Goal: Task Accomplishment & Management: Manage account settings

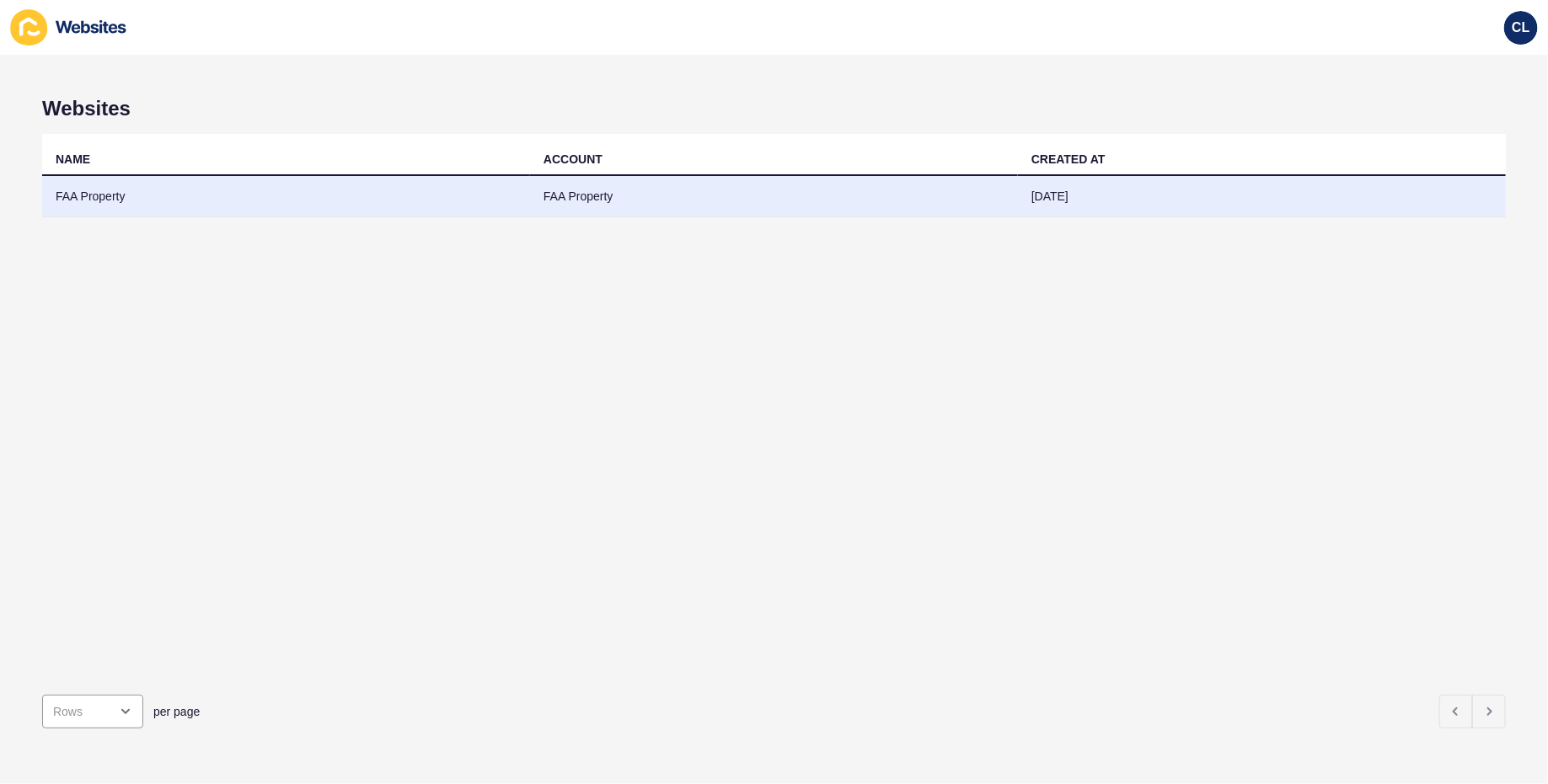
click at [370, 188] on td "FAA Property" at bounding box center [286, 196] width 488 height 41
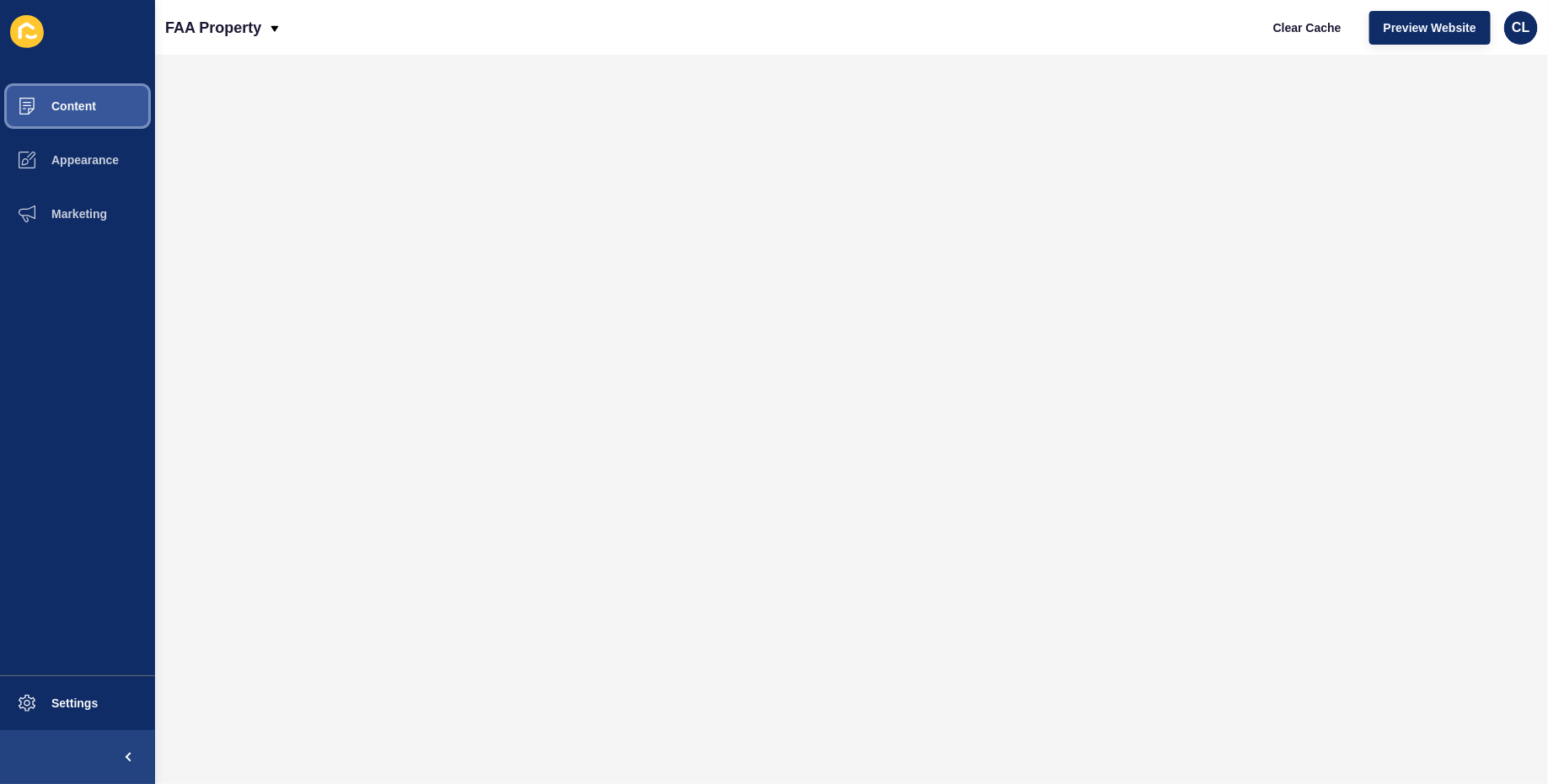
click at [84, 103] on span "Content" at bounding box center [46, 105] width 99 height 13
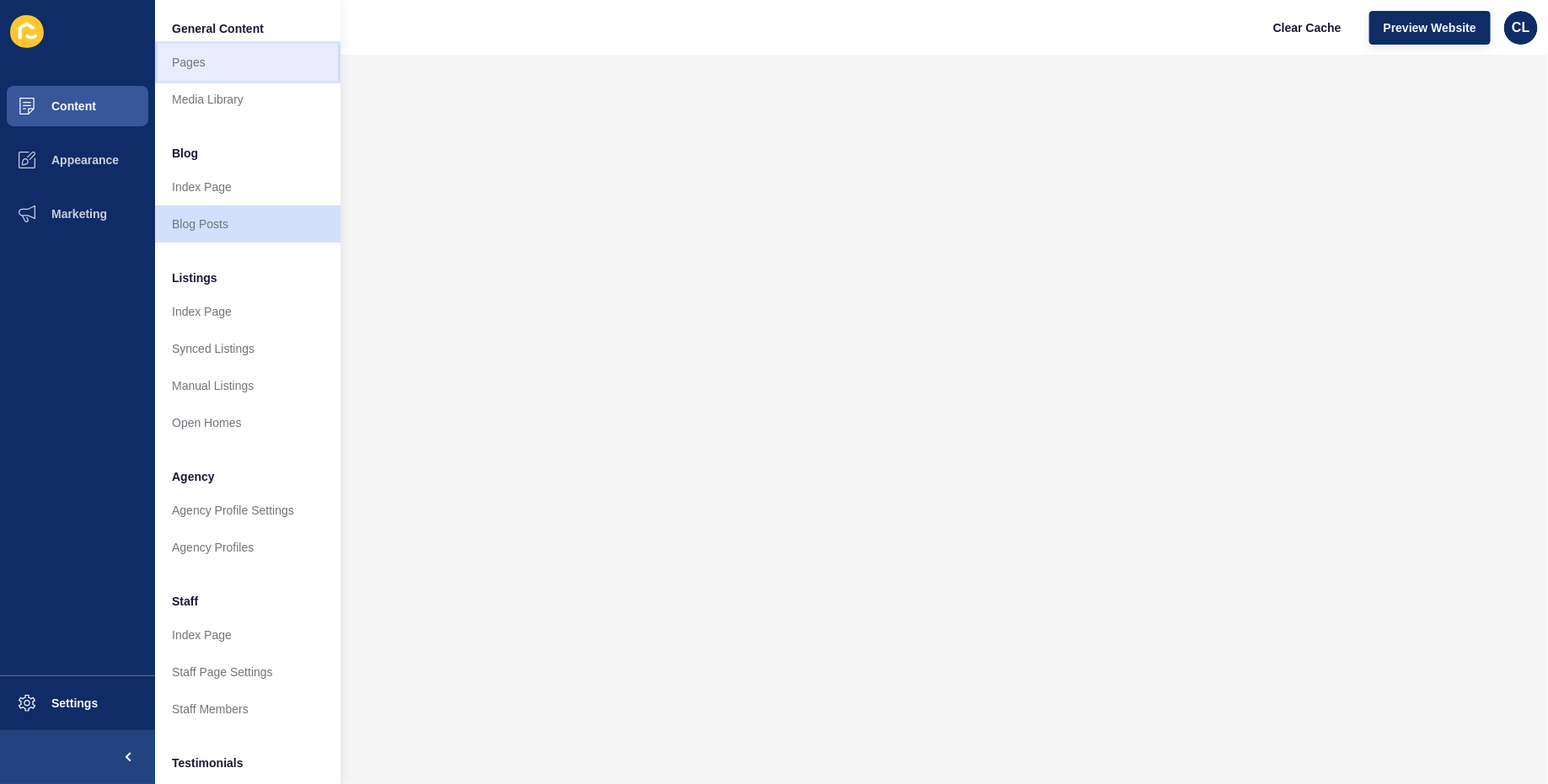
click at [260, 72] on link "Pages" at bounding box center [247, 62] width 185 height 37
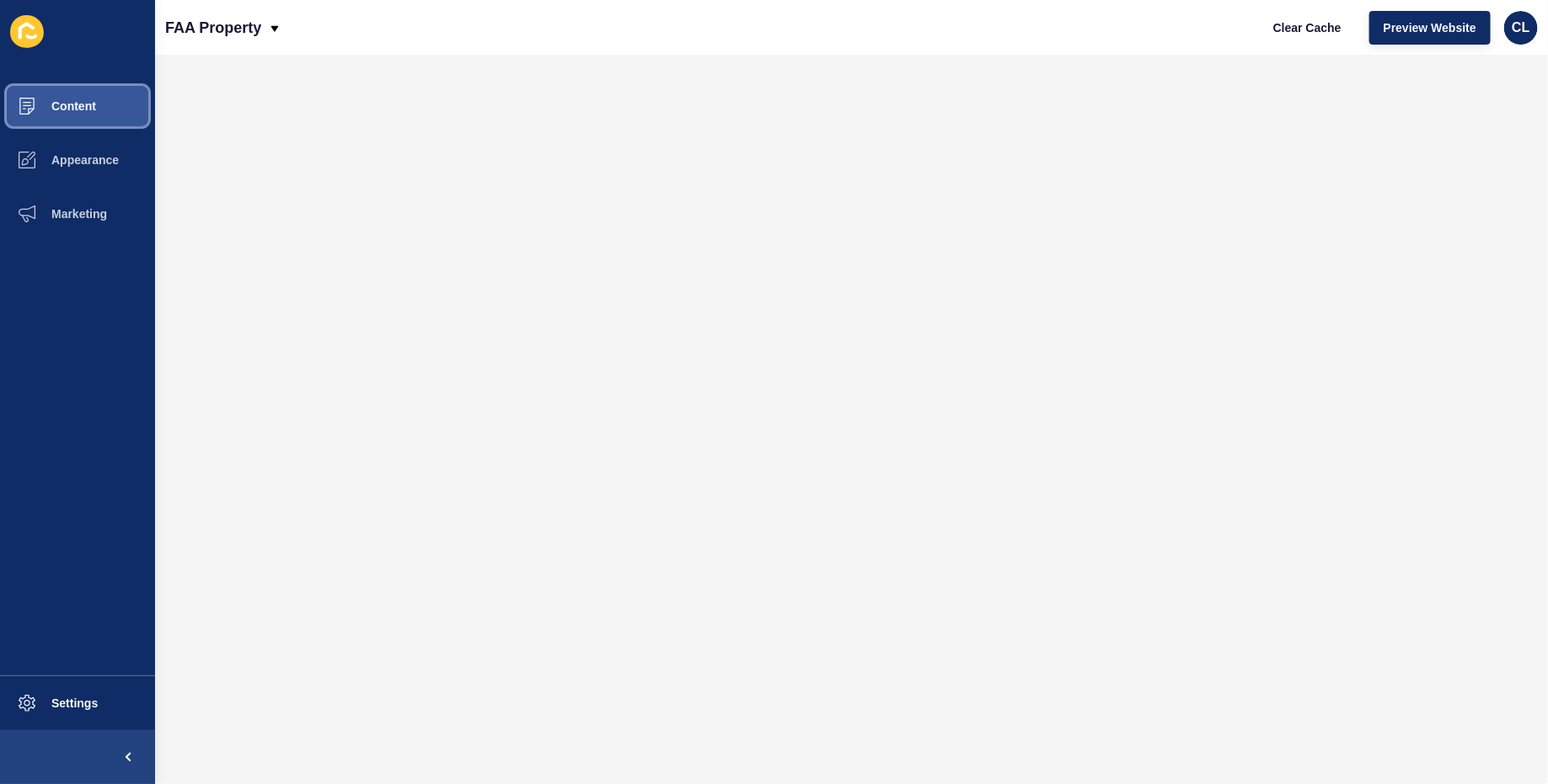
click at [99, 105] on button "Content" at bounding box center [77, 106] width 155 height 54
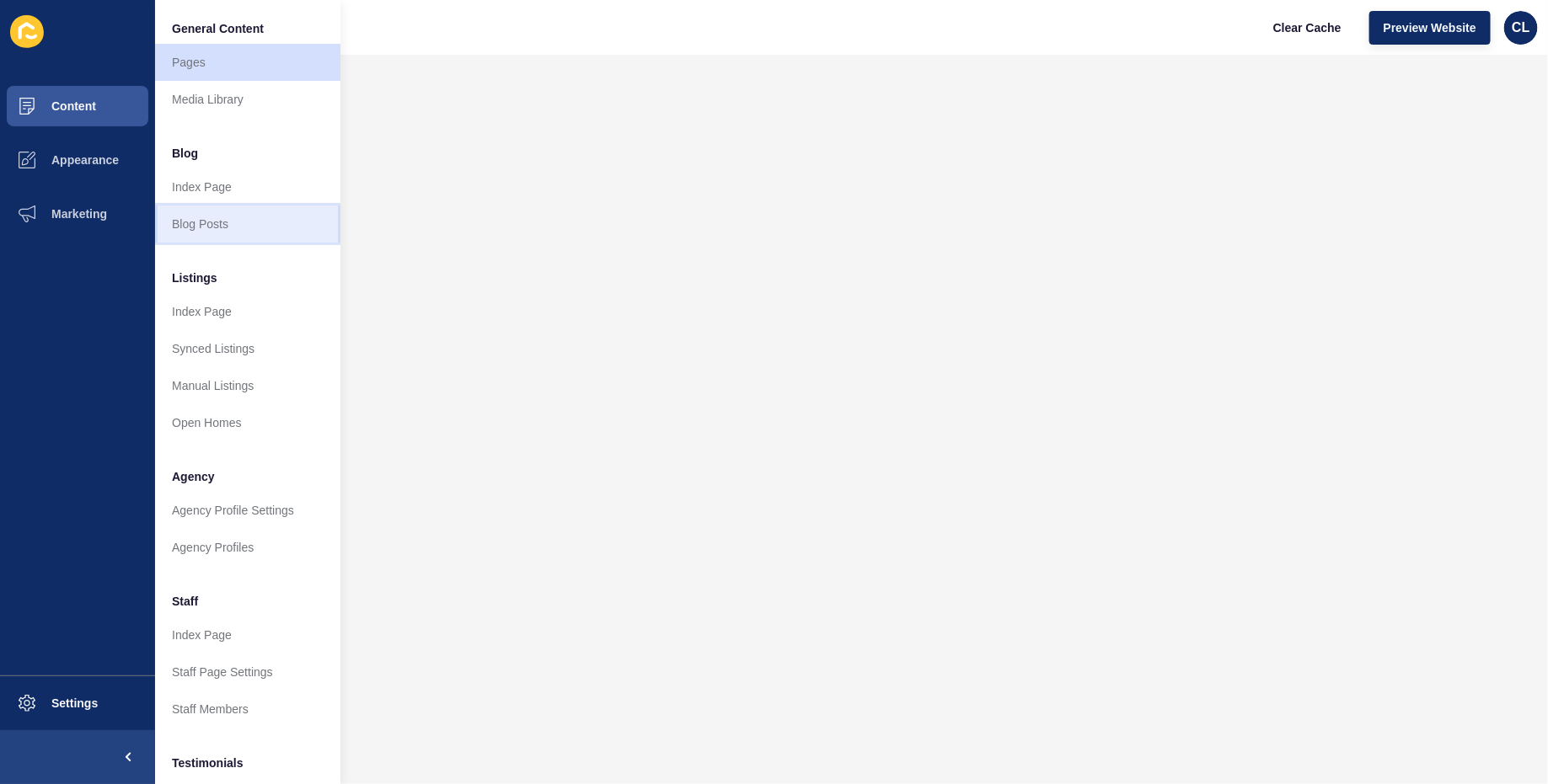
click at [203, 233] on link "Blog Posts" at bounding box center [247, 224] width 185 height 37
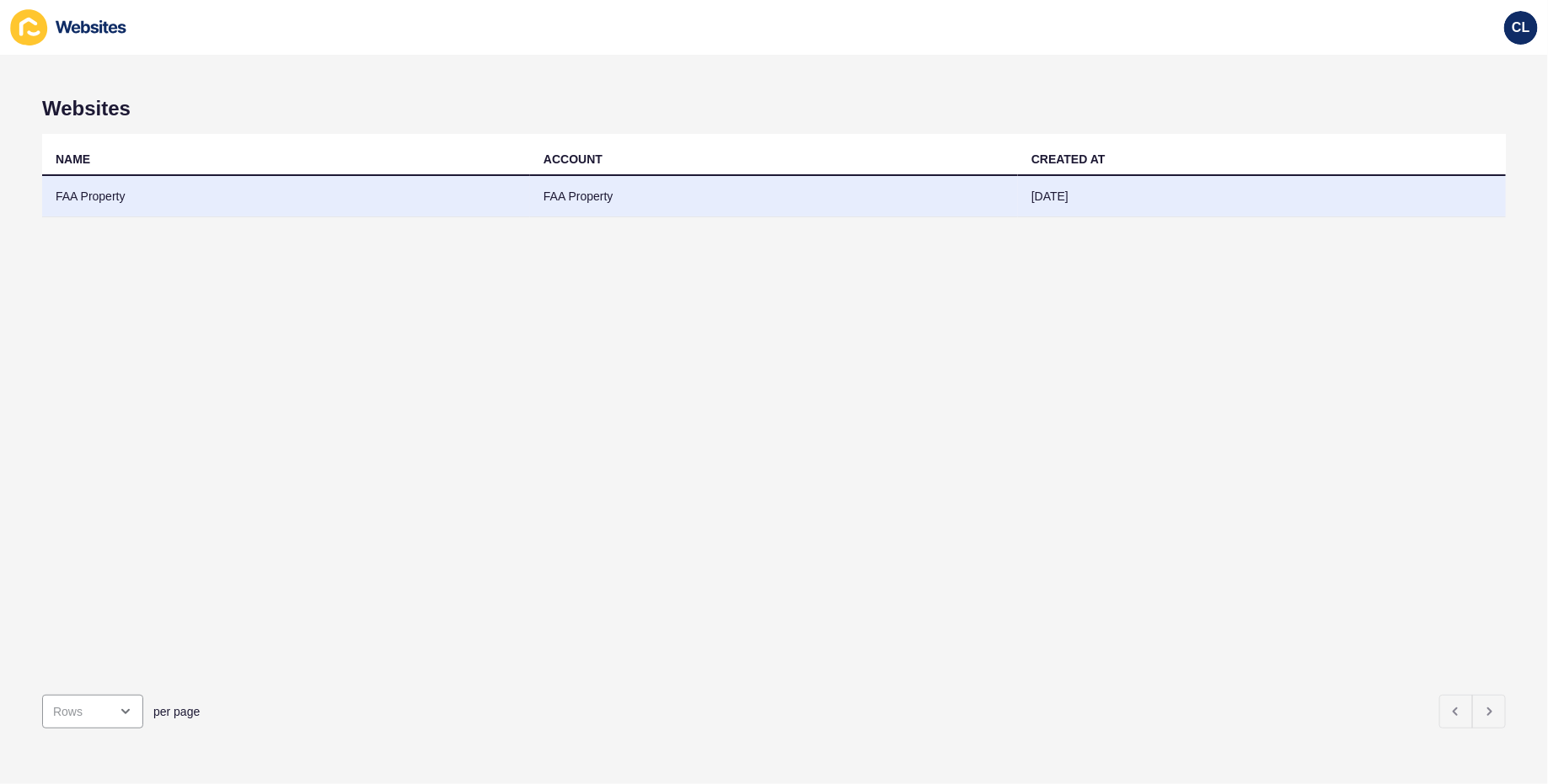
click at [405, 189] on td "FAA Property" at bounding box center [286, 196] width 488 height 41
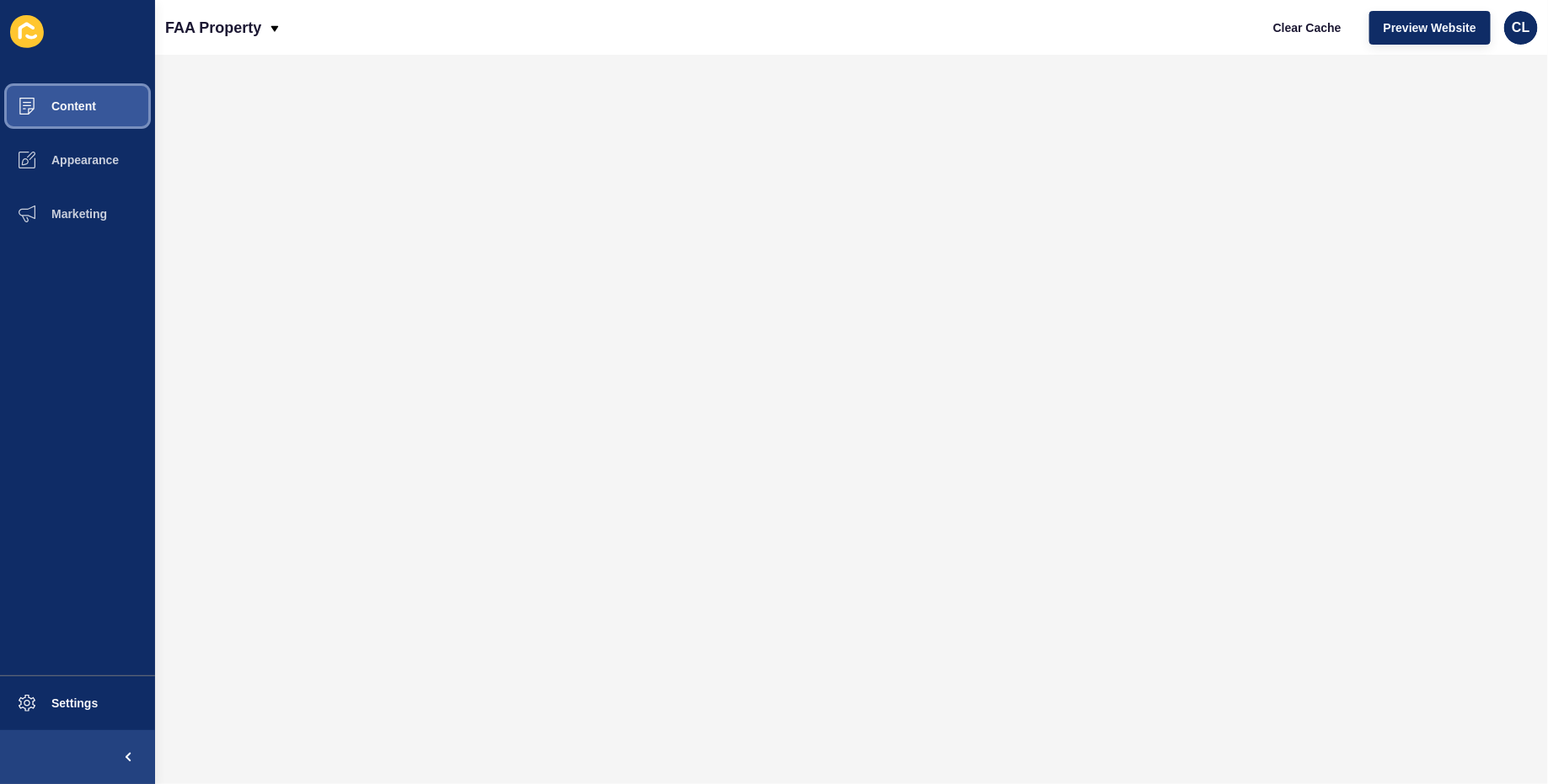
click at [135, 106] on button "Content" at bounding box center [77, 106] width 155 height 54
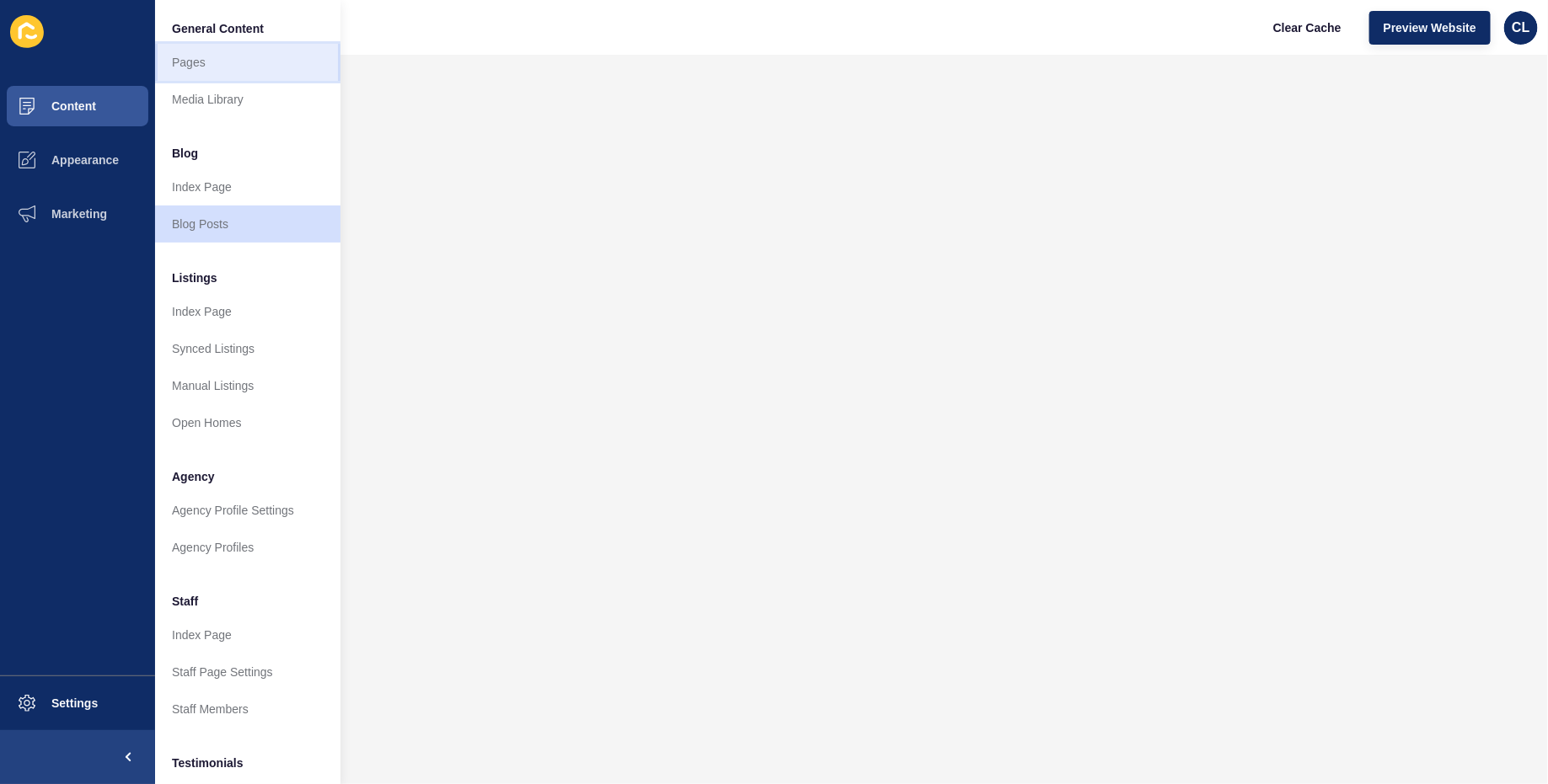
click at [210, 64] on link "Pages" at bounding box center [247, 62] width 185 height 37
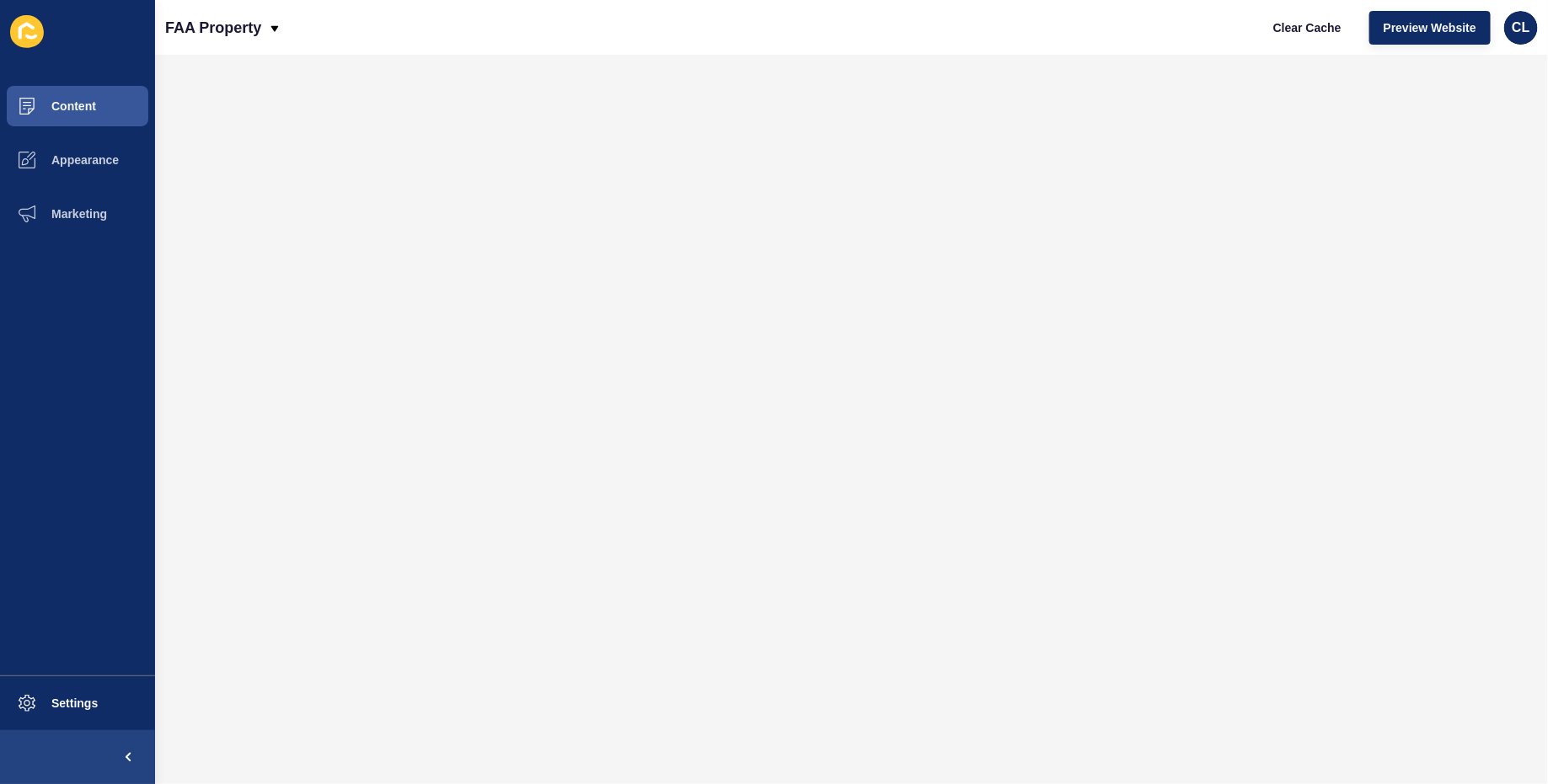
click at [98, 76] on div "Content Appearance Marketing Settings" at bounding box center [77, 392] width 155 height 784
click at [94, 110] on span "Content" at bounding box center [46, 105] width 99 height 13
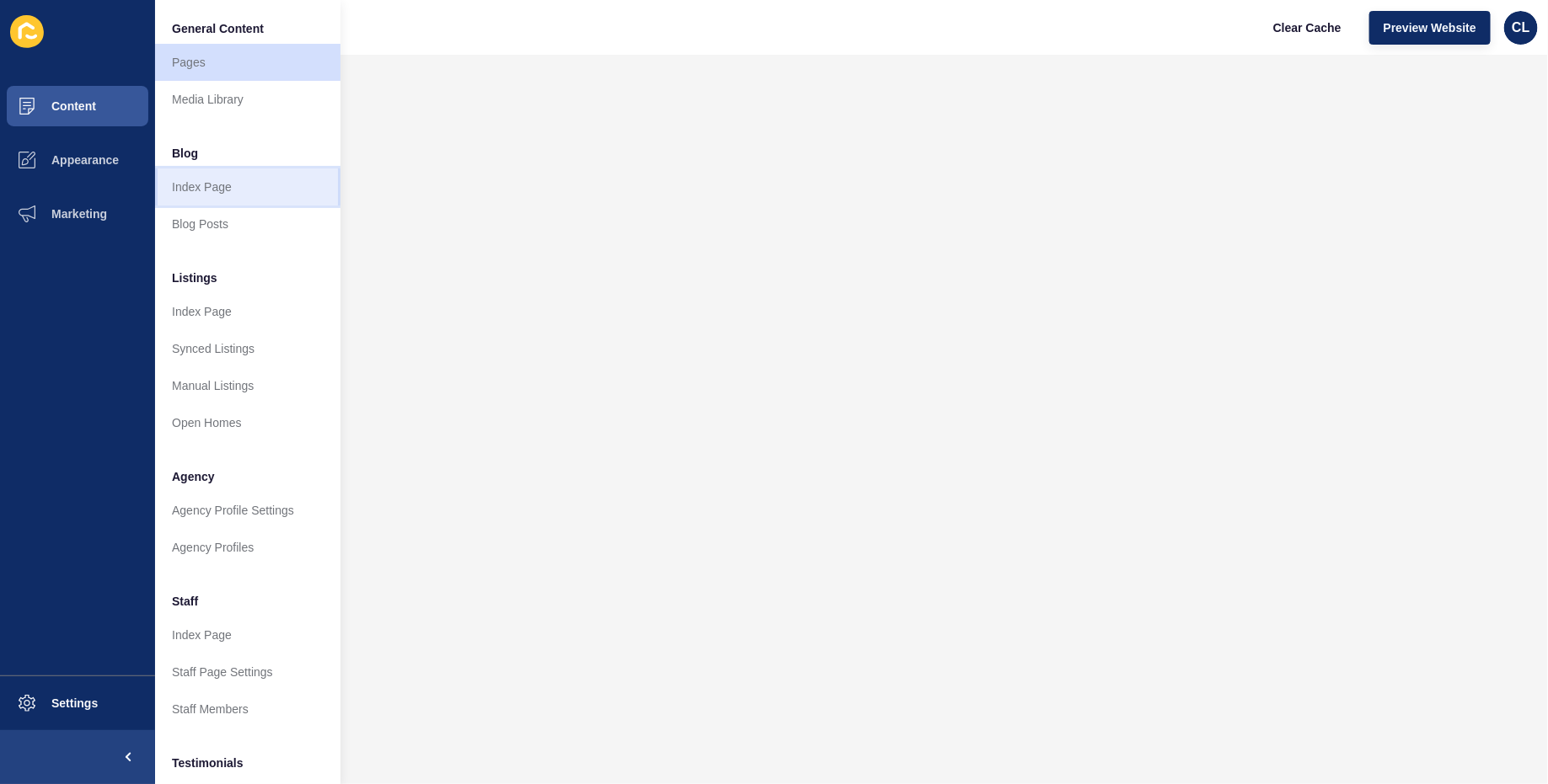
click at [232, 189] on link "Index Page" at bounding box center [247, 187] width 185 height 37
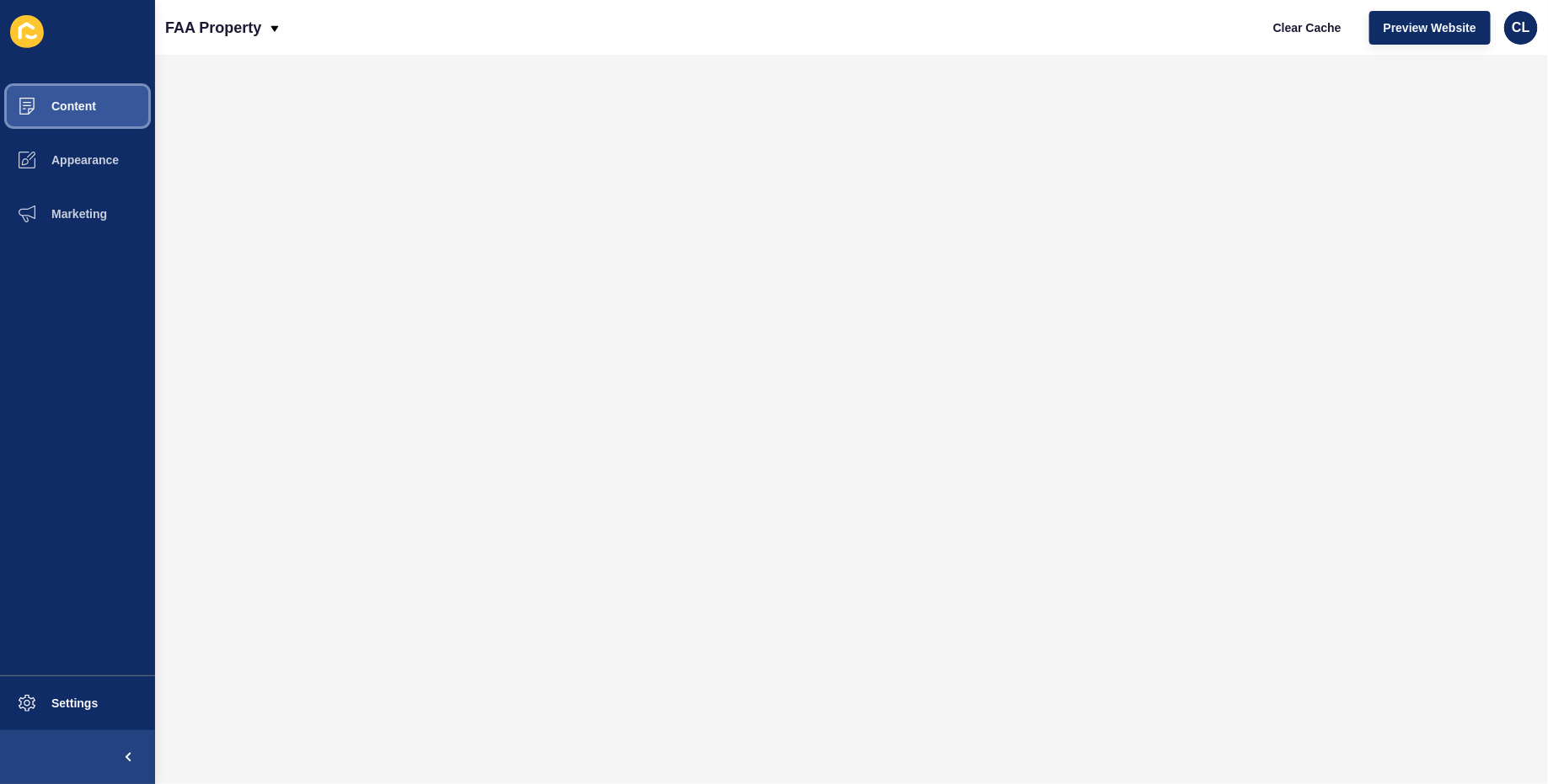
click at [56, 124] on button "Content" at bounding box center [77, 106] width 155 height 54
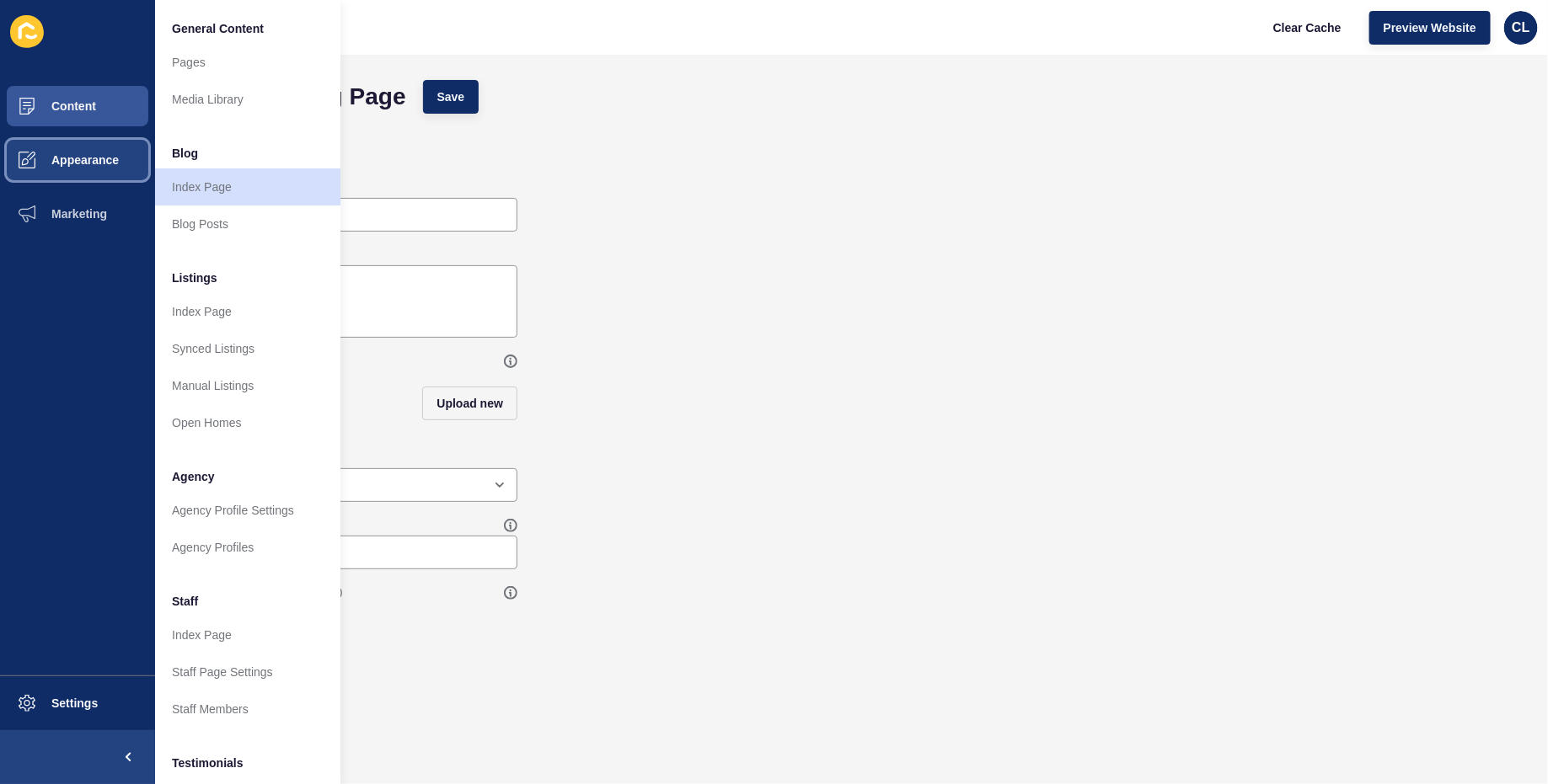
click at [95, 151] on button "Appearance" at bounding box center [77, 160] width 155 height 54
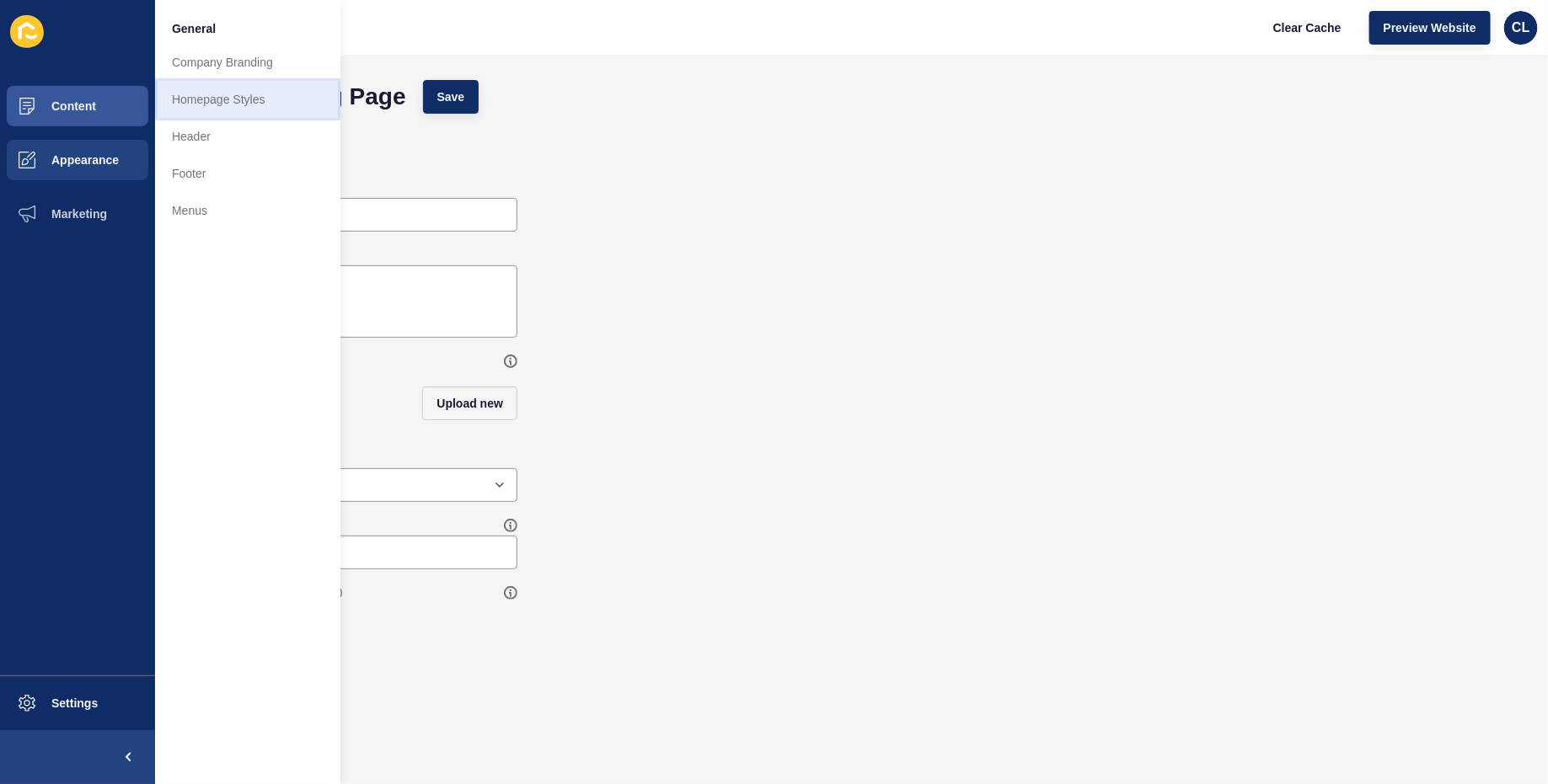
click at [241, 105] on link "Homepage Styles" at bounding box center [247, 99] width 185 height 37
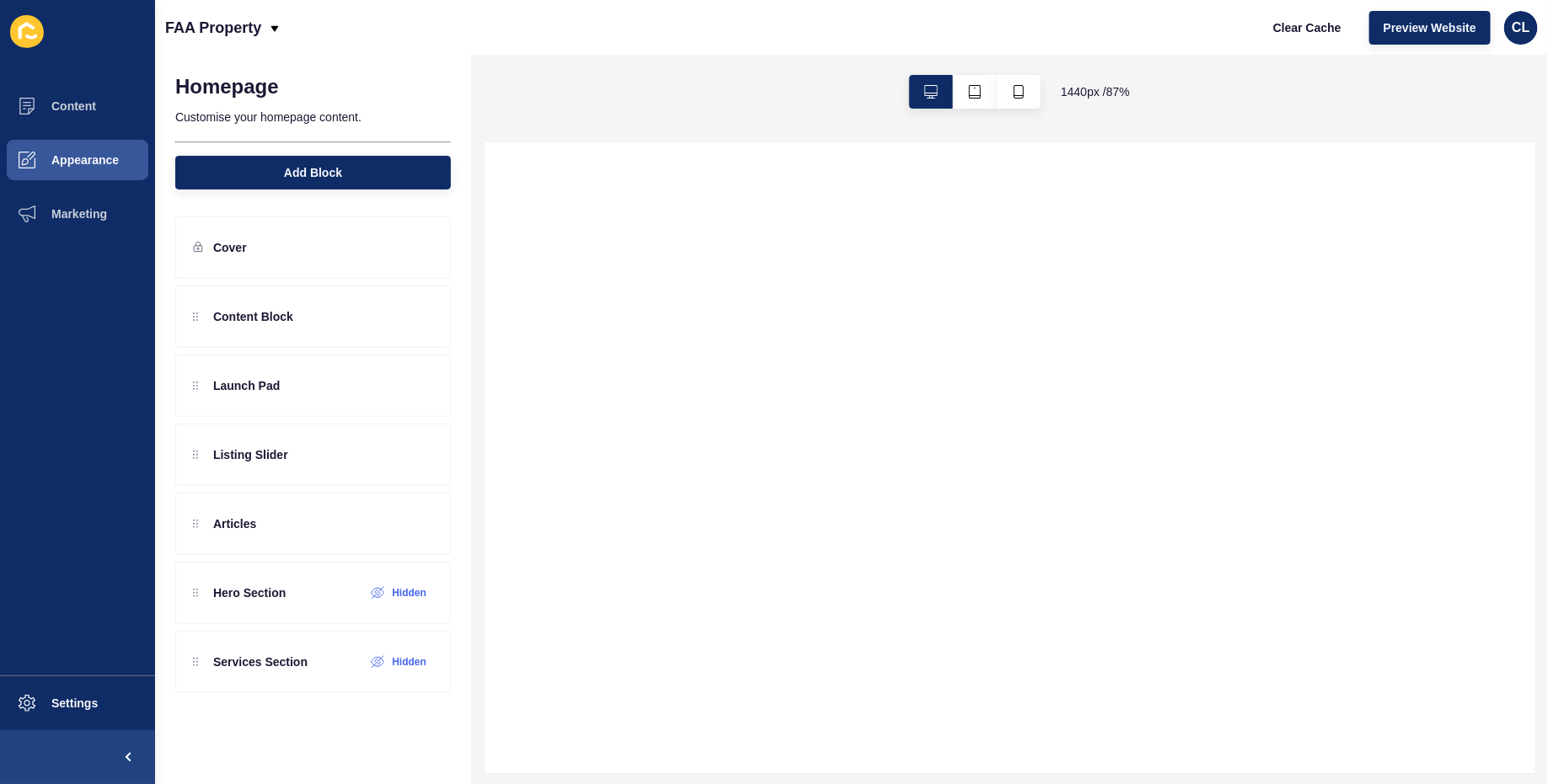
select select
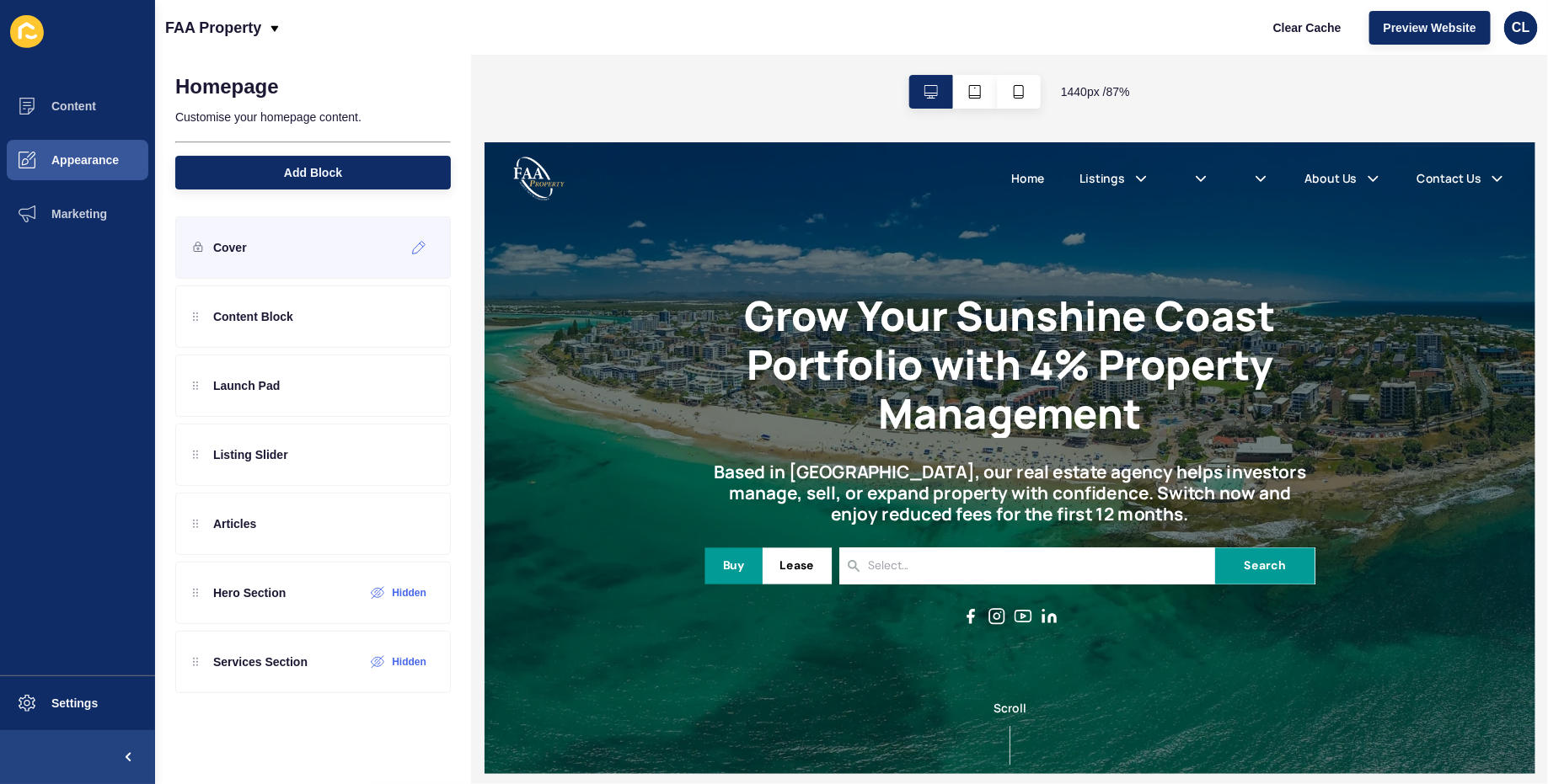
click at [291, 269] on div "Cover" at bounding box center [313, 248] width 276 height 62
click at [411, 243] on div at bounding box center [419, 247] width 28 height 27
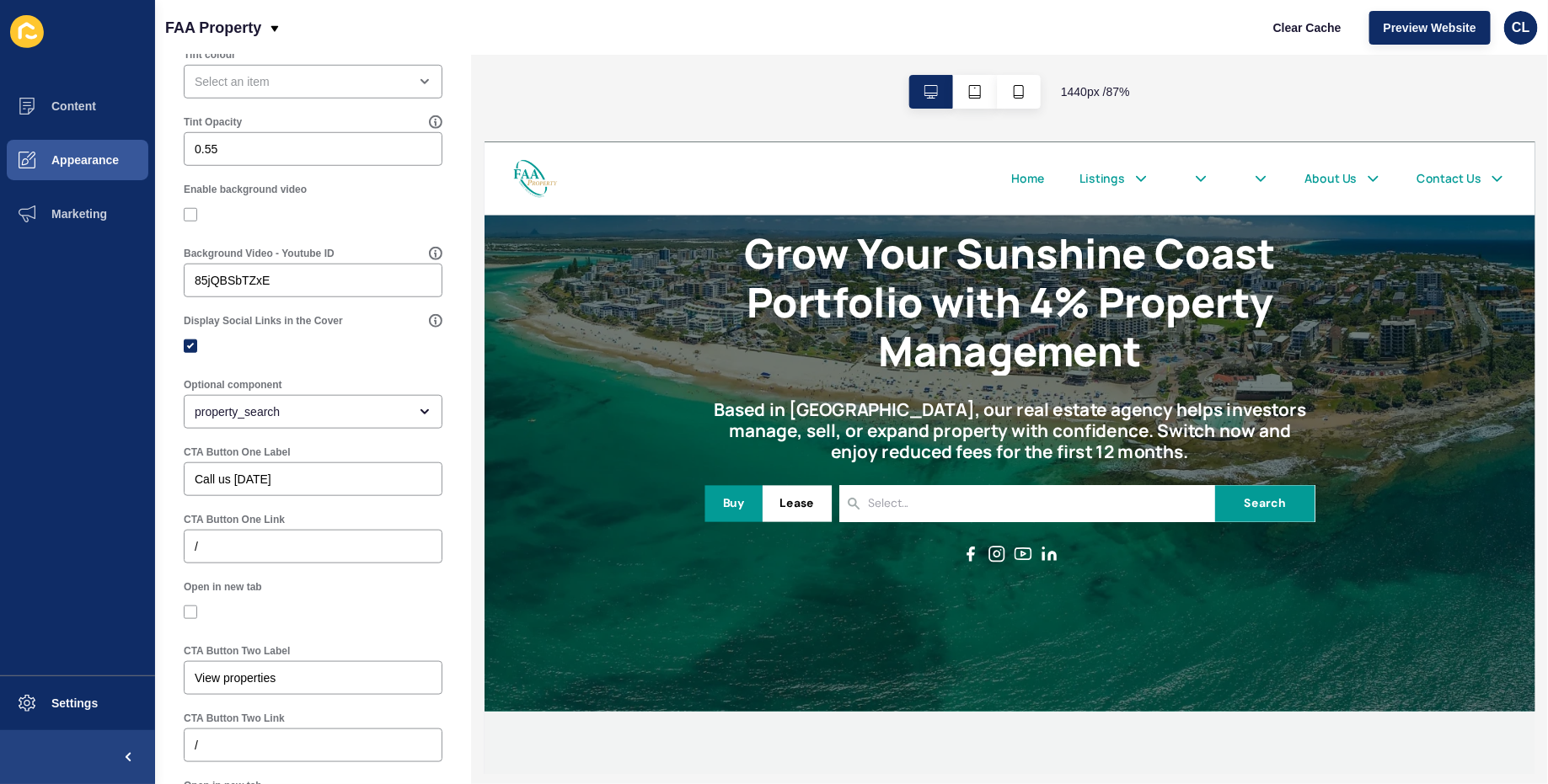
scroll to position [70, 0]
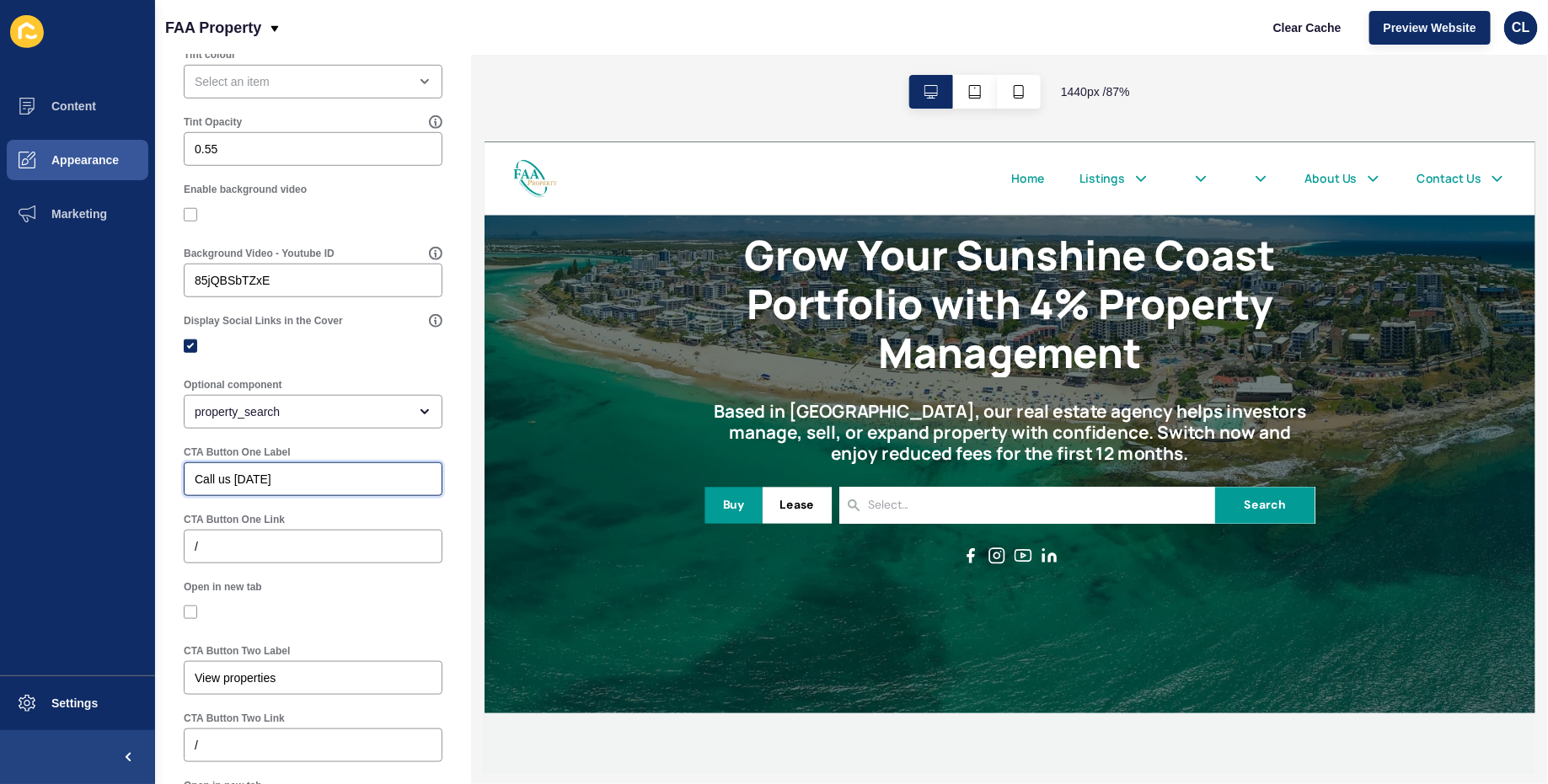
click at [335, 477] on input "Call us [DATE]" at bounding box center [313, 479] width 237 height 17
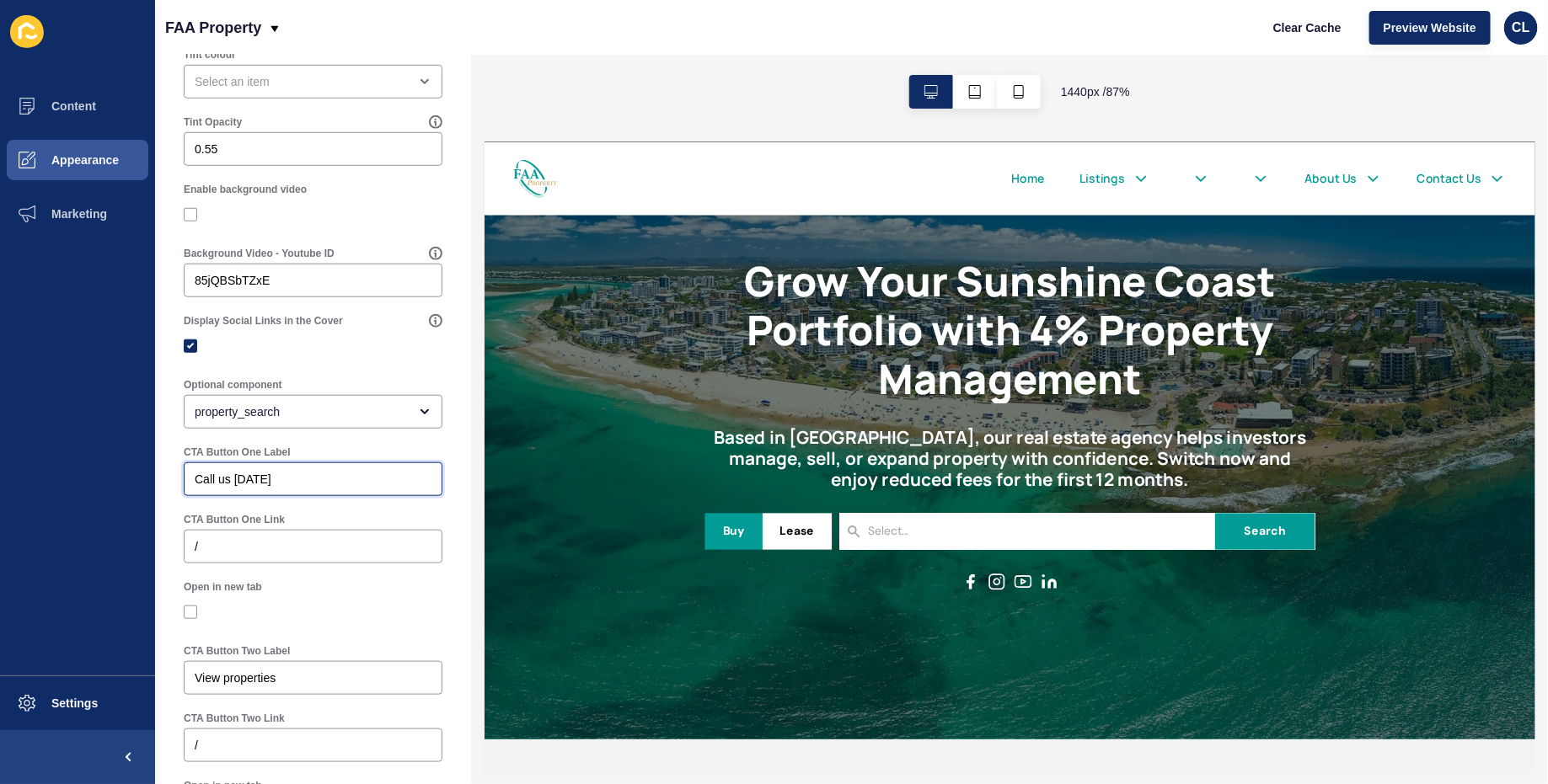
scroll to position [0, 0]
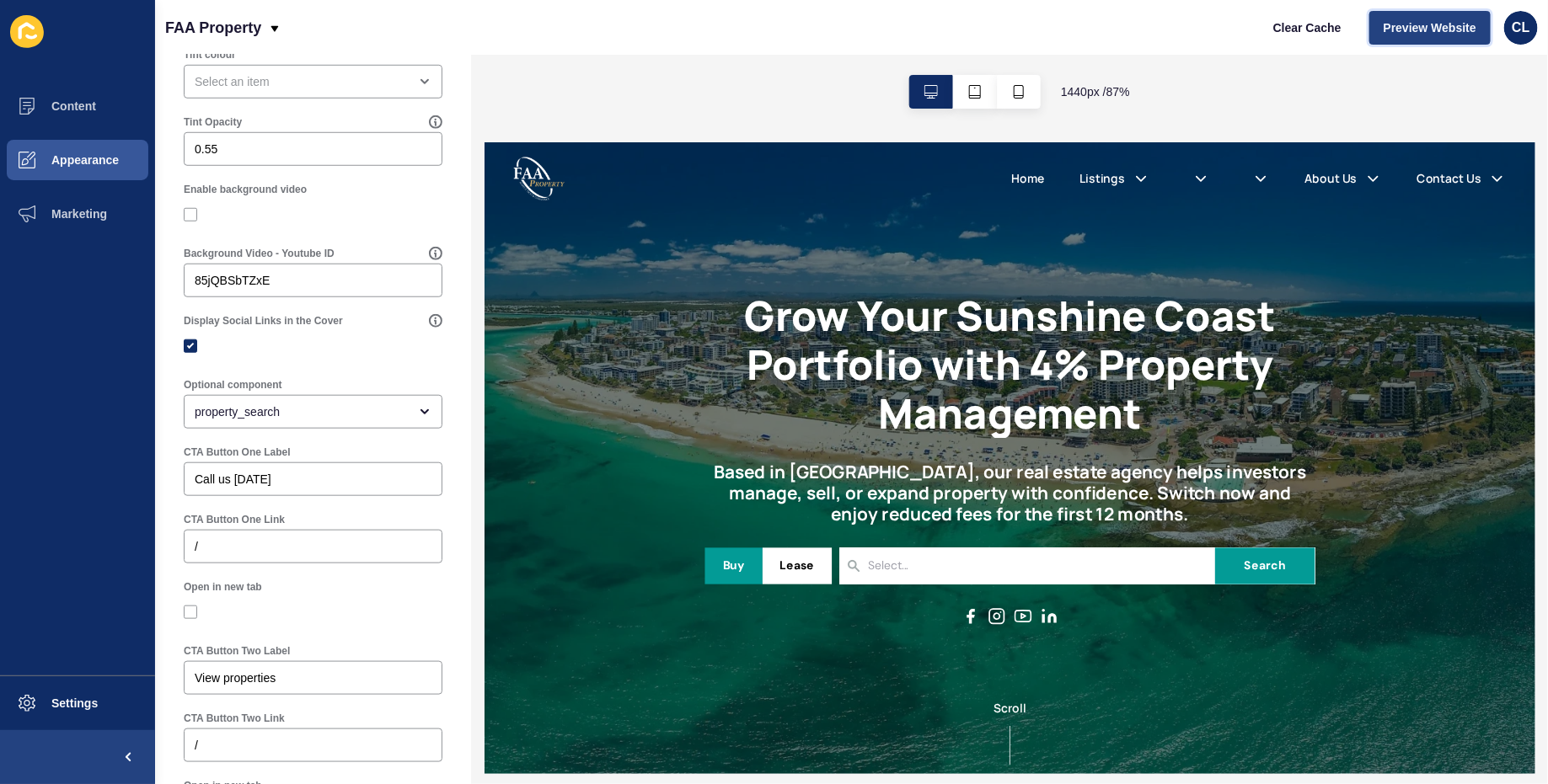
click at [1410, 19] on span "Preview Website" at bounding box center [1429, 27] width 93 height 17
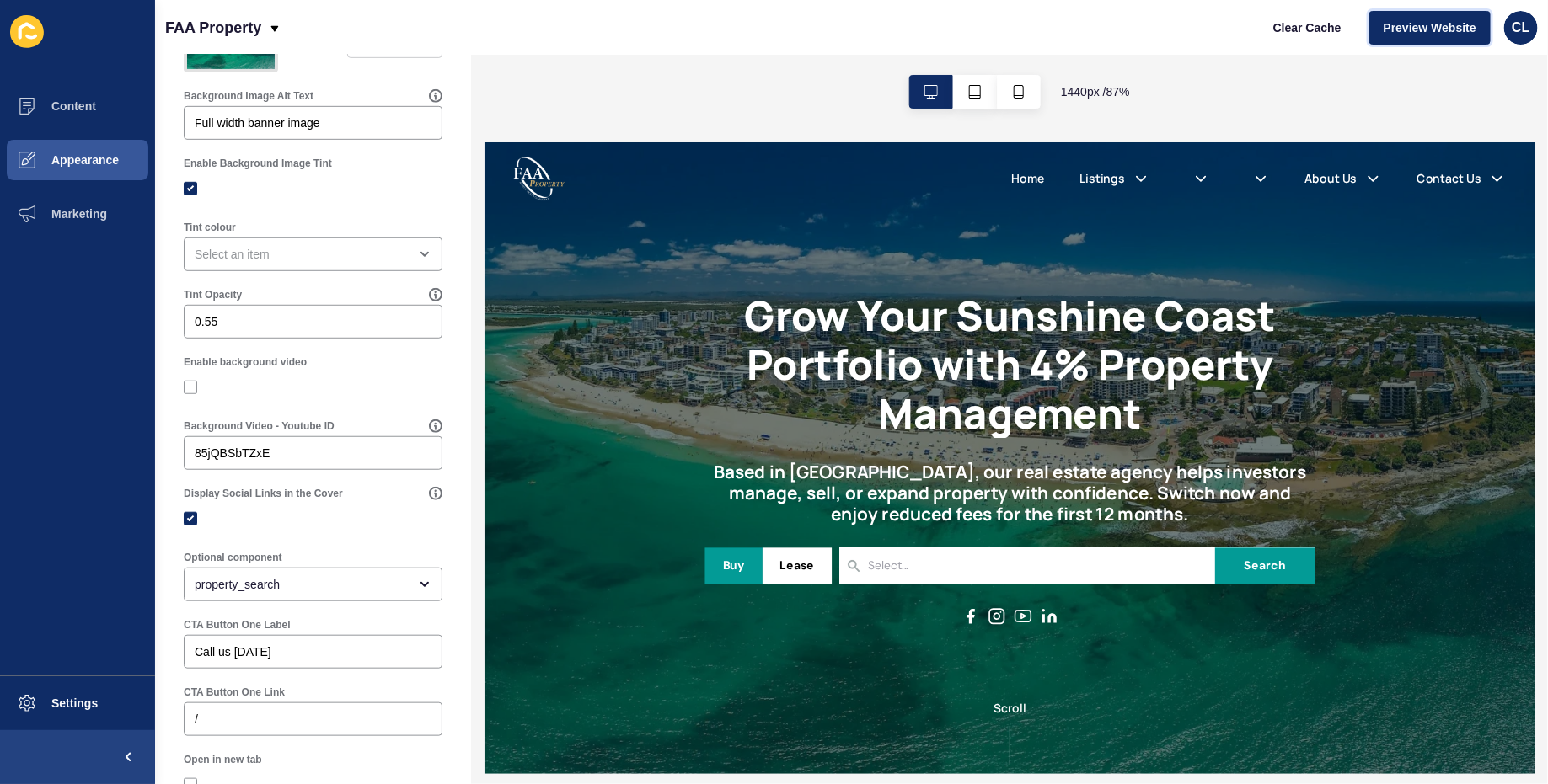
scroll to position [487, 0]
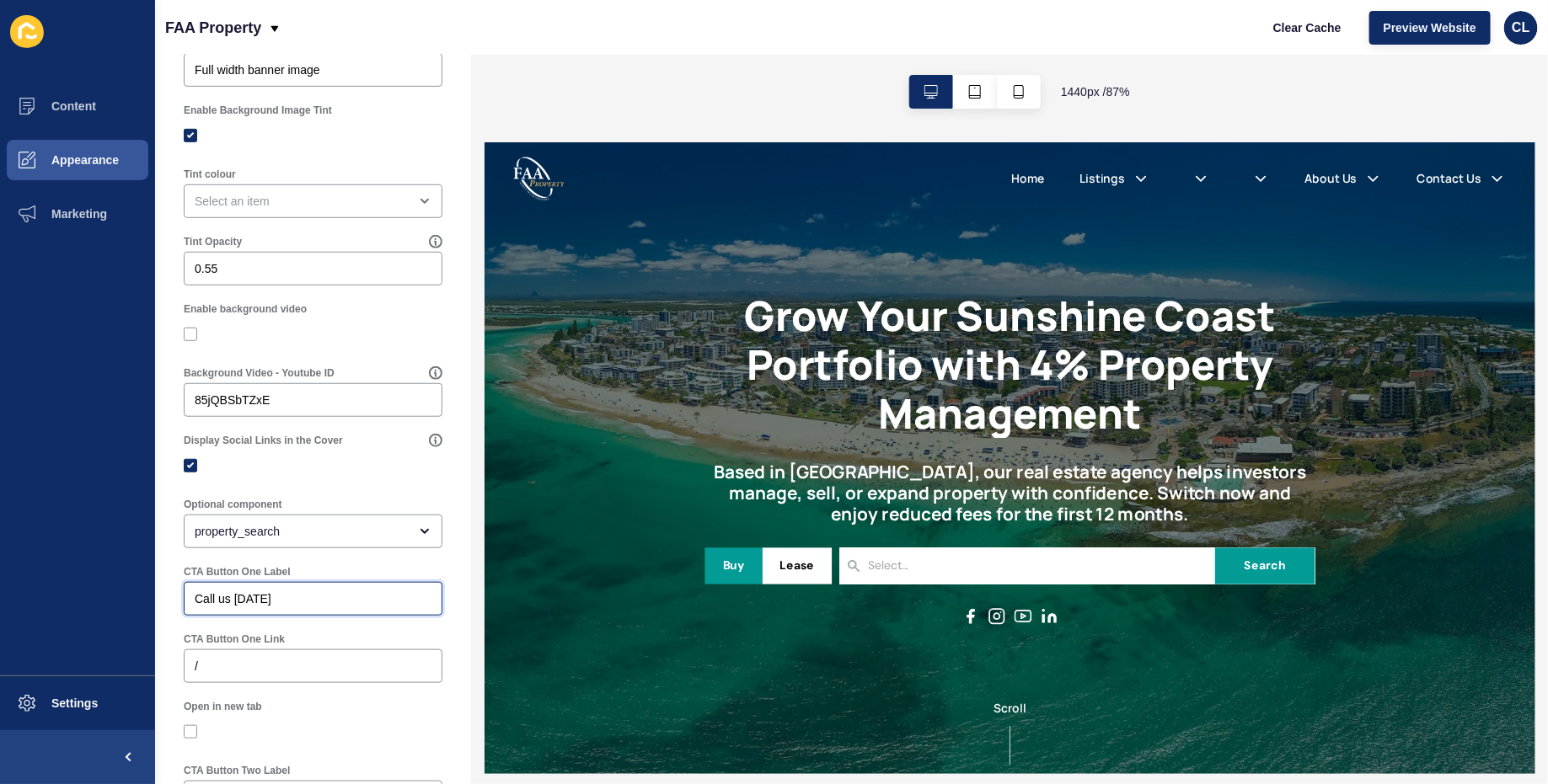
click at [261, 596] on input "Call us [DATE]" at bounding box center [313, 599] width 237 height 17
paste input "Speak to a Local Expert"
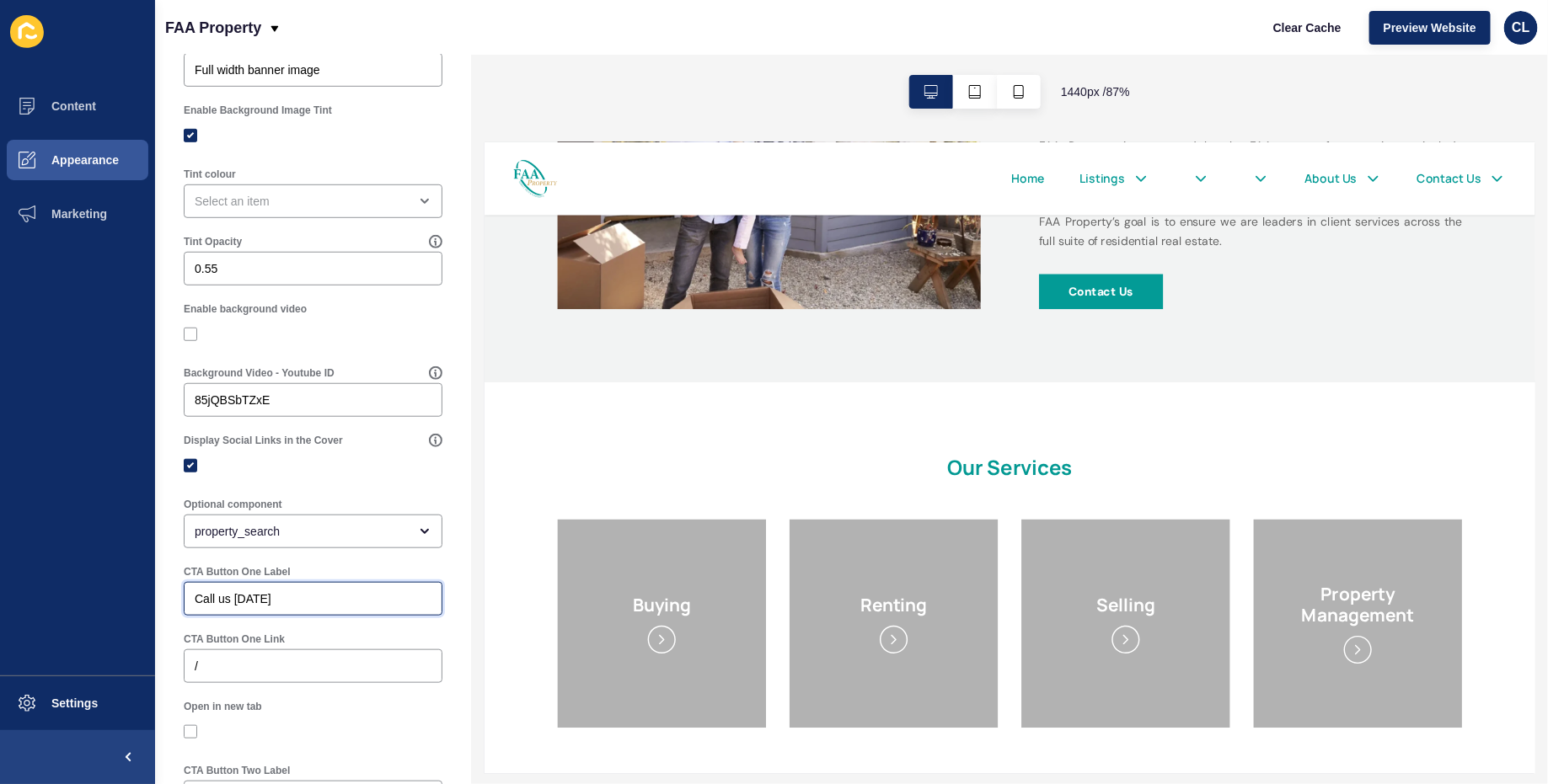
scroll to position [963, 0]
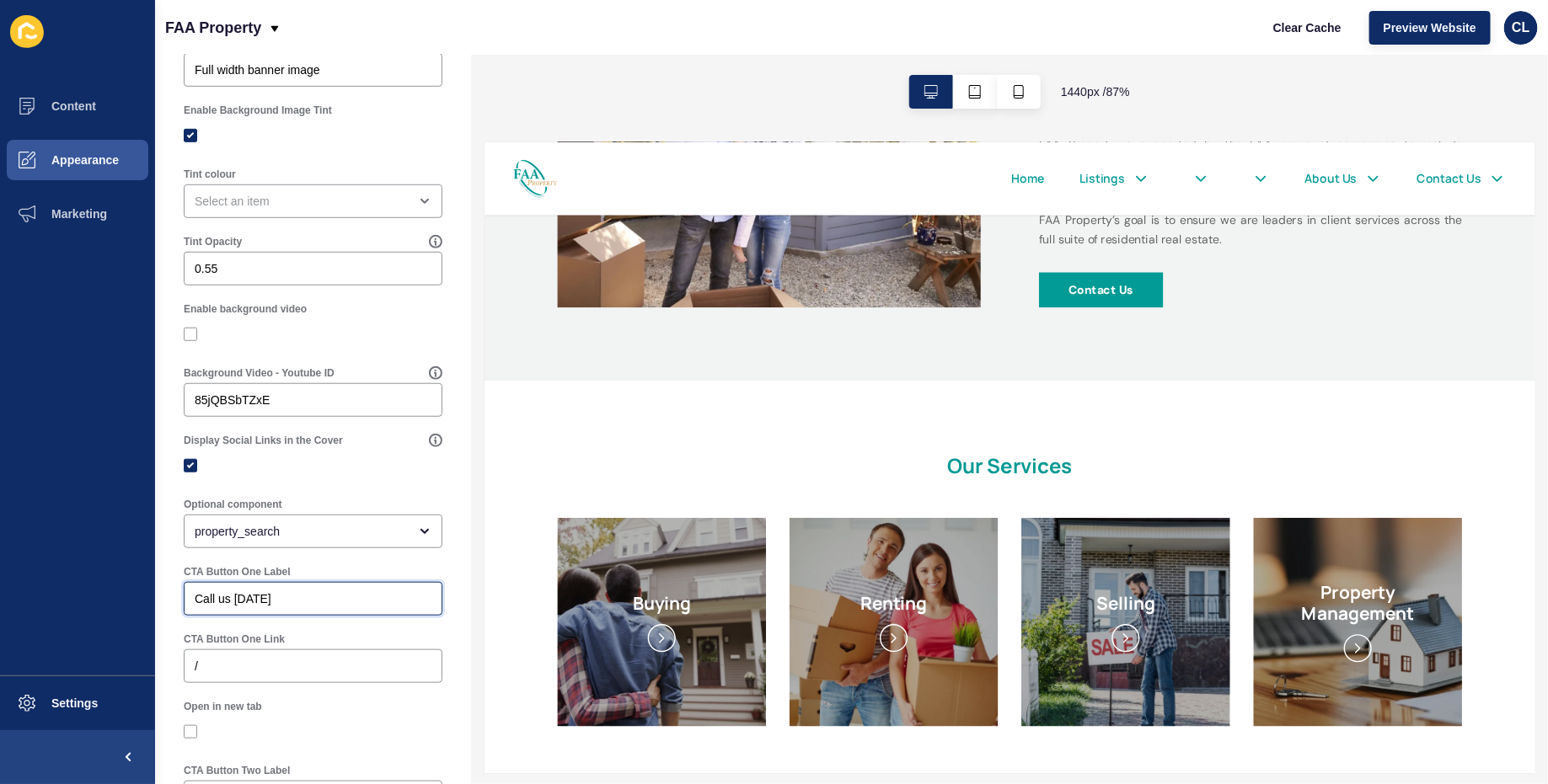
paste input "Speak to a Local Expert"
type input "Speak to a Local Expert"
click at [359, 655] on div "/" at bounding box center [313, 667] width 259 height 34
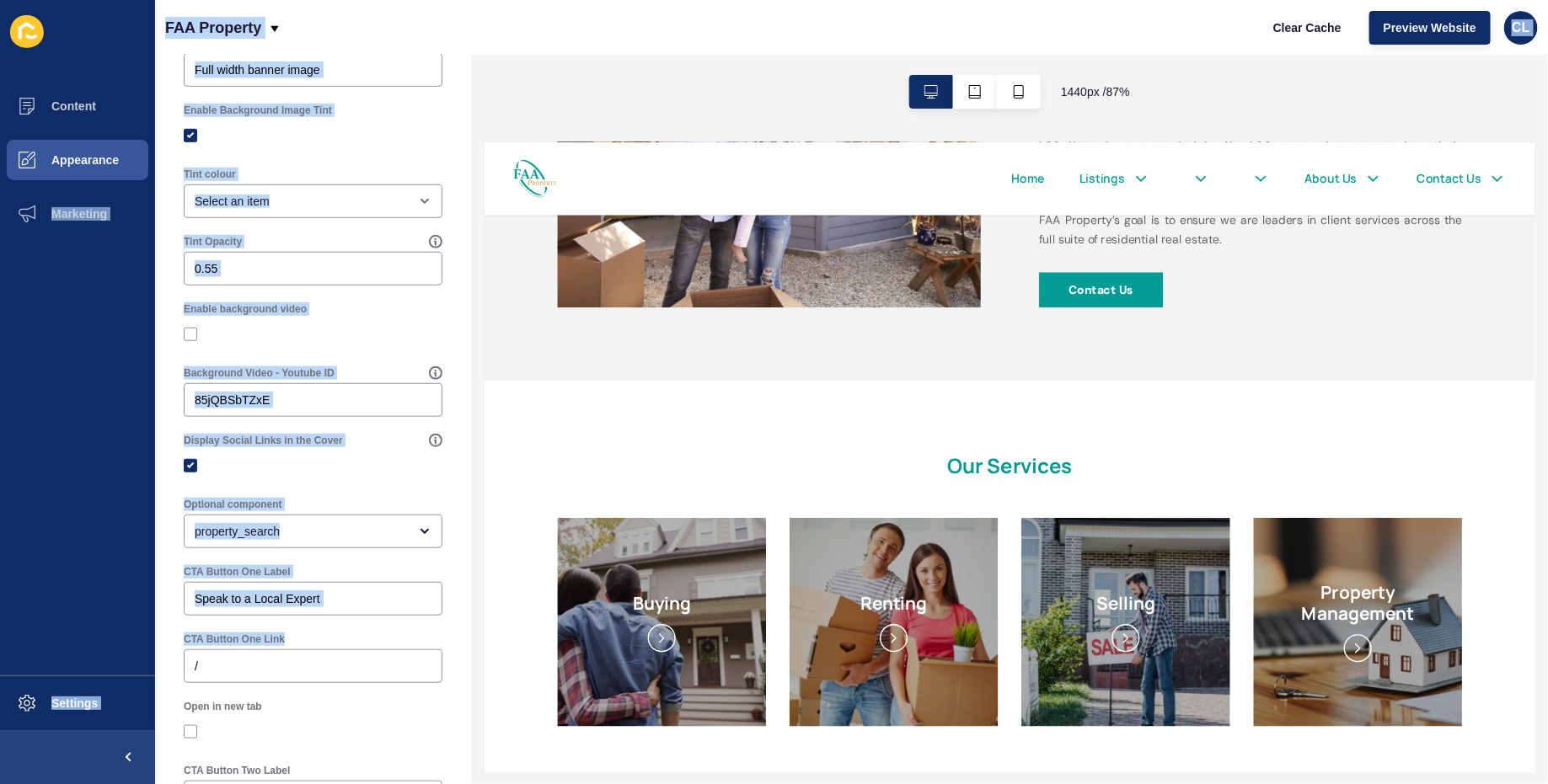
drag, startPoint x: 359, startPoint y: 655, endPoint x: 110, endPoint y: 655, distance: 249.4
click at [110, 655] on div "Content Appearance Marketing Settings FAA Property Clear Cache Preview Website …" at bounding box center [774, 392] width 1548 height 784
click at [189, 677] on div "/" at bounding box center [313, 667] width 259 height 34
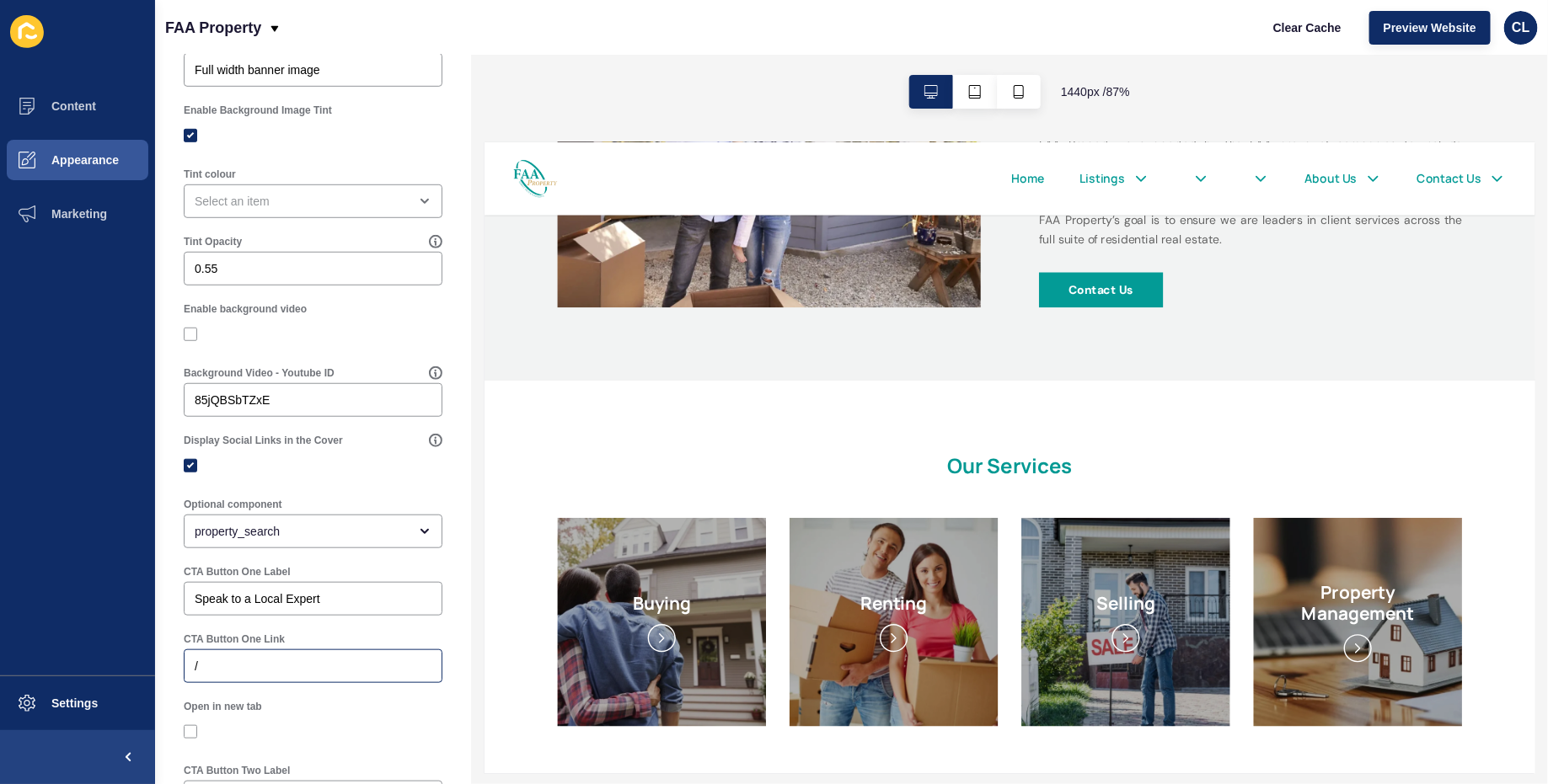
click at [238, 673] on div "/" at bounding box center [313, 667] width 259 height 34
paste input "[URL][DOMAIN_NAME]"
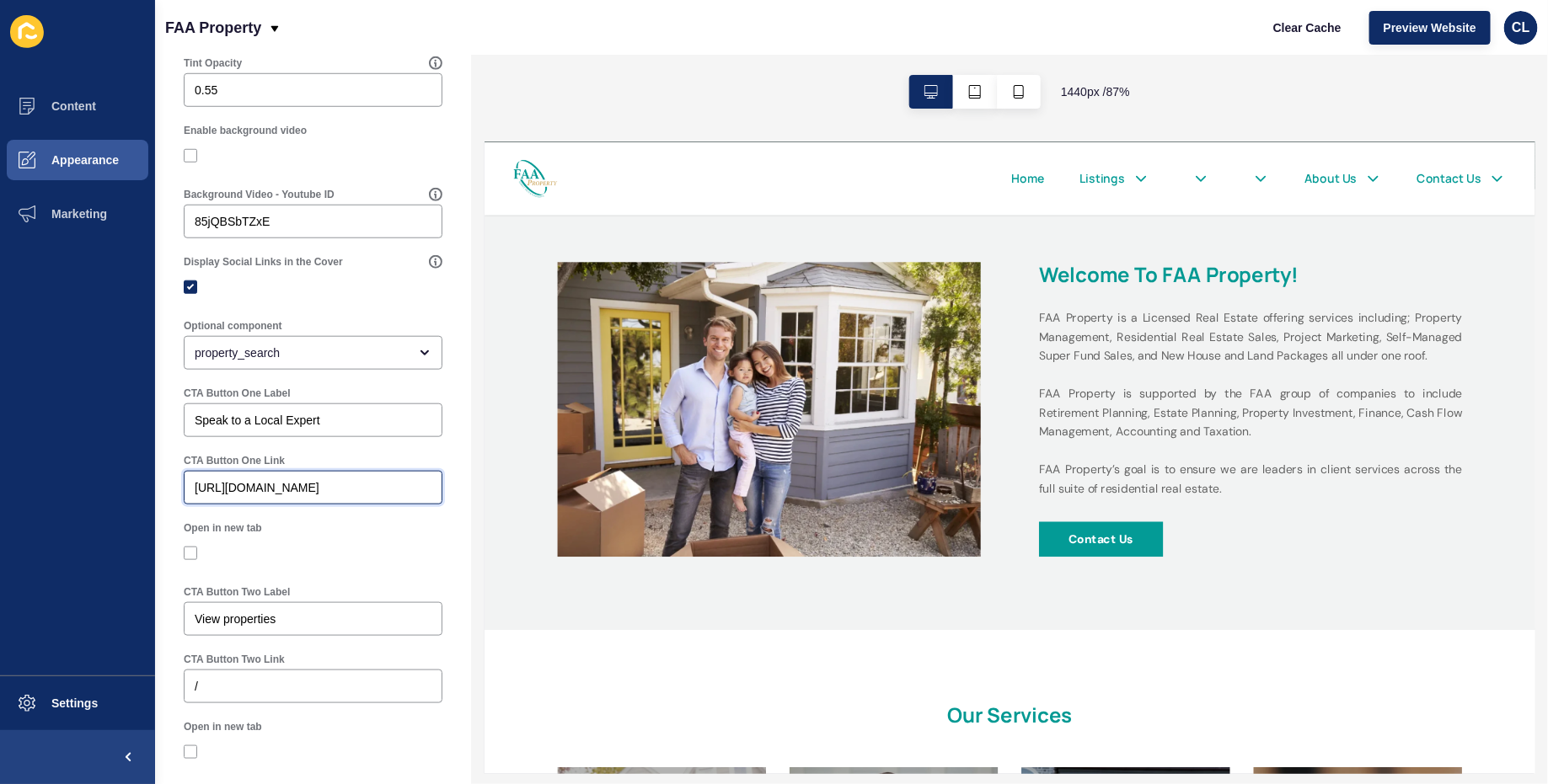
scroll to position [28, 0]
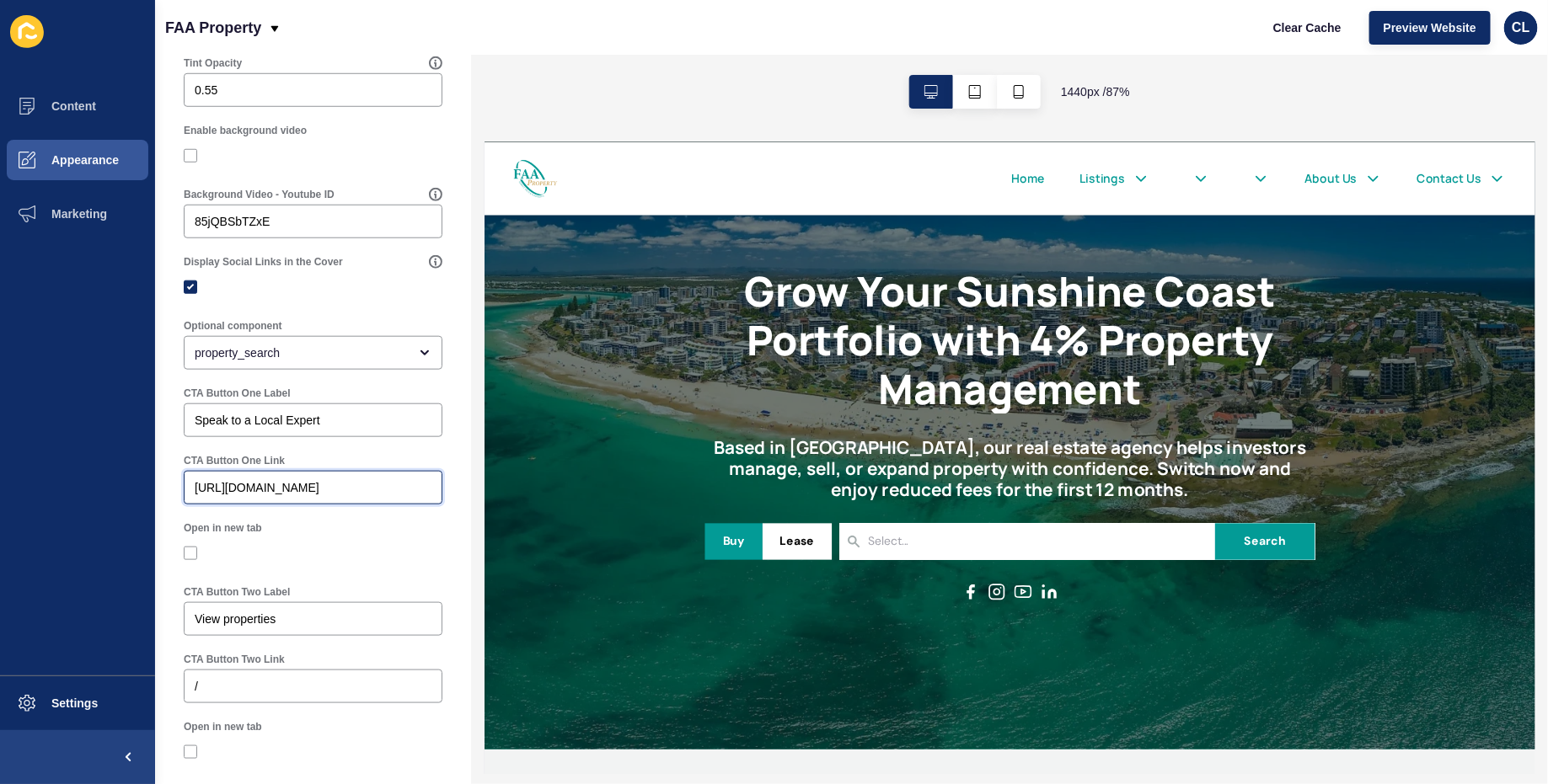
click at [277, 490] on input "[URL][DOMAIN_NAME]" at bounding box center [313, 487] width 237 height 17
type input "/"
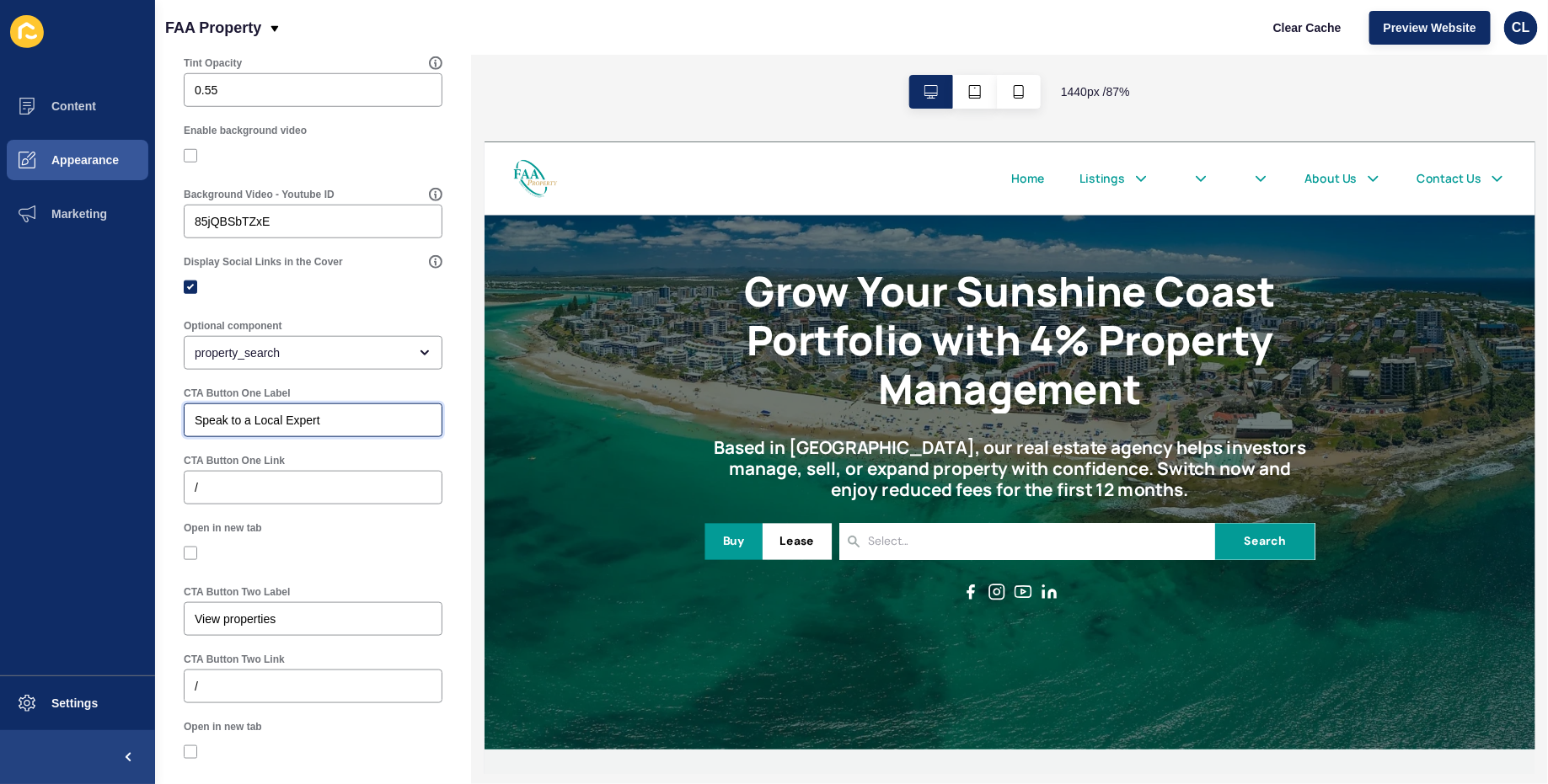
click at [268, 424] on input "Speak to a Local Expert" at bounding box center [313, 420] width 237 height 17
type input "Call us [DATE]"
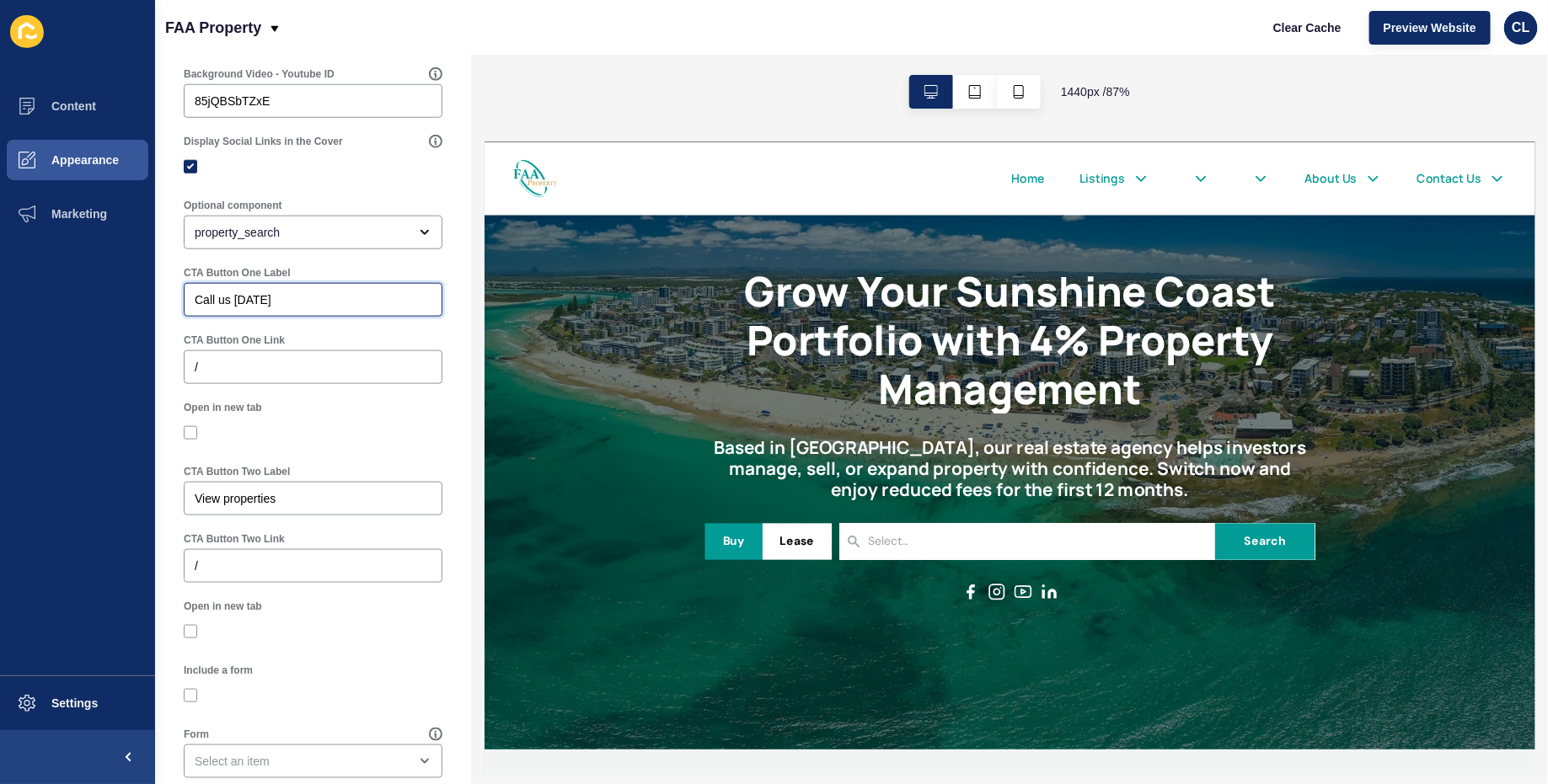
scroll to position [788, 0]
click at [419, 219] on div "property_search" at bounding box center [313, 231] width 259 height 34
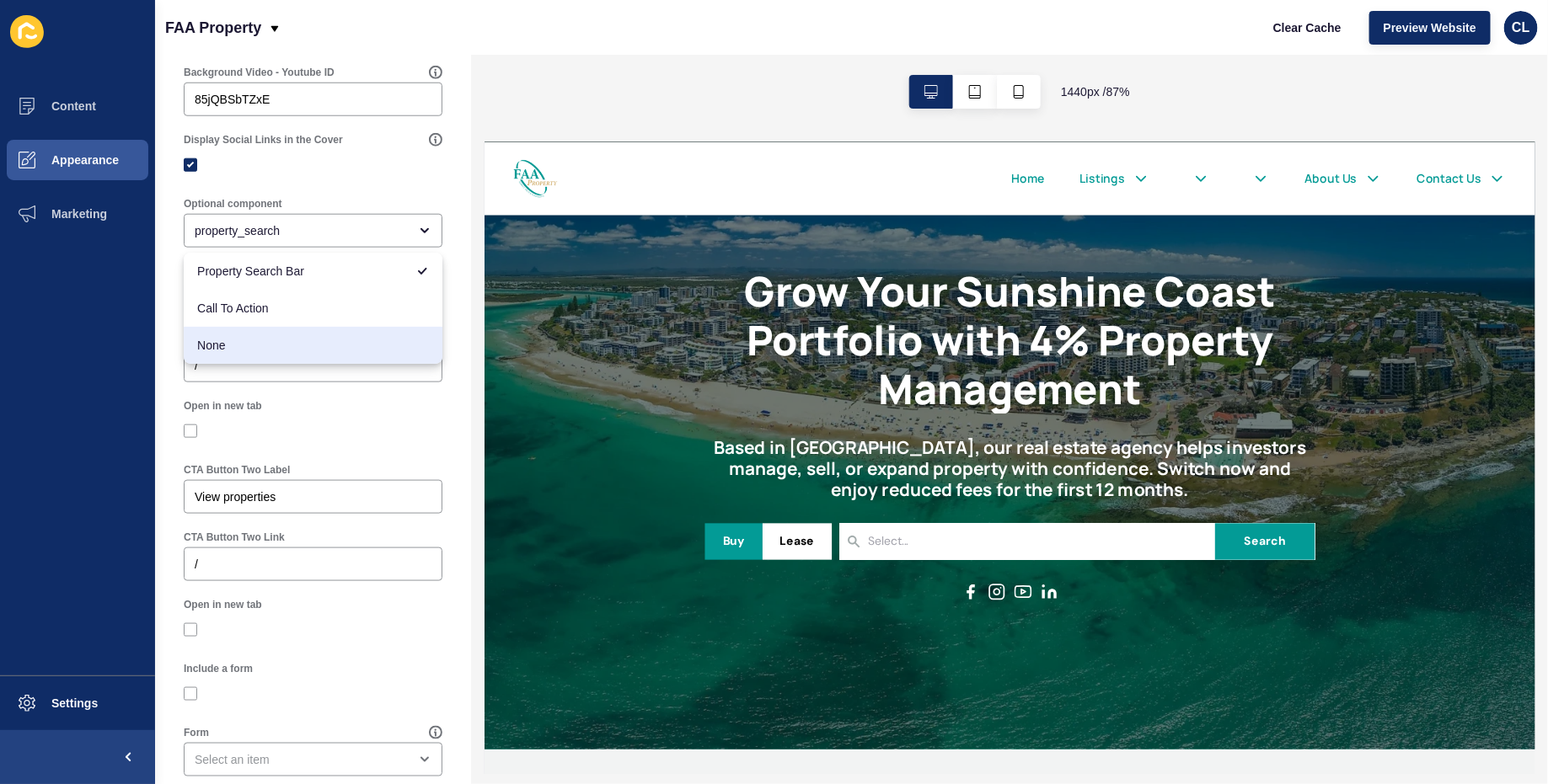
click at [344, 420] on div at bounding box center [313, 431] width 259 height 30
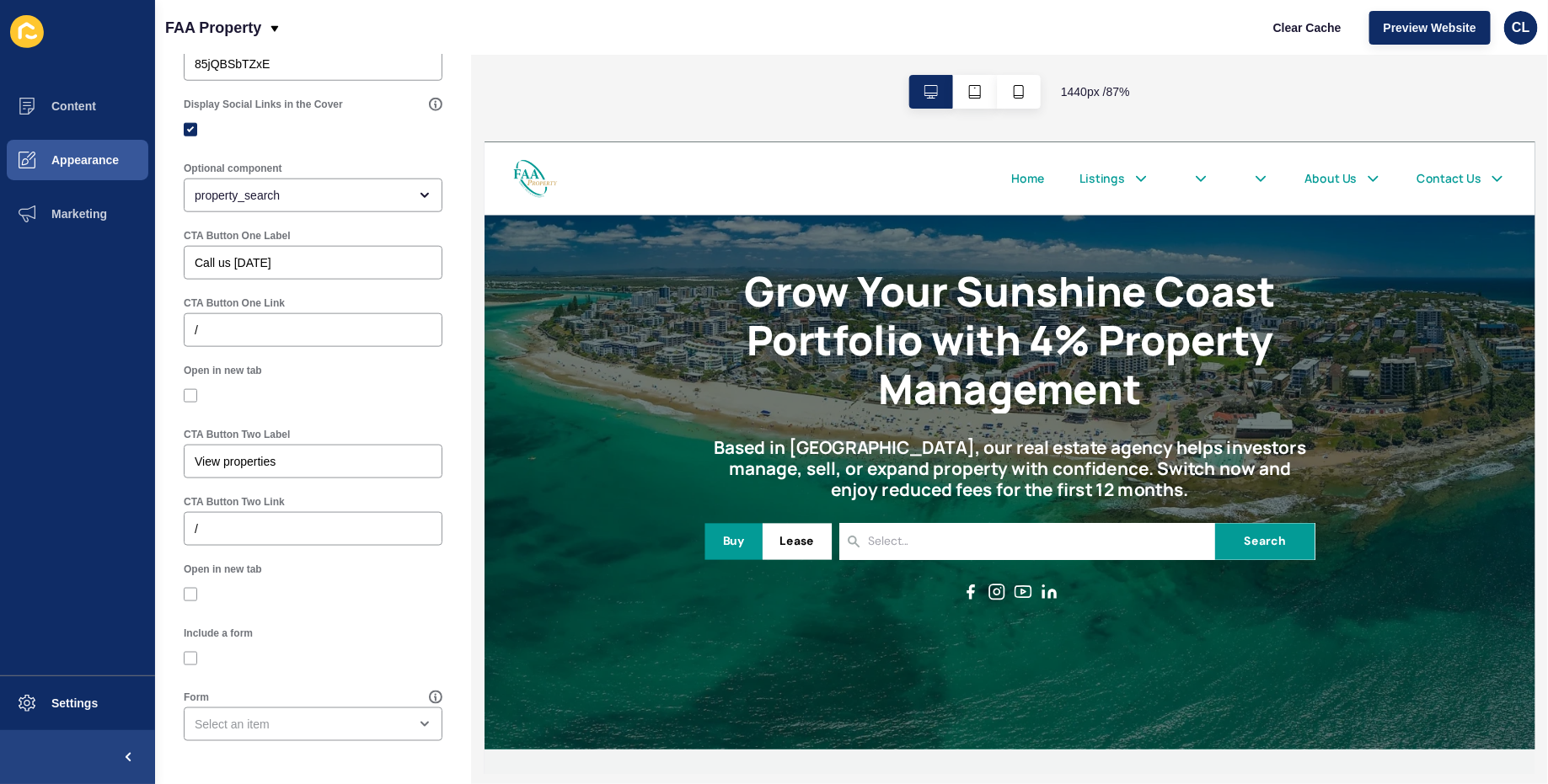
scroll to position [0, 0]
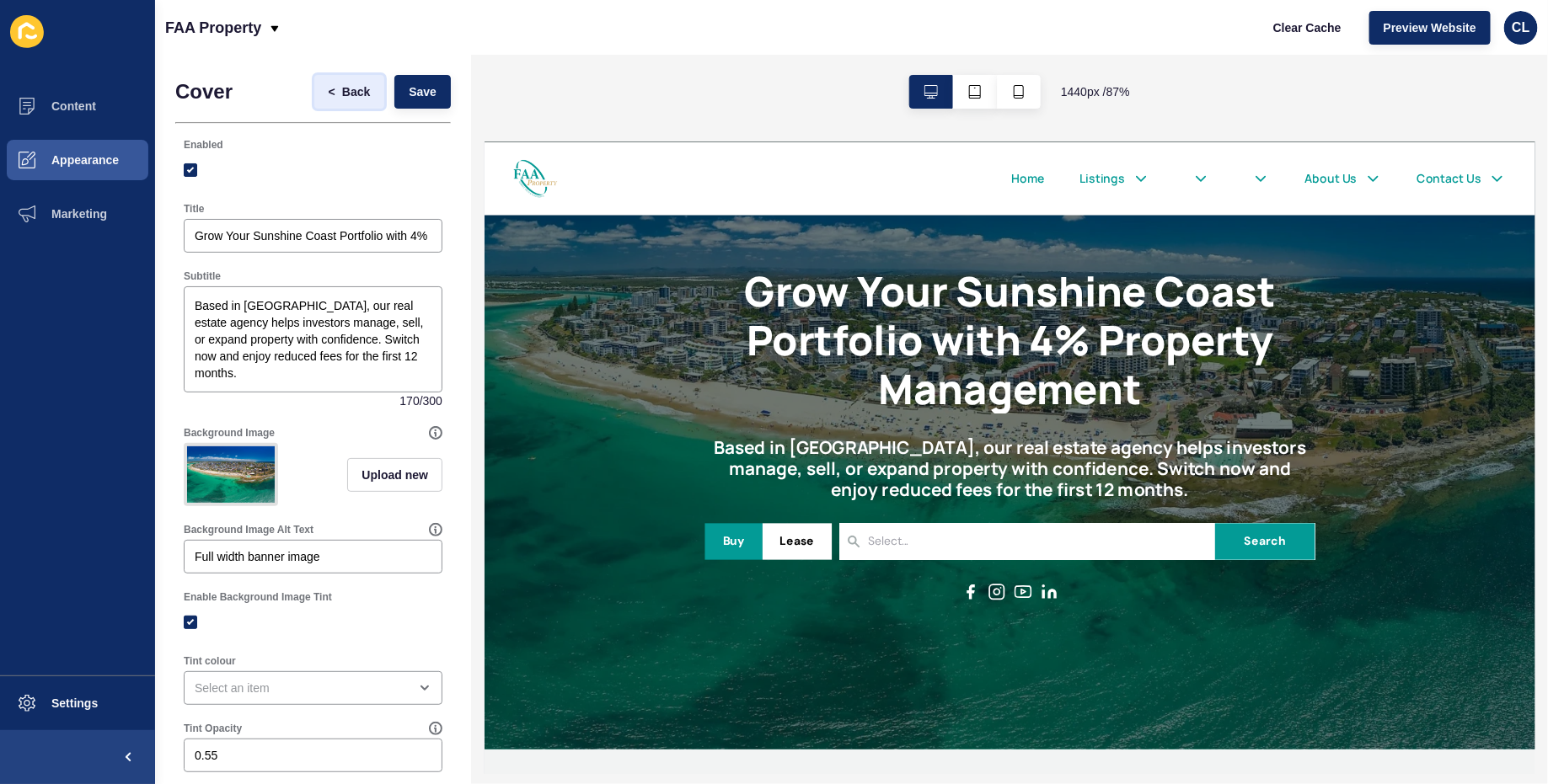
click at [342, 94] on span "Back" at bounding box center [356, 91] width 28 height 17
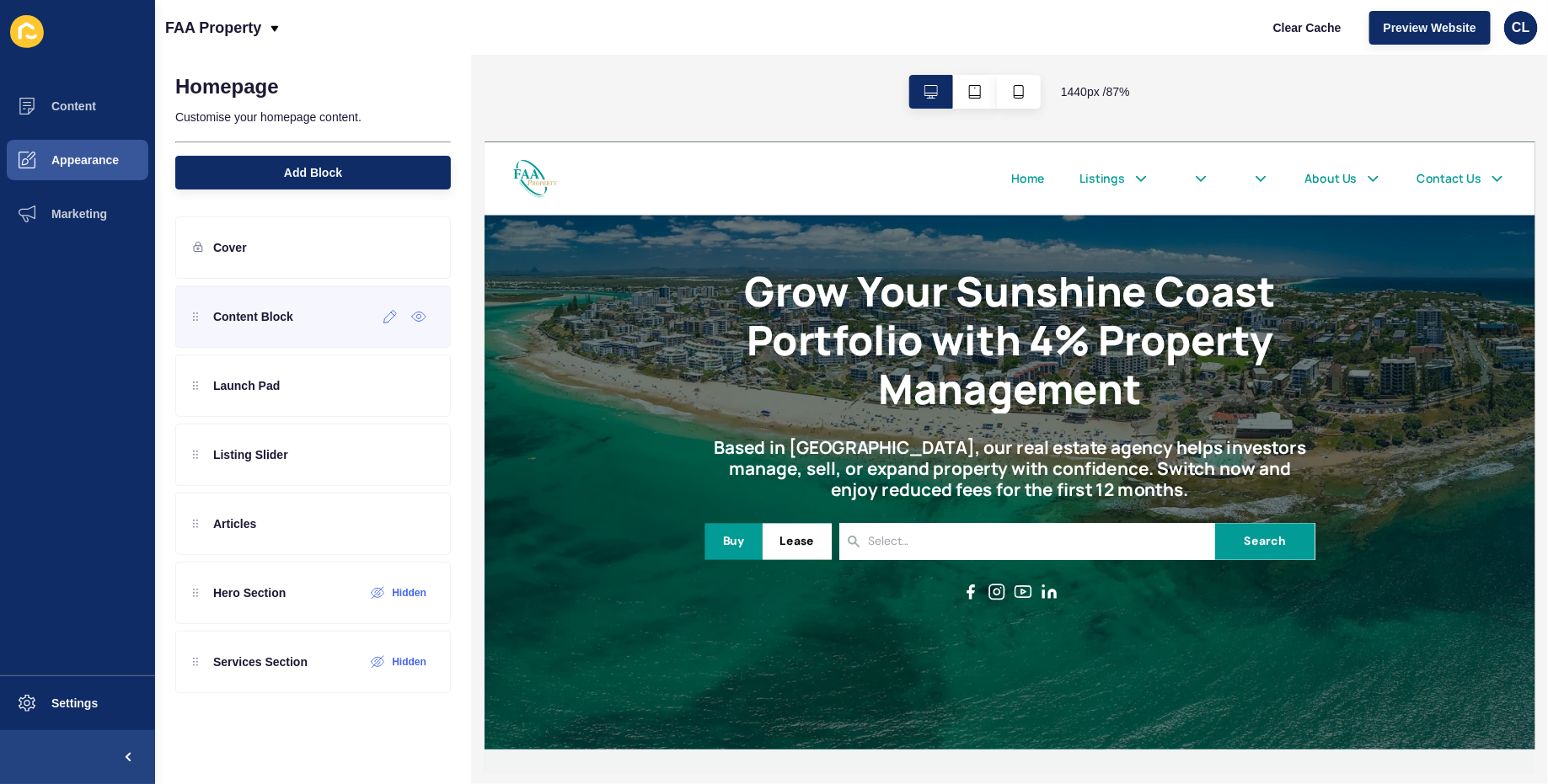
click at [292, 318] on p "Content Block" at bounding box center [253, 316] width 80 height 17
click at [394, 324] on div at bounding box center [391, 316] width 28 height 27
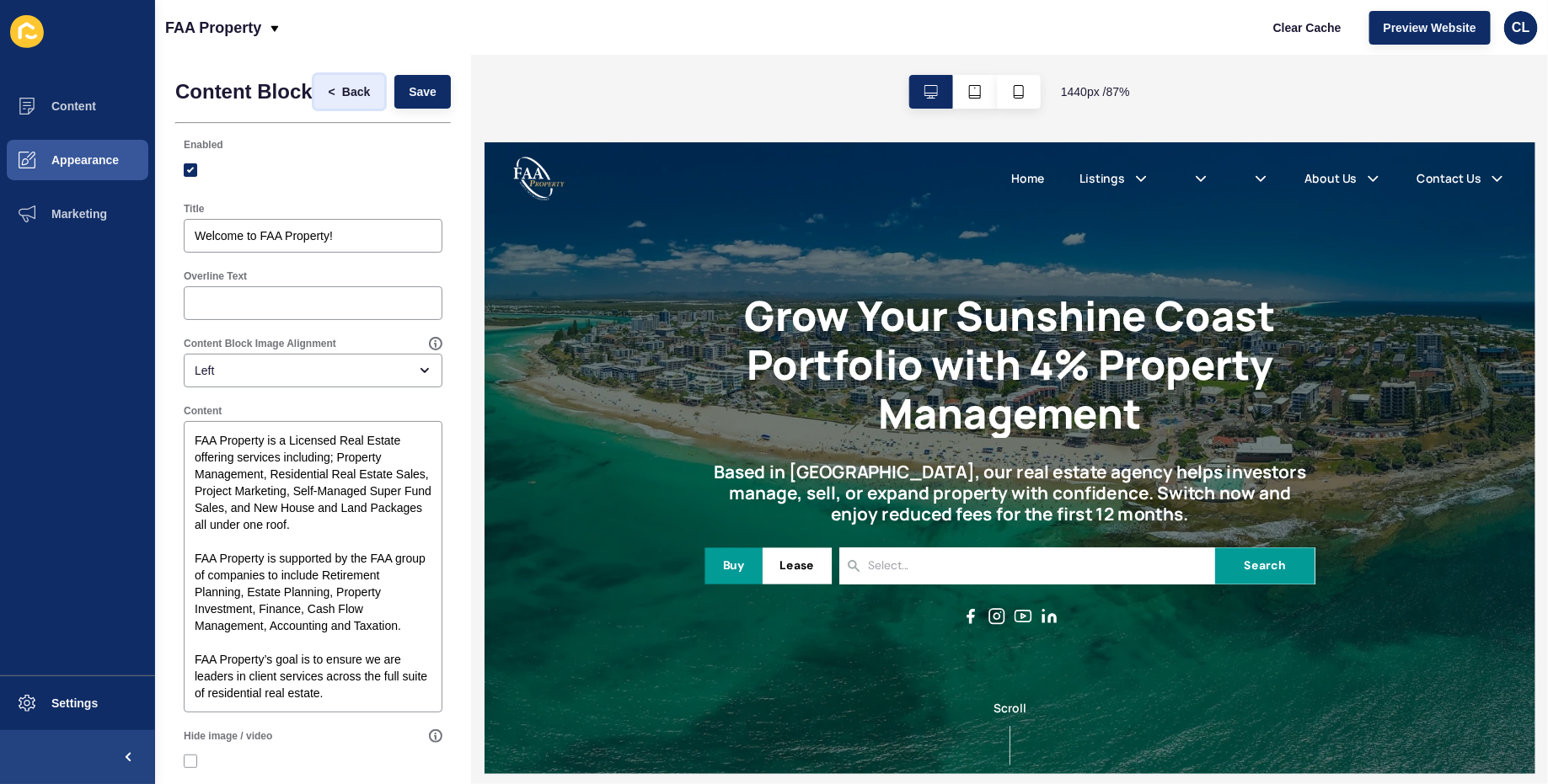
click at [344, 101] on button "< Back" at bounding box center [349, 92] width 71 height 34
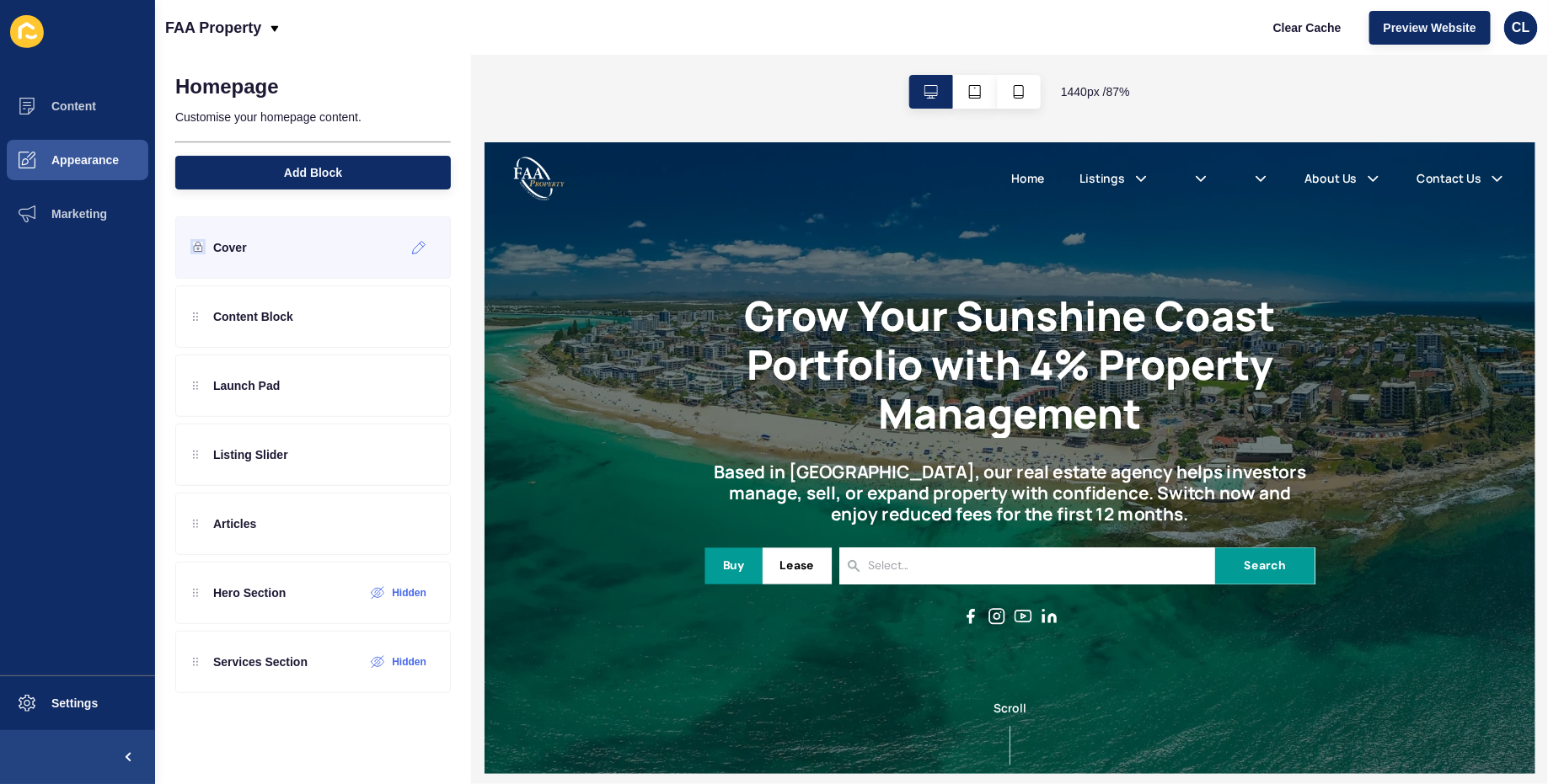
click at [196, 248] on icon at bounding box center [198, 247] width 10 height 10
click at [415, 249] on icon at bounding box center [419, 247] width 14 height 13
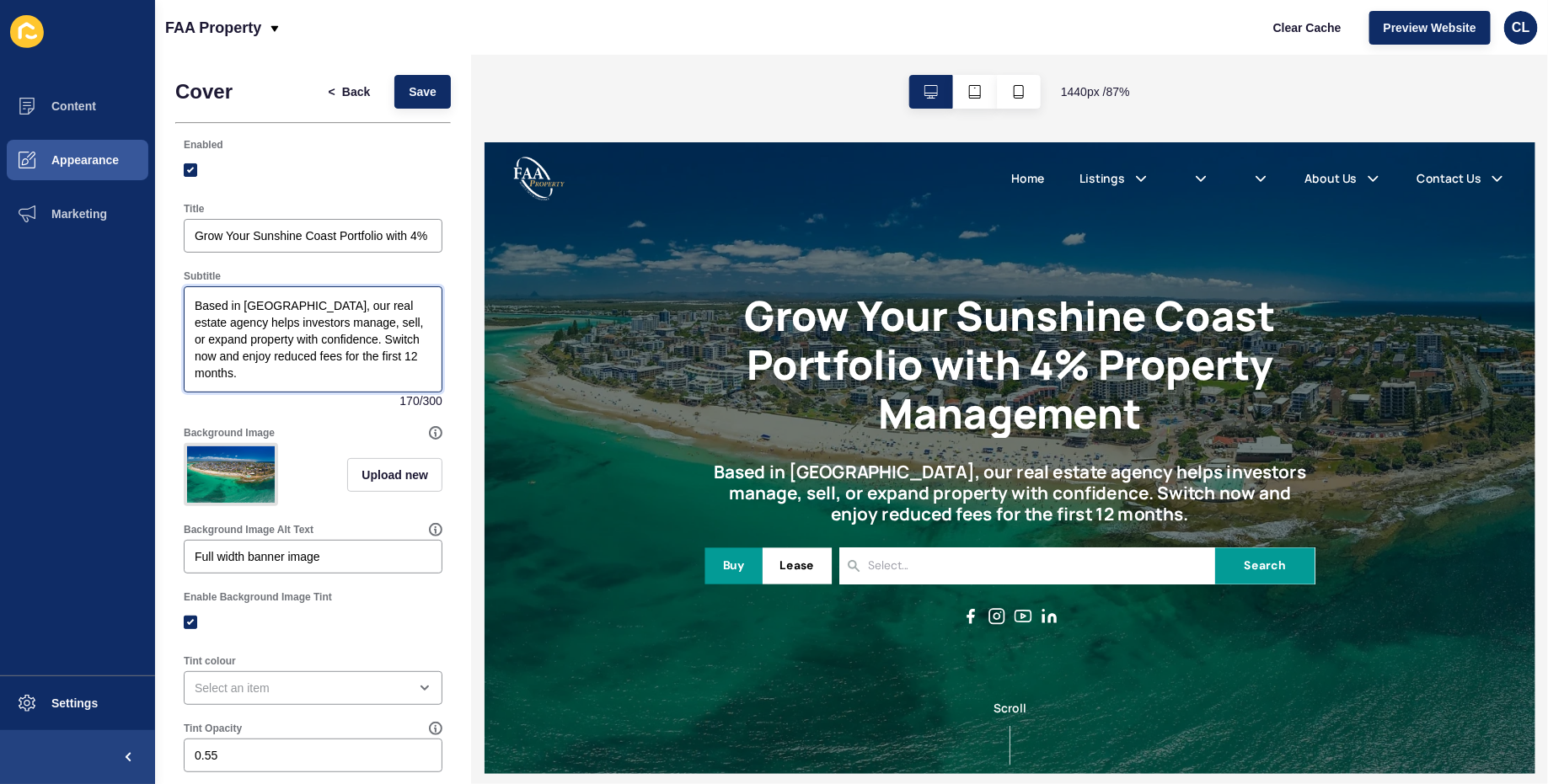
click at [360, 360] on textarea "Based in [GEOGRAPHIC_DATA], our real estate agency helps investors manage, sell…" at bounding box center [313, 339] width 254 height 101
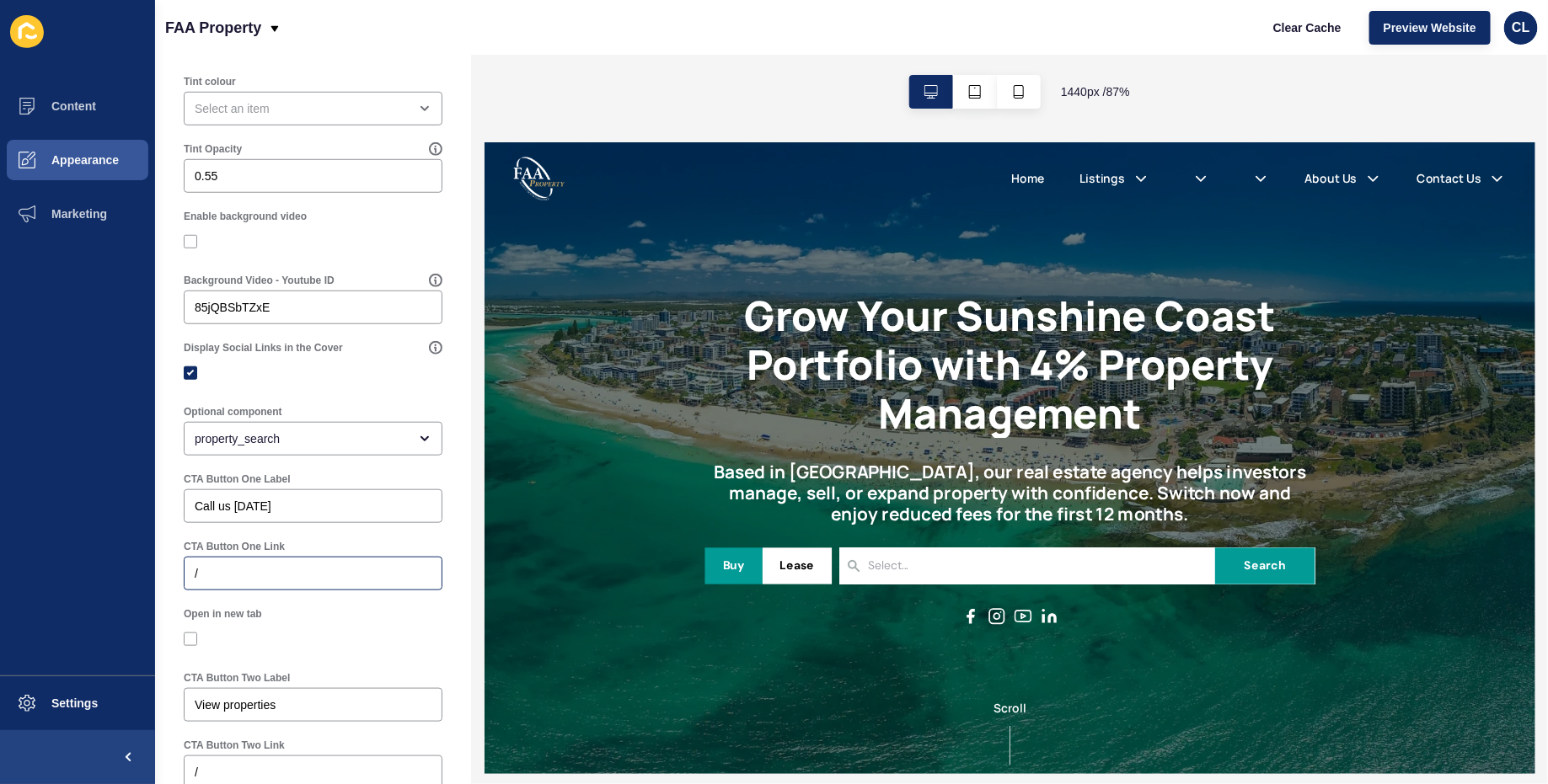
scroll to position [581, 0]
click at [348, 433] on div "property_search" at bounding box center [301, 437] width 213 height 17
click at [347, 433] on div "property_search" at bounding box center [301, 437] width 213 height 17
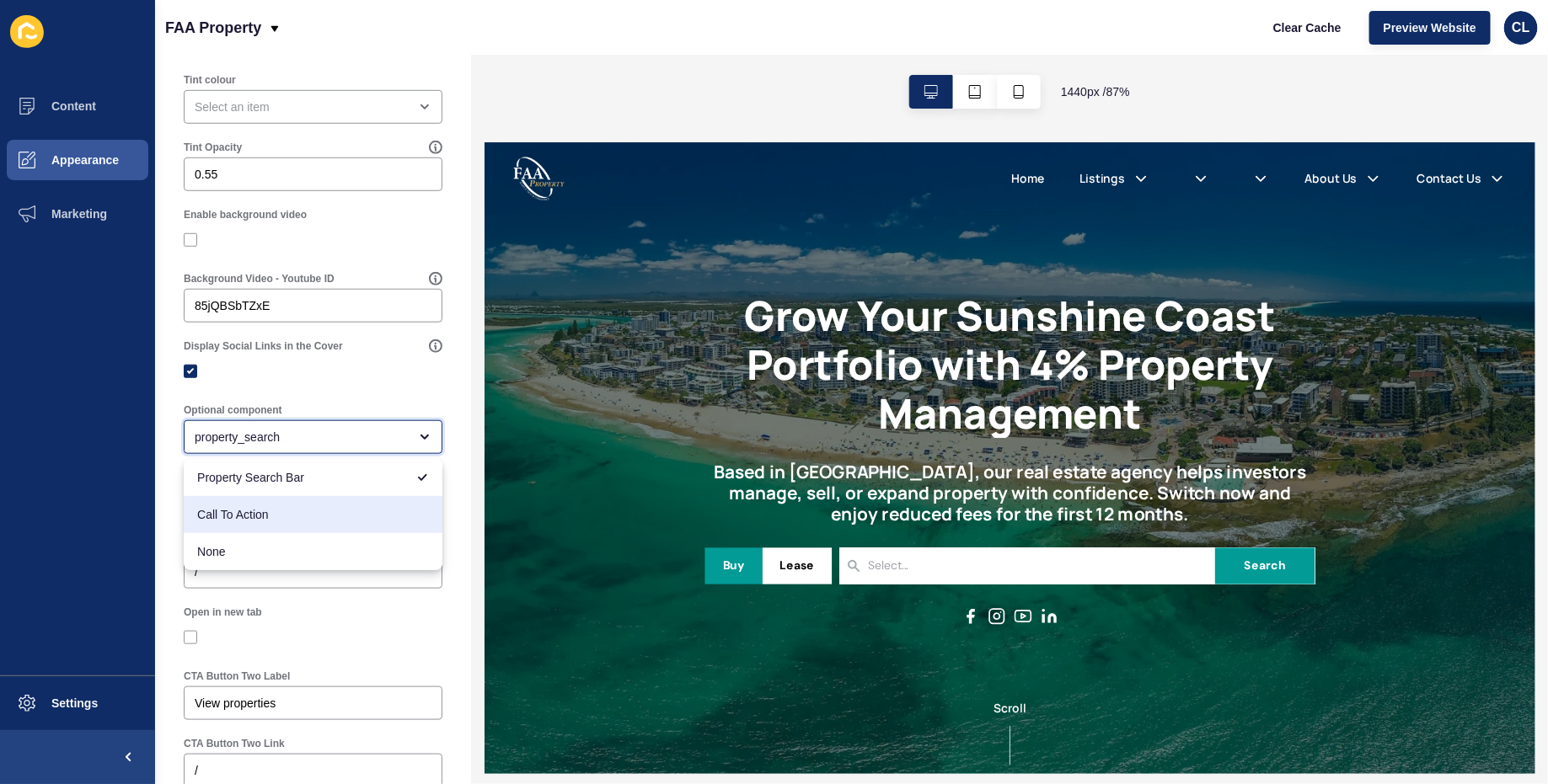
click at [302, 518] on span "Call To Action" at bounding box center [313, 514] width 232 height 17
type input "Call To Action"
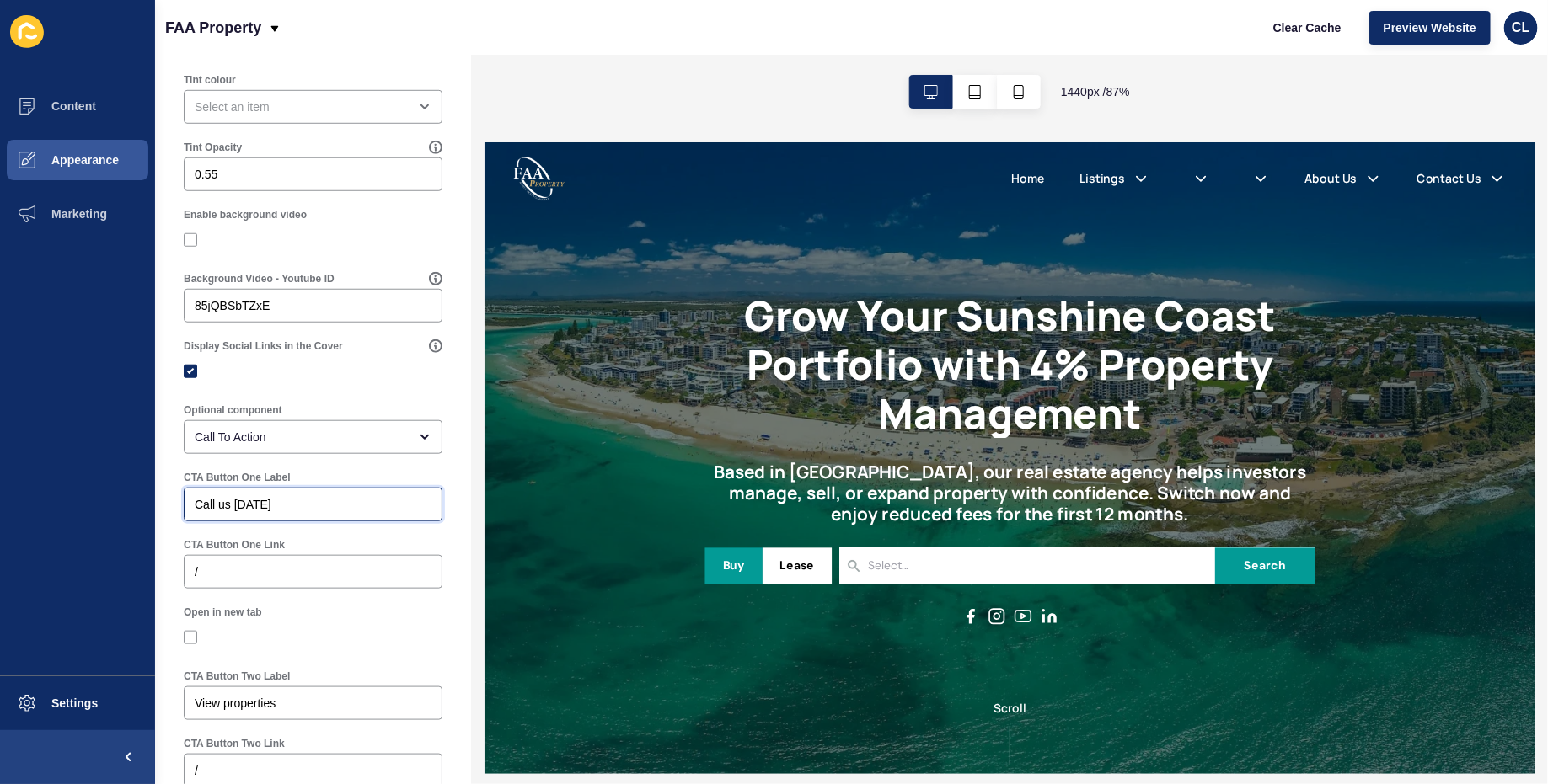
drag, startPoint x: 302, startPoint y: 508, endPoint x: 175, endPoint y: 500, distance: 126.7
click at [175, 500] on div "CTA Button One Label Call us [DATE]" at bounding box center [313, 496] width 276 height 67
paste input "Book a Call With a Property Manage"
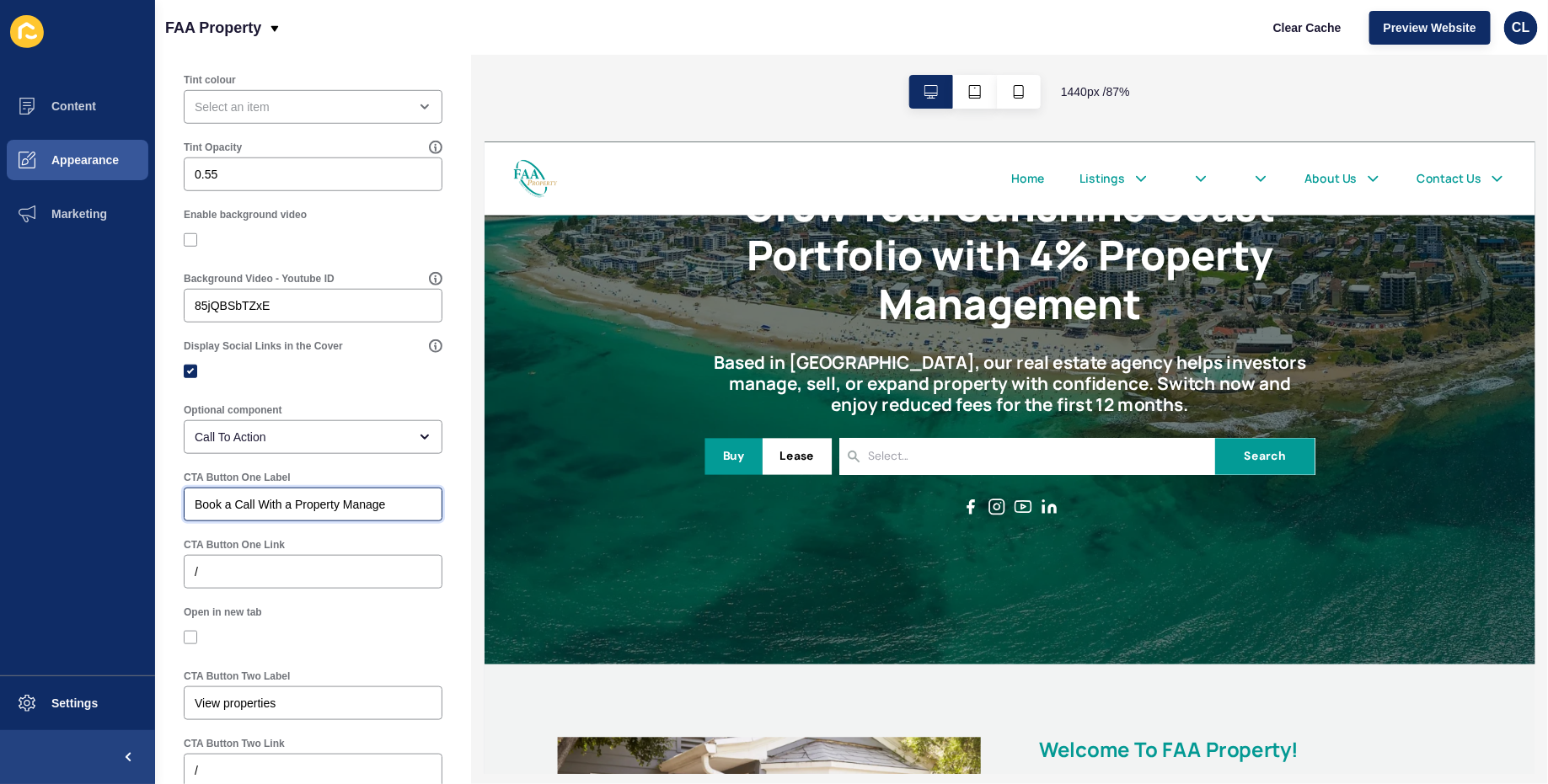
scroll to position [129, 0]
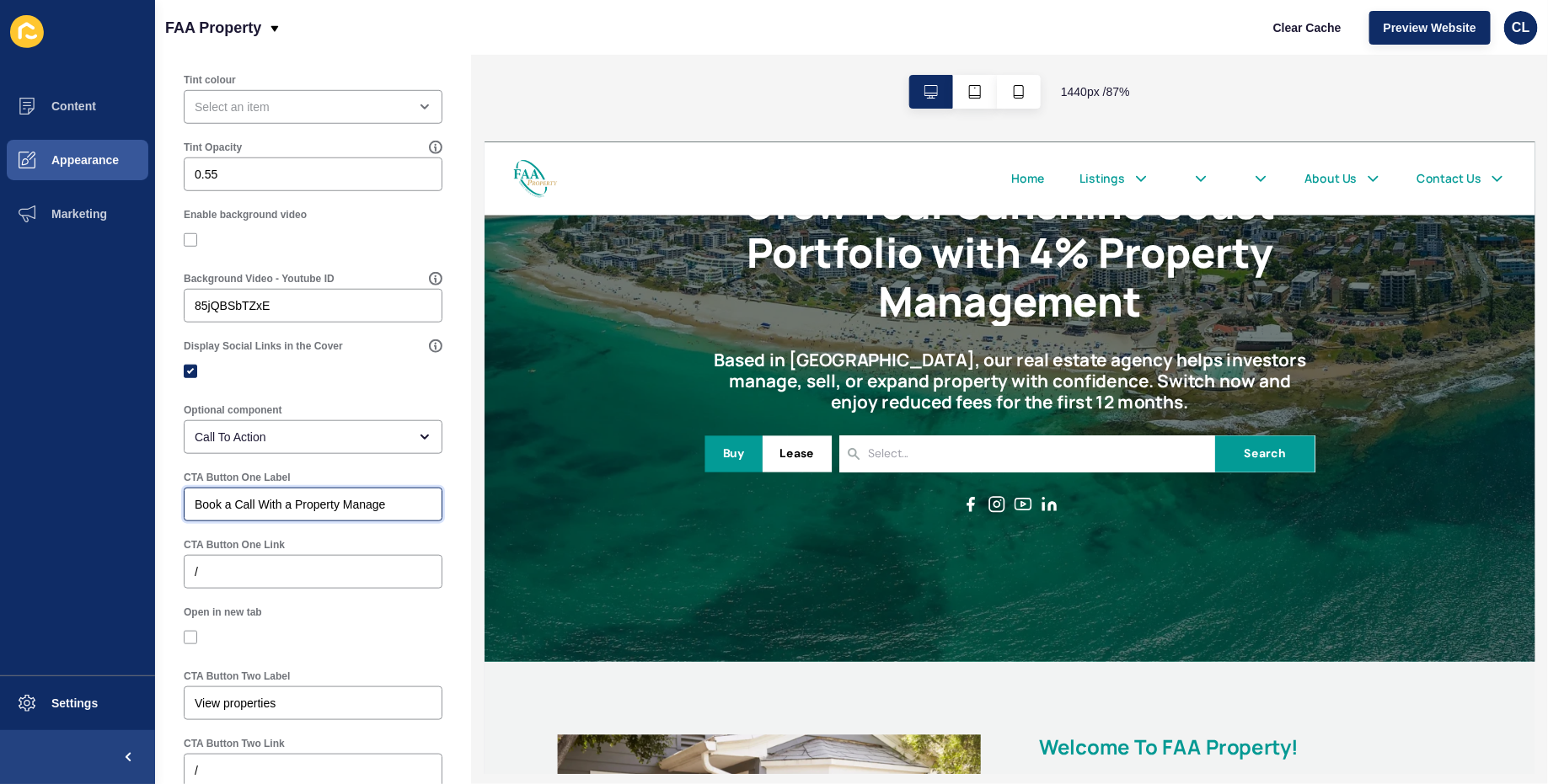
type input "Book a Call With a Property Manage"
click at [393, 626] on div at bounding box center [313, 638] width 259 height 30
click at [236, 560] on div "/" at bounding box center [313, 572] width 259 height 34
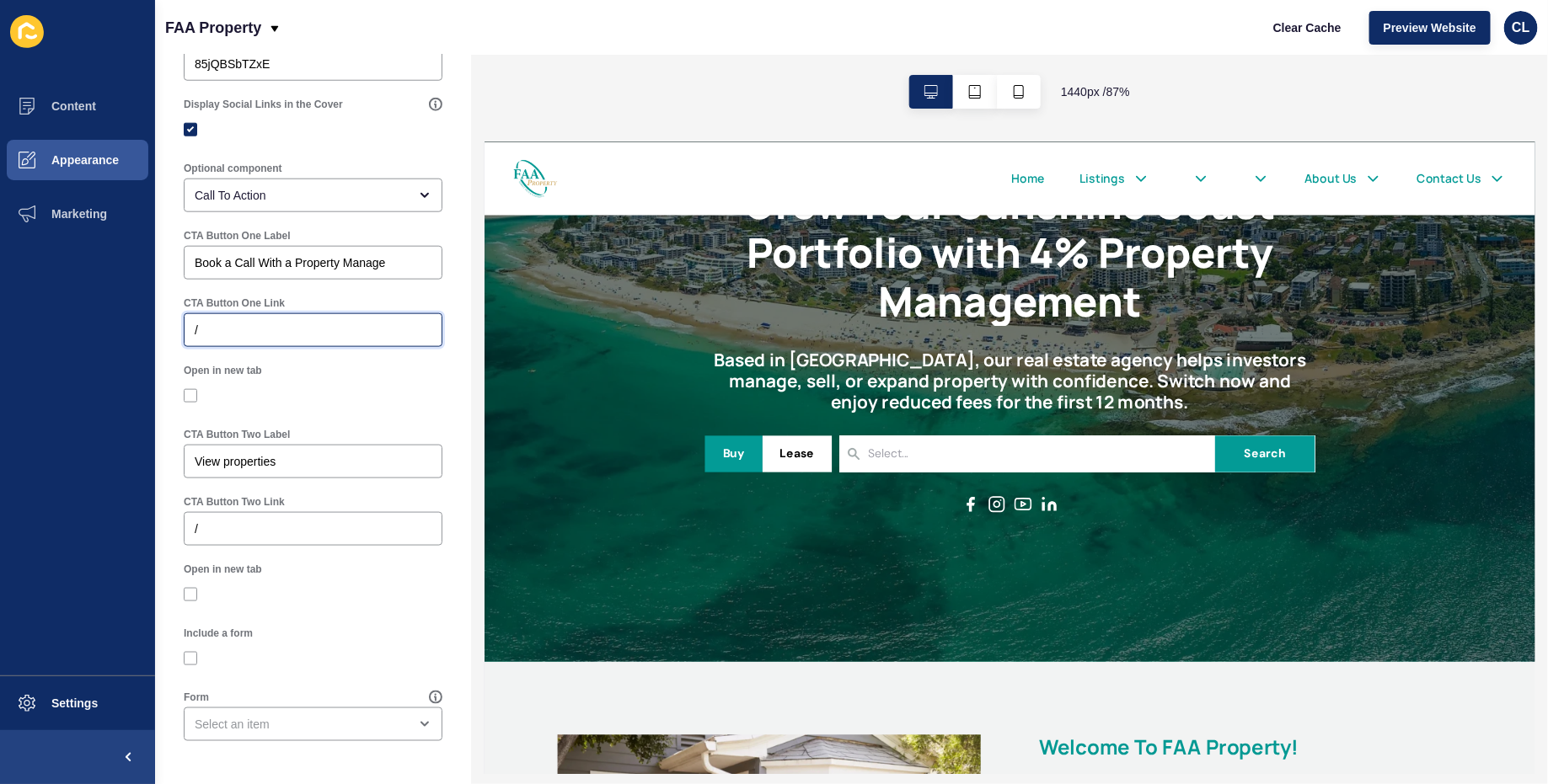
scroll to position [809, 0]
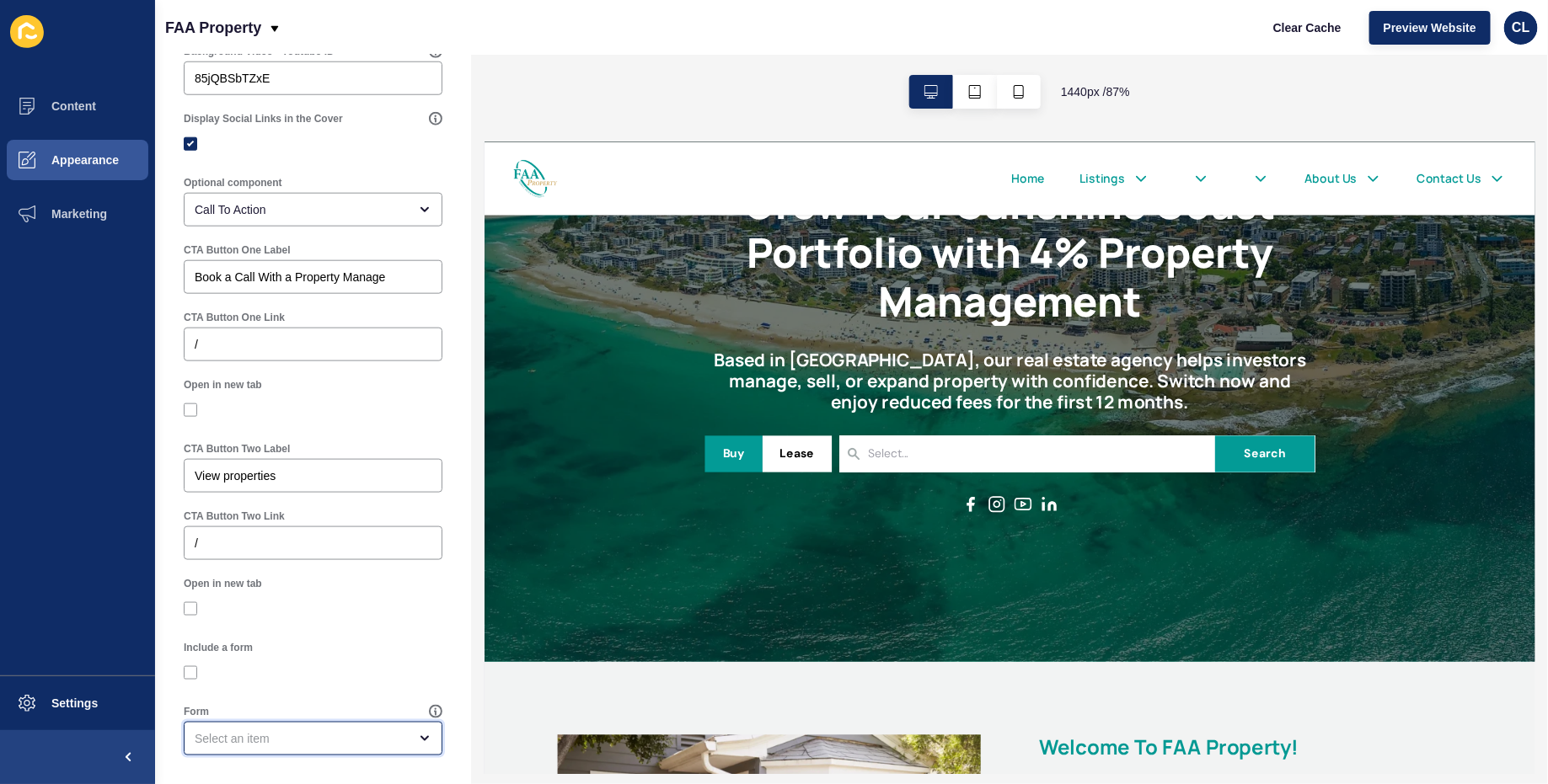
click at [356, 725] on div "open menu" at bounding box center [313, 739] width 259 height 34
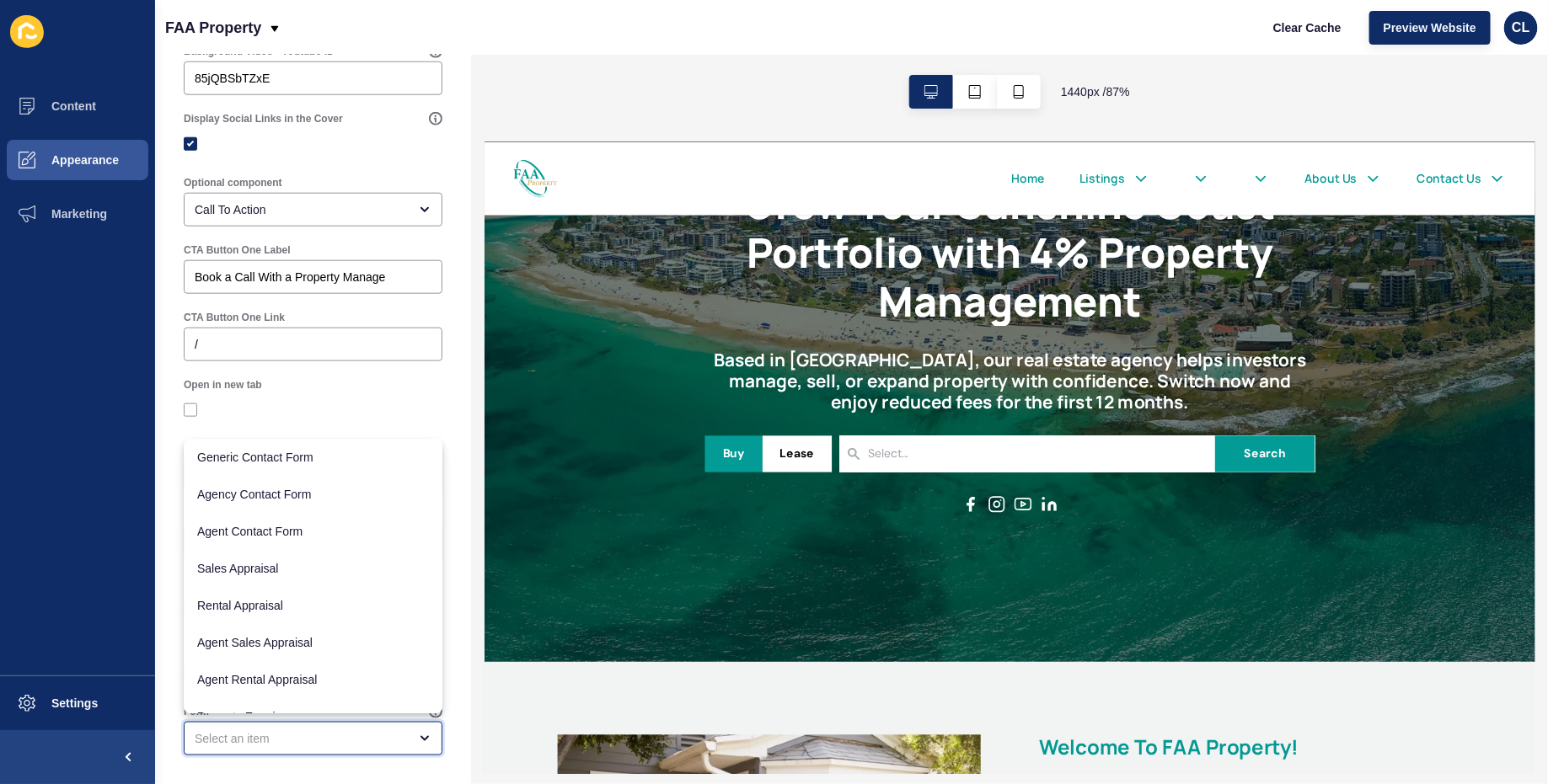
click at [356, 725] on div "close menu" at bounding box center [313, 739] width 259 height 34
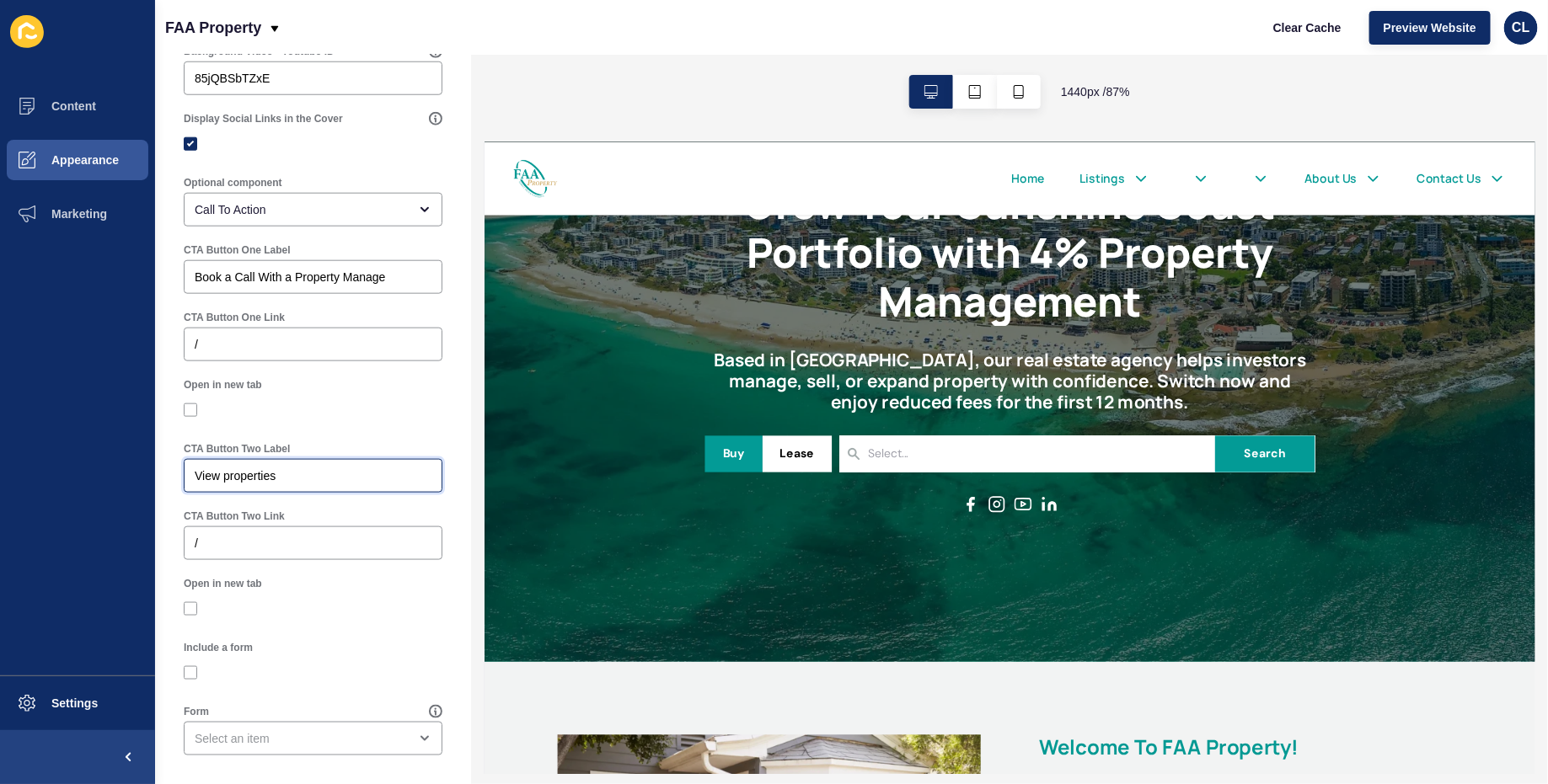
click at [313, 480] on input "View properties" at bounding box center [313, 476] width 237 height 17
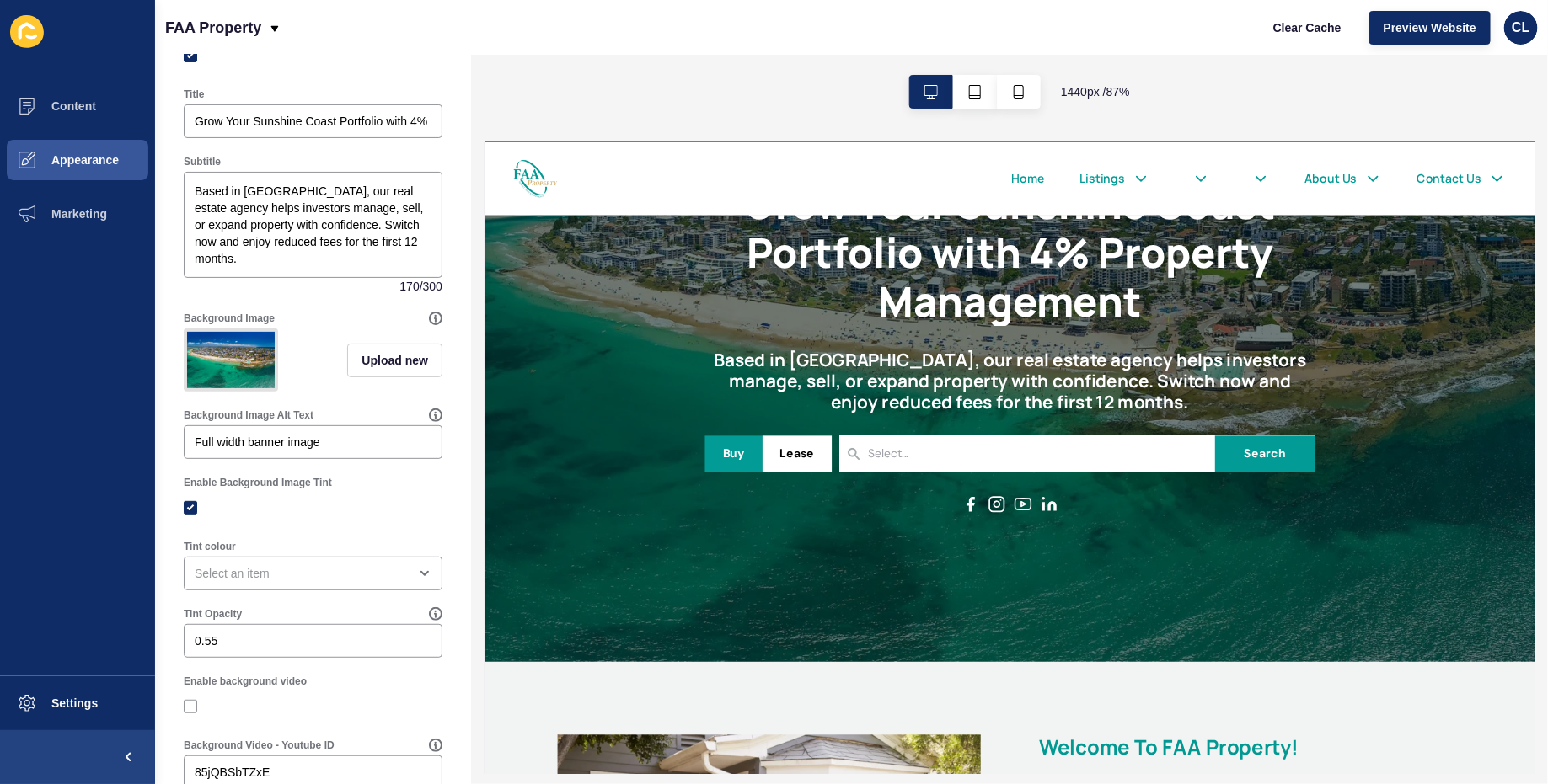
scroll to position [0, 0]
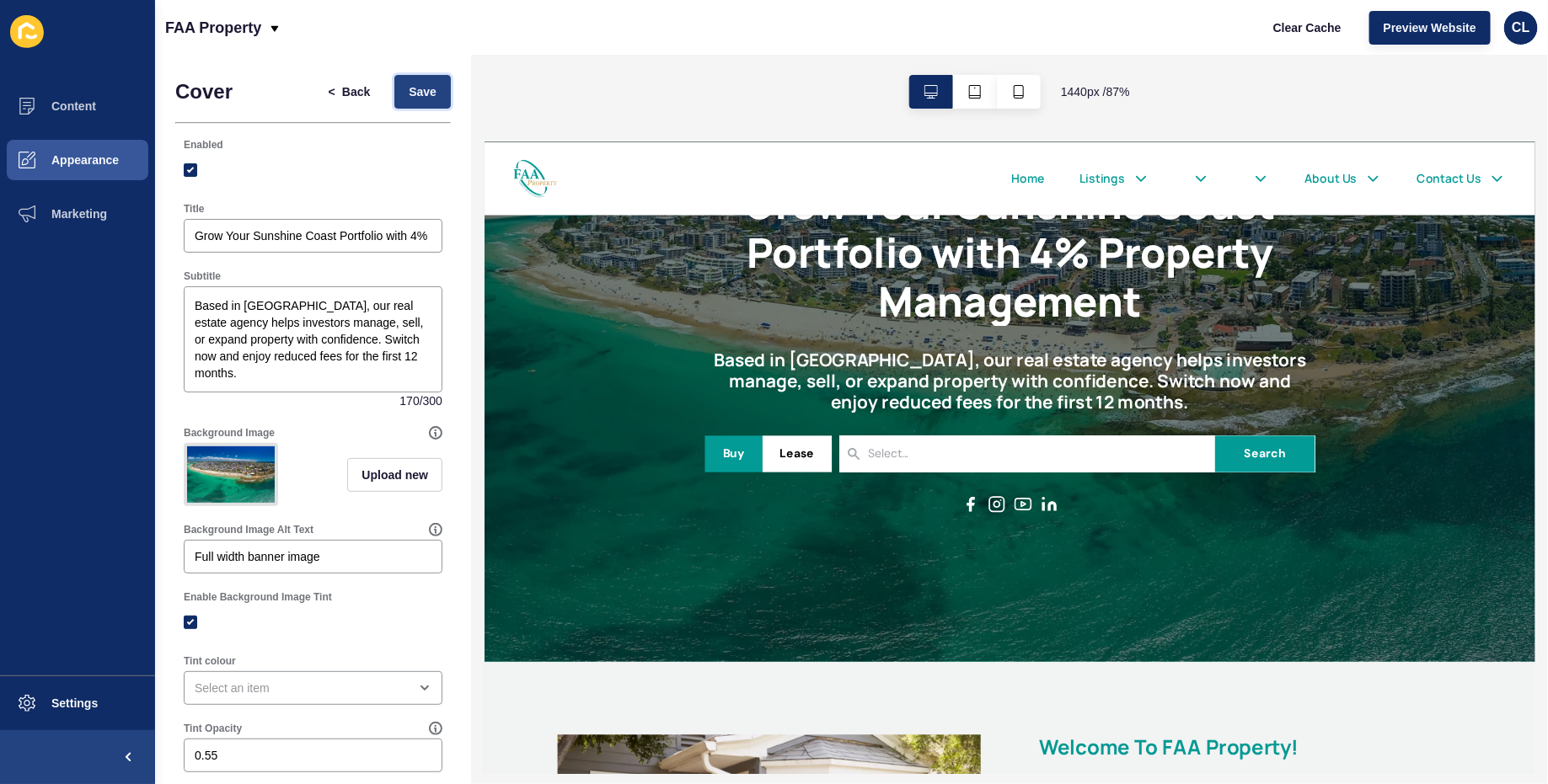
click at [420, 87] on span "Save" at bounding box center [423, 91] width 28 height 17
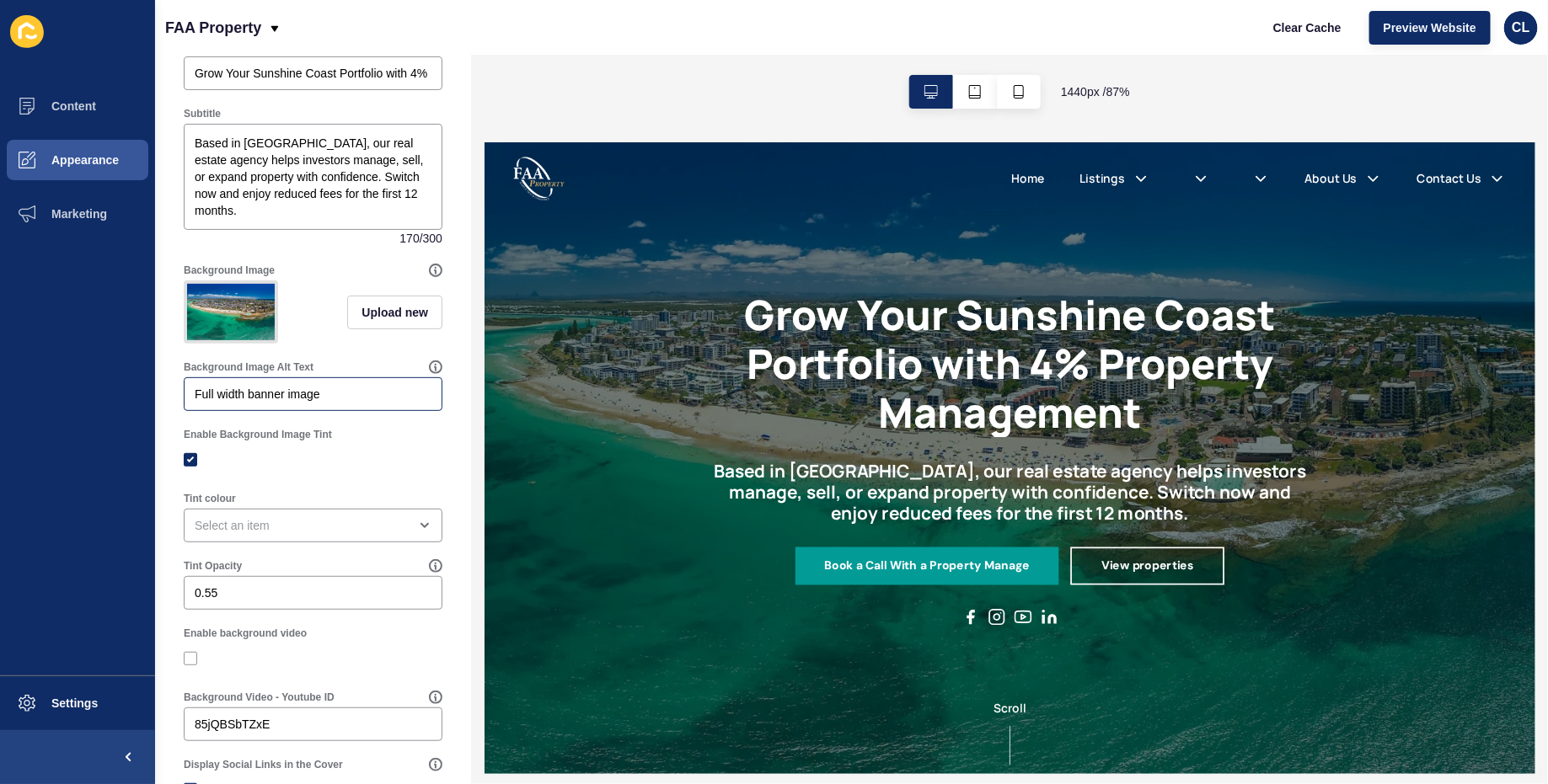
scroll to position [354, 0]
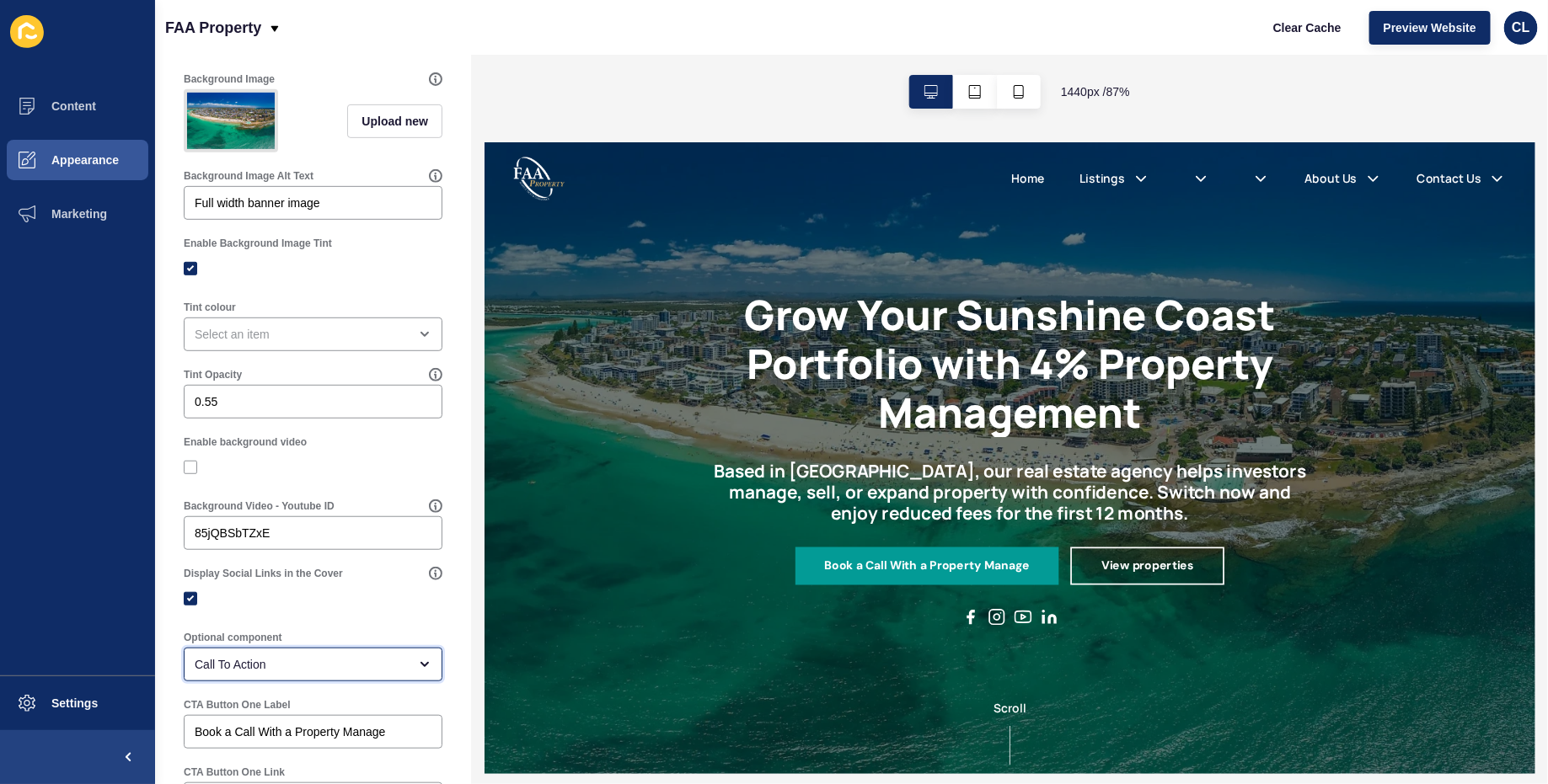
click at [278, 665] on div "Call To Action" at bounding box center [301, 664] width 213 height 17
click at [301, 554] on span "Property Search Bar" at bounding box center [313, 547] width 232 height 17
type input "Property Search Bar"
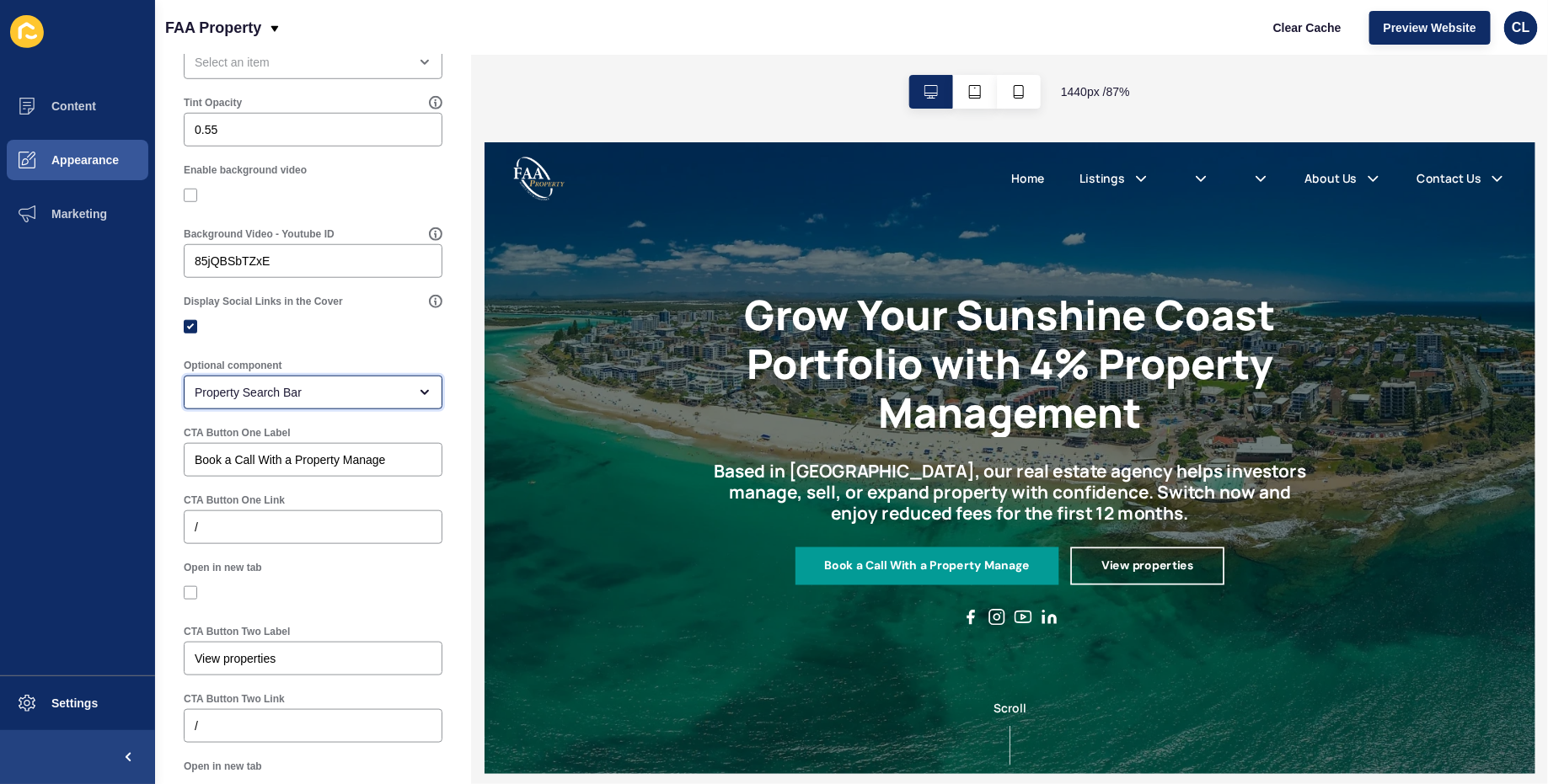
scroll to position [630, 0]
click at [268, 648] on input "View properties" at bounding box center [313, 654] width 237 height 17
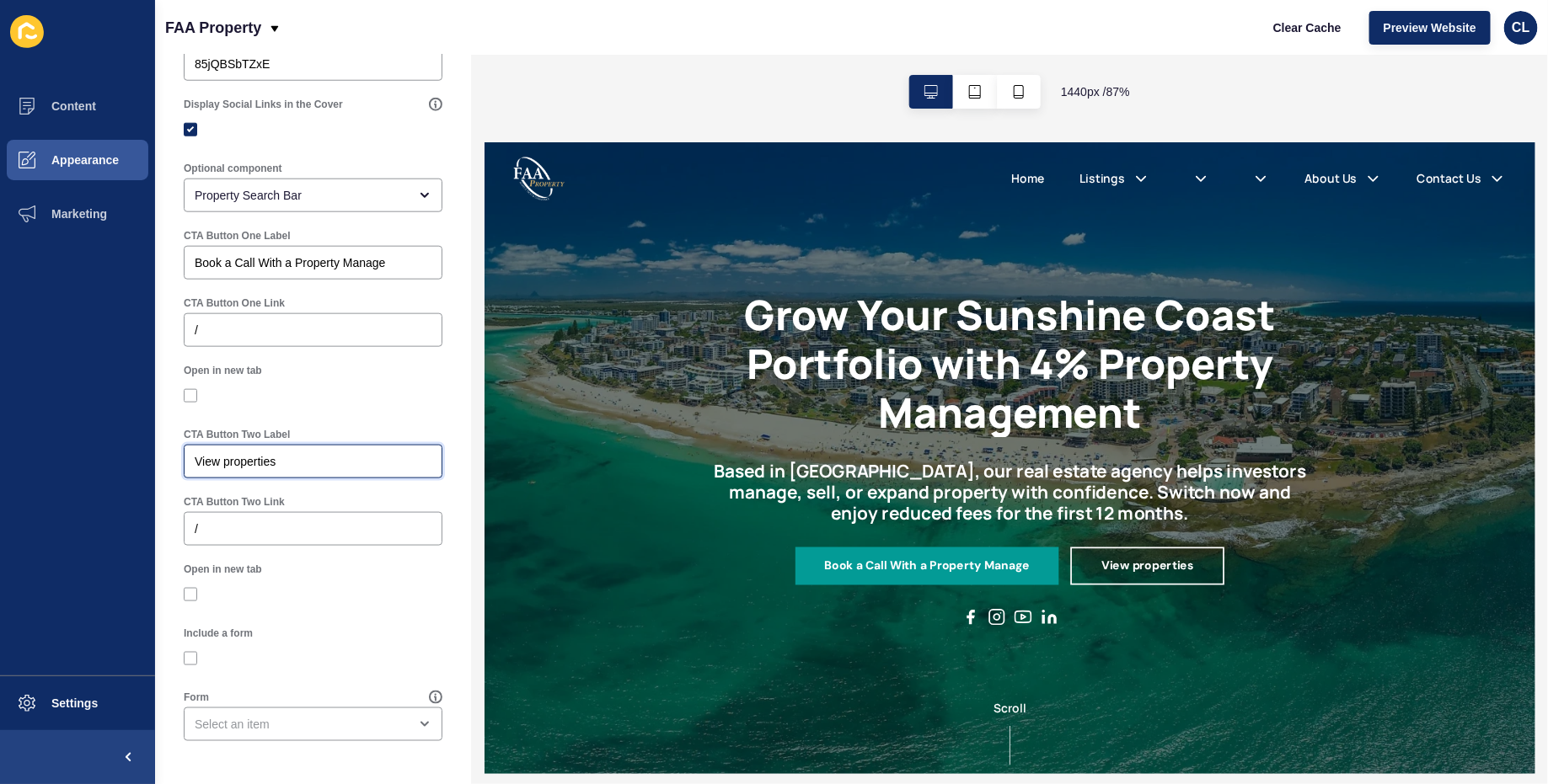
scroll to position [0, 0]
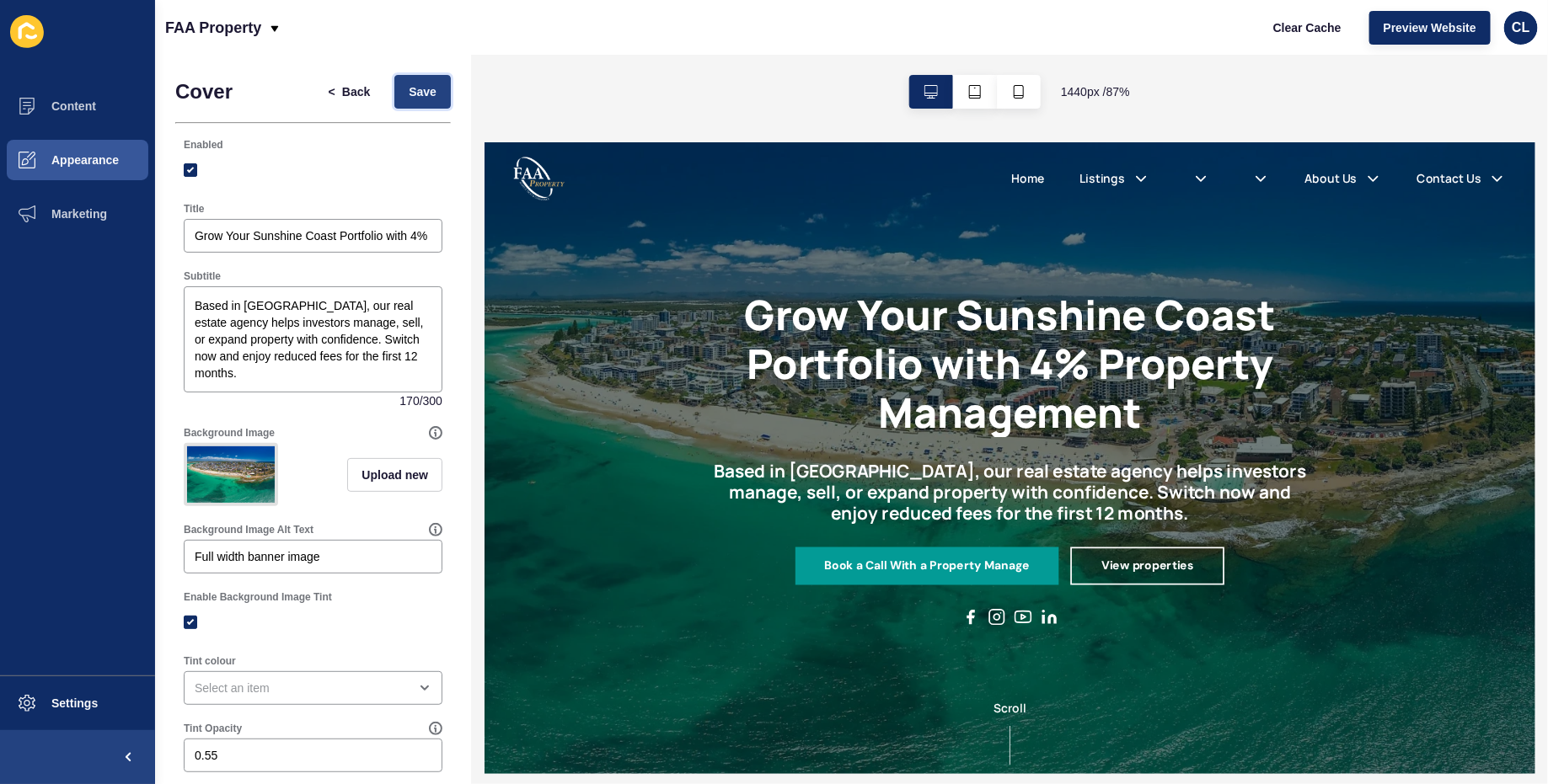
click at [428, 97] on span "Save" at bounding box center [423, 91] width 28 height 17
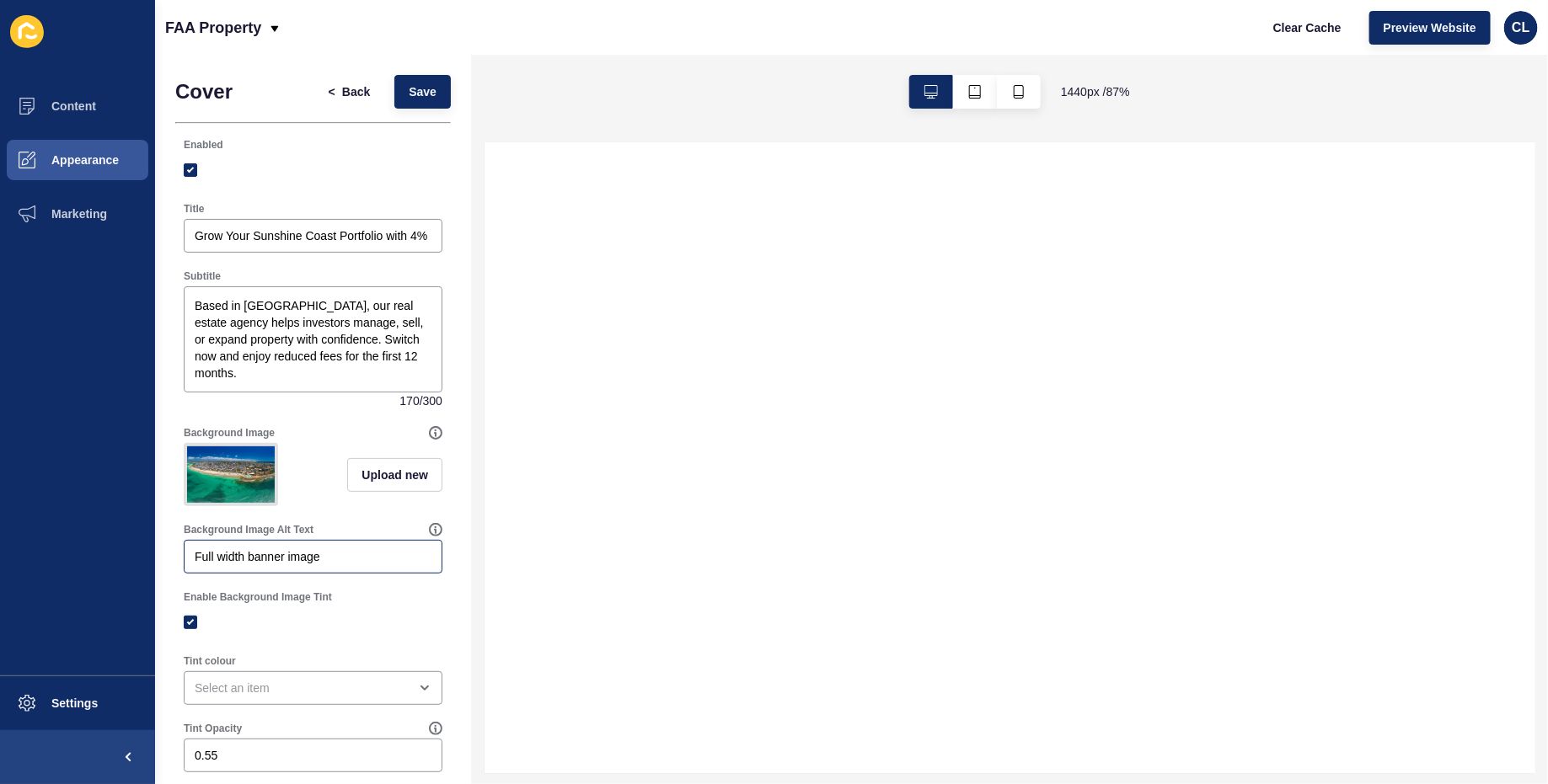
select select
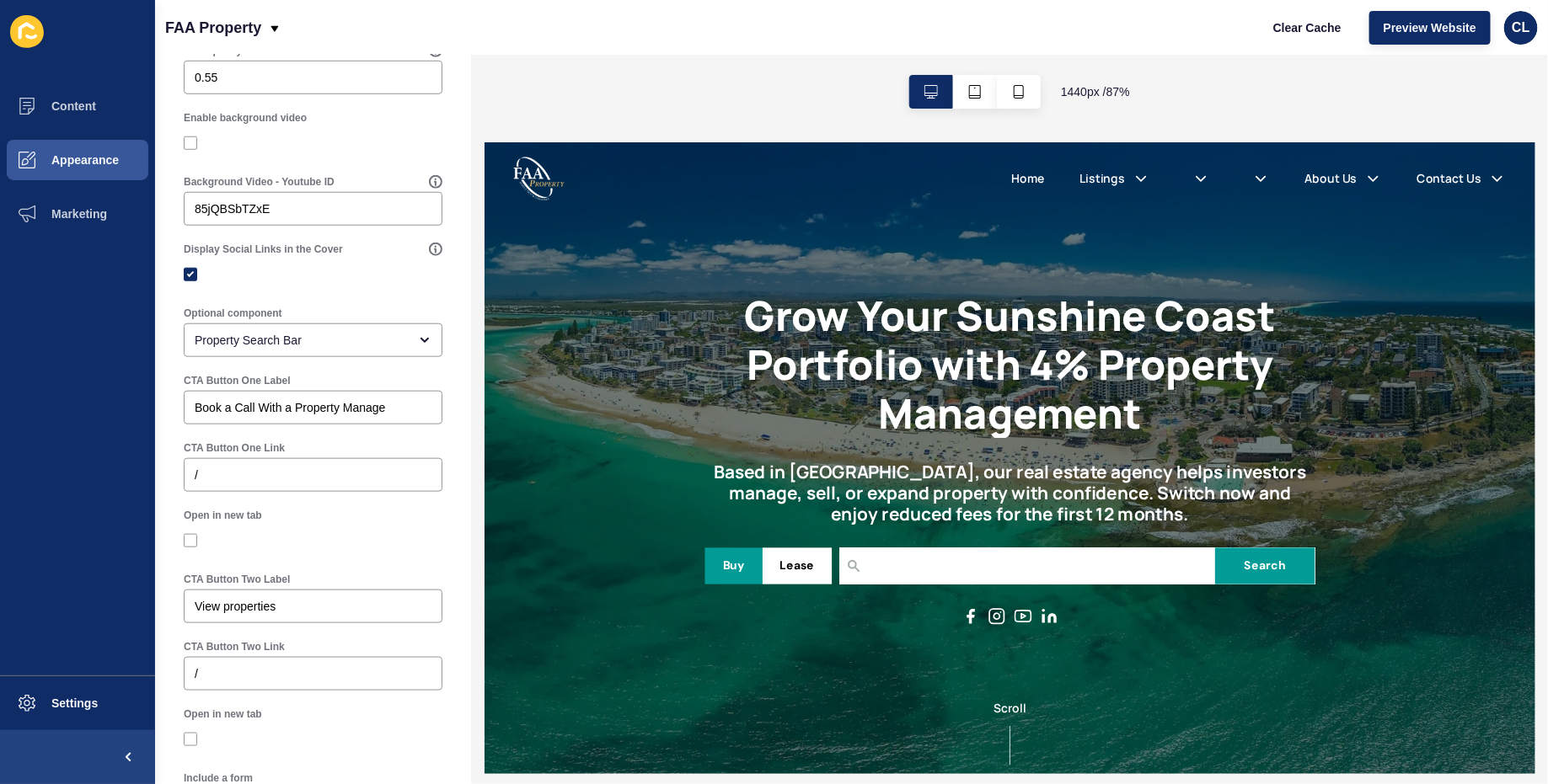
scroll to position [696, 0]
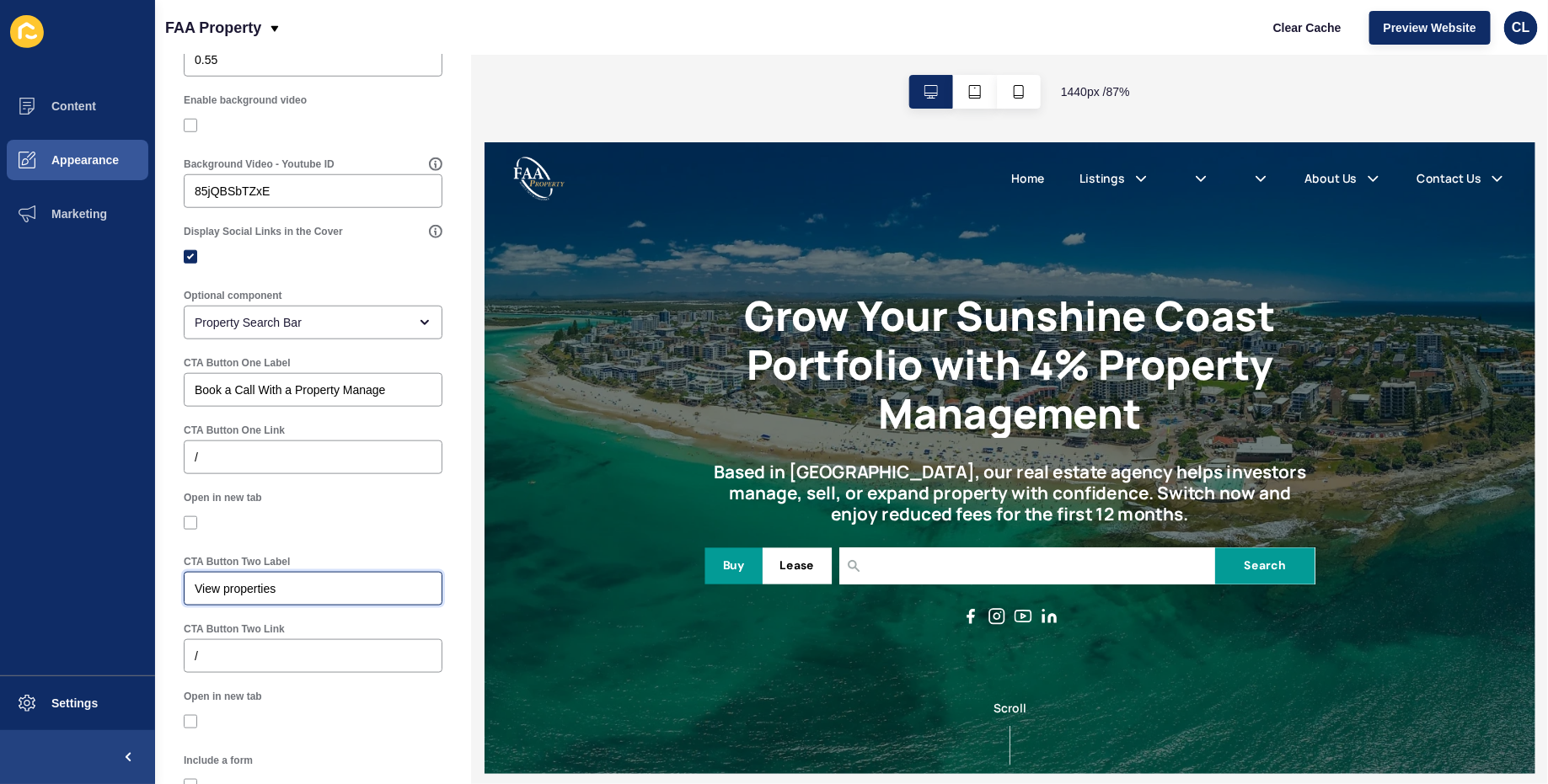
click at [231, 588] on input "View properties" at bounding box center [313, 589] width 237 height 17
drag, startPoint x: 353, startPoint y: 589, endPoint x: 102, endPoint y: 585, distance: 251.1
click at [102, 585] on div "Content Appearance Marketing Settings FAA Property Clear Cache Preview Website …" at bounding box center [774, 392] width 1548 height 784
click at [223, 627] on label "CTA Button Two Link" at bounding box center [234, 629] width 101 height 13
click at [223, 648] on input "/" at bounding box center [313, 656] width 237 height 17
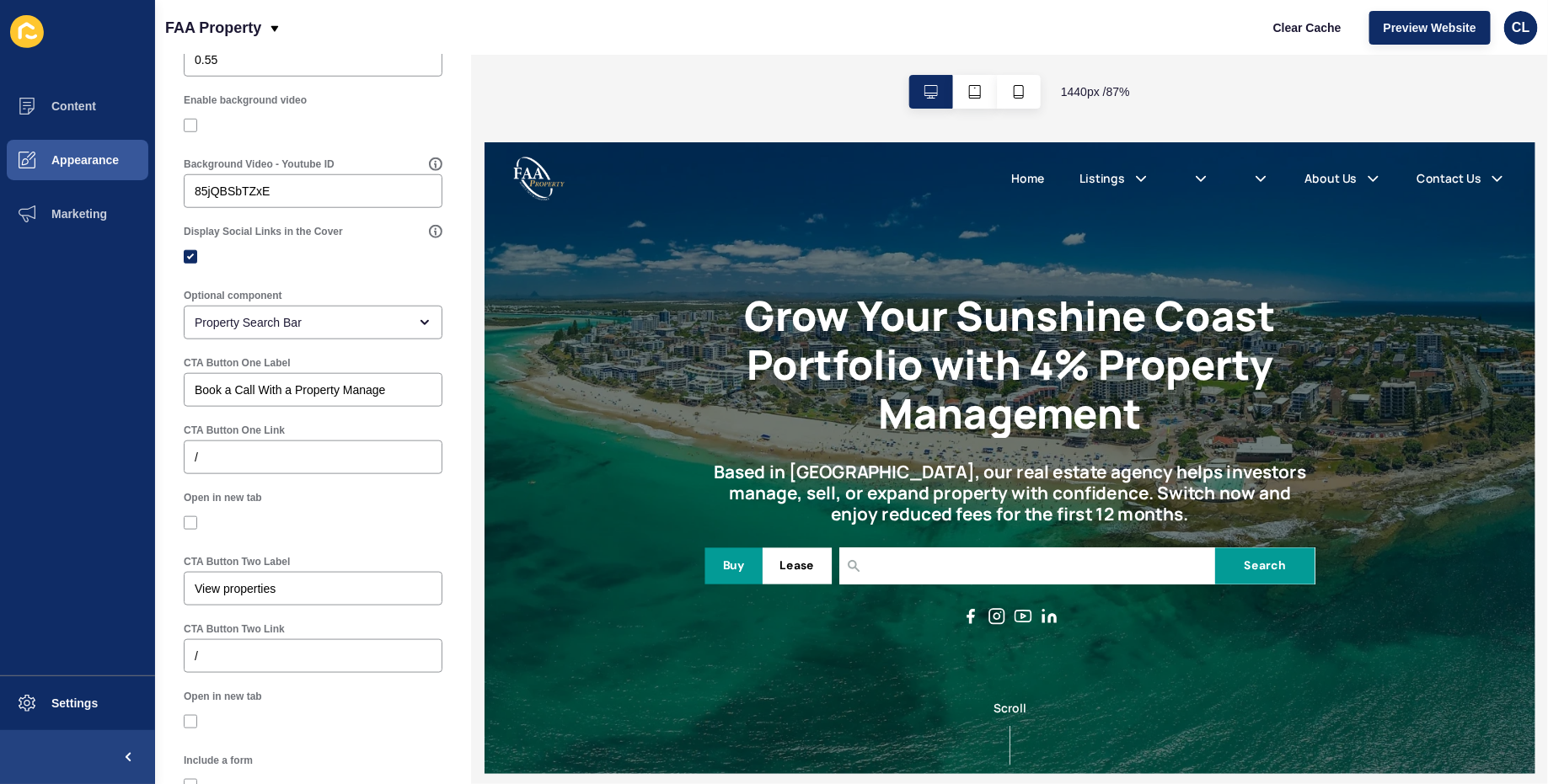
click at [355, 605] on div "CTA Button Two Label View properties" at bounding box center [313, 581] width 262 height 54
drag, startPoint x: 350, startPoint y: 591, endPoint x: 120, endPoint y: 591, distance: 229.2
click at [120, 591] on div "Content Appearance Marketing Settings FAA Property Clear Cache Preview Website …" at bounding box center [774, 392] width 1548 height 784
paste input "Book a Call With a Property Manage"
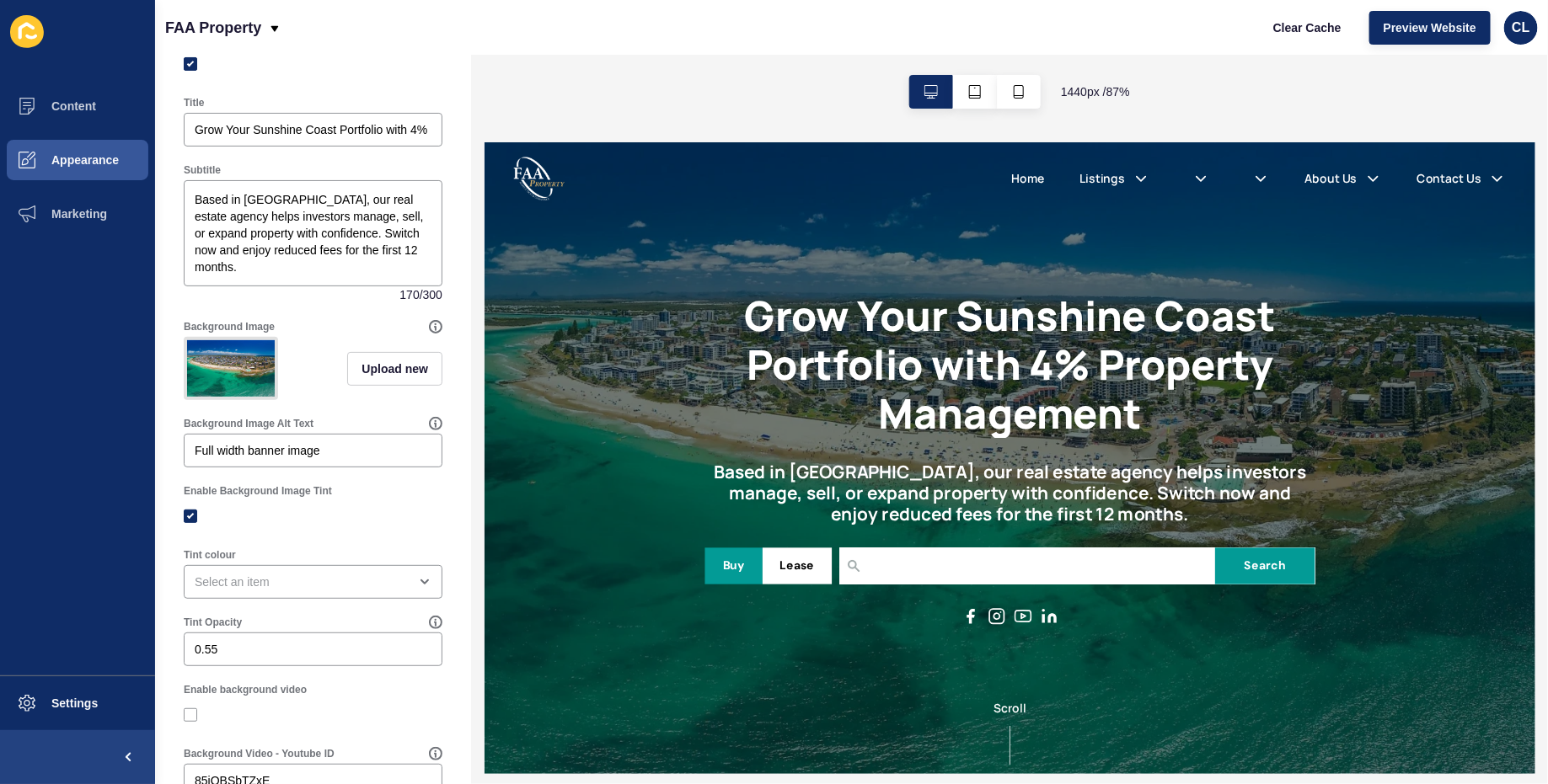
scroll to position [0, 0]
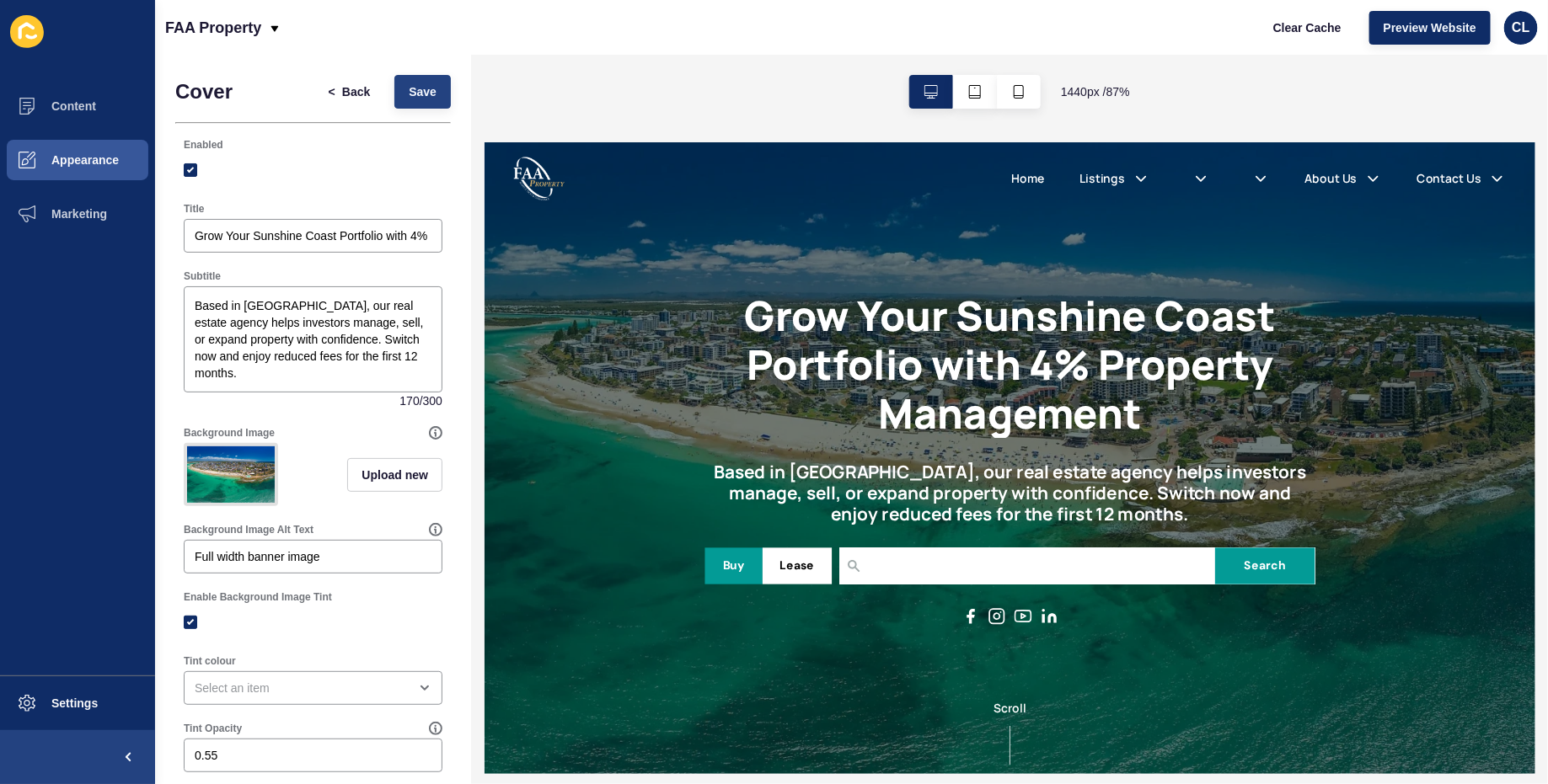
type input "Book a Call With a Property Manager"
click at [420, 97] on span "Save" at bounding box center [423, 91] width 28 height 17
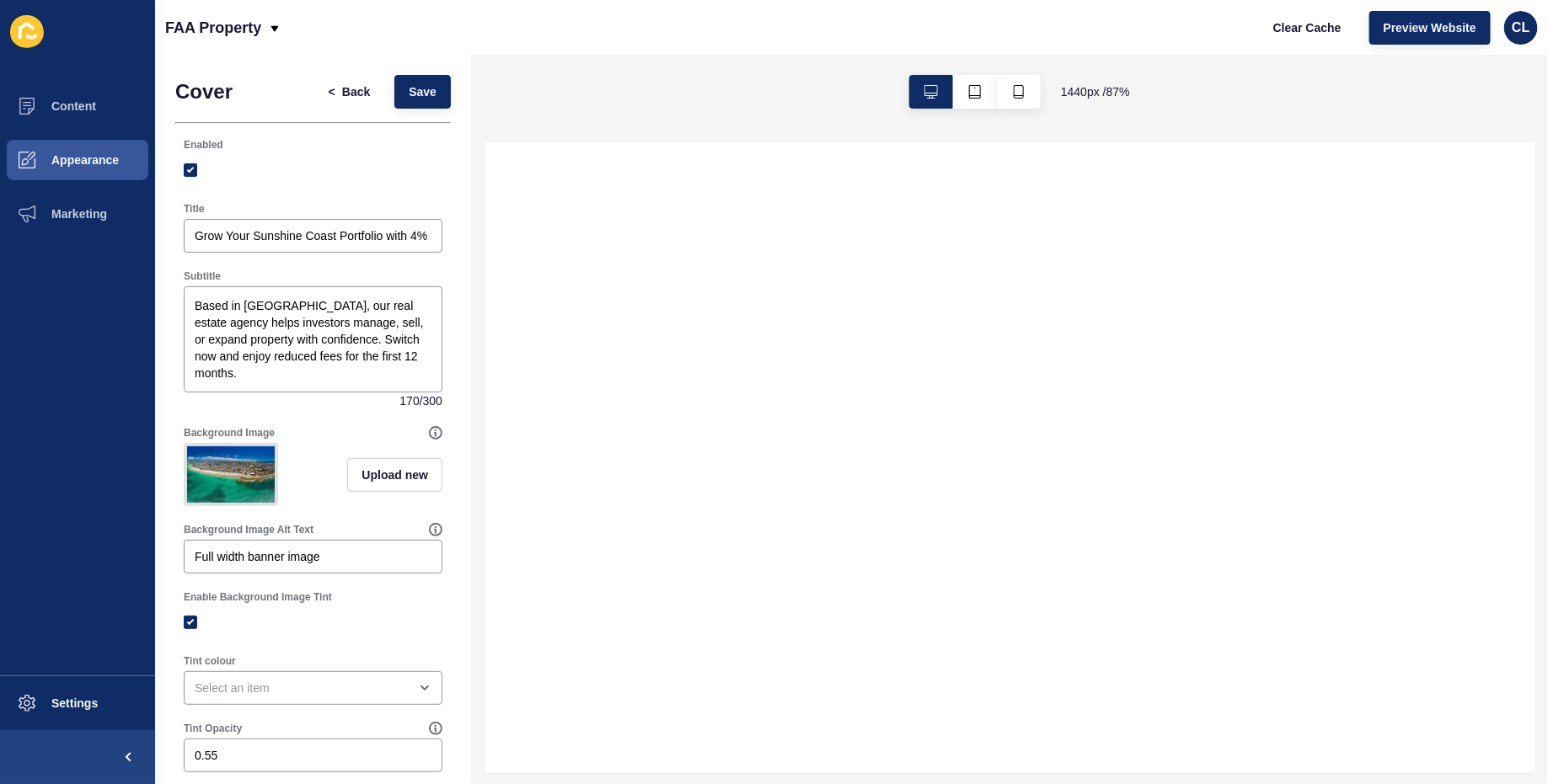
select select
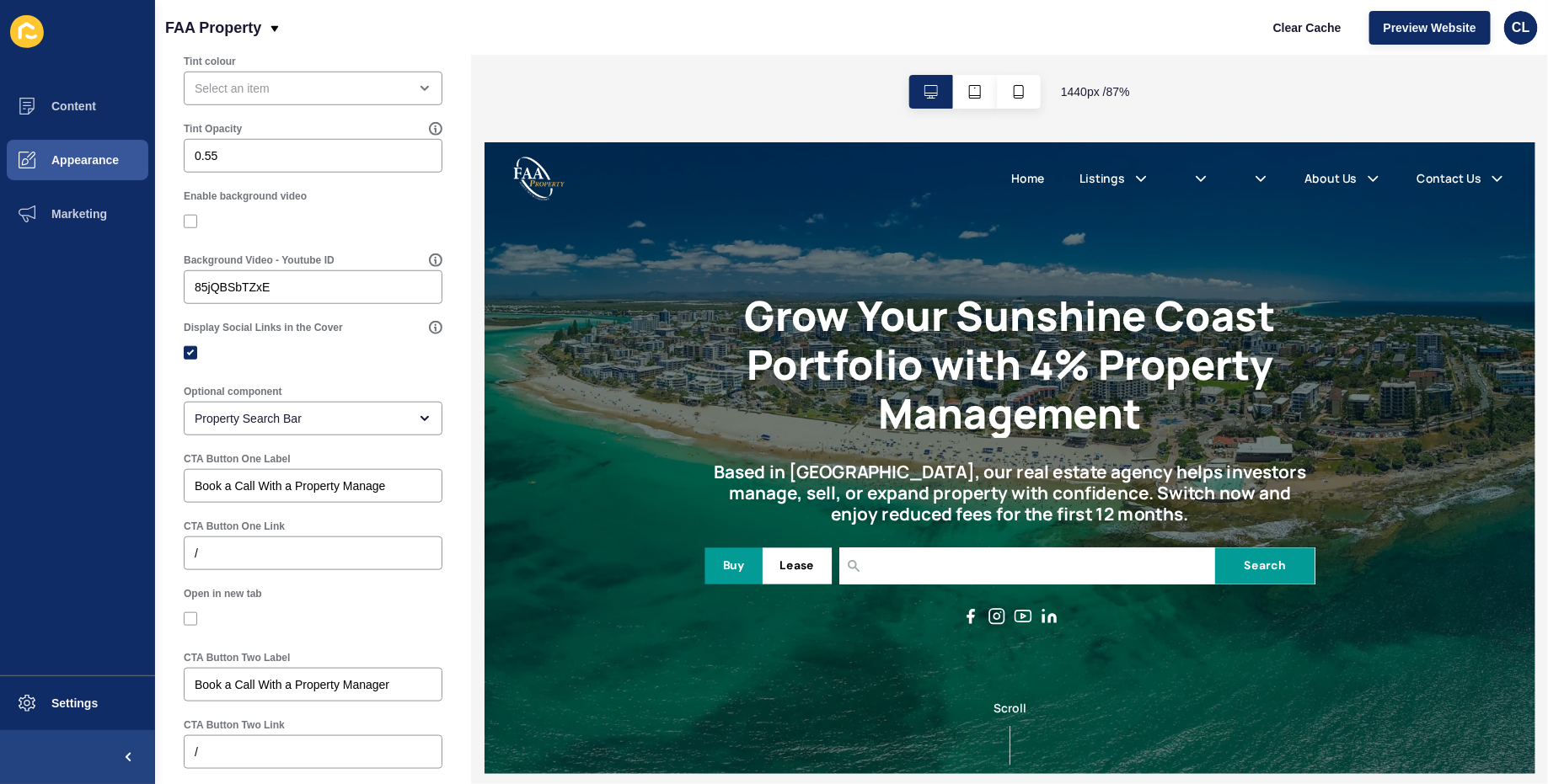
scroll to position [601, 0]
click at [187, 618] on label at bounding box center [190, 618] width 13 height 13
click at [187, 618] on input "Open in new tab" at bounding box center [192, 618] width 11 height 11
checkbox input "true"
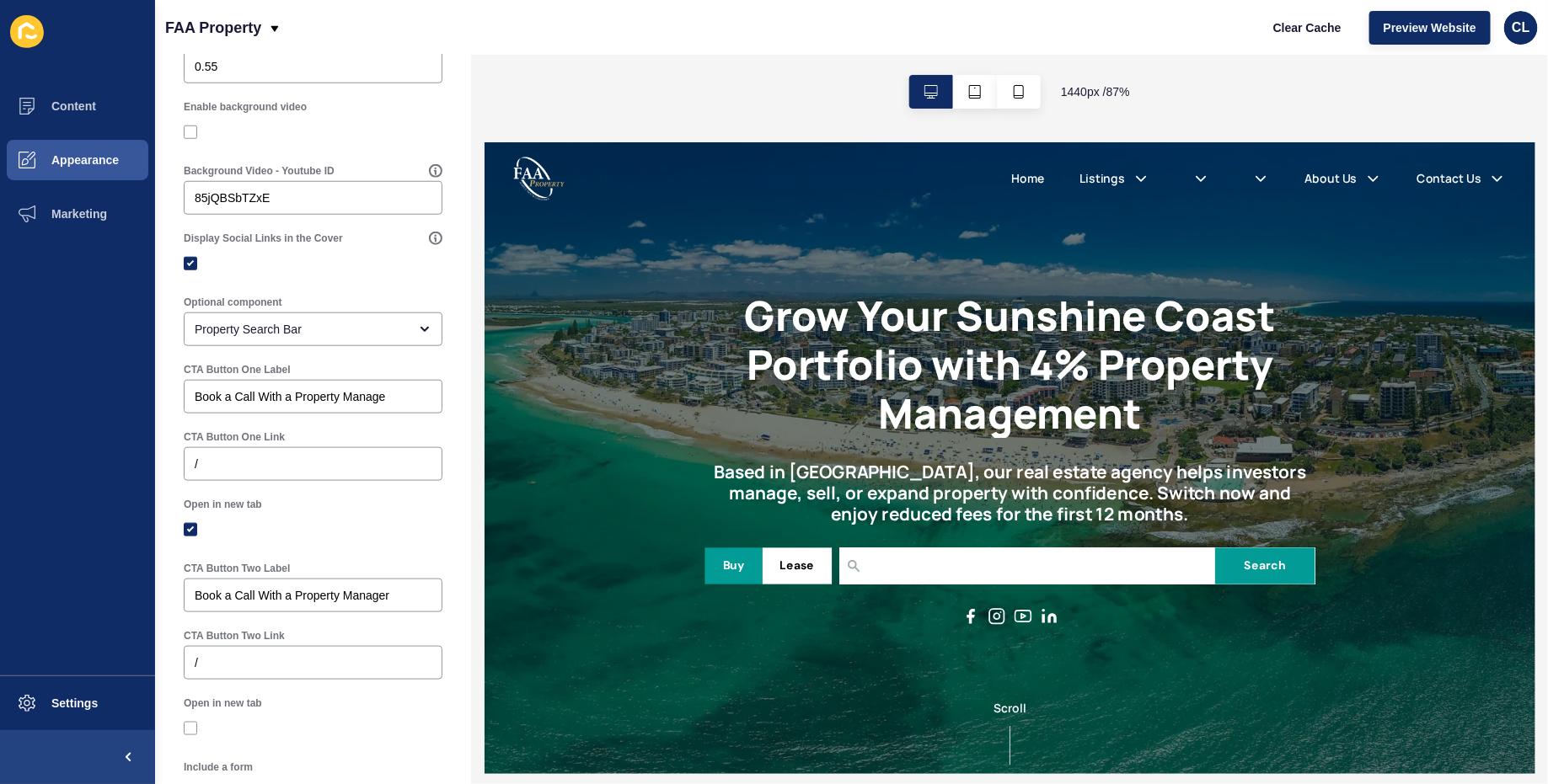
scroll to position [736, 0]
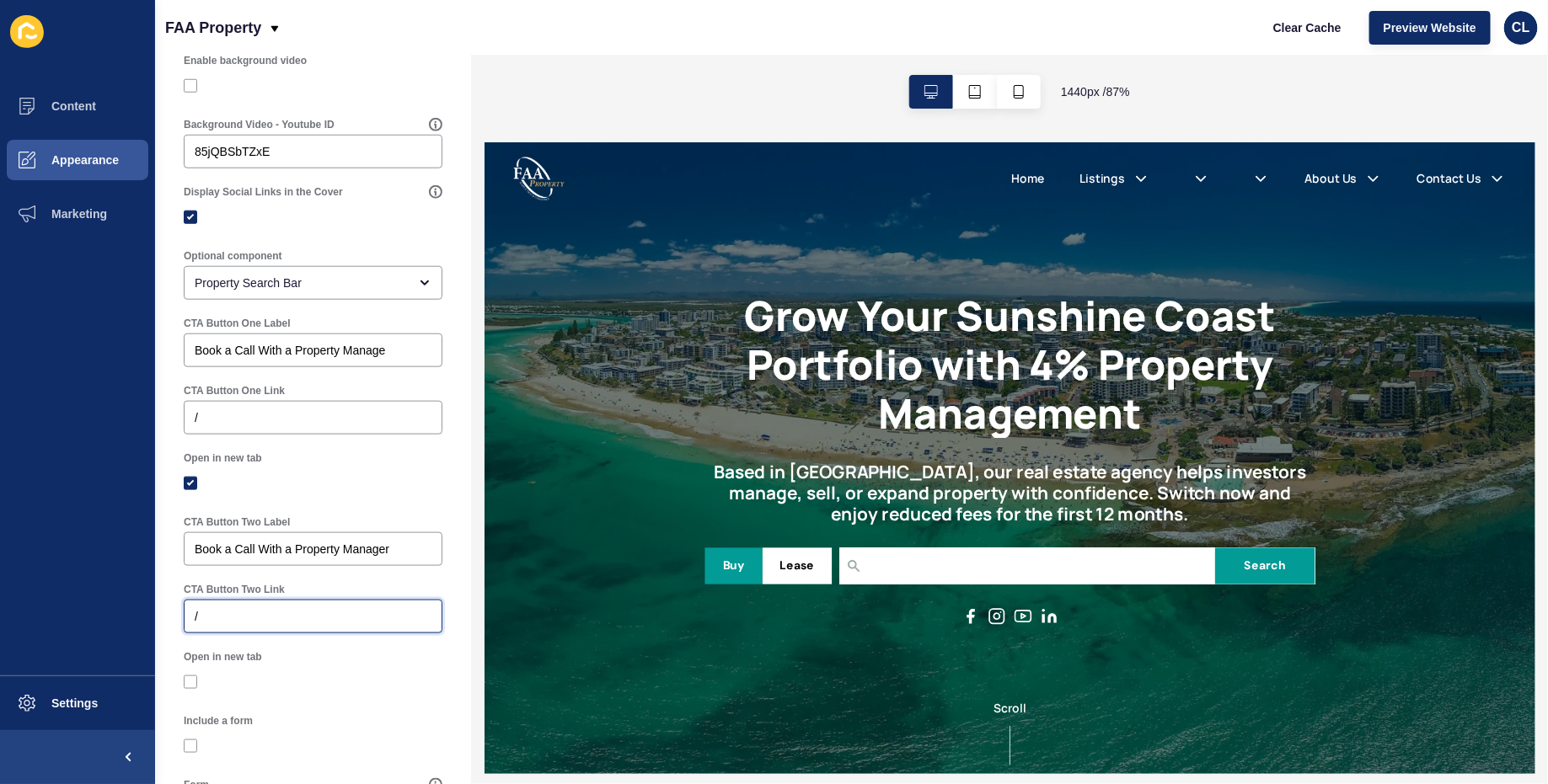
click at [321, 608] on input "/" at bounding box center [313, 616] width 237 height 17
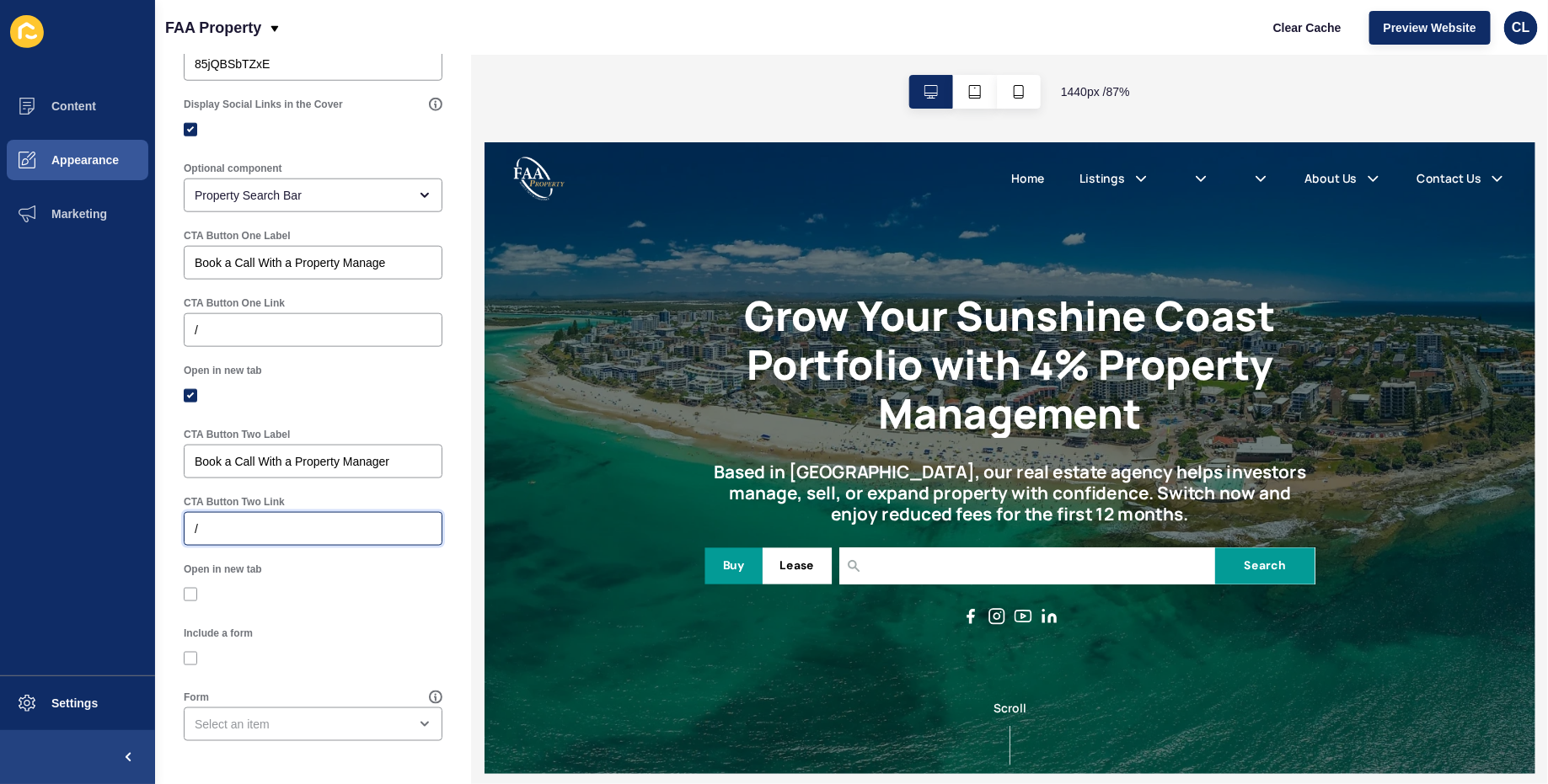
drag, startPoint x: 321, startPoint y: 513, endPoint x: 221, endPoint y: 533, distance: 102.3
click at [218, 532] on div "/" at bounding box center [313, 529] width 259 height 34
drag, startPoint x: 221, startPoint y: 533, endPoint x: 189, endPoint y: 533, distance: 32.0
click at [189, 533] on div "/" at bounding box center [313, 529] width 259 height 34
paste input "[URL][DOMAIN_NAME]"
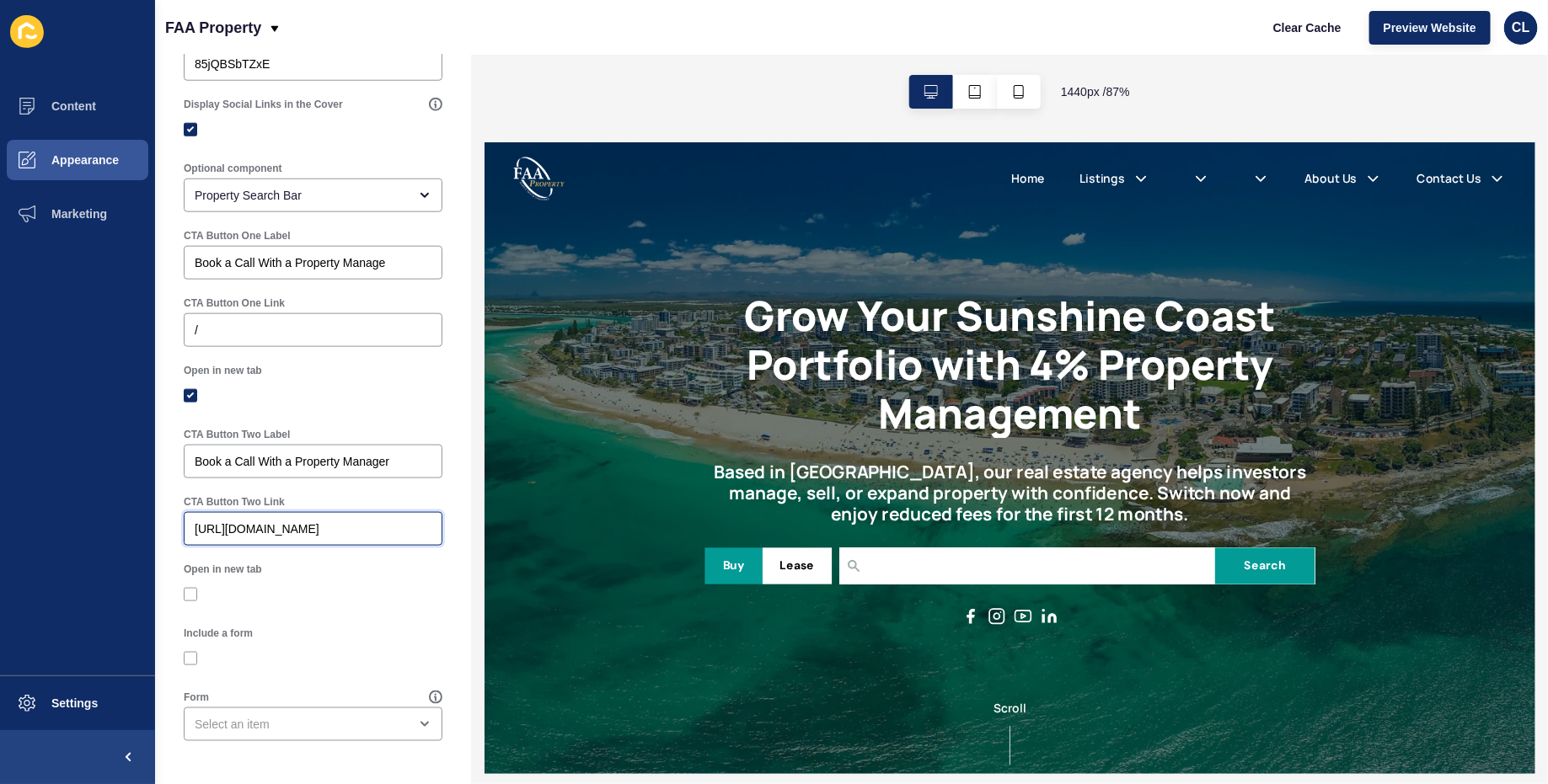
scroll to position [0, 54]
type input "[URL][DOMAIN_NAME]"
click at [183, 551] on div "CTA Button Two Link [URL][DOMAIN_NAME]" at bounding box center [313, 520] width 276 height 67
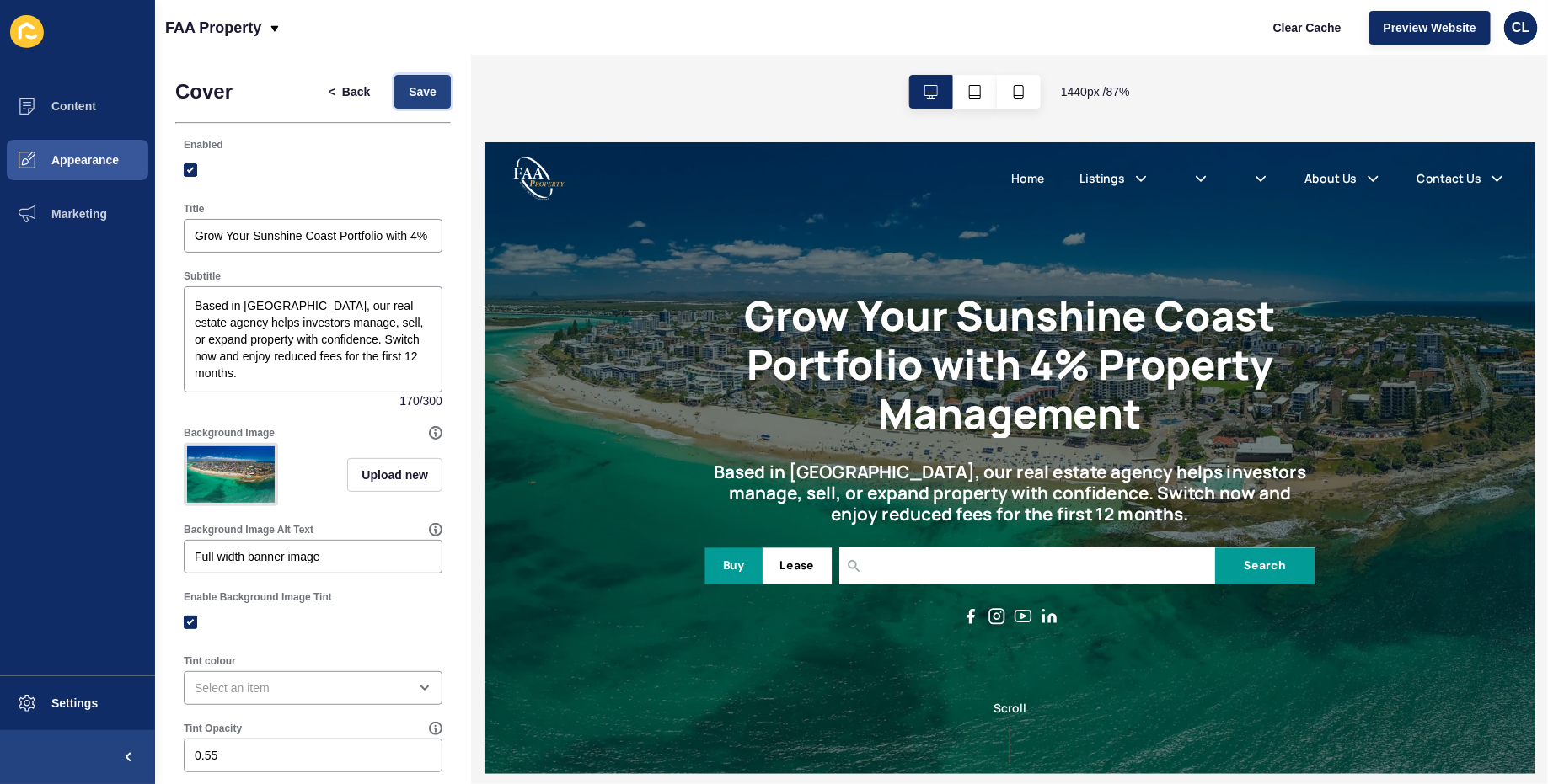
click at [420, 98] on span "Save" at bounding box center [423, 91] width 28 height 17
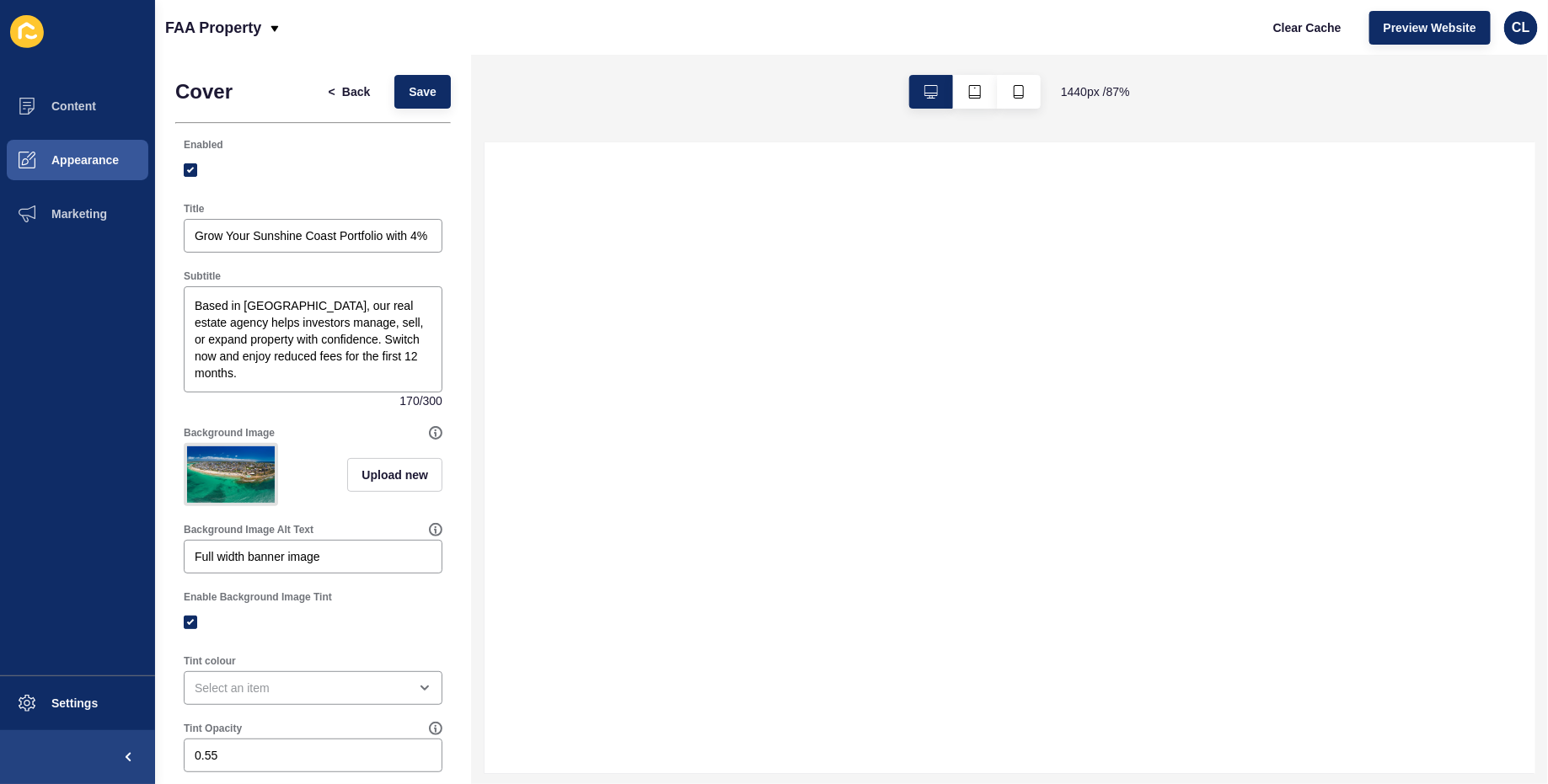
select select
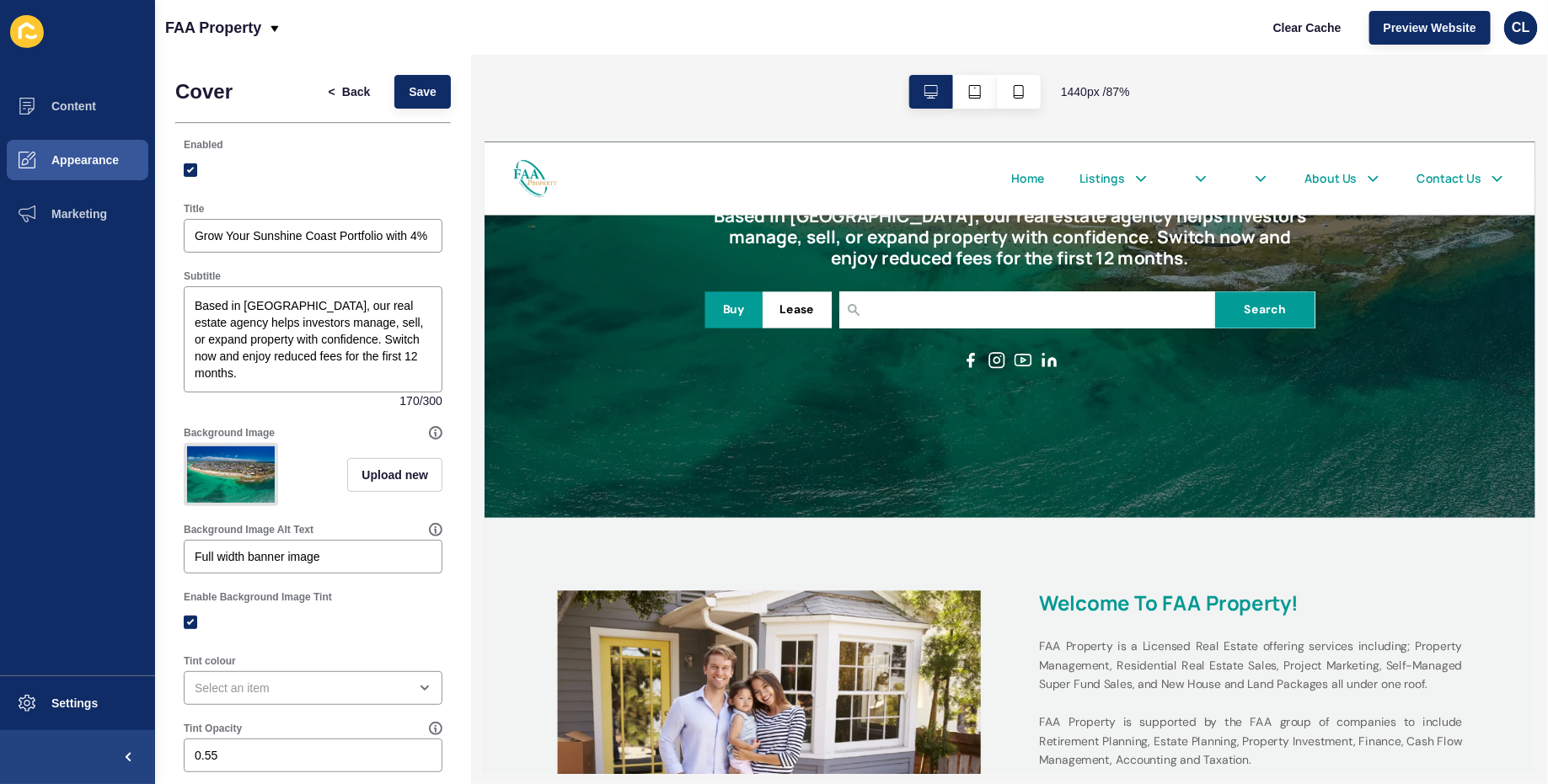
scroll to position [258, 0]
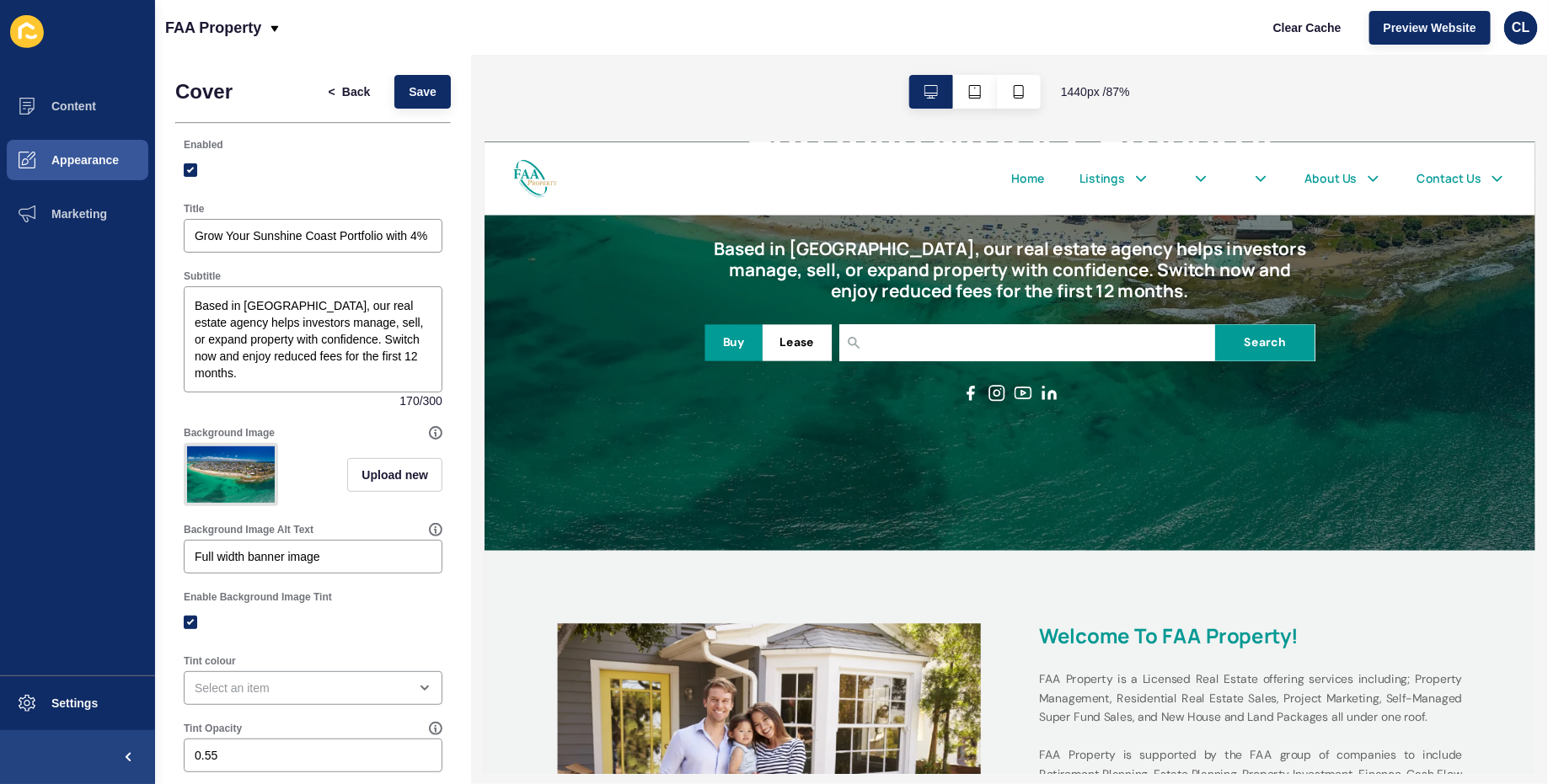
drag, startPoint x: 1126, startPoint y: 468, endPoint x: 1251, endPoint y: 581, distance: 168.8
click at [1251, 581] on div "Grow Your Sunshine Coast Portfolio with 4% Property Management Based in [GEOGRA…" at bounding box center [1090, 249] width 1213 height 730
drag, startPoint x: 1091, startPoint y: 538, endPoint x: 1066, endPoint y: 538, distance: 25.3
click at [1066, 538] on div "Scroll" at bounding box center [1090, 565] width 1200 height 76
drag, startPoint x: 1066, startPoint y: 538, endPoint x: 1174, endPoint y: 538, distance: 107.8
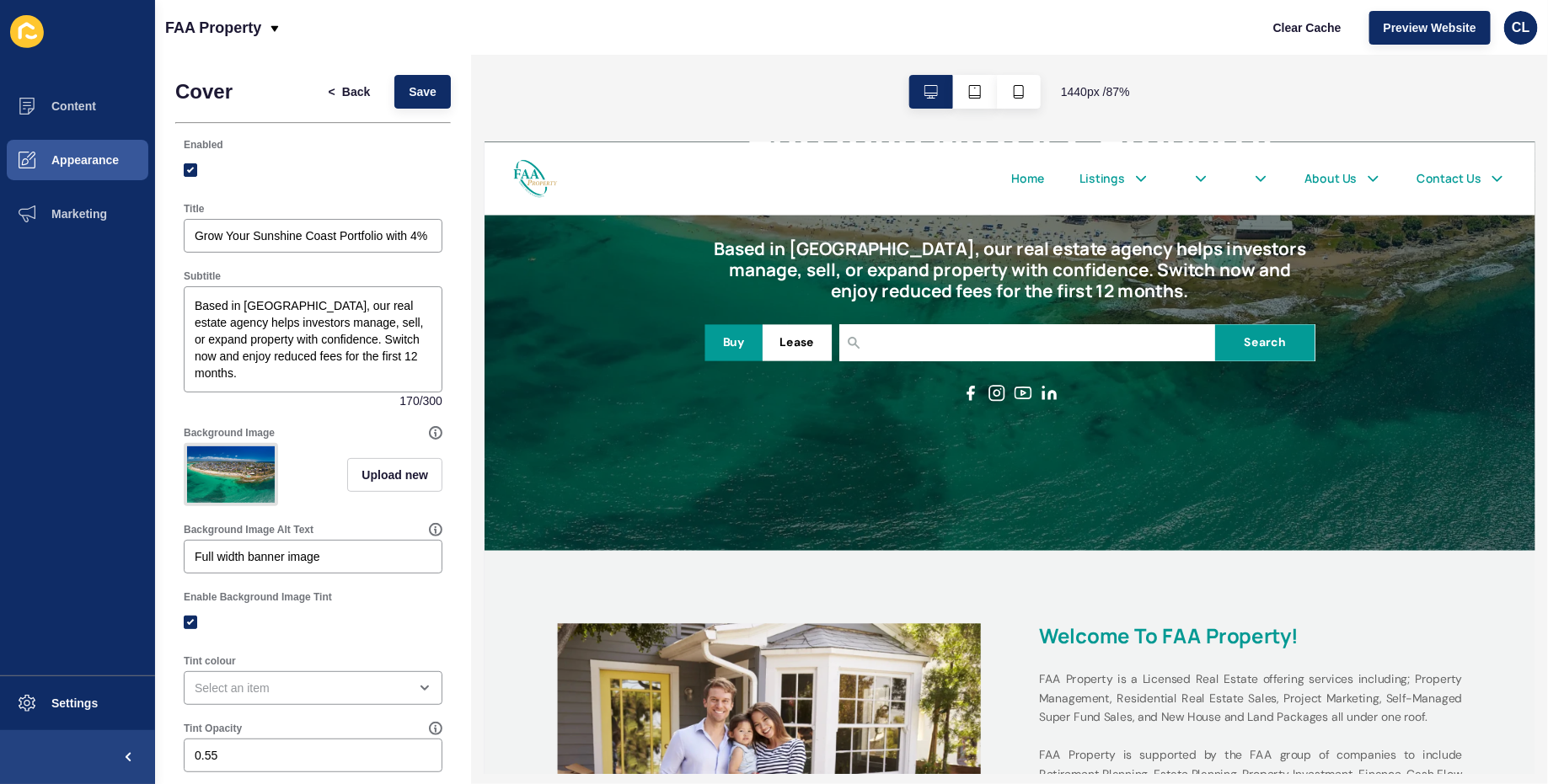
click at [1174, 538] on div "Scroll" at bounding box center [1090, 565] width 1200 height 76
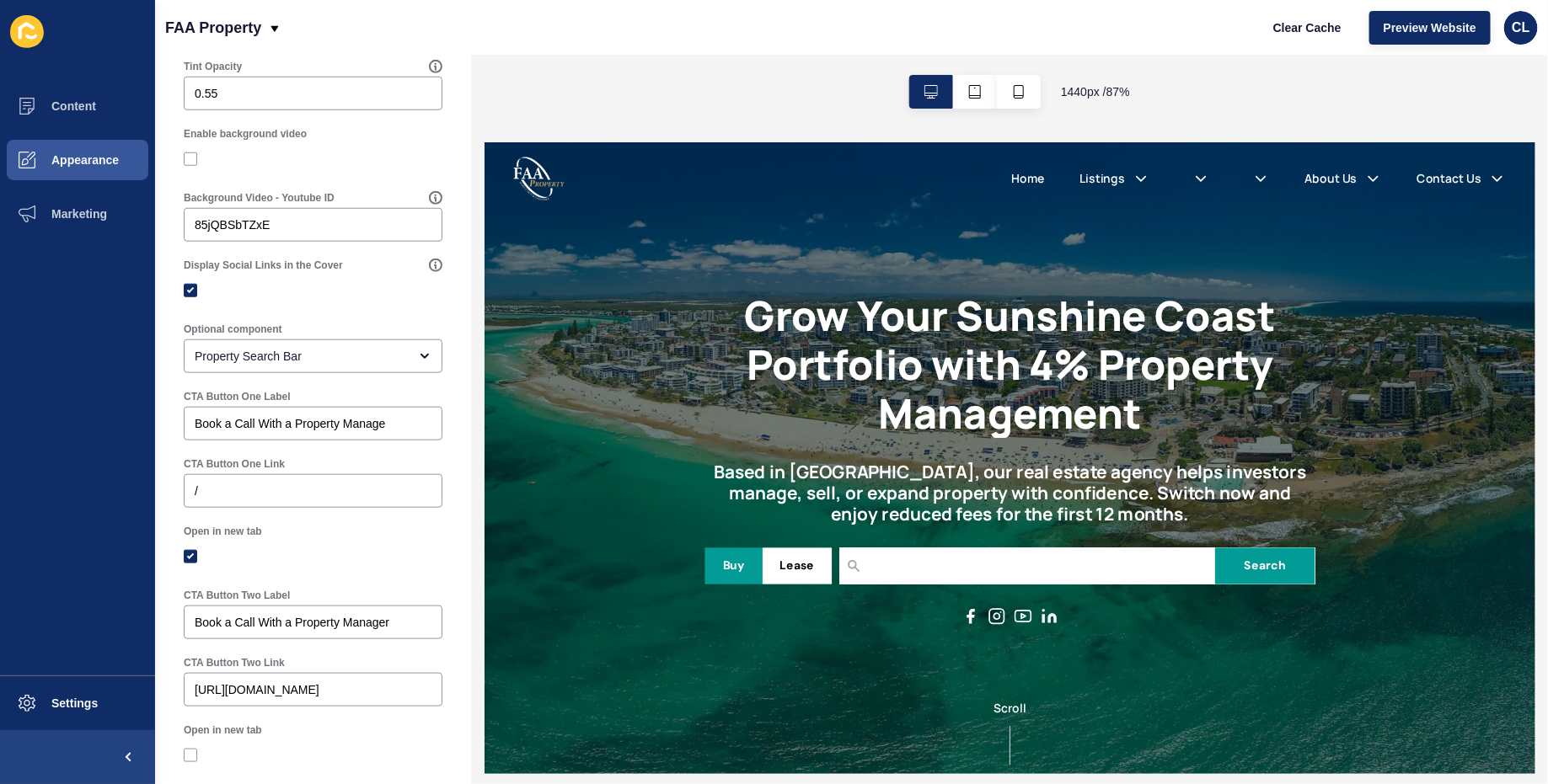
scroll to position [663, 0]
click at [185, 554] on label at bounding box center [190, 555] width 13 height 13
click at [187, 554] on input "Open in new tab" at bounding box center [192, 556] width 11 height 11
checkbox input "false"
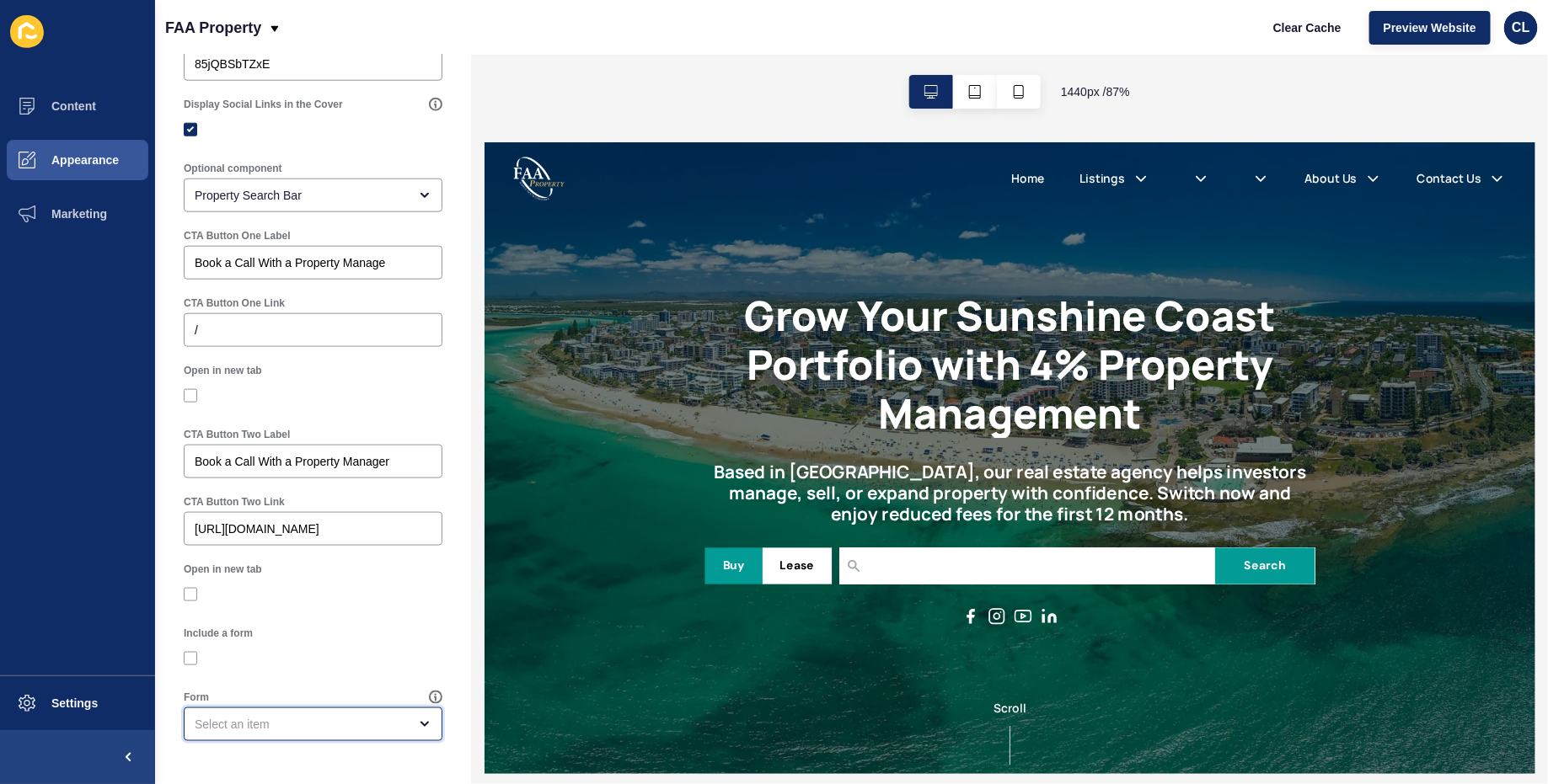
click at [241, 716] on div "open menu" at bounding box center [301, 724] width 213 height 17
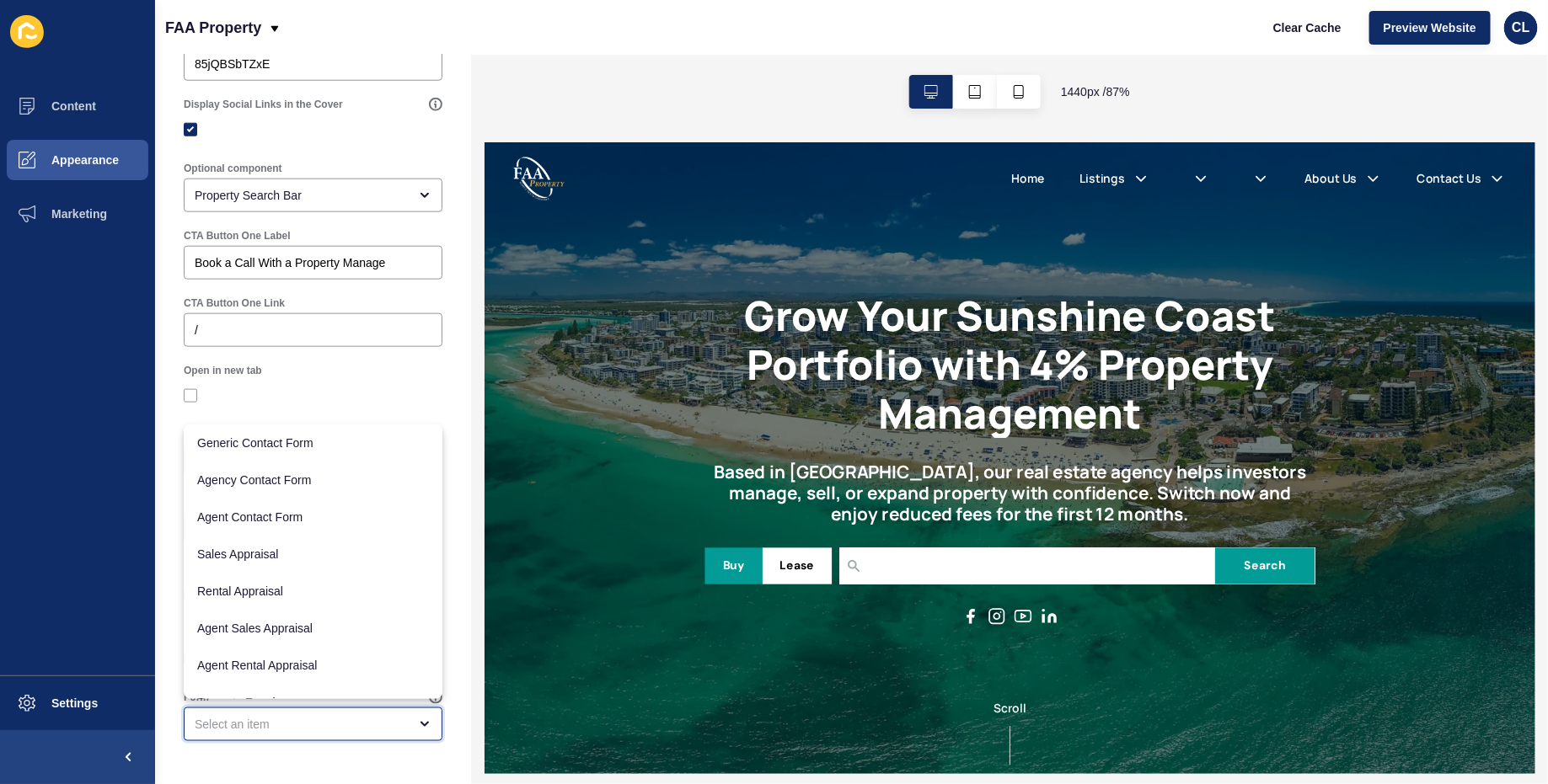
click at [241, 716] on div "close menu" at bounding box center [301, 724] width 213 height 17
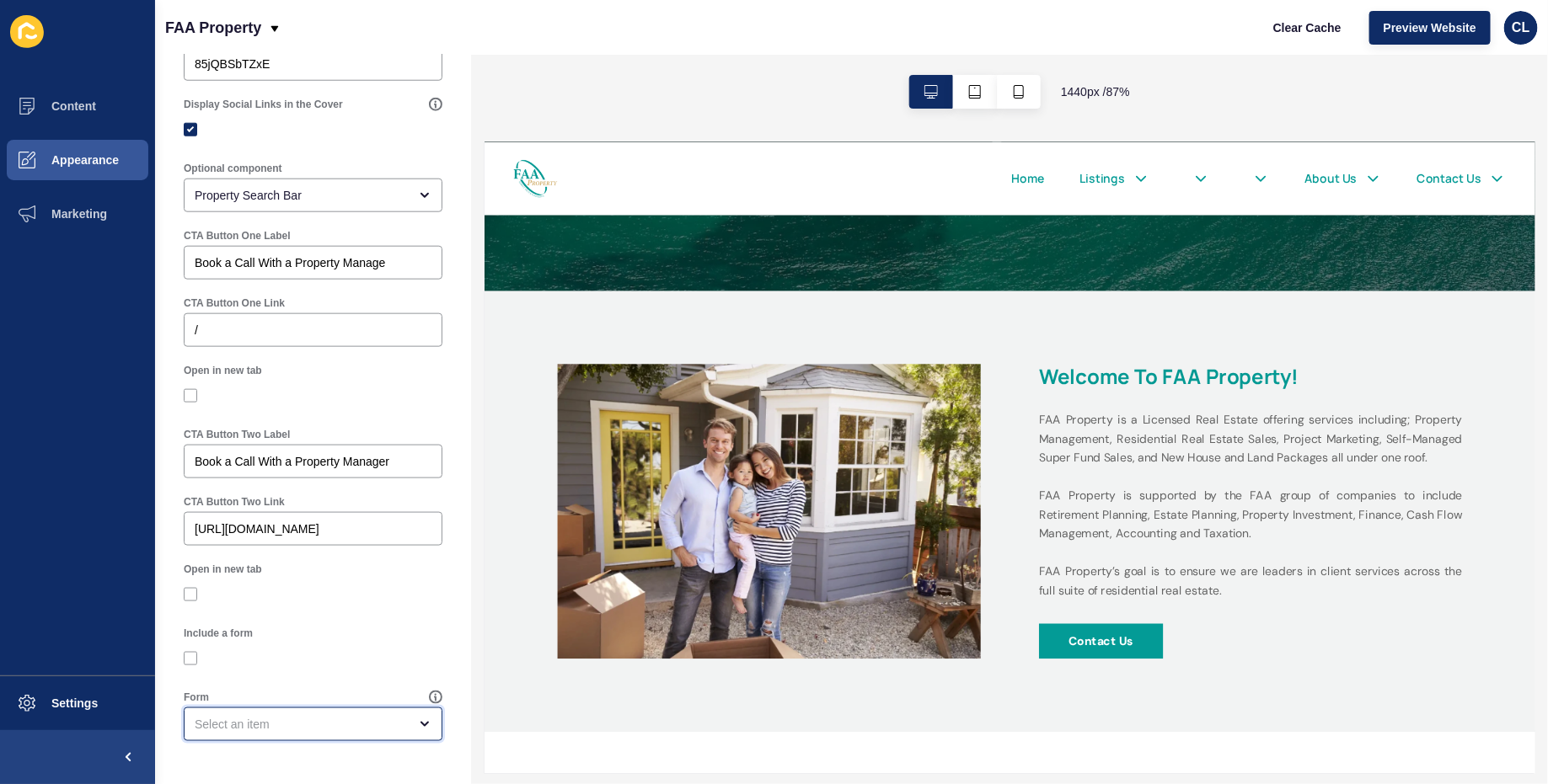
scroll to position [559, 0]
click at [1233, 639] on p "FAA Property is a Licensed Real Estate offering services including; Property Ma…" at bounding box center [1368, 560] width 489 height 219
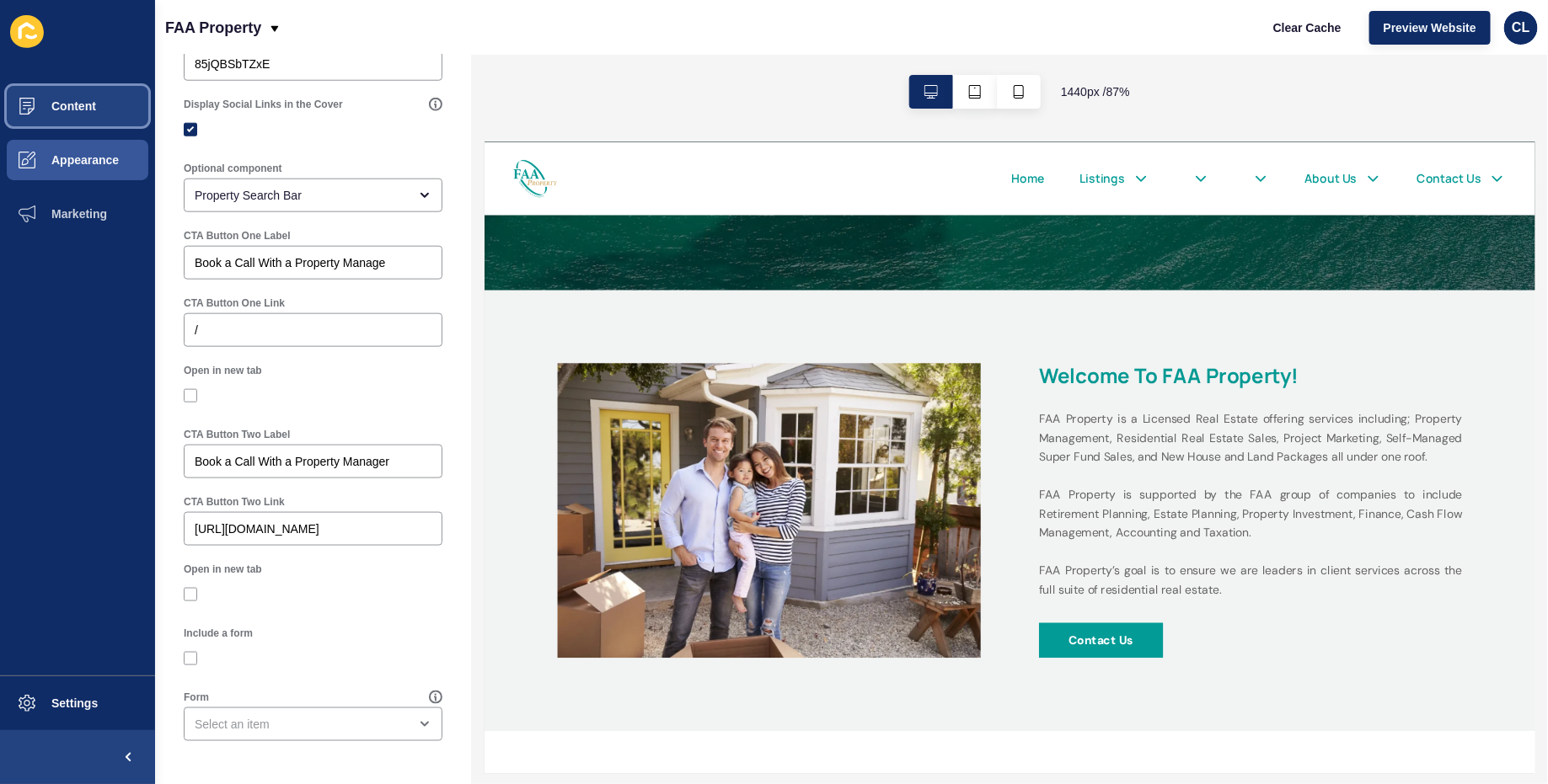
click at [62, 108] on span "Content" at bounding box center [46, 105] width 99 height 13
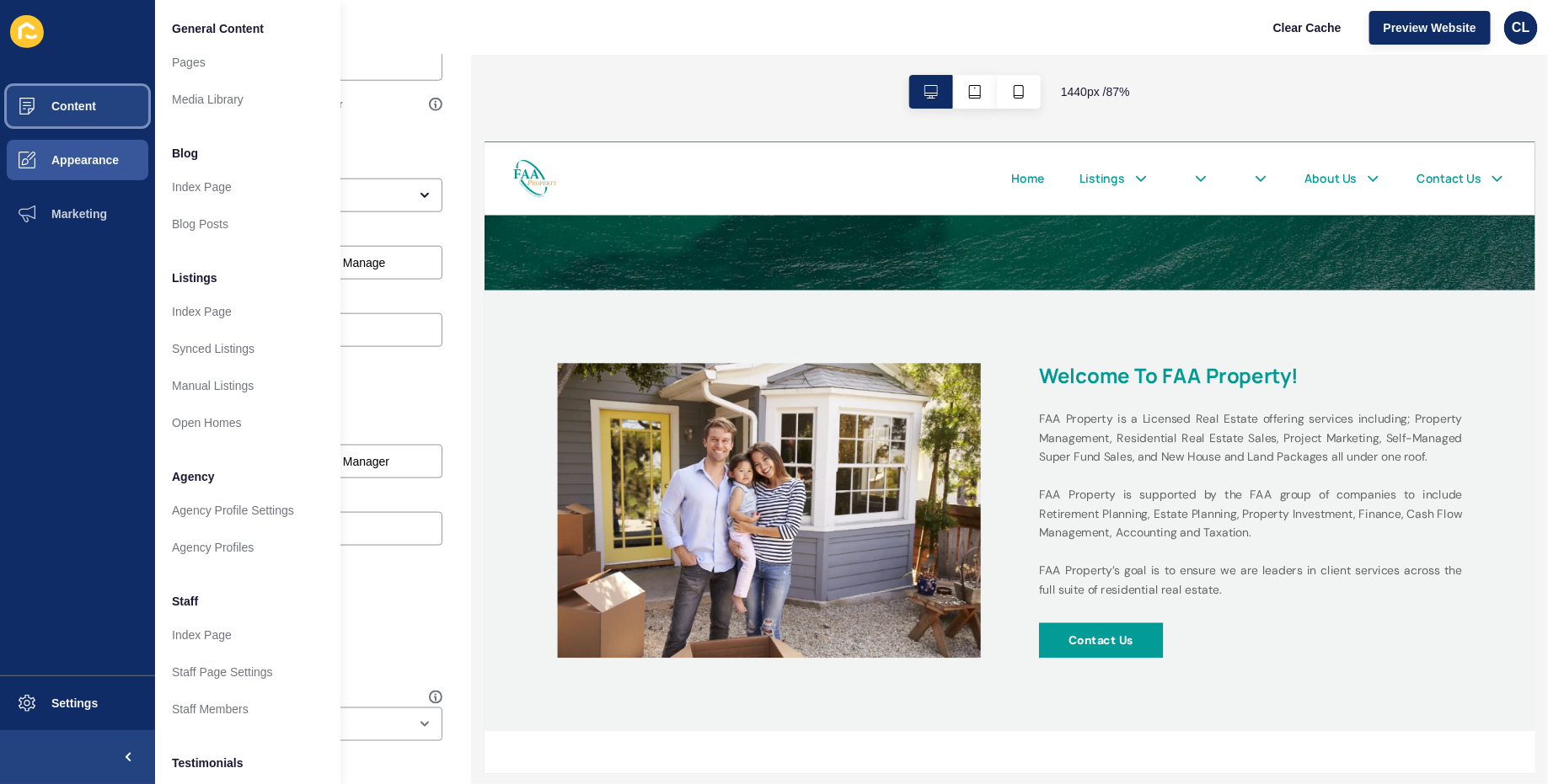
click at [62, 108] on span "Content" at bounding box center [46, 105] width 99 height 13
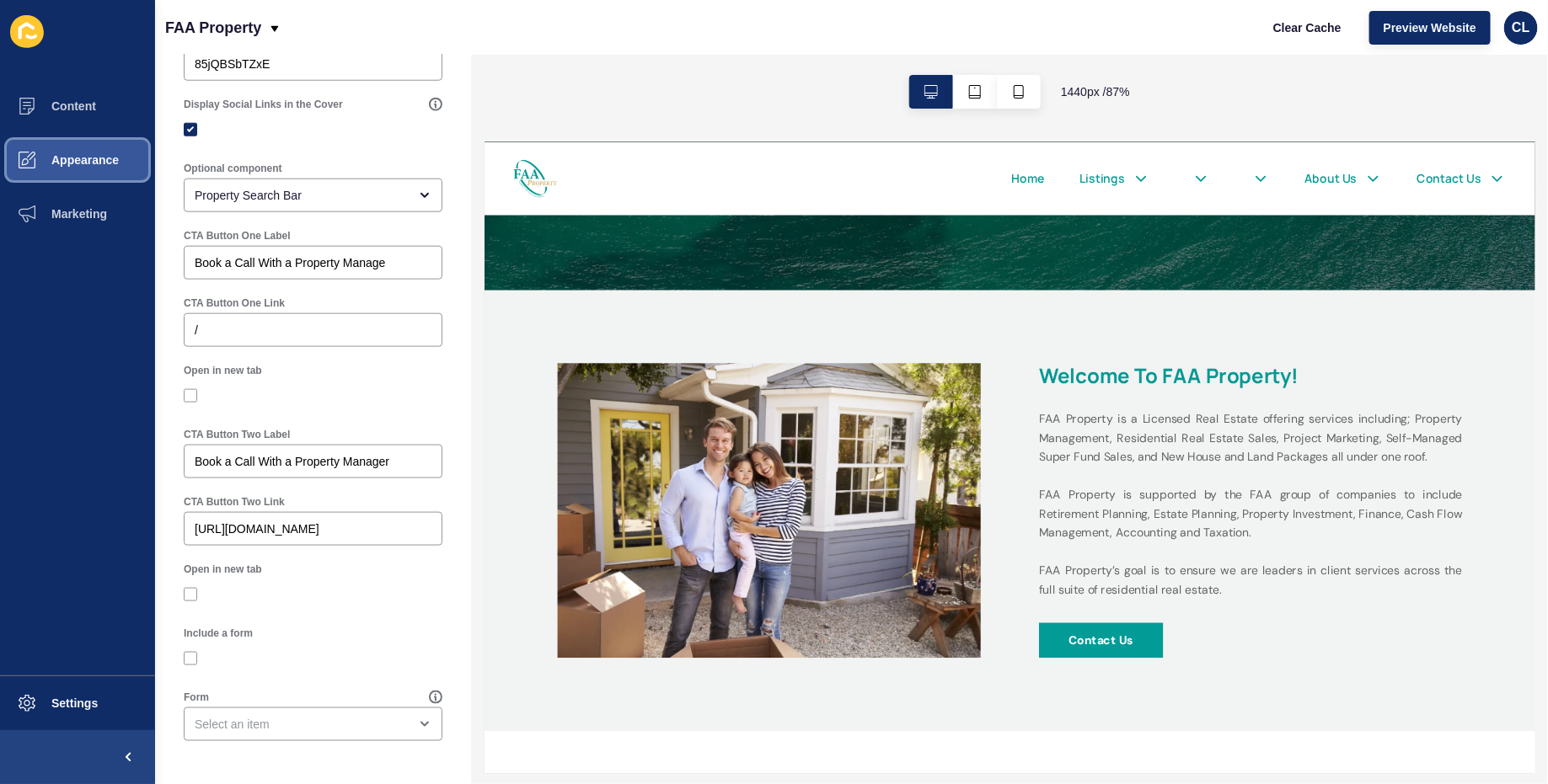
click at [62, 154] on span "Appearance" at bounding box center [57, 159] width 121 height 13
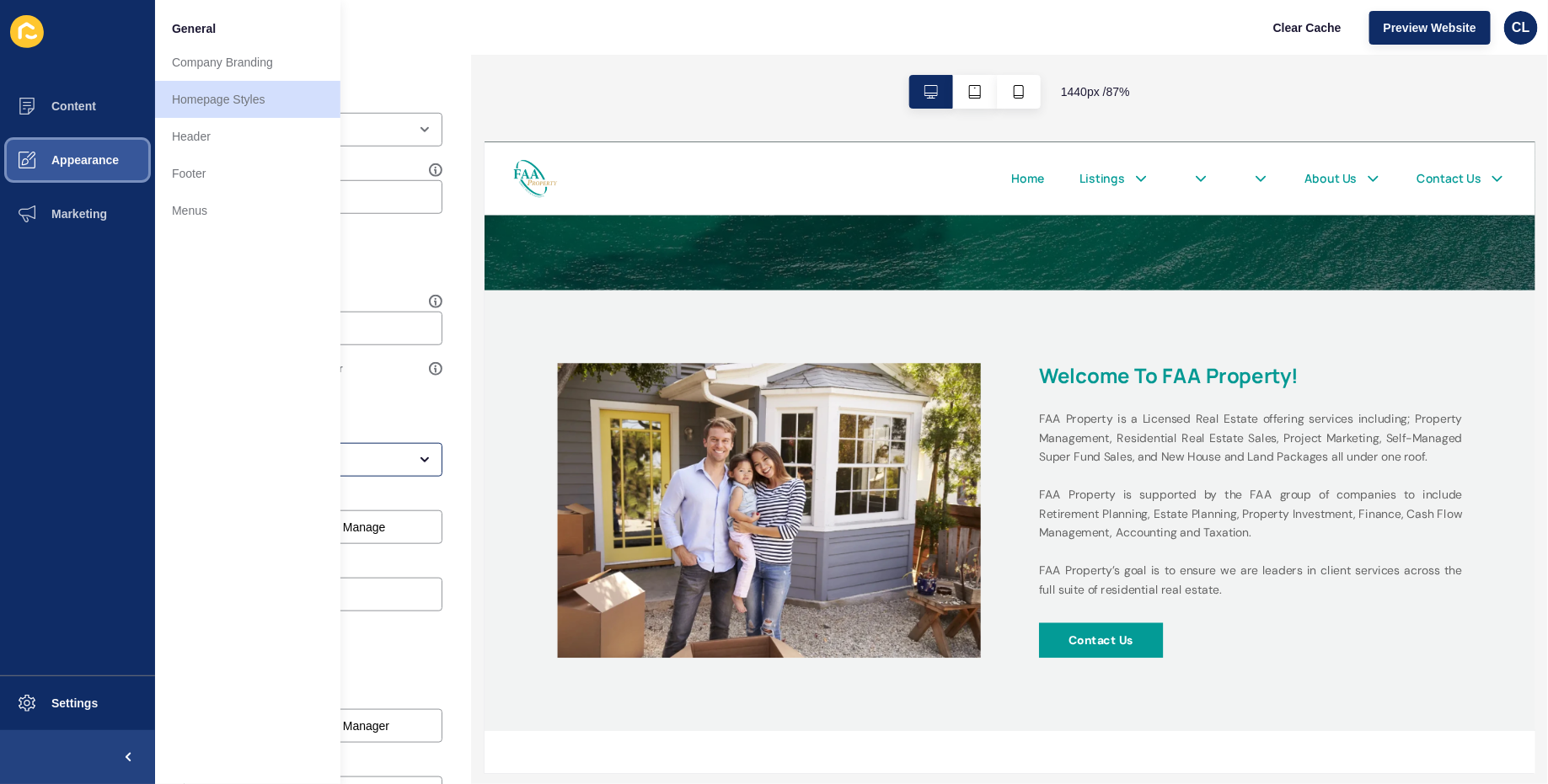
scroll to position [204, 0]
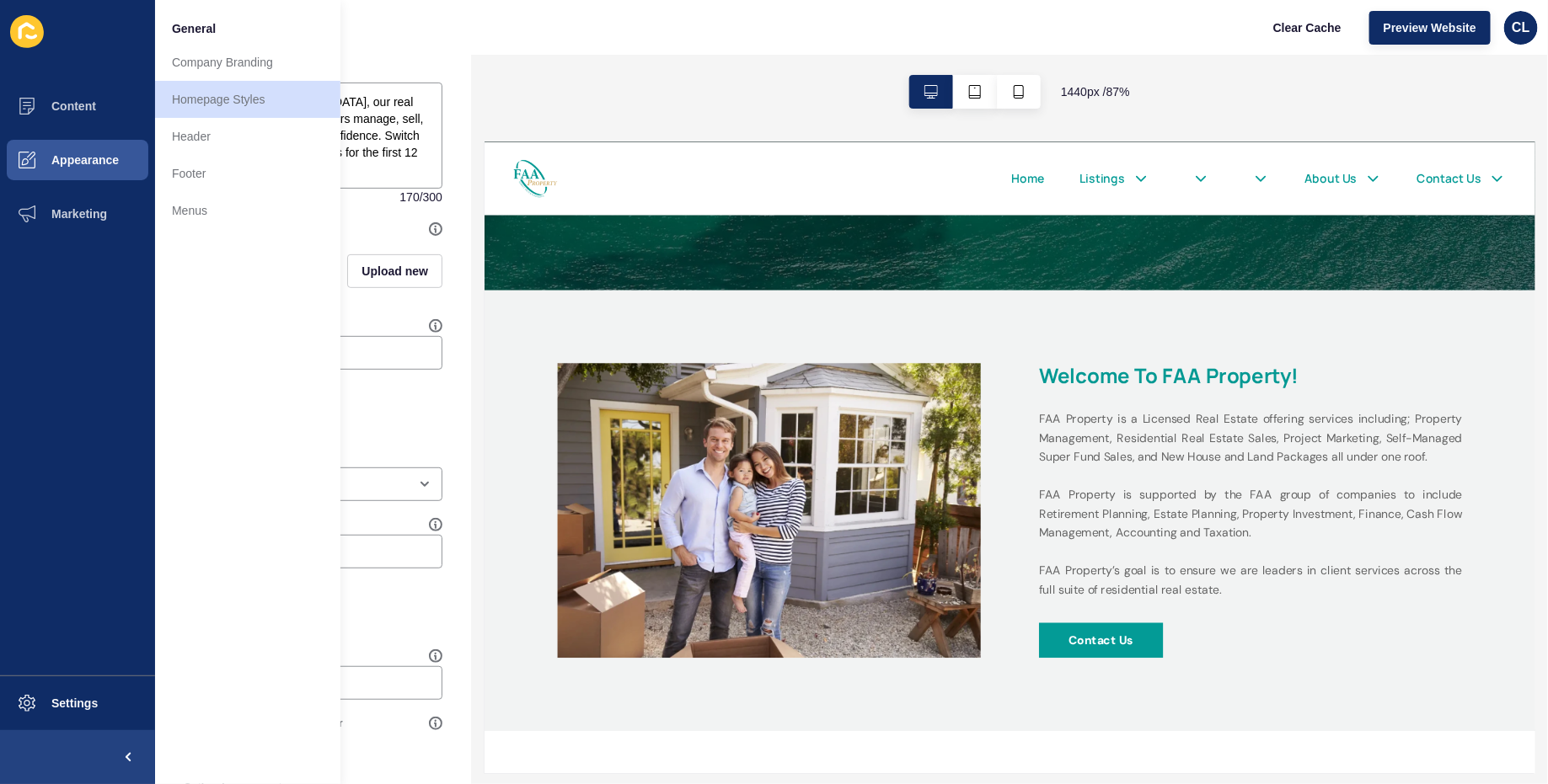
click at [423, 66] on div "Subtitle" at bounding box center [313, 72] width 259 height 13
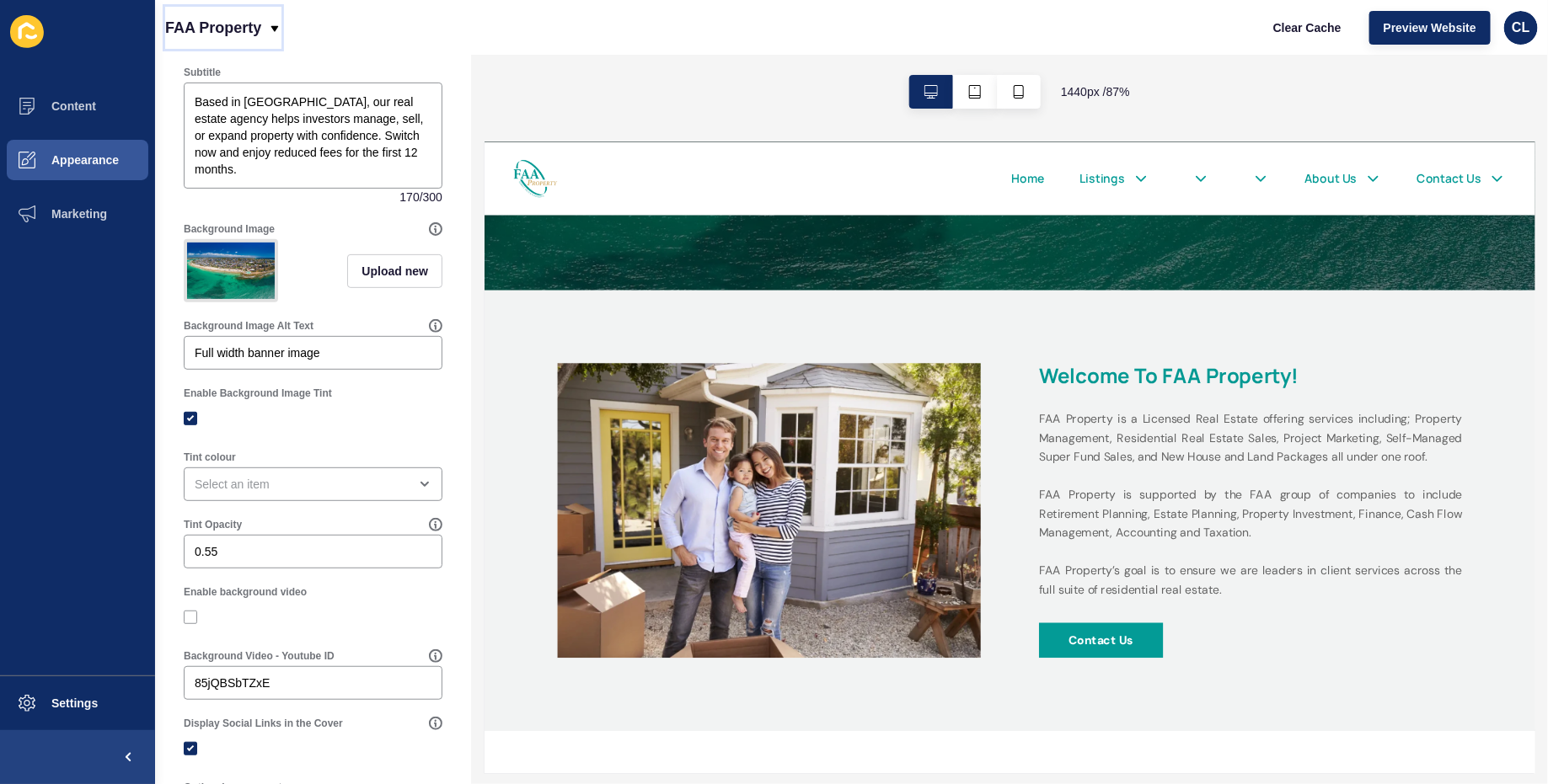
click at [276, 35] on icon at bounding box center [274, 28] width 13 height 13
click at [99, 151] on button "Appearance" at bounding box center [77, 160] width 155 height 54
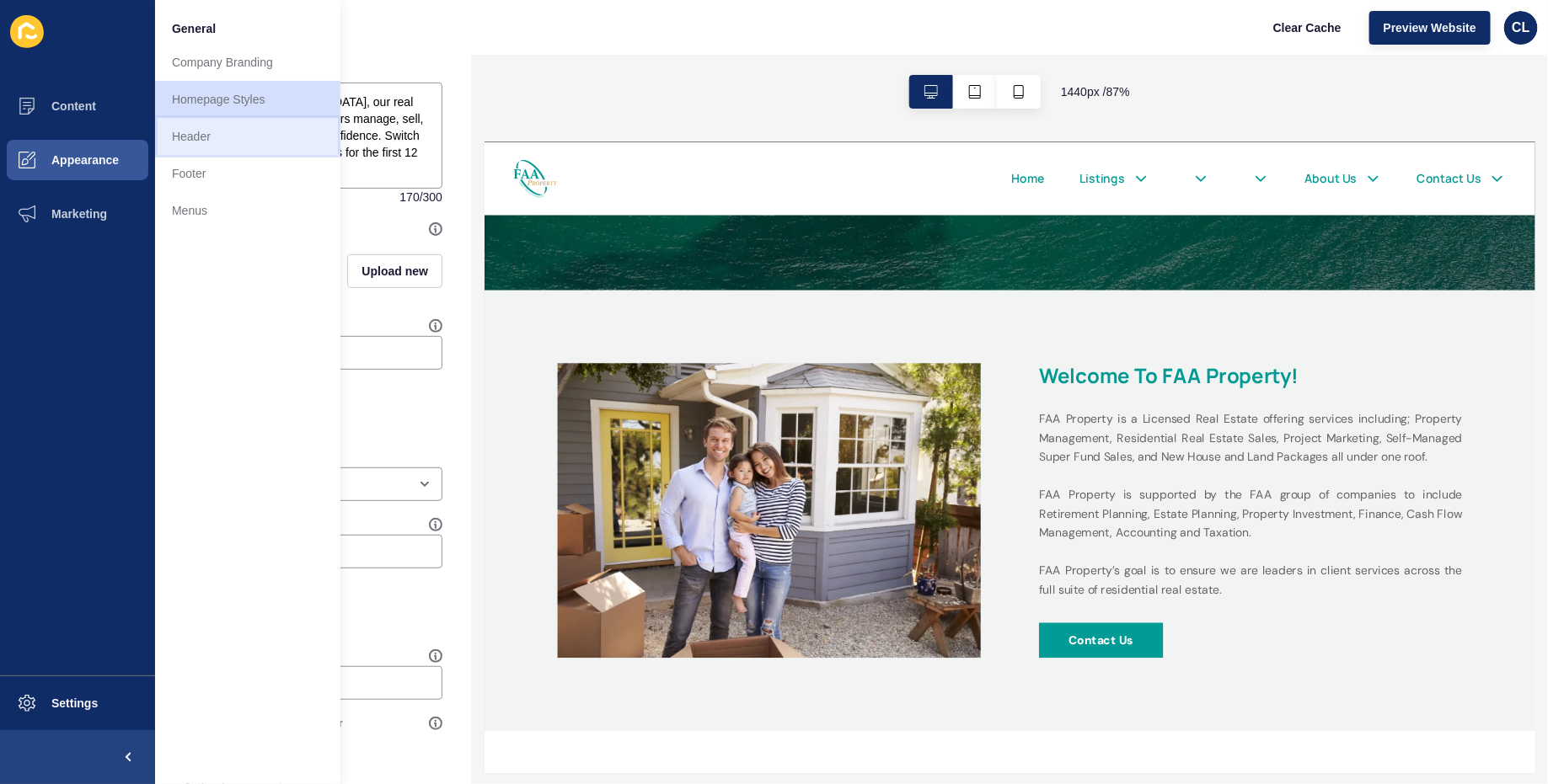
click at [224, 134] on link "Header" at bounding box center [247, 136] width 185 height 37
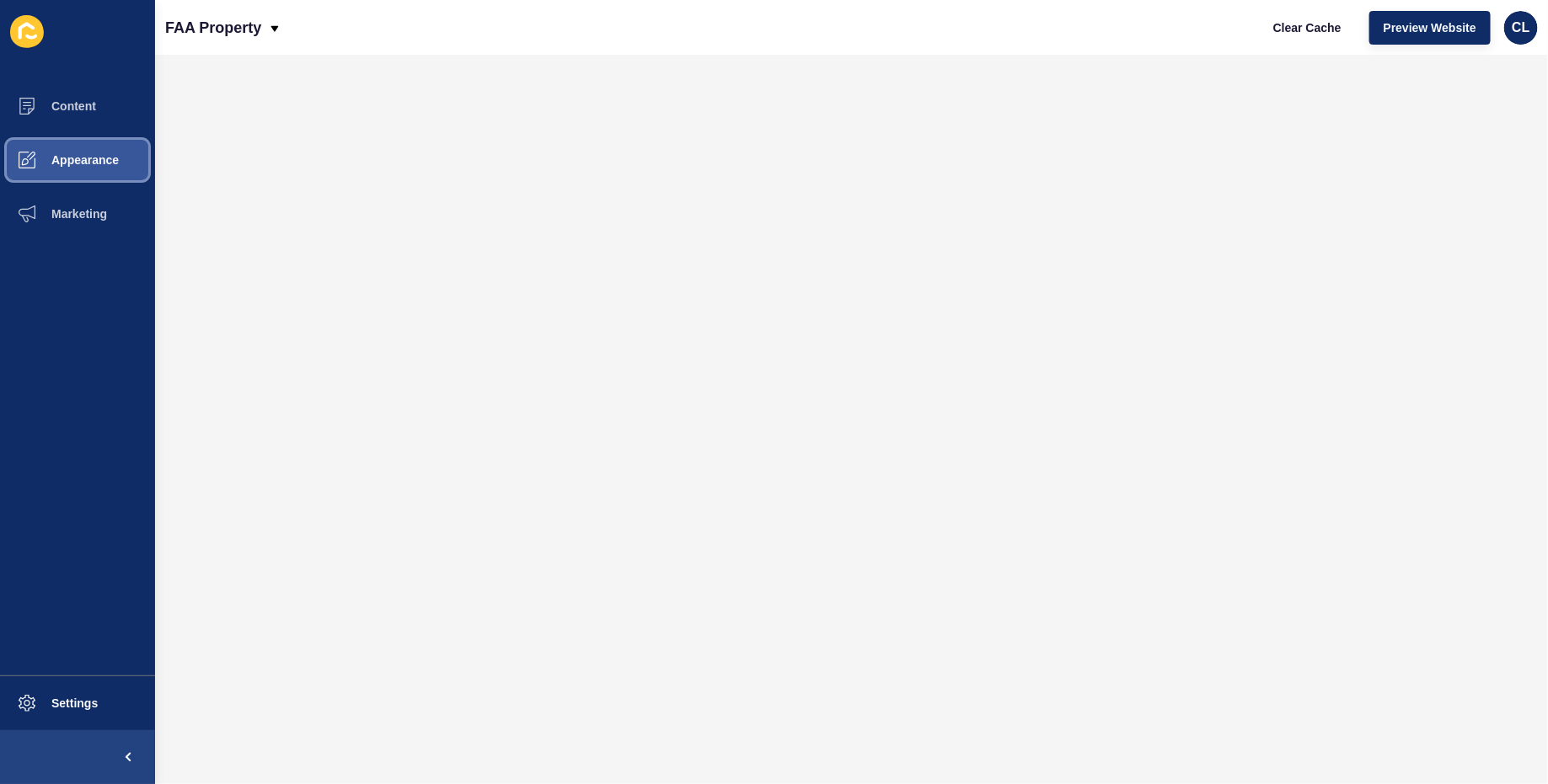
click at [102, 167] on button "Appearance" at bounding box center [77, 160] width 155 height 54
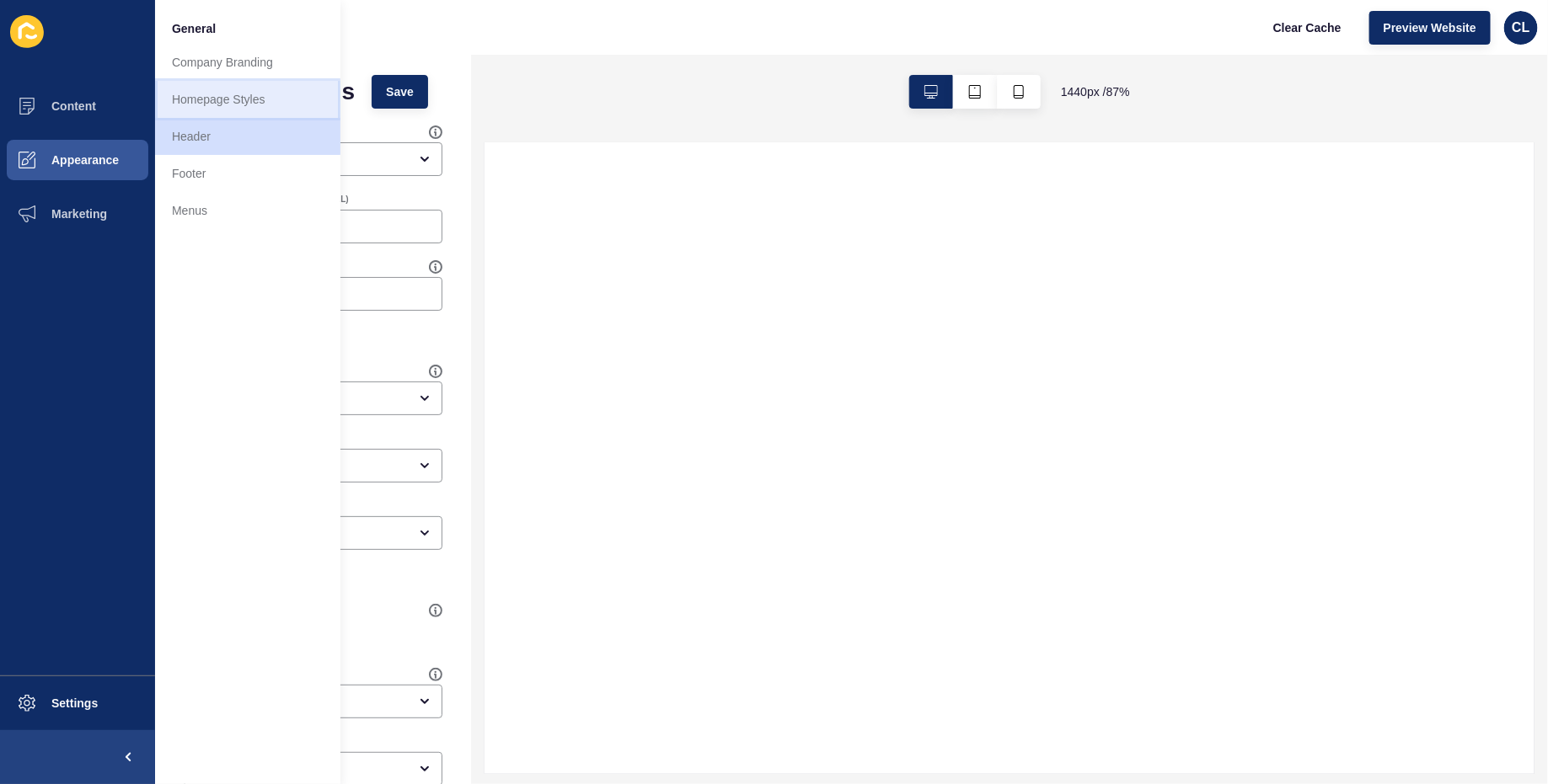
click at [236, 92] on link "Homepage Styles" at bounding box center [247, 99] width 185 height 37
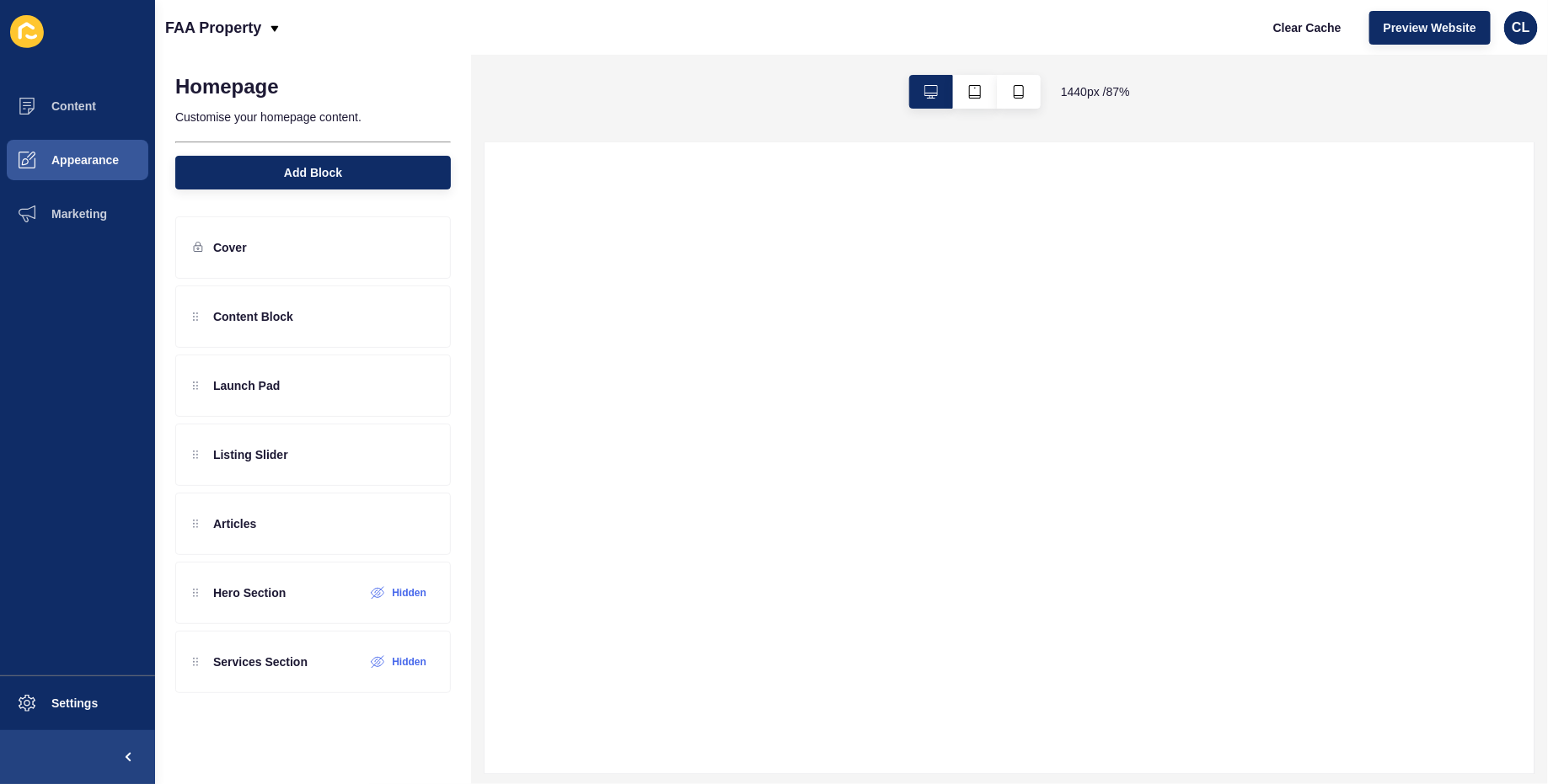
select select
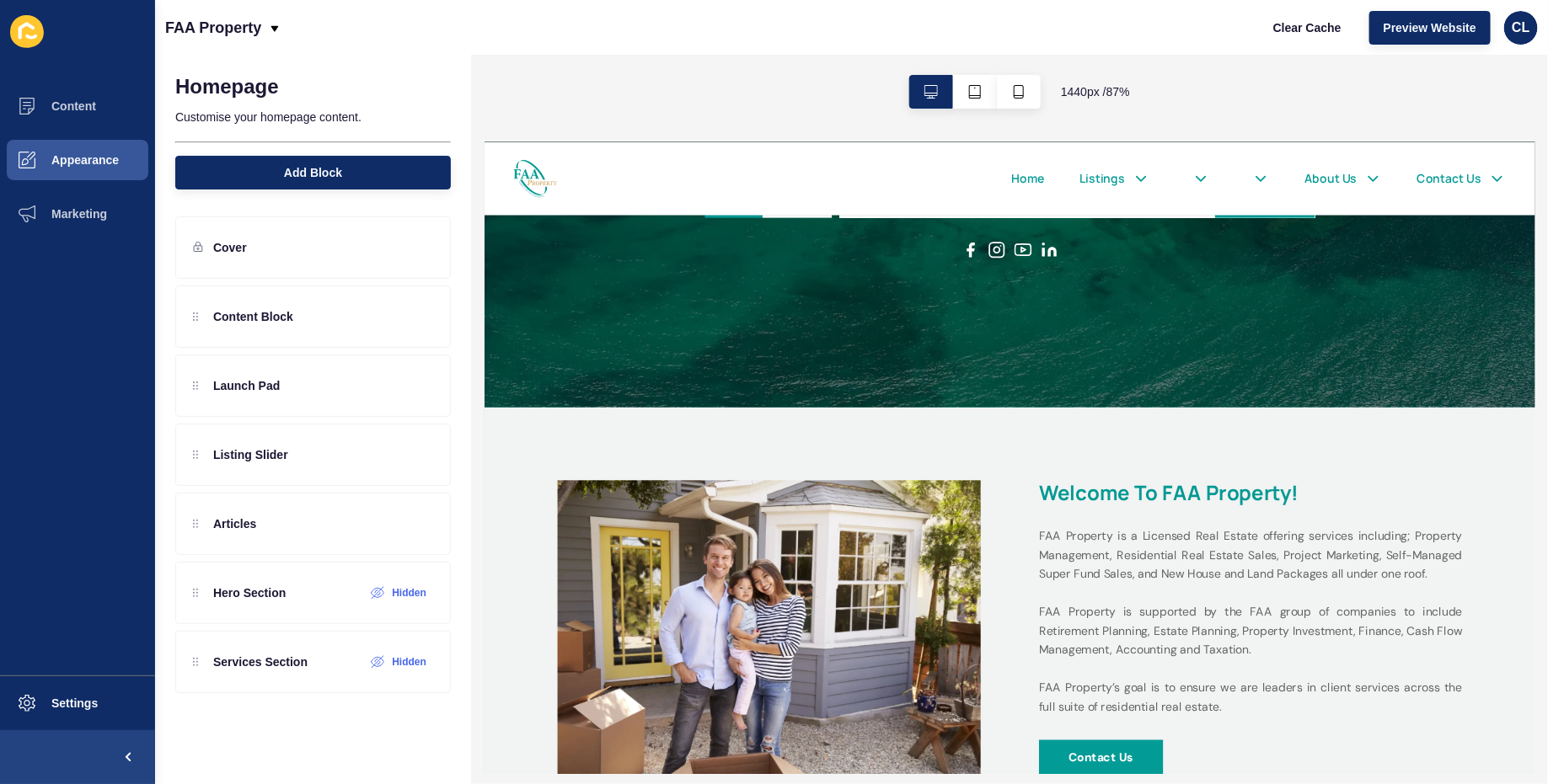
scroll to position [527, 0]
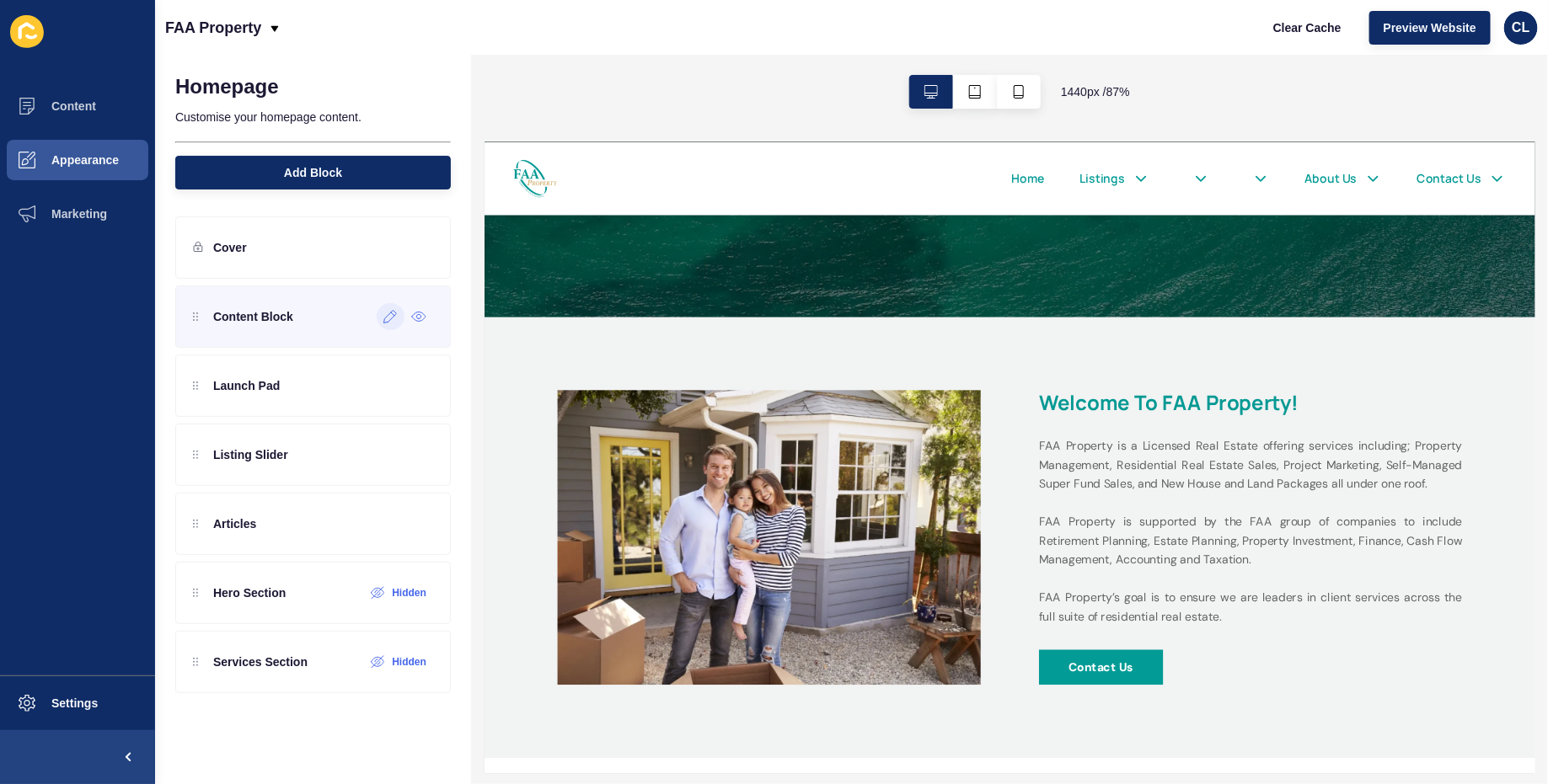
click at [395, 319] on icon at bounding box center [390, 316] width 14 height 13
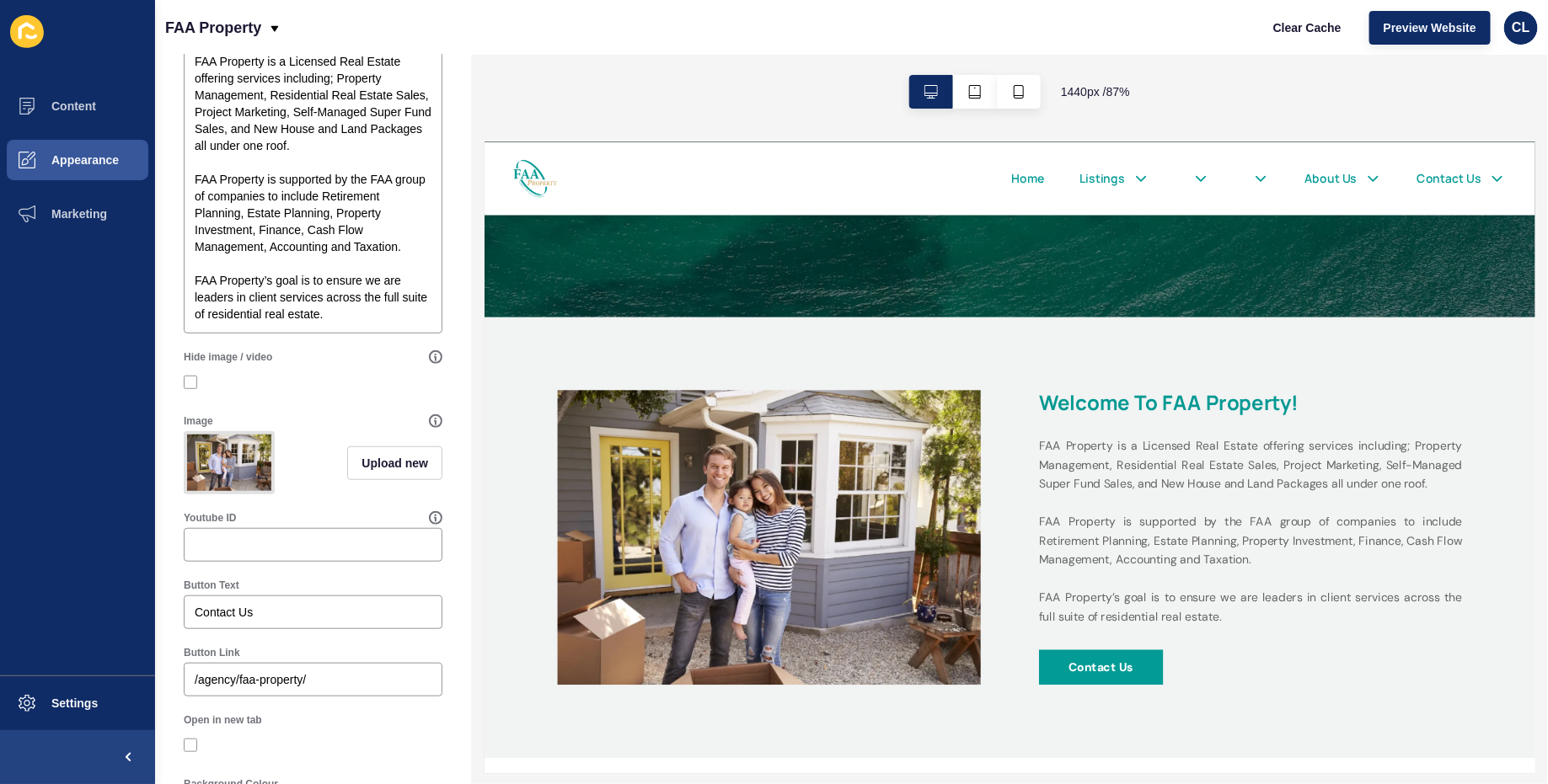
scroll to position [381, 0]
drag, startPoint x: 301, startPoint y: 614, endPoint x: 173, endPoint y: 603, distance: 128.5
click at [173, 603] on div "Content Block < Back Save Enabled Title Welcome to FAA Property! Overline Text …" at bounding box center [313, 290] width 316 height 1232
paste input "Book a Call With a Property Manage"
type input "Book a Call With a Property Manager"
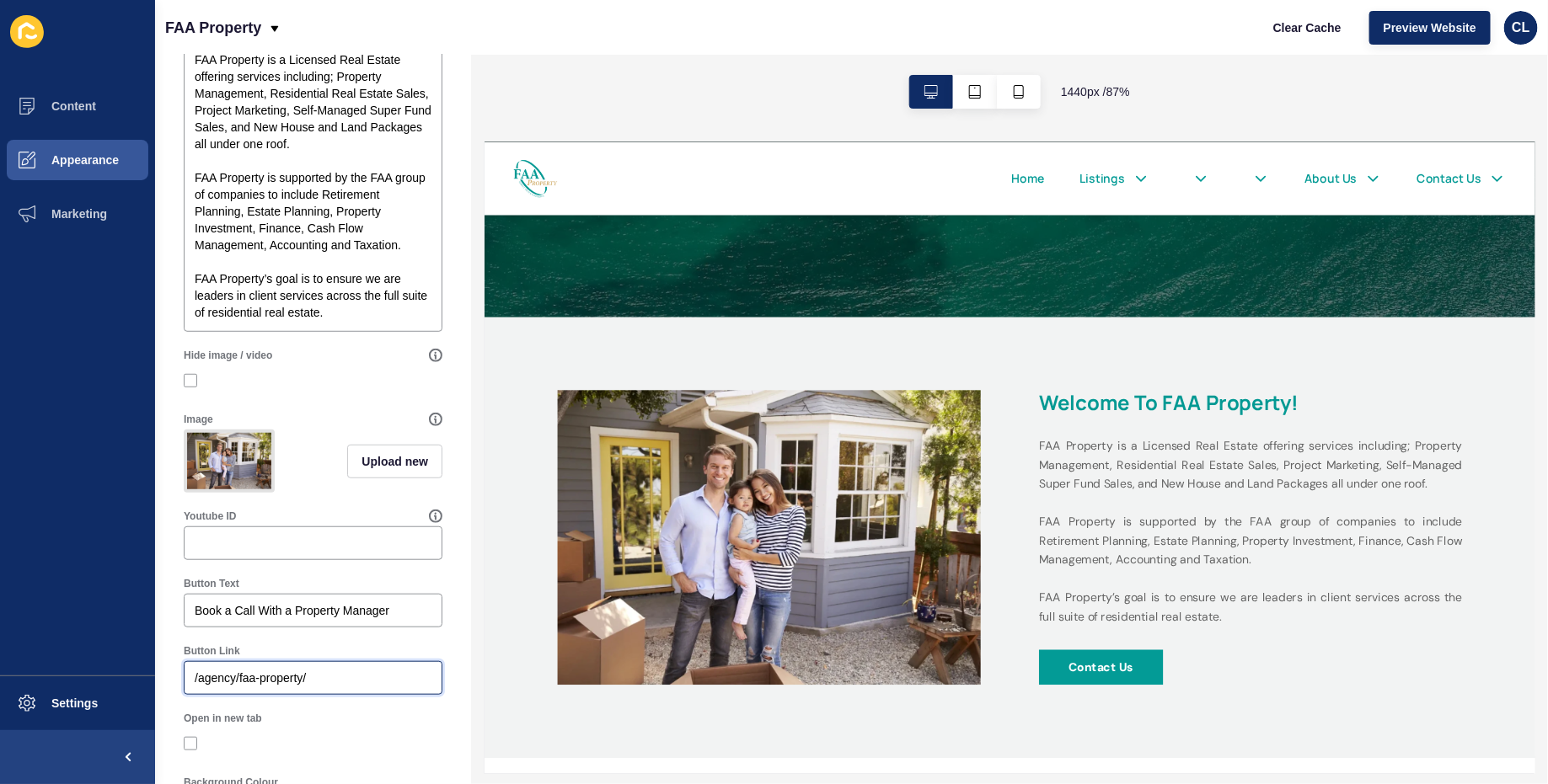
drag, startPoint x: 341, startPoint y: 671, endPoint x: 85, endPoint y: 667, distance: 256.2
click at [85, 667] on div "Content Appearance Marketing Settings FAA Property Clear Cache Preview Website …" at bounding box center [774, 392] width 1548 height 784
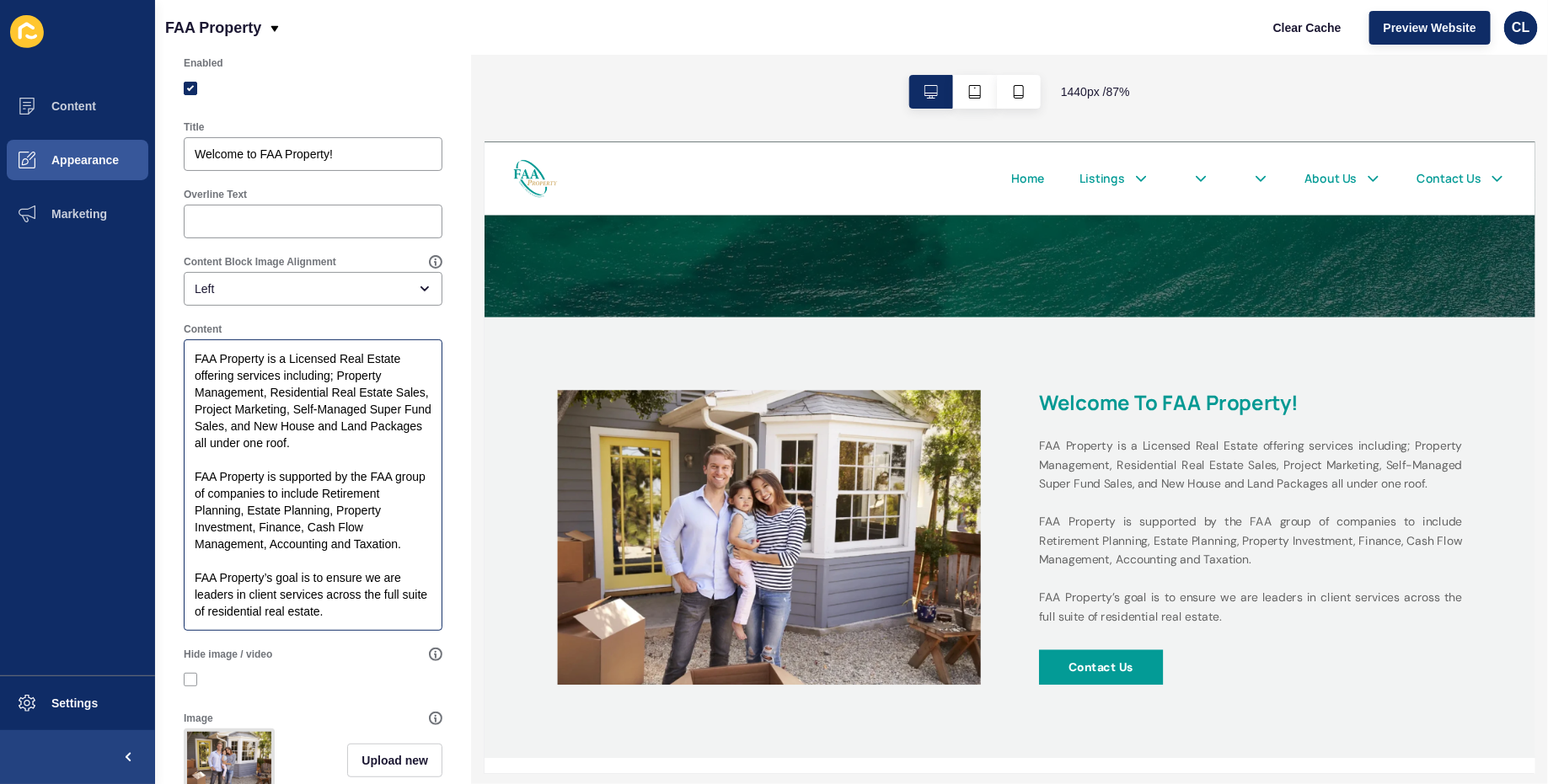
scroll to position [0, 0]
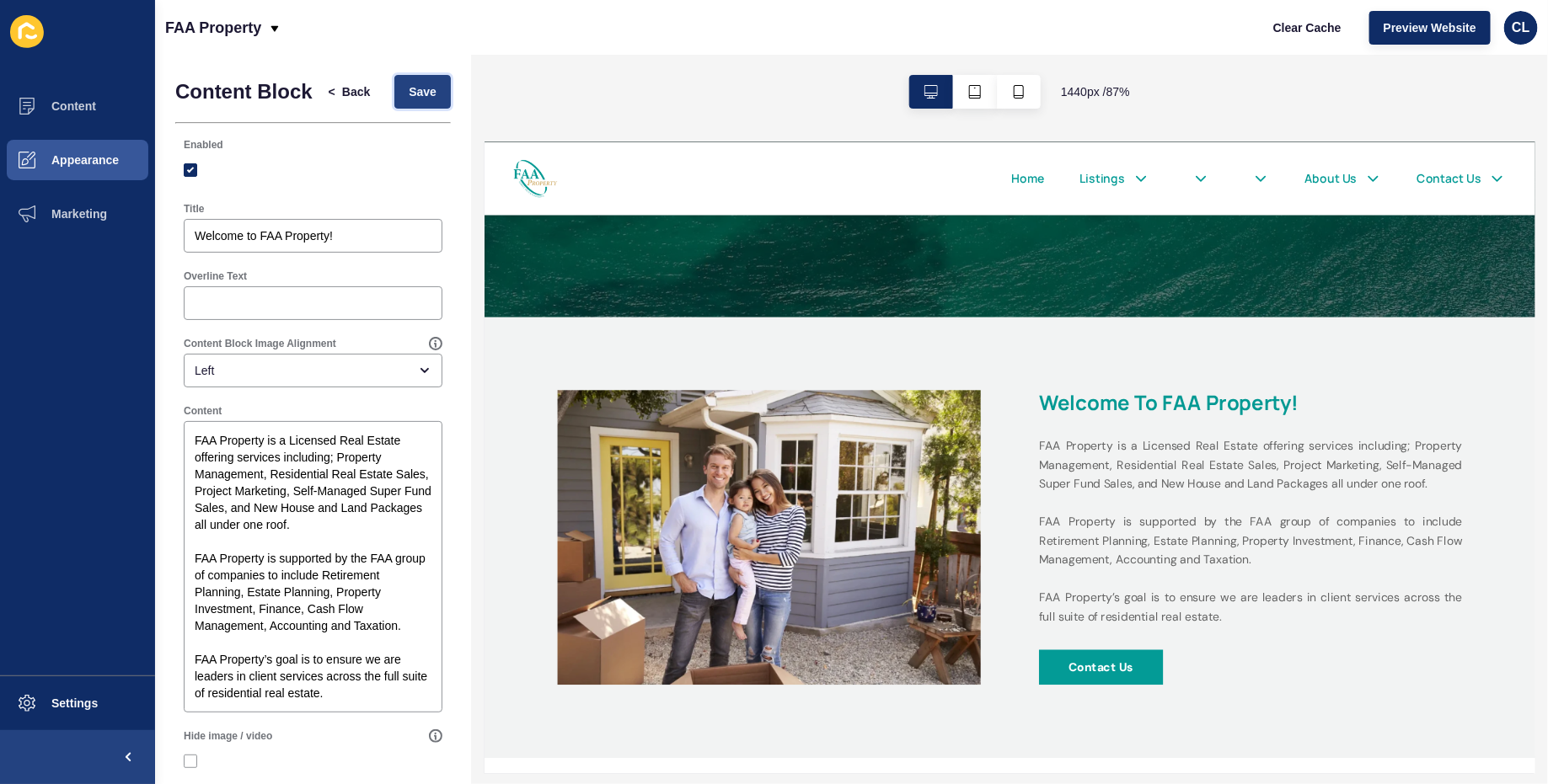
click at [436, 94] on span "Save" at bounding box center [423, 91] width 28 height 17
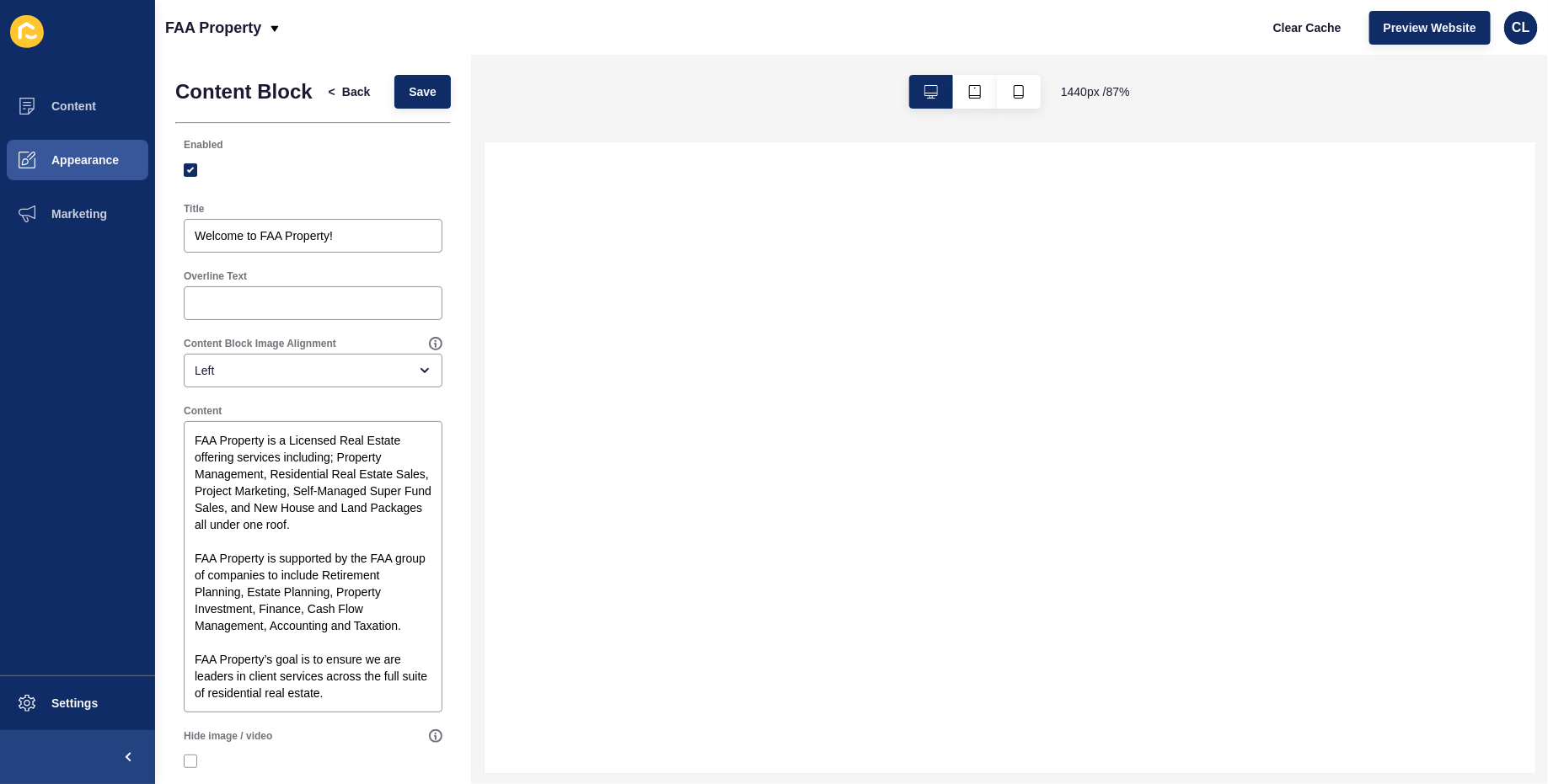
select select
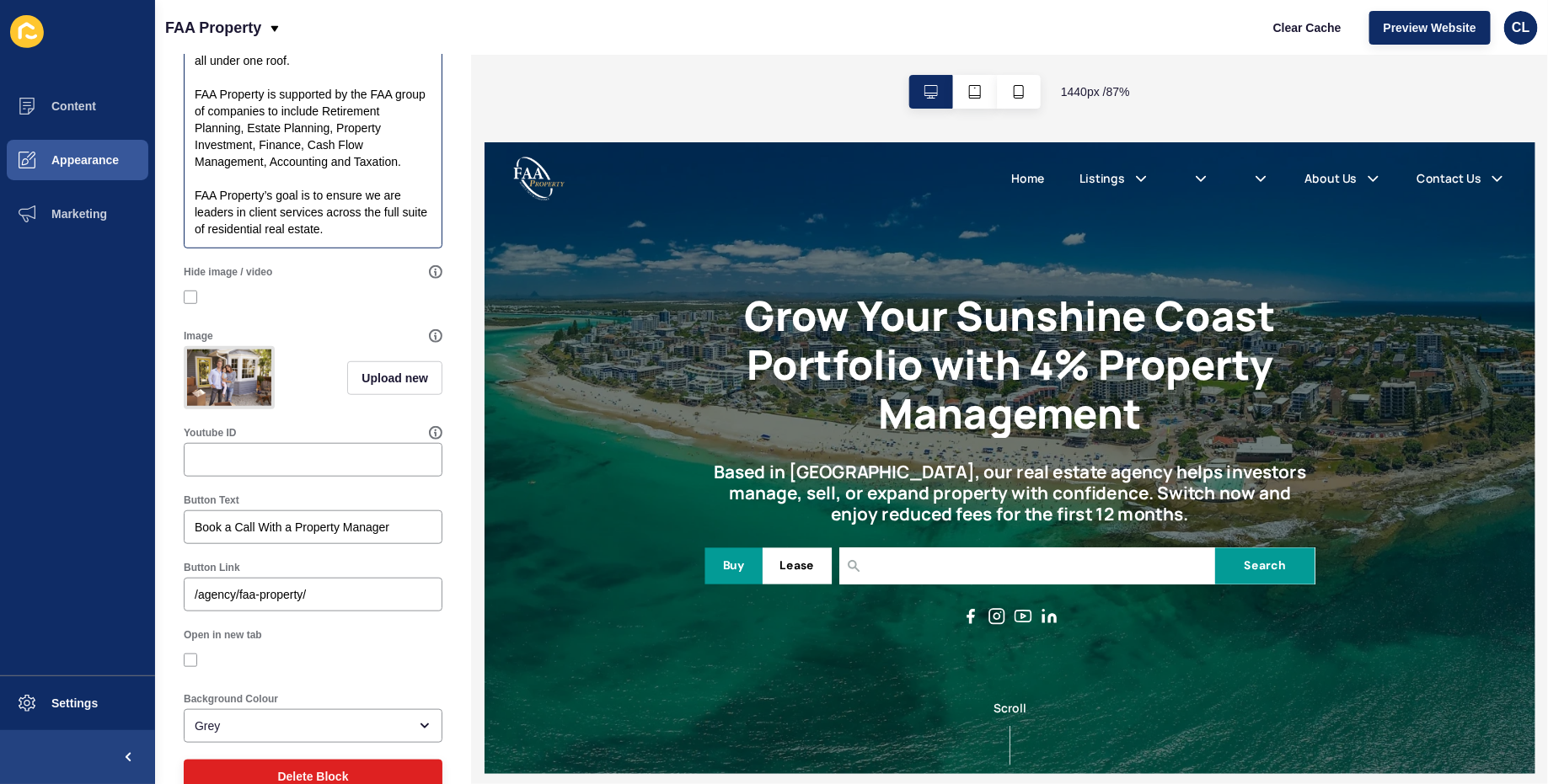
scroll to position [468, 0]
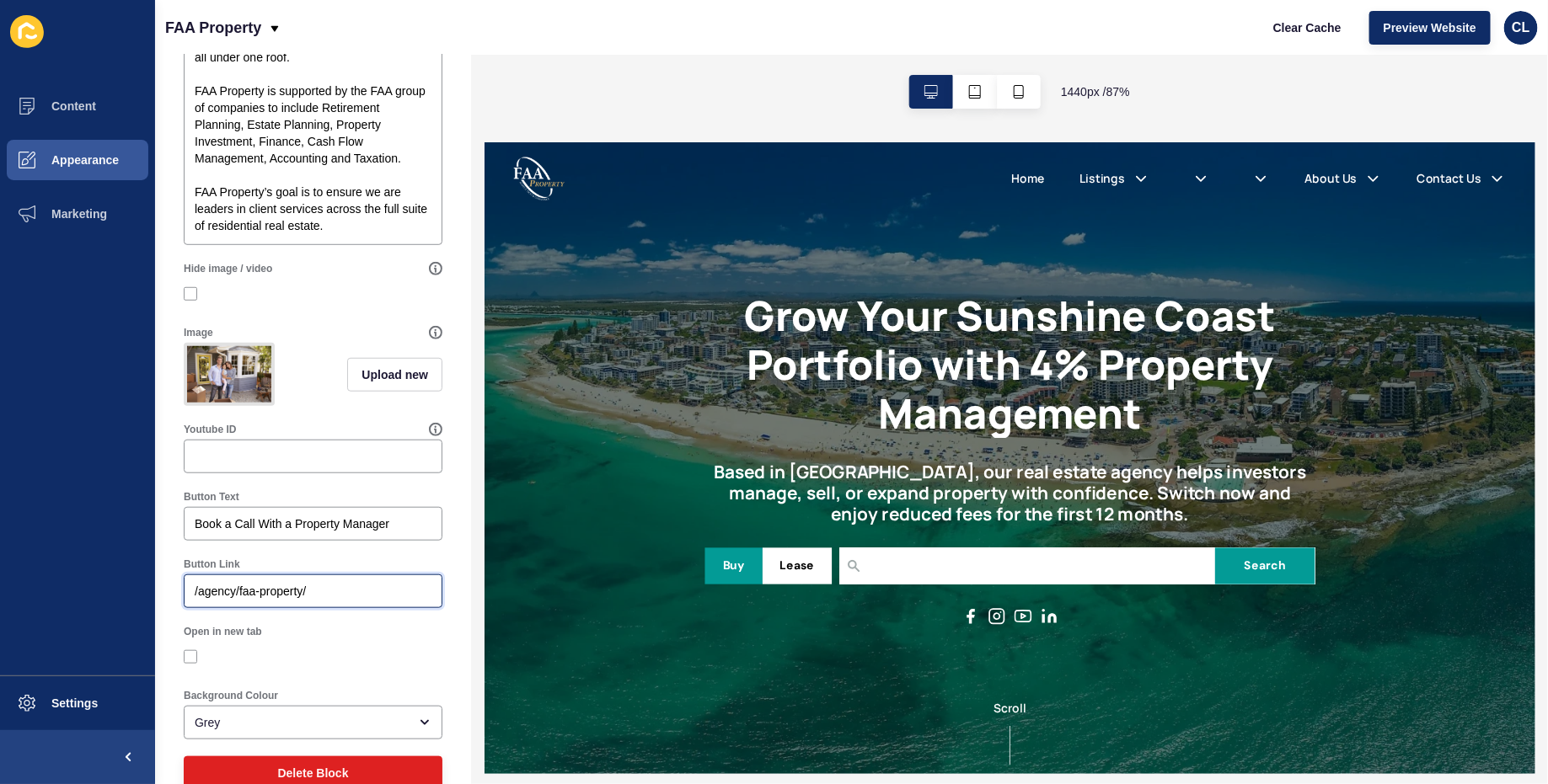
drag, startPoint x: 326, startPoint y: 593, endPoint x: 149, endPoint y: 594, distance: 176.9
click at [149, 593] on div "Content Appearance Marketing Settings FAA Property Clear Cache Preview Website …" at bounding box center [774, 392] width 1548 height 784
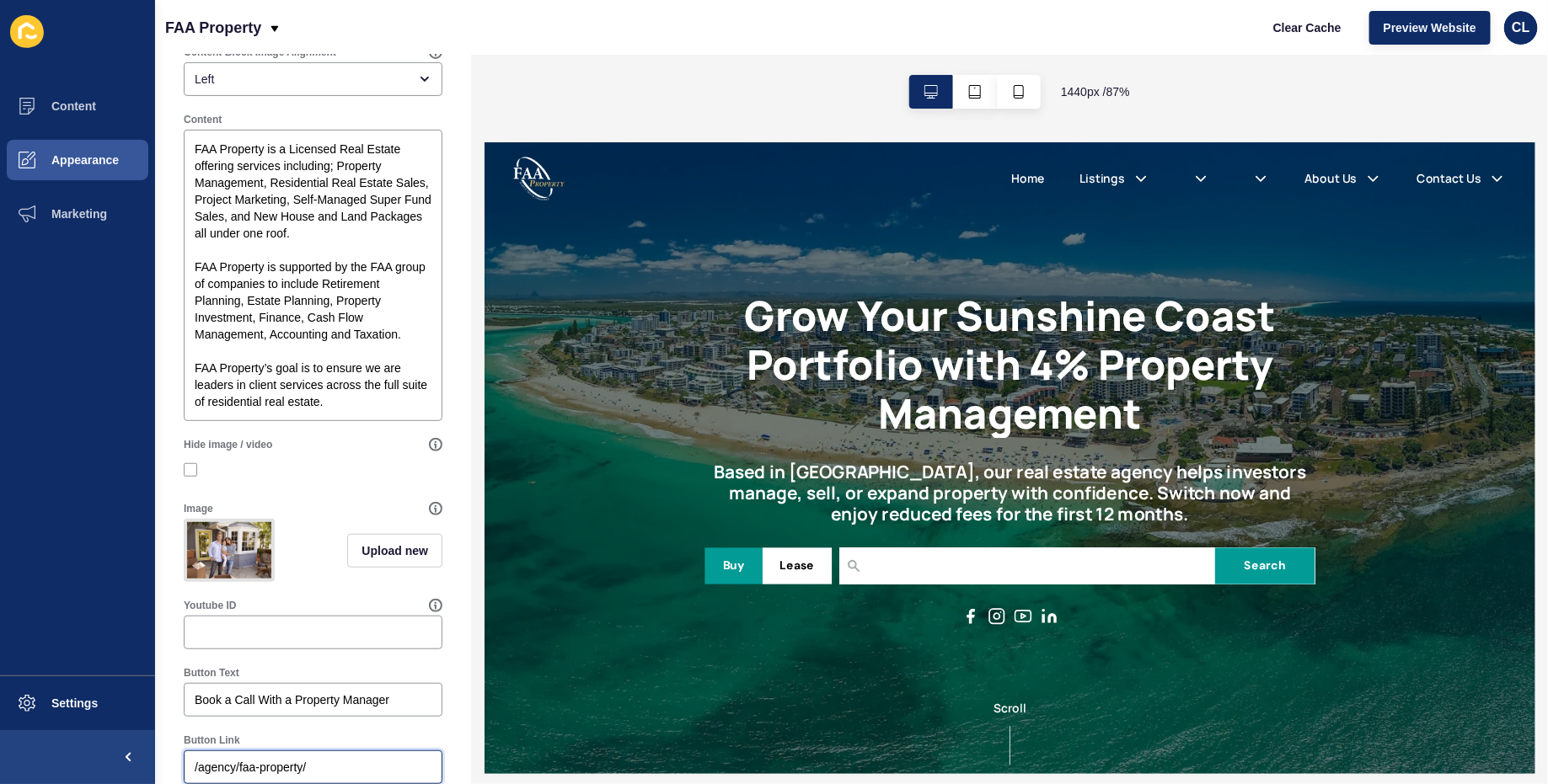
scroll to position [0, 0]
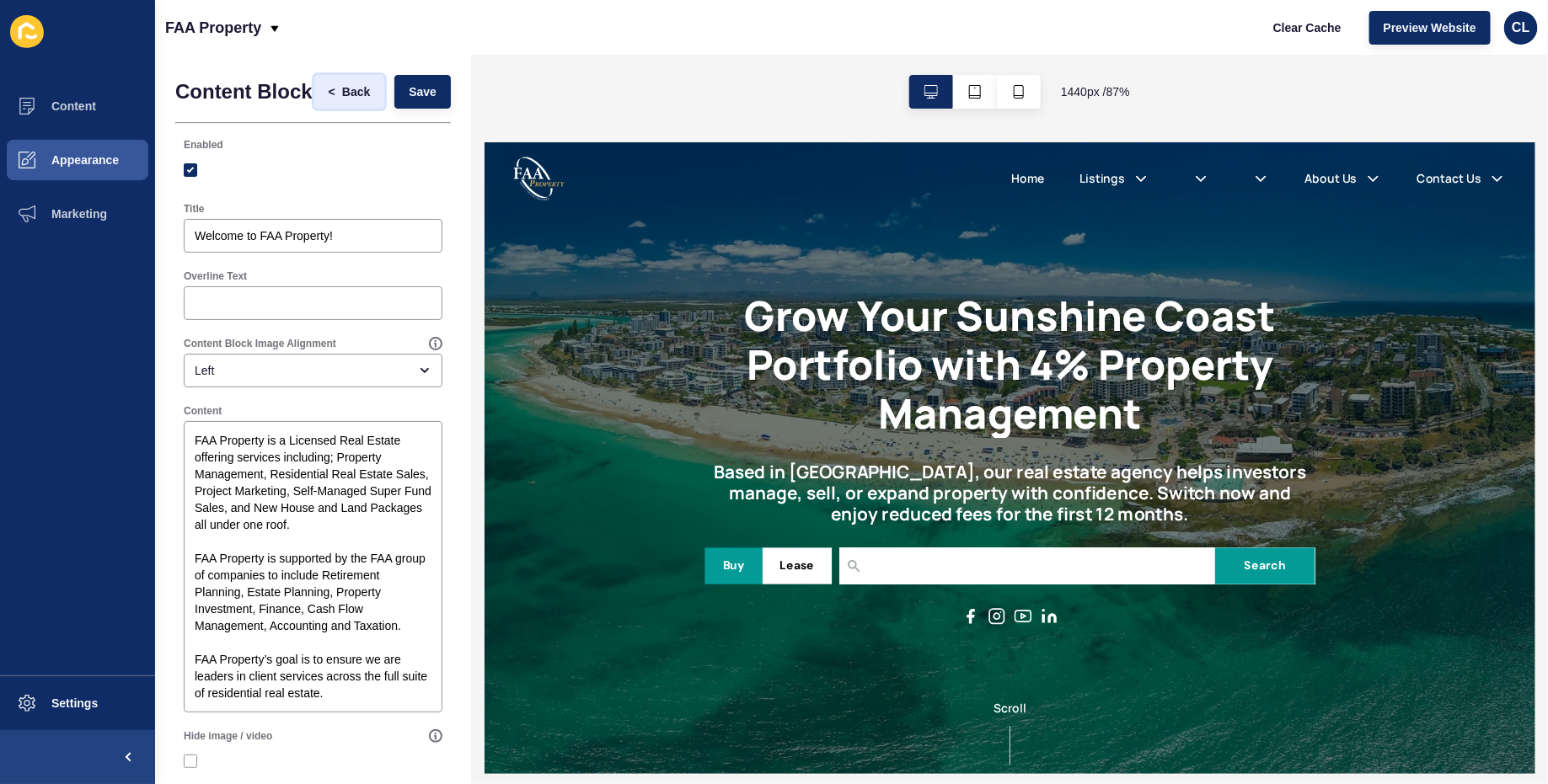
click at [347, 102] on button "< Back" at bounding box center [349, 92] width 71 height 34
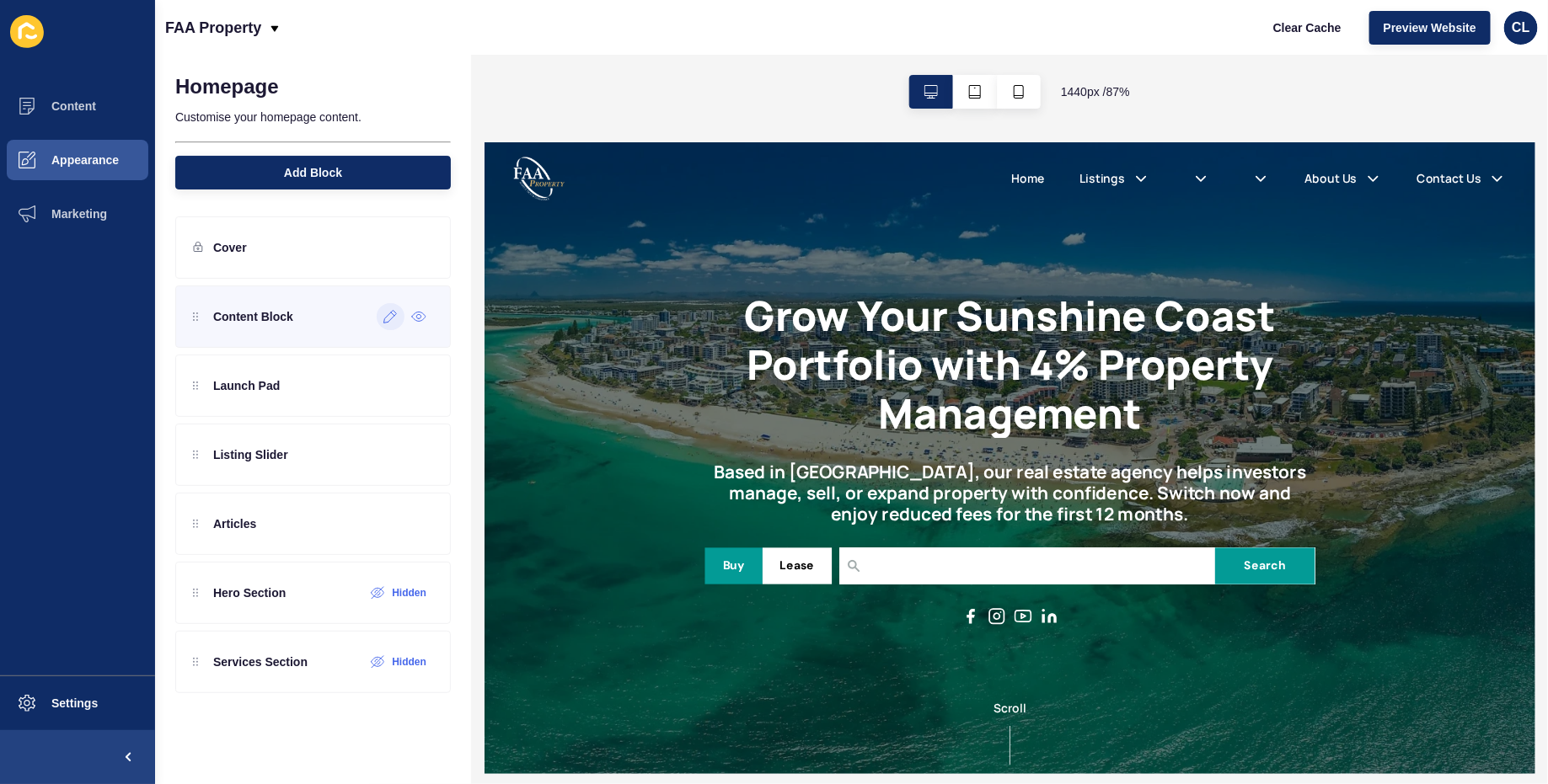
click at [388, 319] on icon at bounding box center [390, 316] width 14 height 13
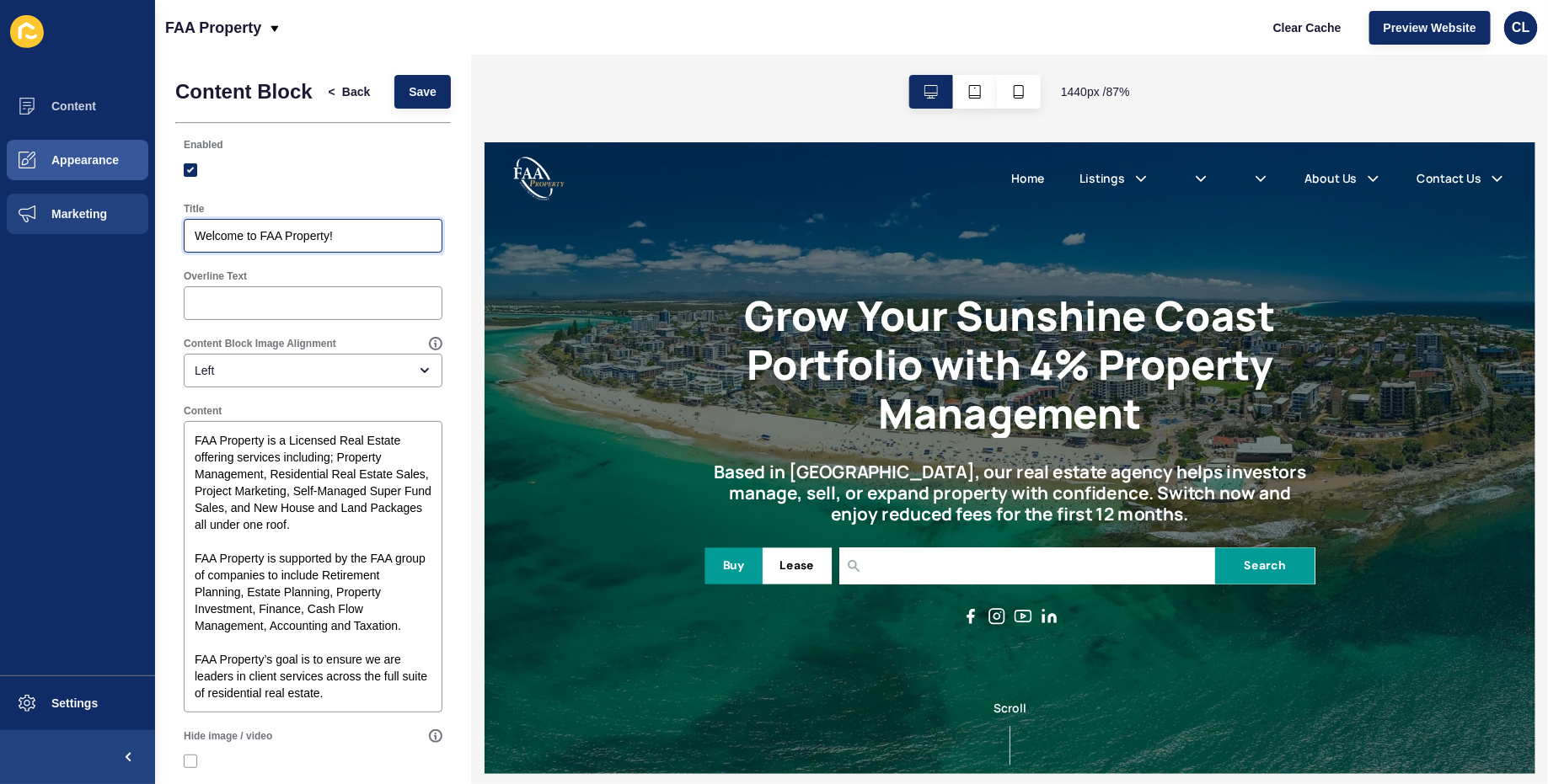
drag, startPoint x: 361, startPoint y: 233, endPoint x: 115, endPoint y: 233, distance: 245.2
click at [115, 233] on div "Content Appearance Marketing Settings FAA Property Clear Cache Preview Website …" at bounding box center [774, 392] width 1548 height 784
paste input "hy Choose FAA Property"
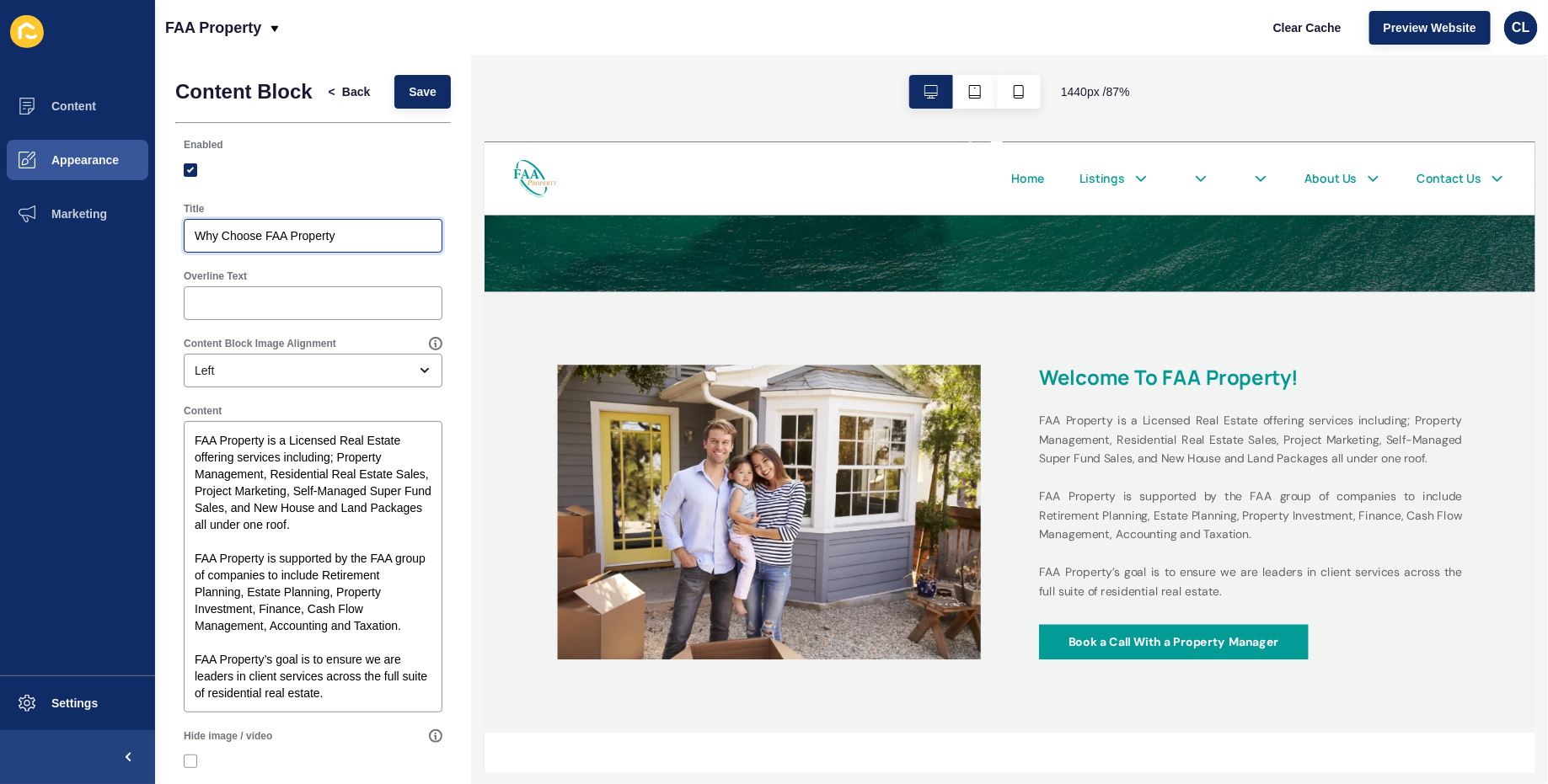
scroll to position [592, 0]
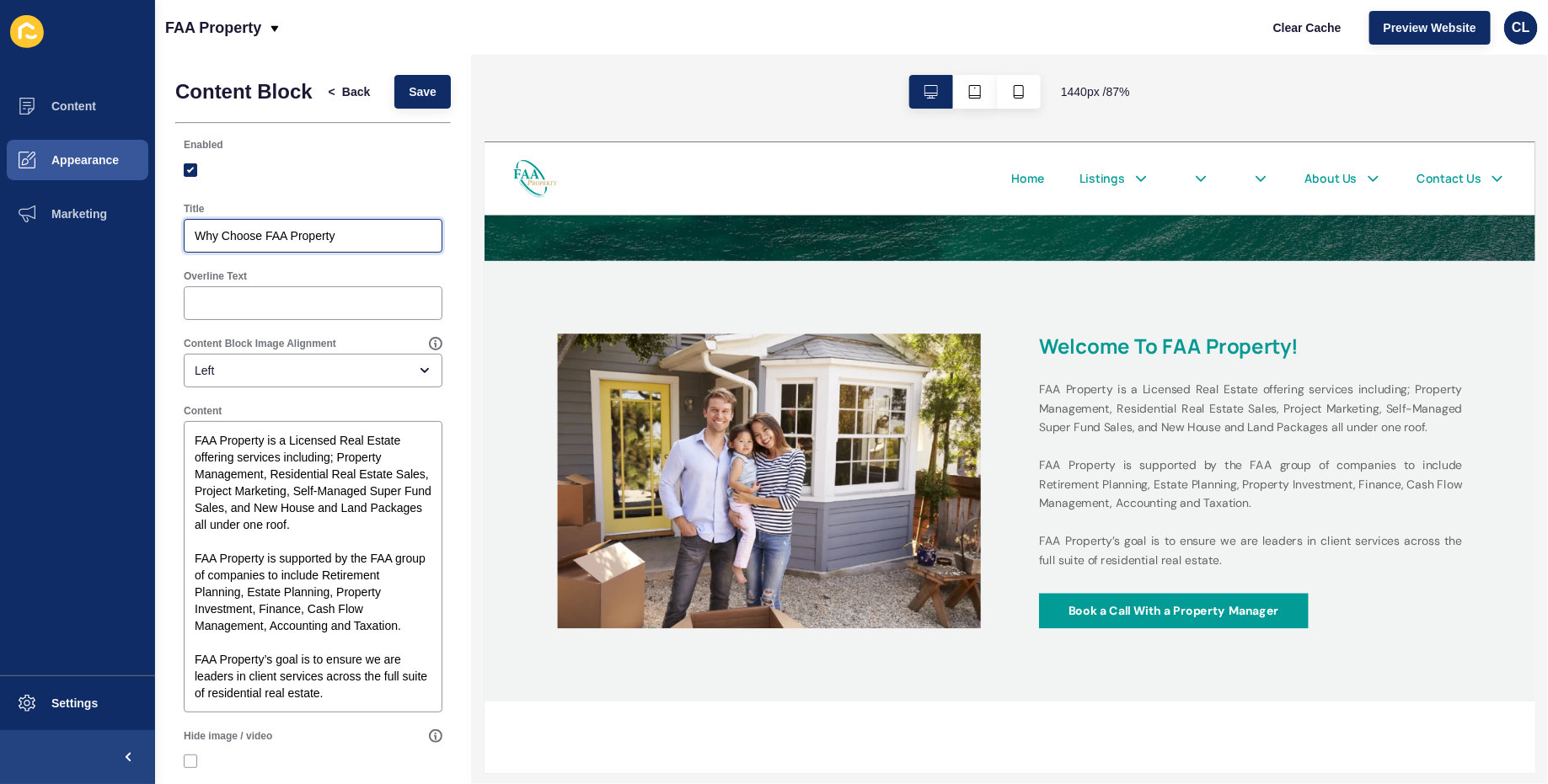
type input "Why Choose FAA Property"
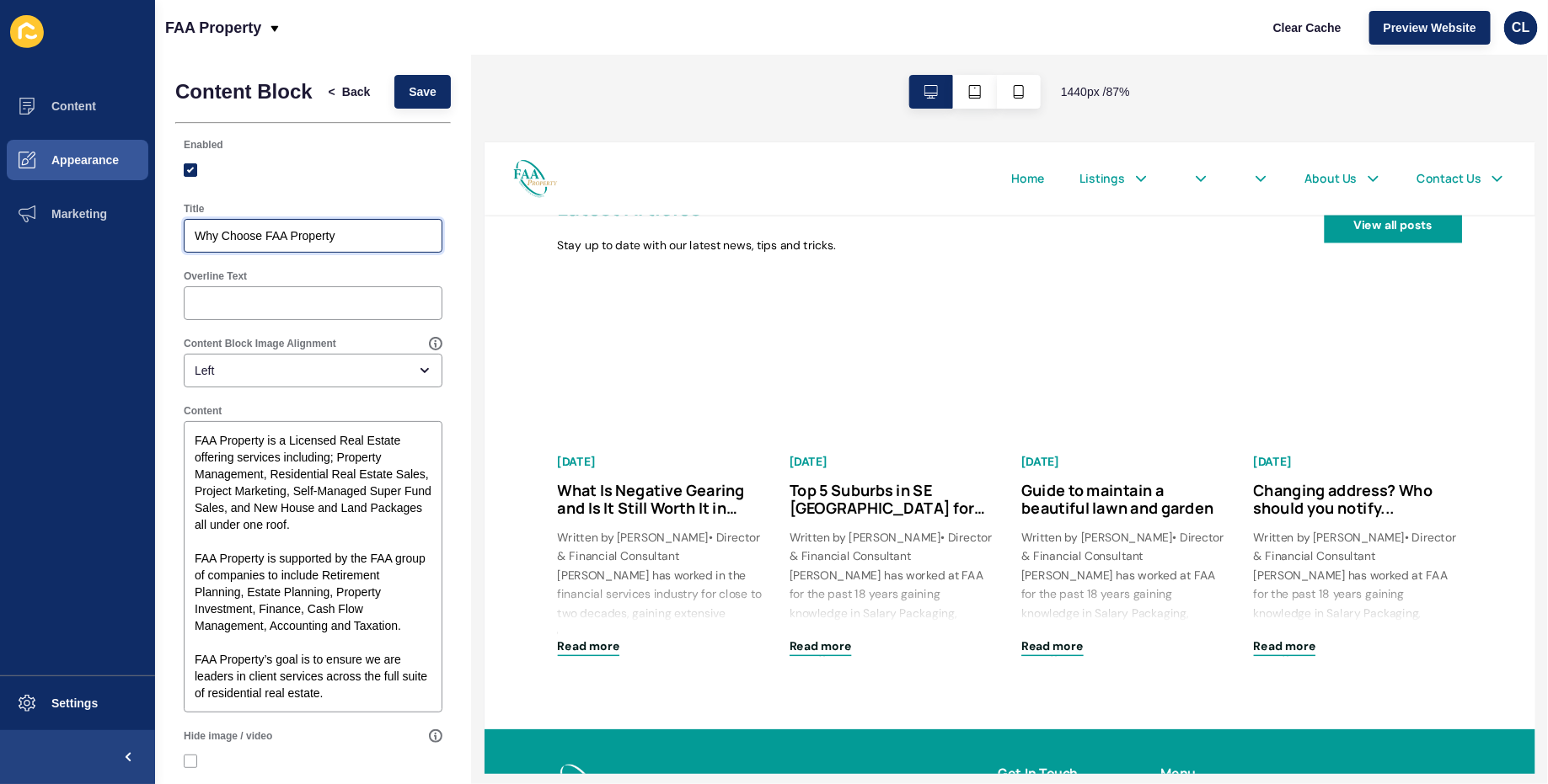
scroll to position [2565, 0]
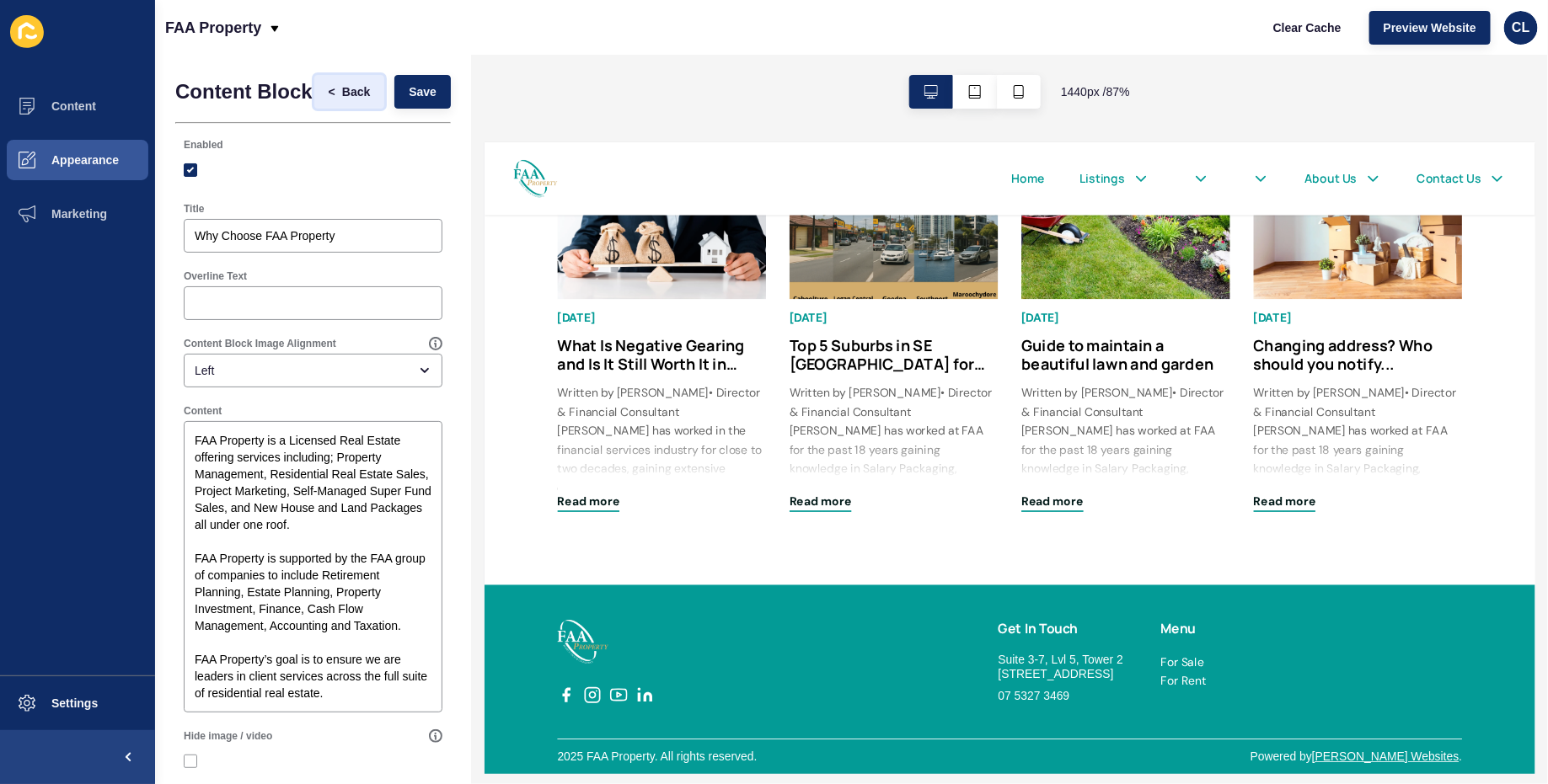
click at [367, 93] on span "Back" at bounding box center [356, 91] width 28 height 17
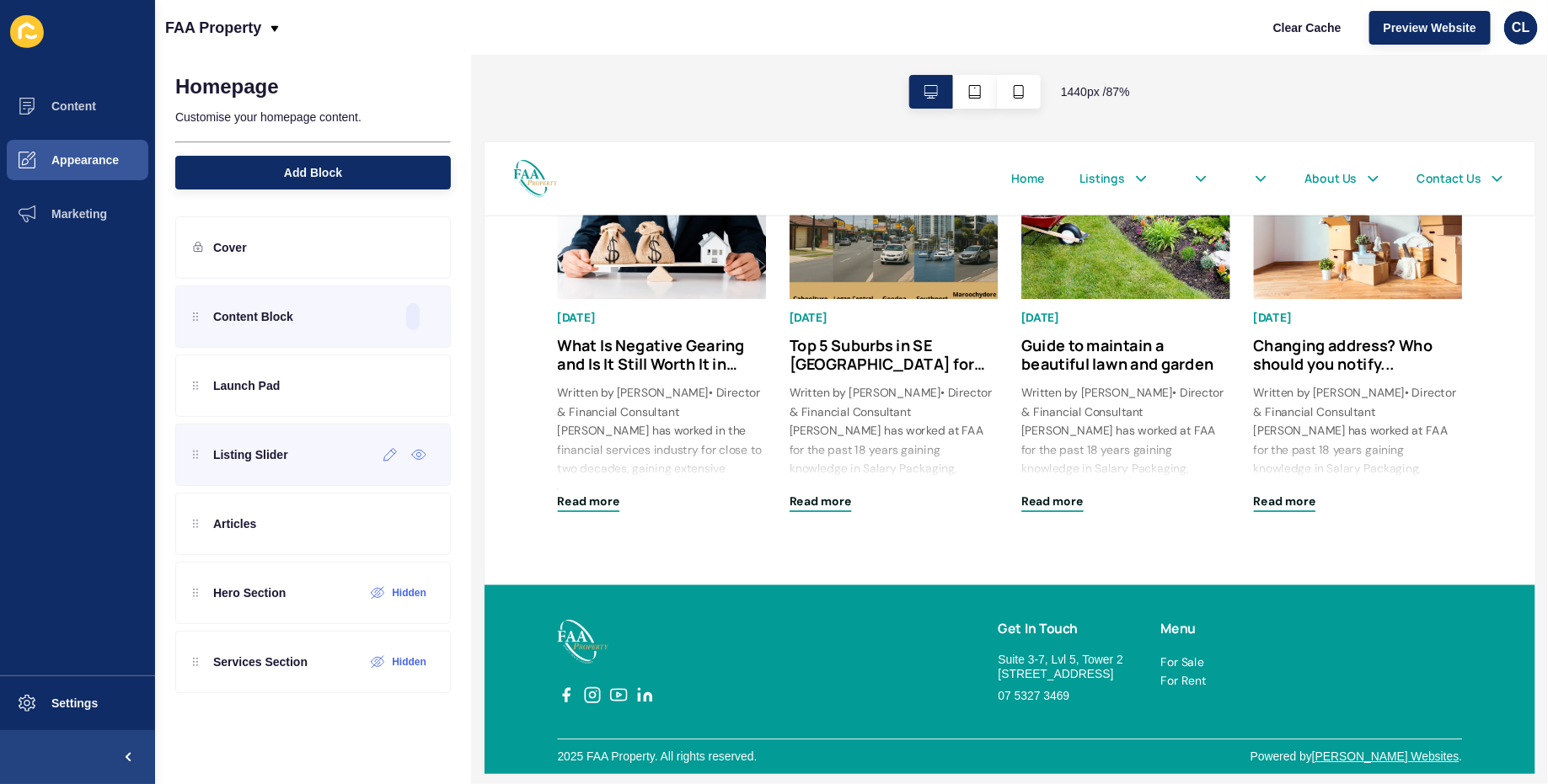
click at [317, 451] on div "Listing Slider" at bounding box center [313, 455] width 276 height 62
click at [383, 456] on icon at bounding box center [390, 454] width 14 height 13
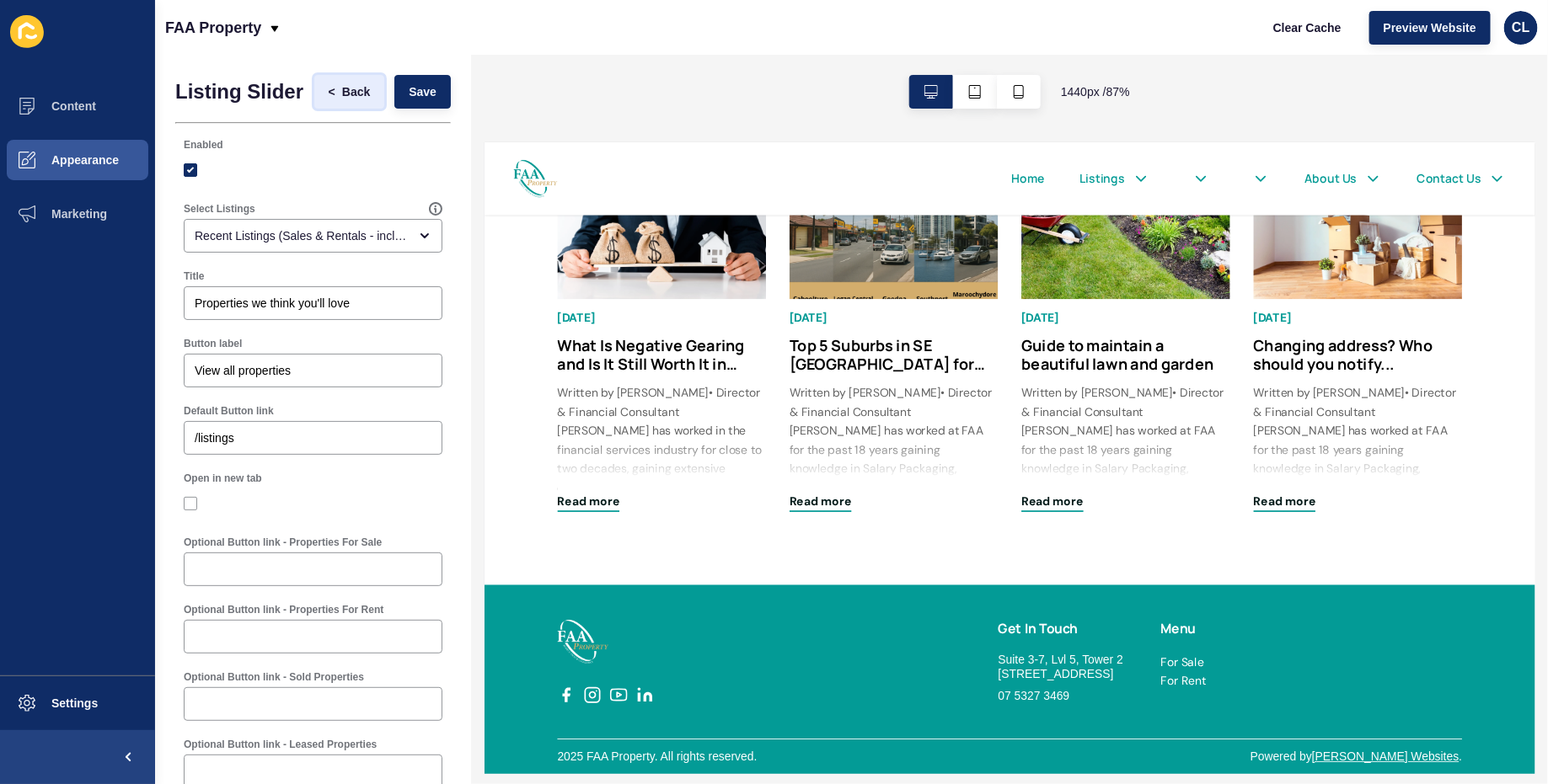
click at [329, 84] on span "<" at bounding box center [332, 91] width 7 height 17
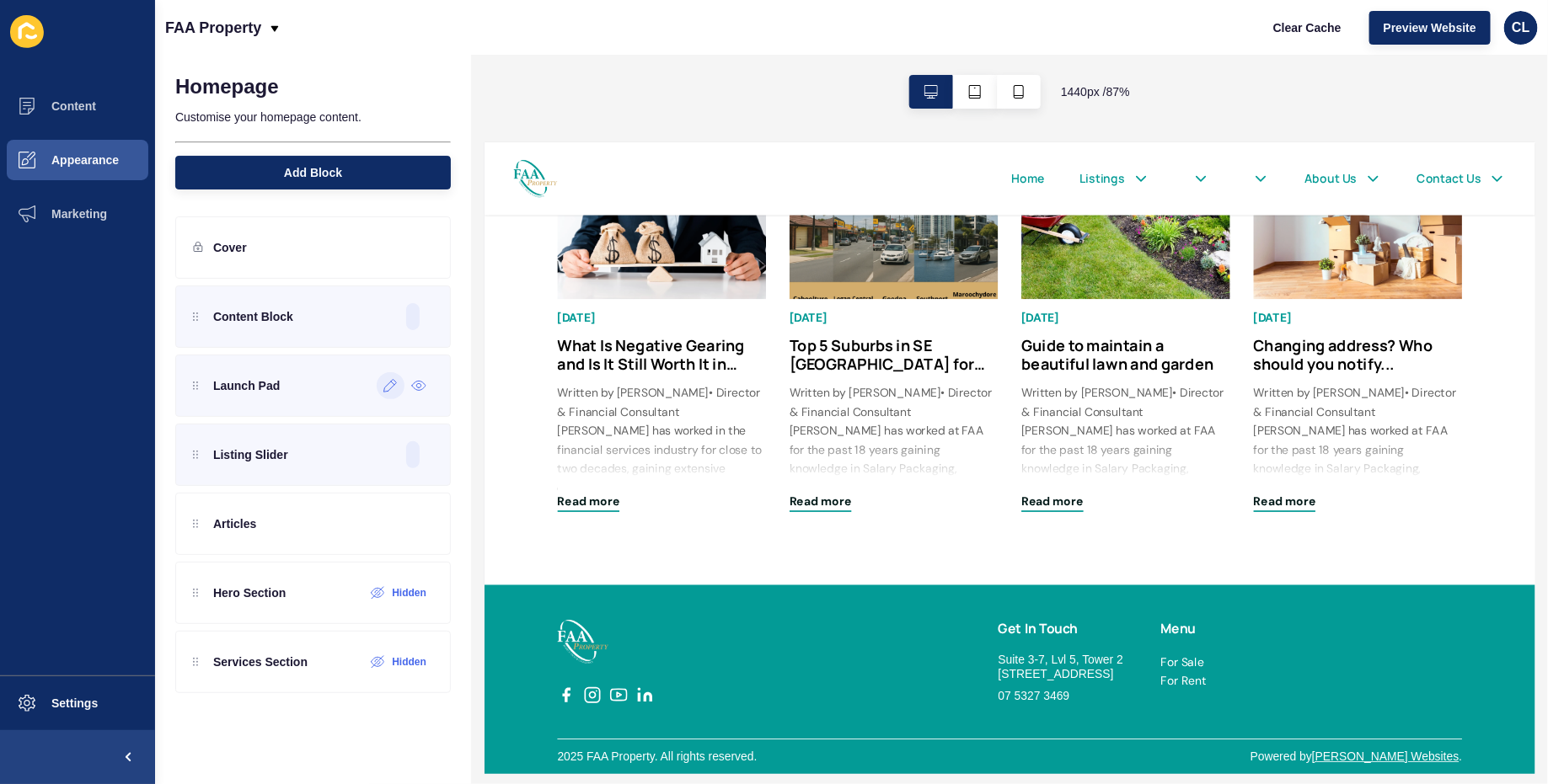
click at [389, 388] on icon at bounding box center [390, 385] width 14 height 13
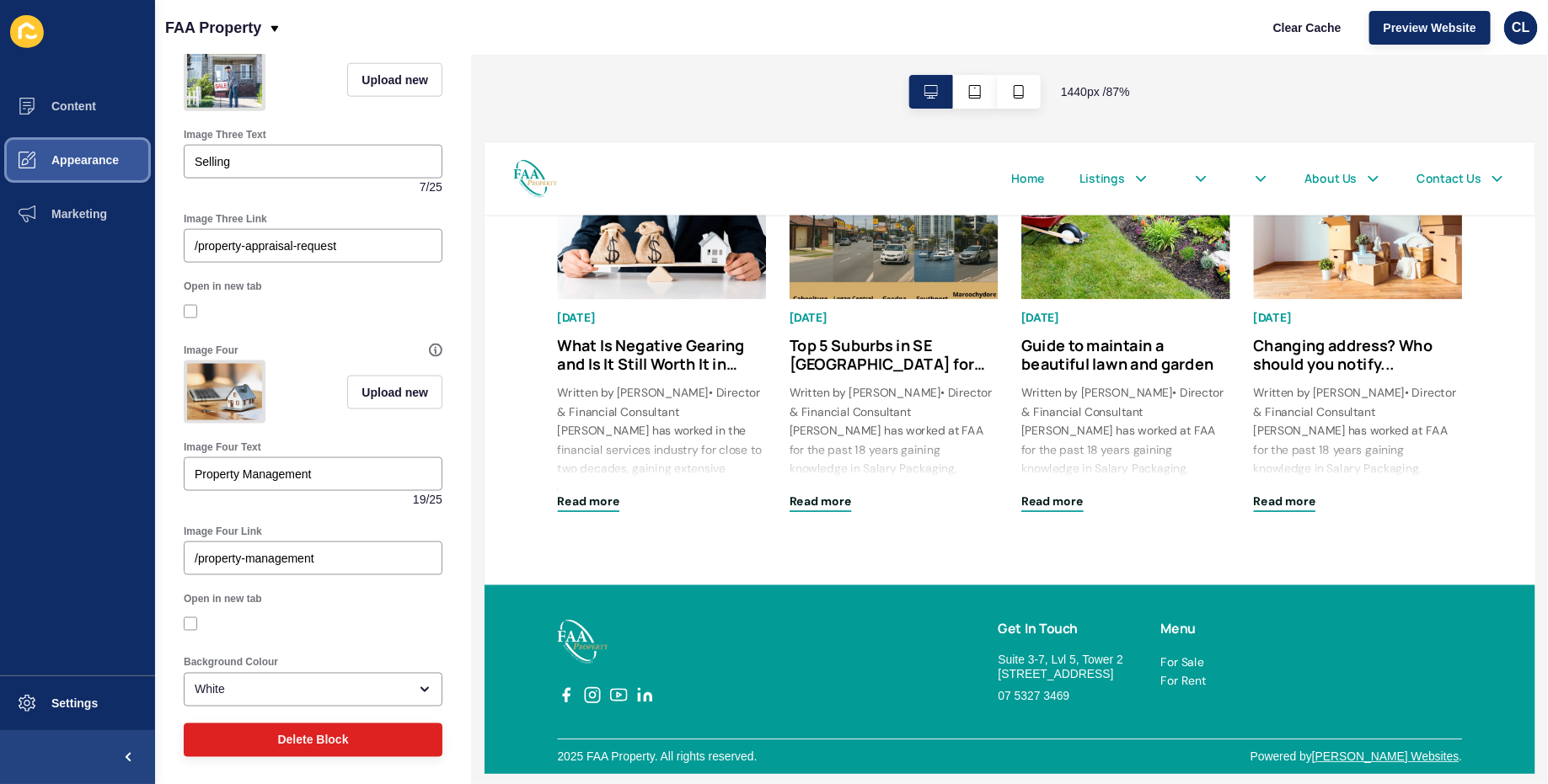
click at [110, 150] on button "Appearance" at bounding box center [77, 160] width 155 height 54
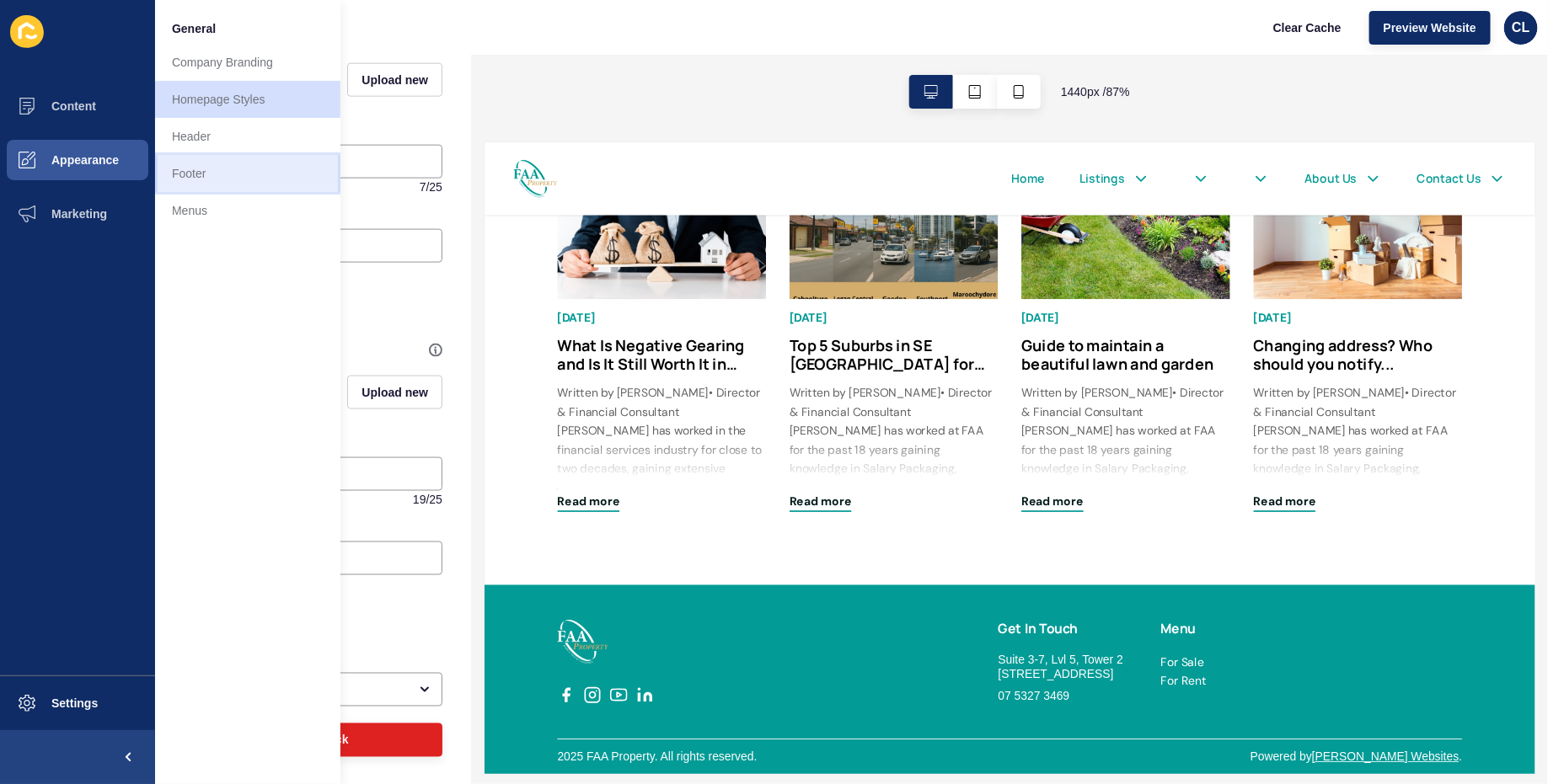
click at [241, 178] on link "Footer" at bounding box center [247, 173] width 185 height 37
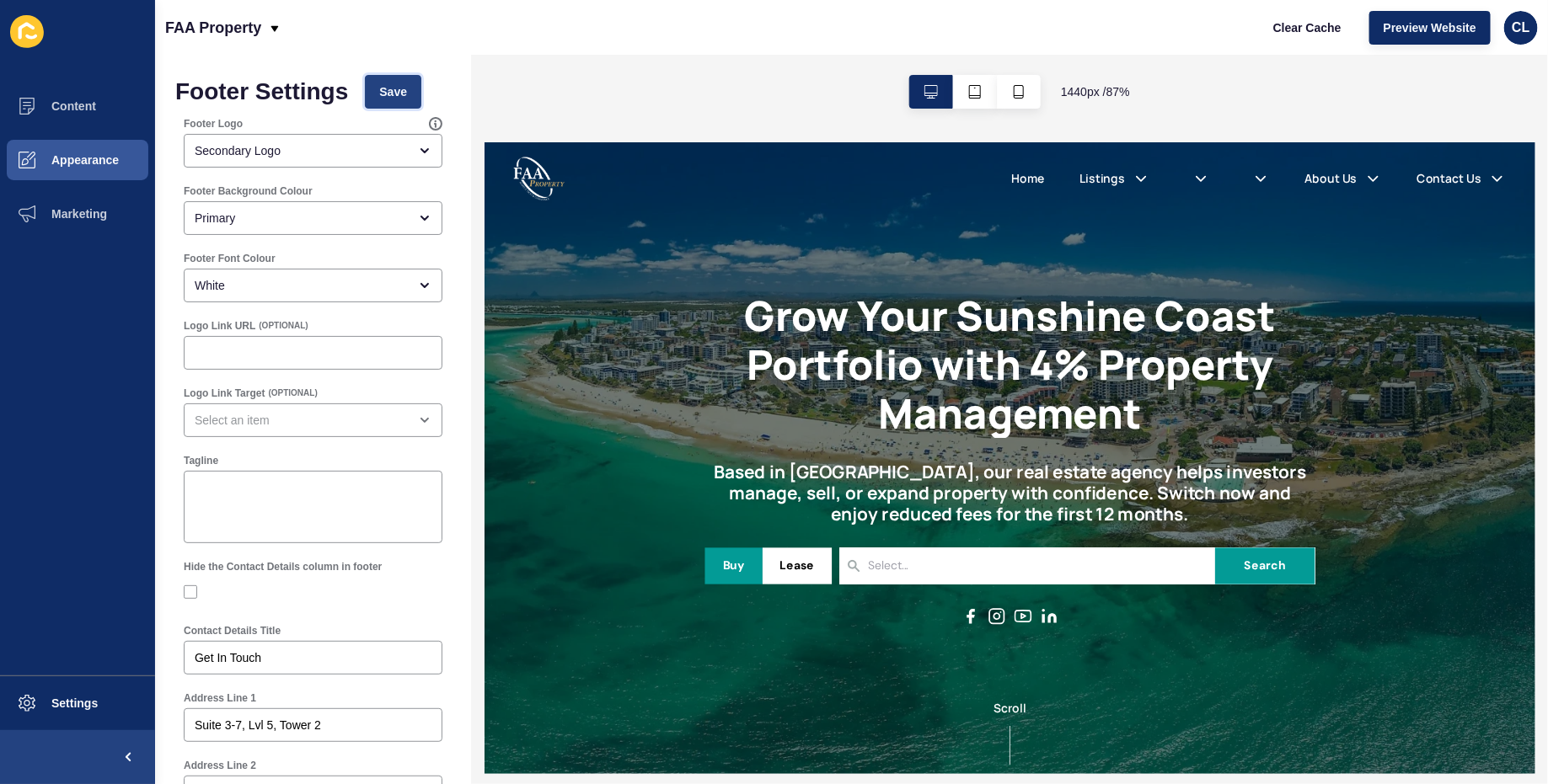
click at [389, 85] on span "Save" at bounding box center [393, 91] width 28 height 17
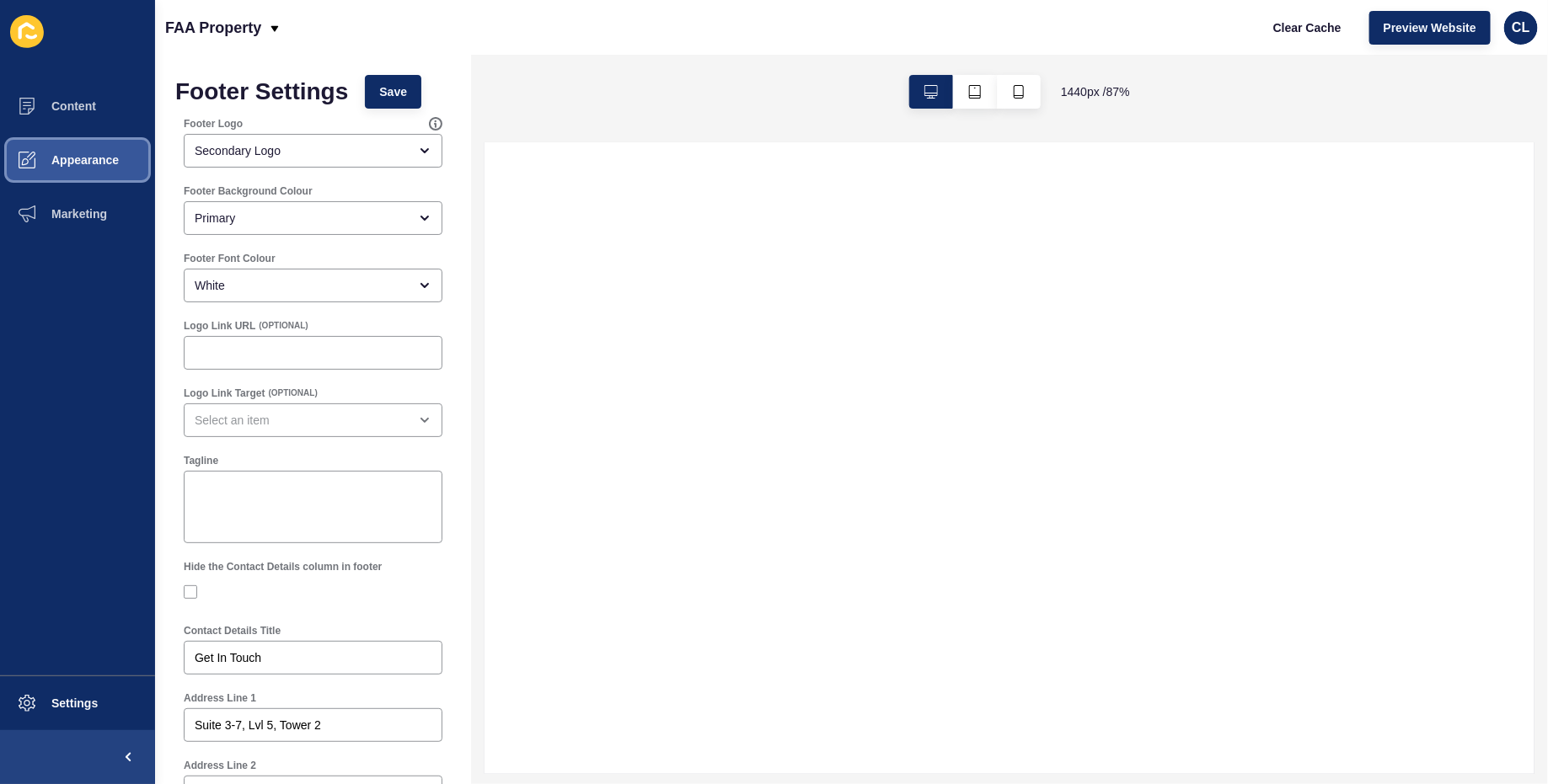
click at [126, 155] on button "Appearance" at bounding box center [77, 160] width 155 height 54
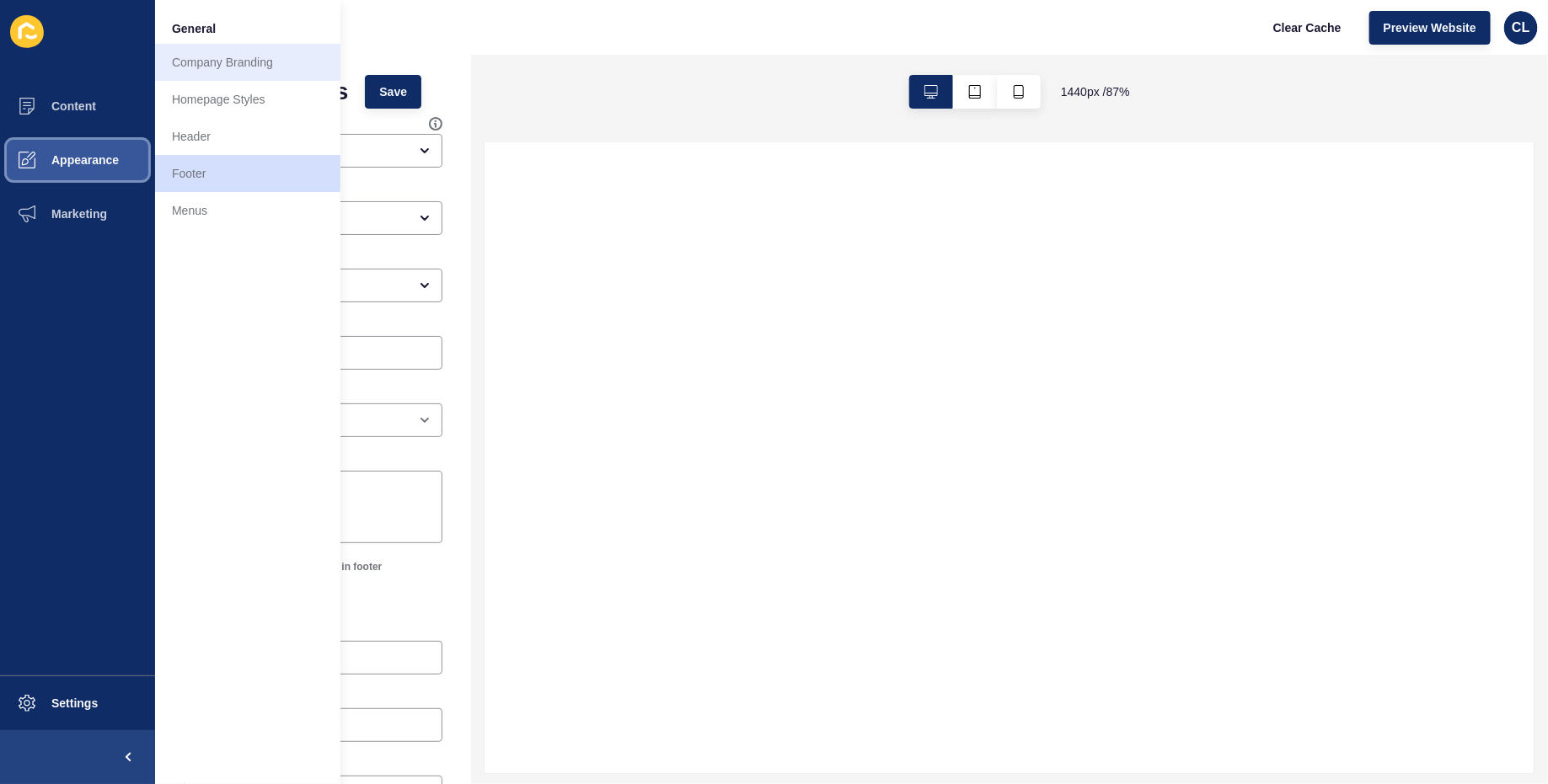
select select
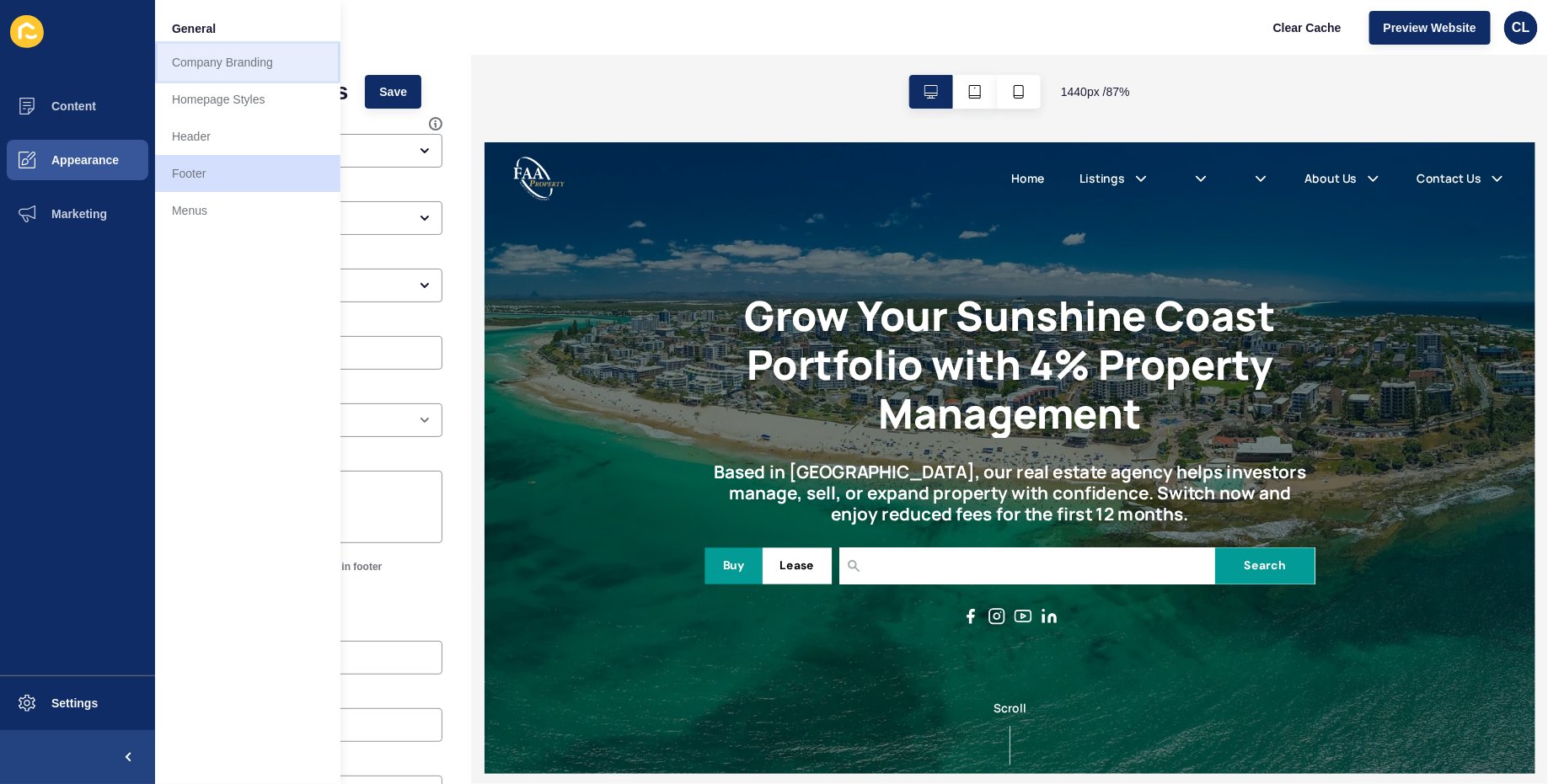
click at [242, 66] on link "Company Branding" at bounding box center [247, 62] width 185 height 37
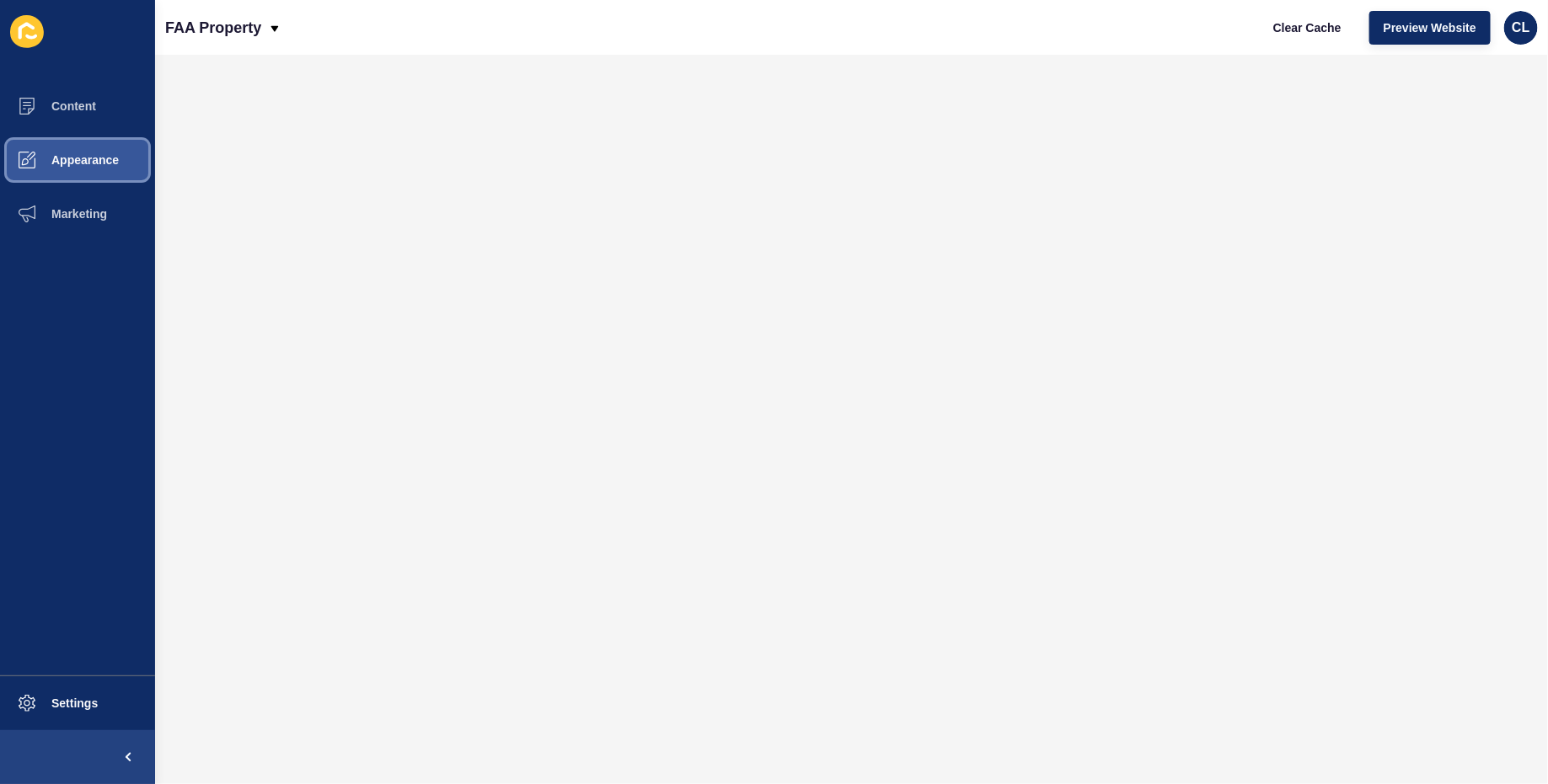
click at [111, 173] on button "Appearance" at bounding box center [77, 160] width 155 height 54
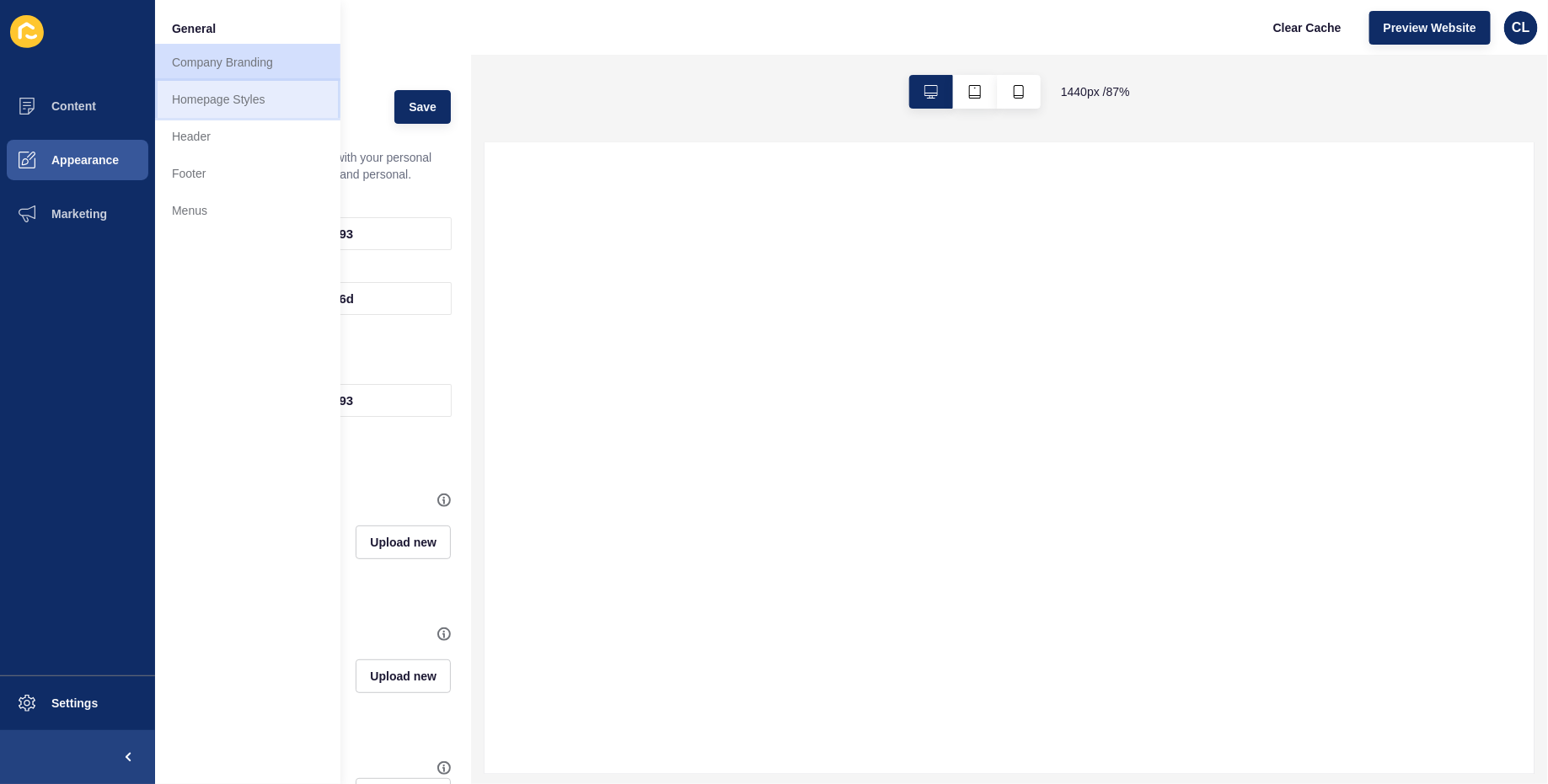
click at [244, 101] on link "Homepage Styles" at bounding box center [247, 99] width 185 height 37
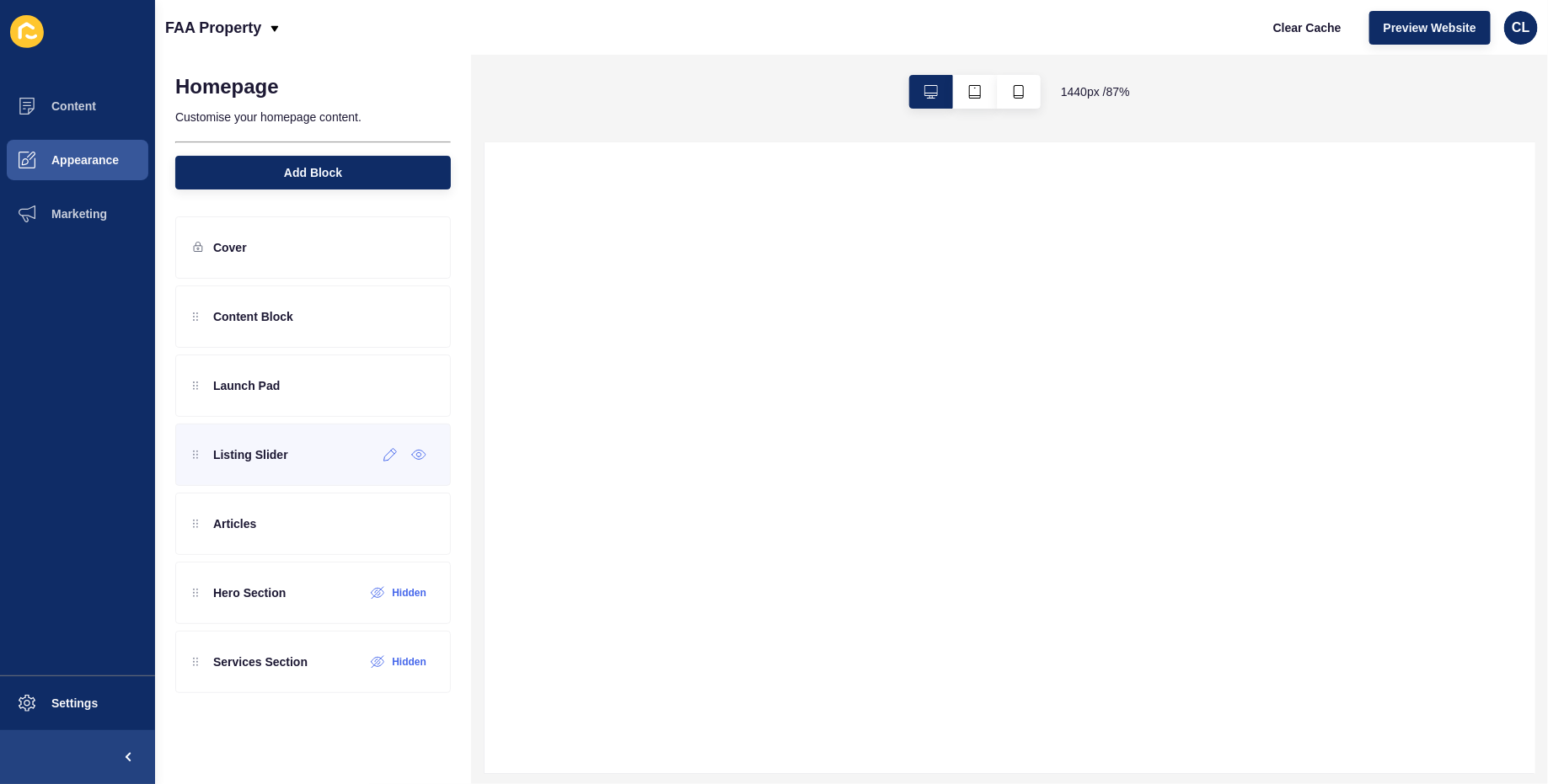
select select
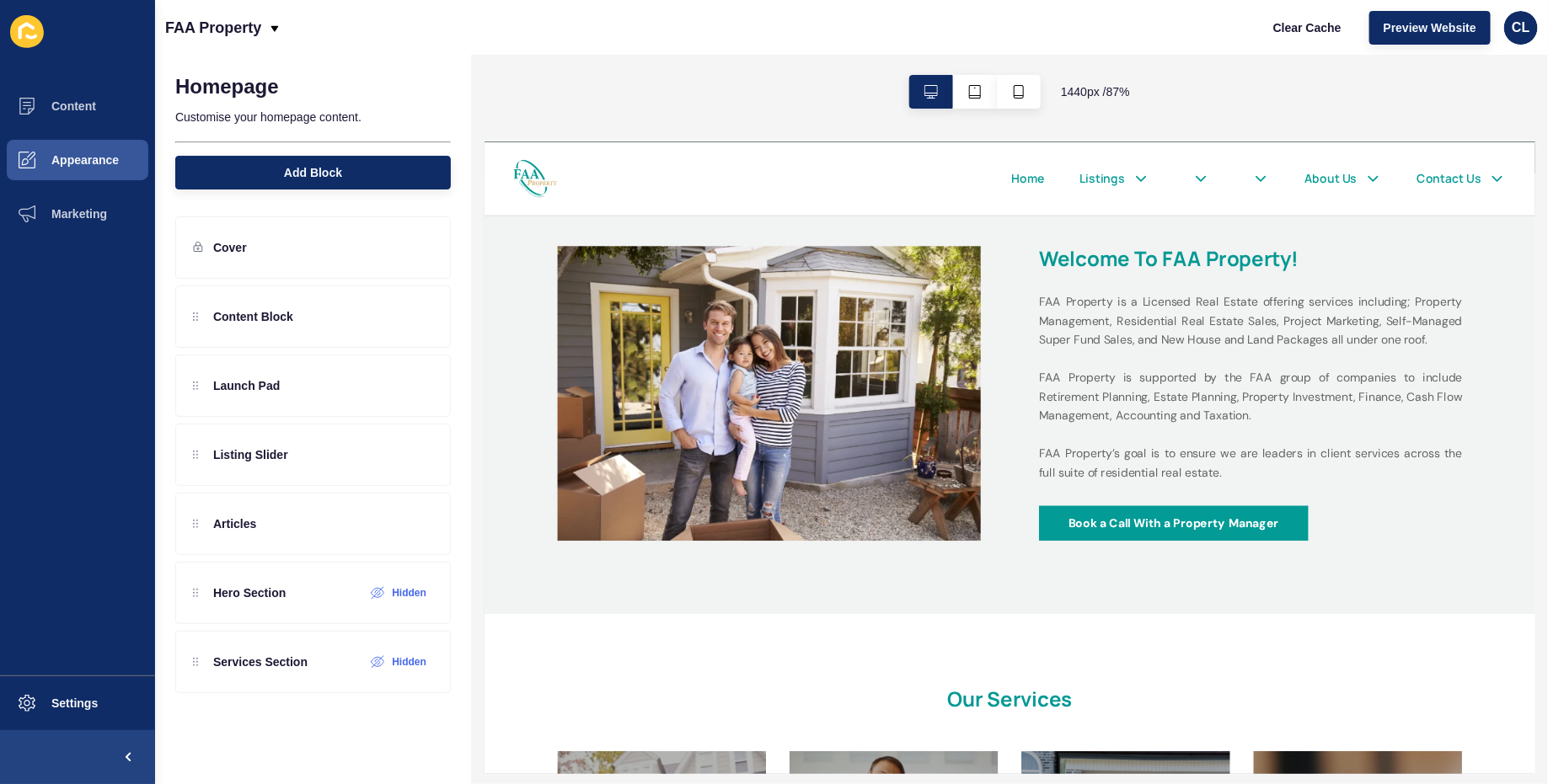
scroll to position [691, 0]
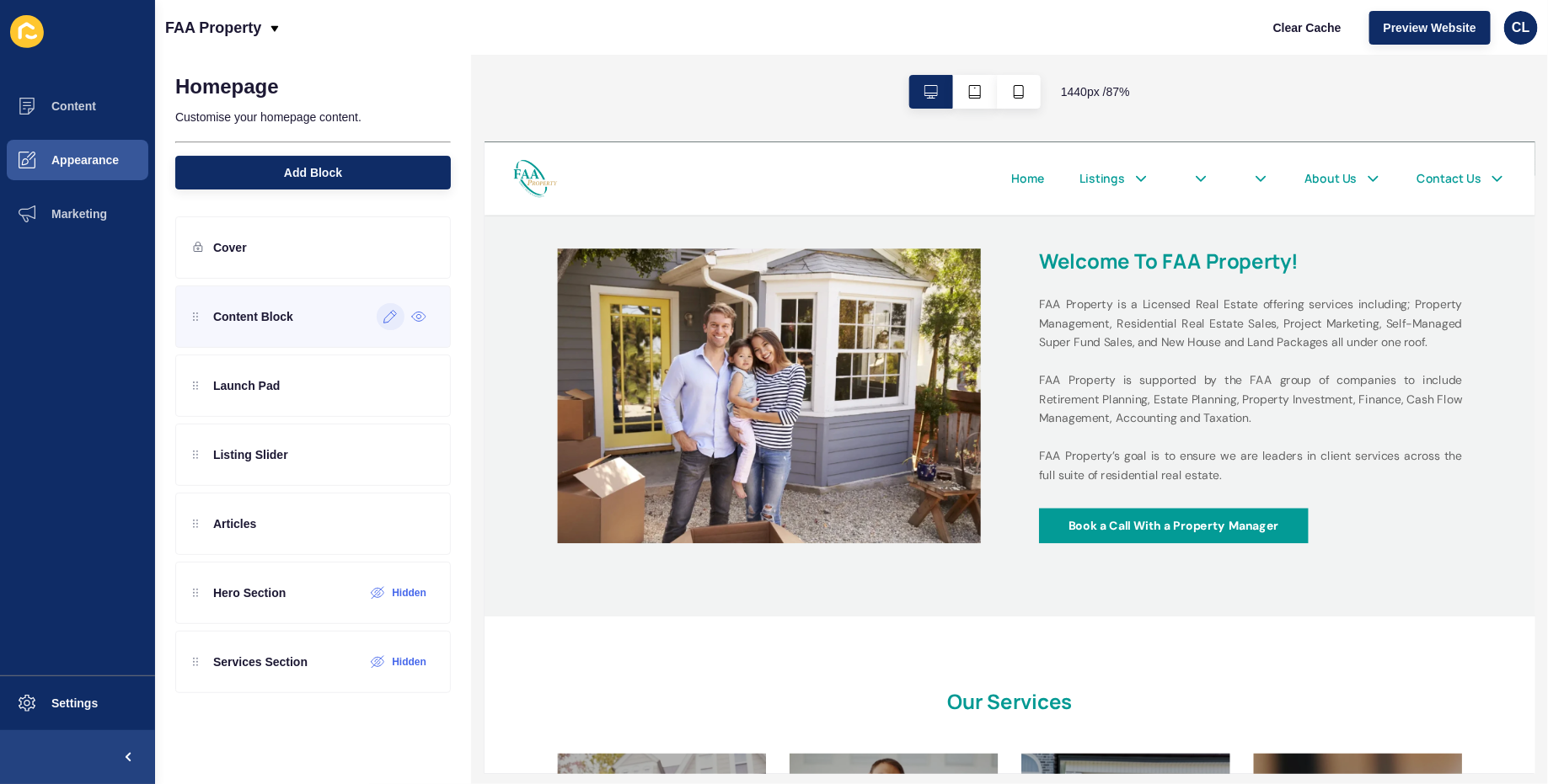
click at [387, 319] on icon at bounding box center [390, 316] width 14 height 13
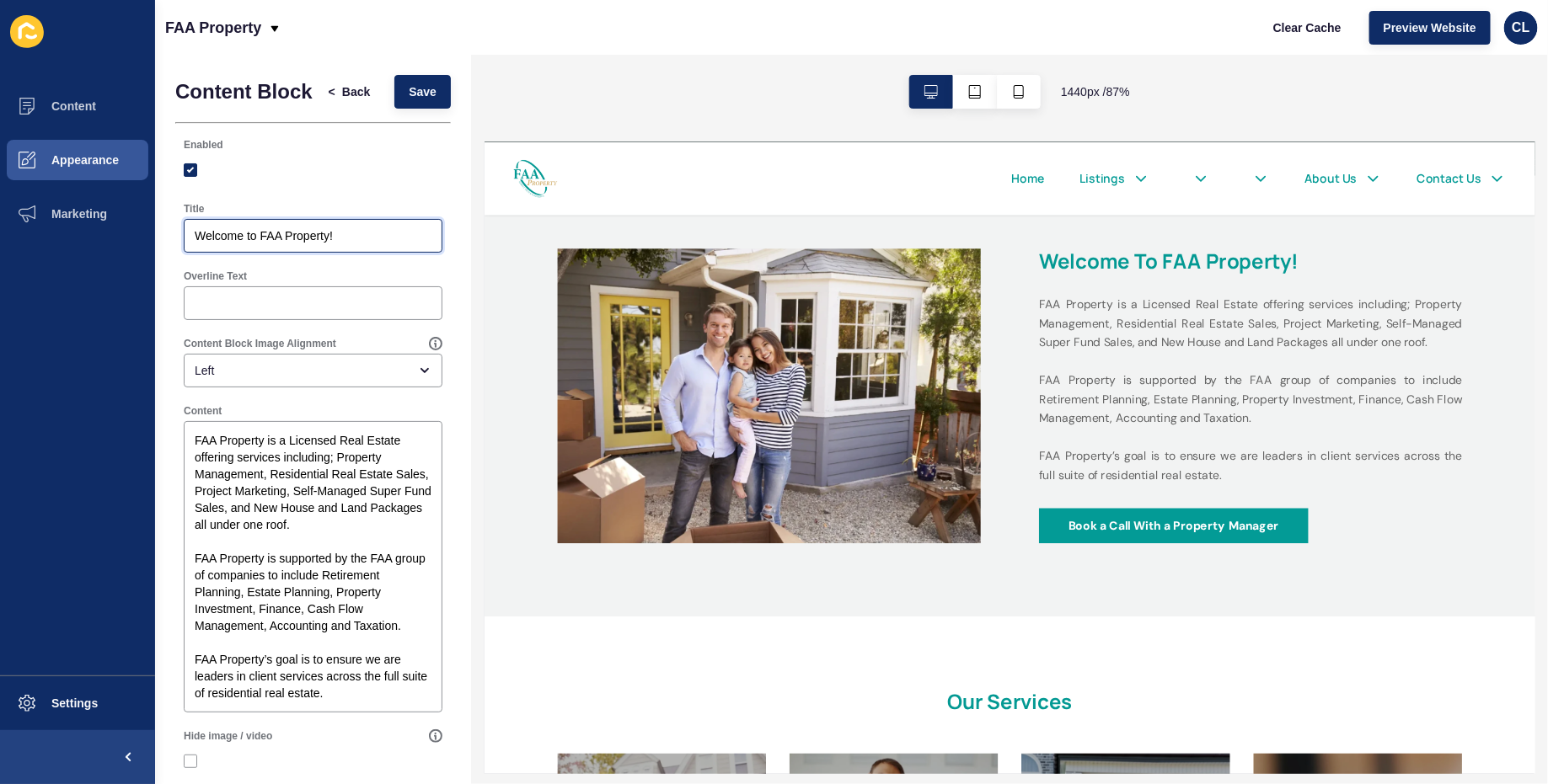
click at [365, 237] on input "Welcome to FAA Property!" at bounding box center [313, 235] width 237 height 17
paste input "hy Choose FAA Property"
type input "Why Choose FAA Property"
click at [430, 96] on span "Save" at bounding box center [423, 91] width 28 height 17
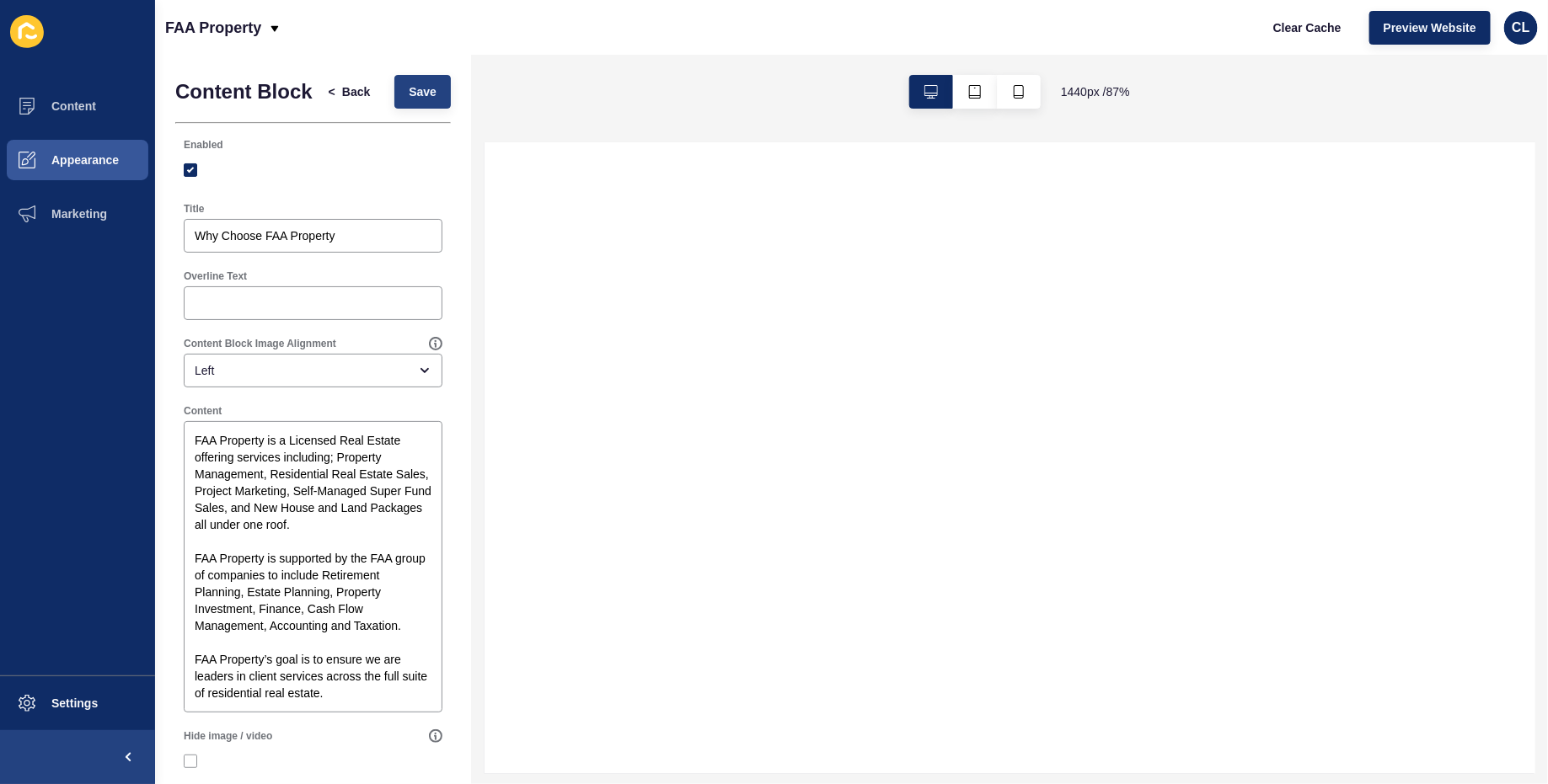
select select
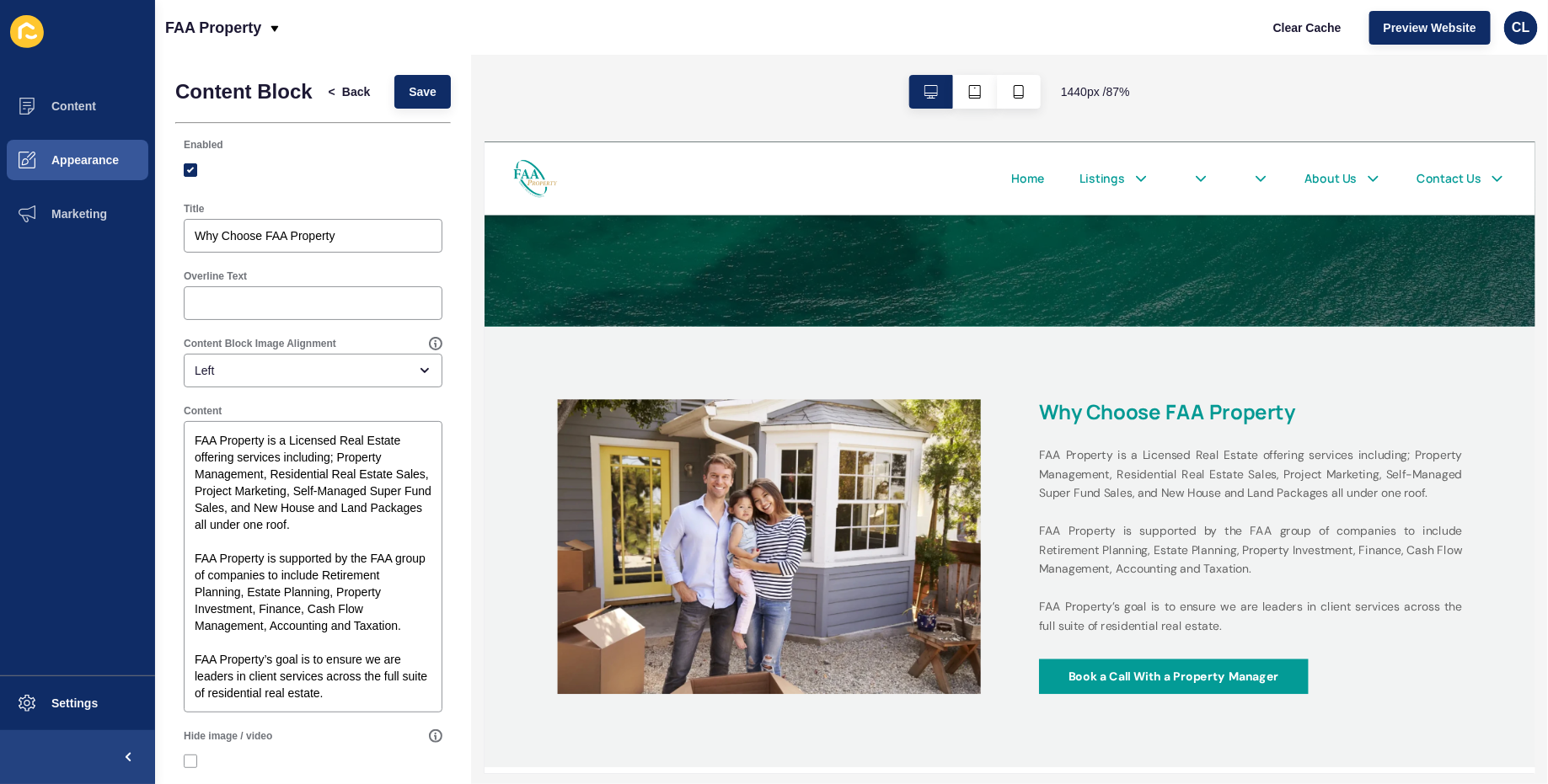
scroll to position [539, 0]
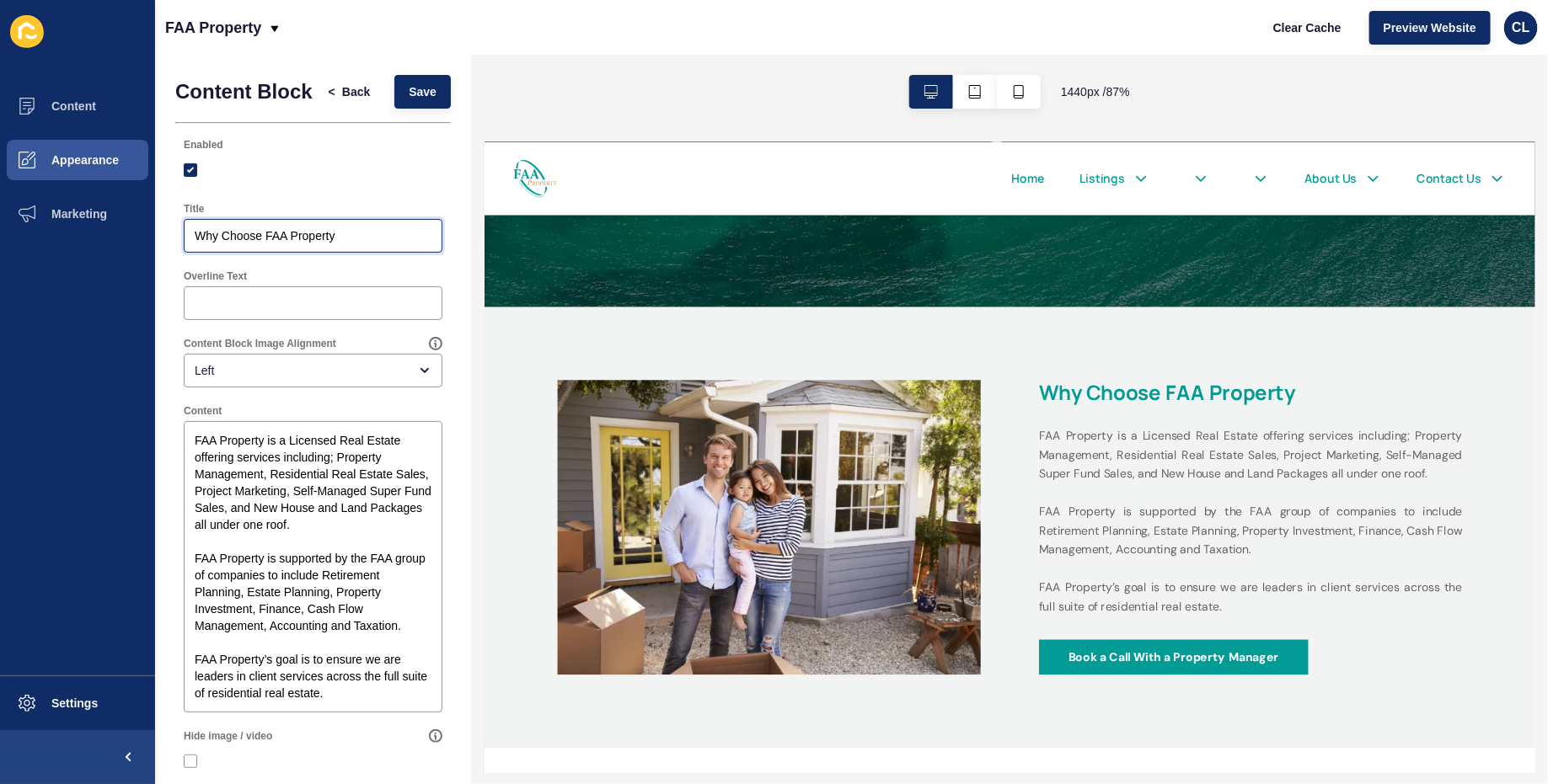
click at [356, 232] on input "Why Choose FAA Property" at bounding box center [313, 235] width 237 height 17
type input "Why Choose FAA Property?"
click at [425, 87] on span "Save" at bounding box center [423, 91] width 28 height 17
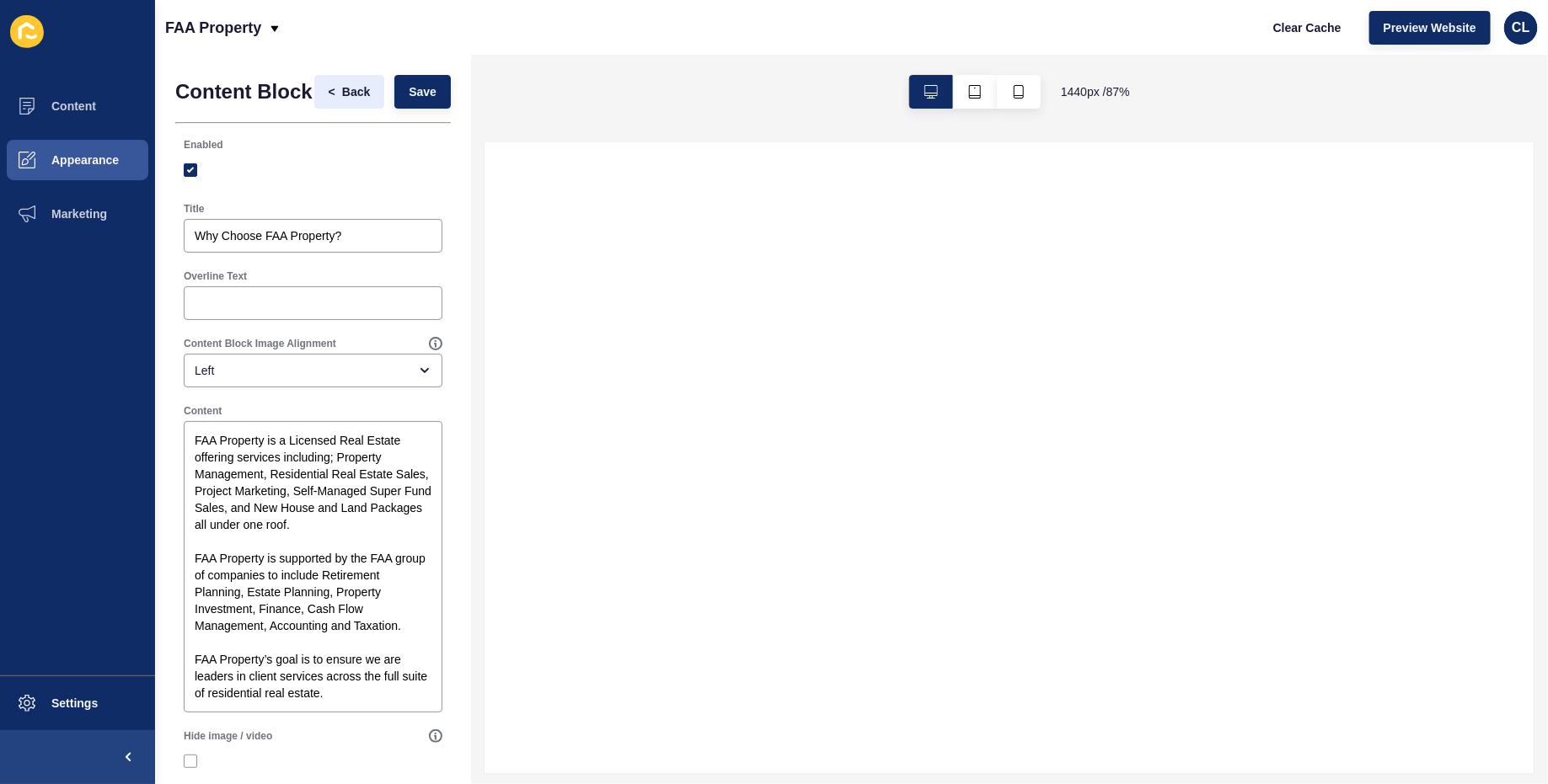
select select
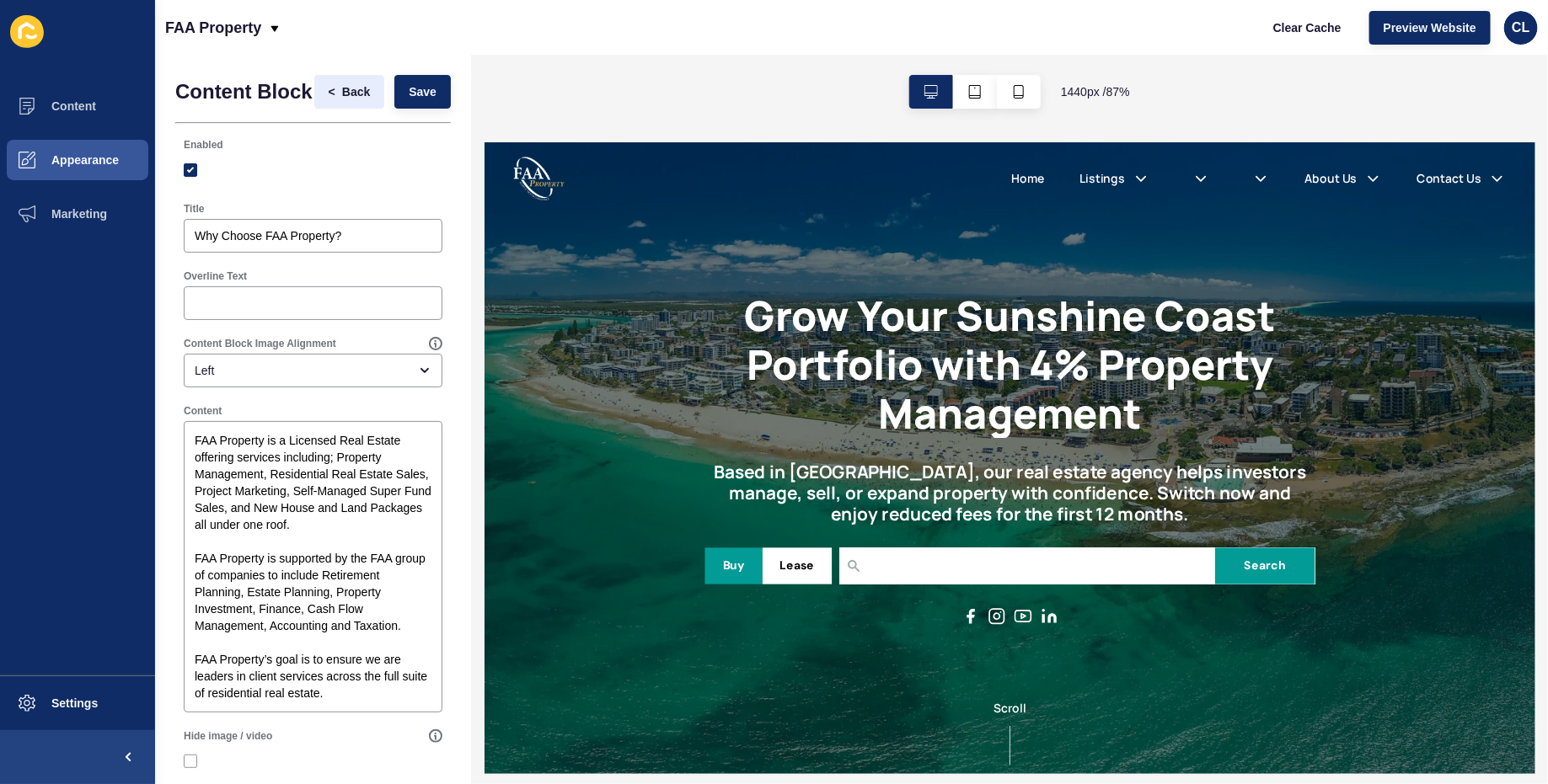
scroll to position [0, 0]
click at [353, 87] on span "Back" at bounding box center [356, 91] width 28 height 17
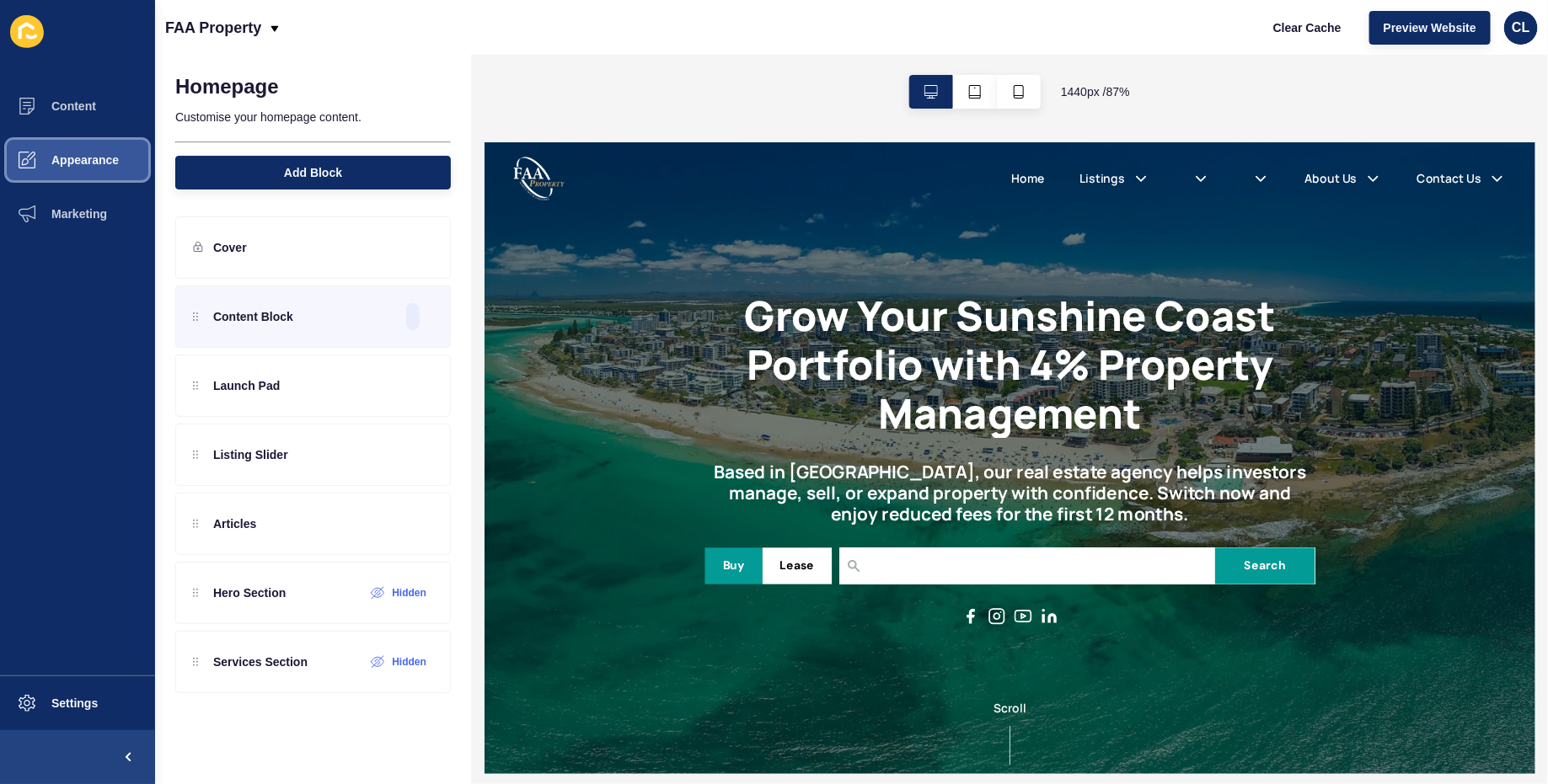
click at [128, 144] on button "Appearance" at bounding box center [77, 160] width 155 height 54
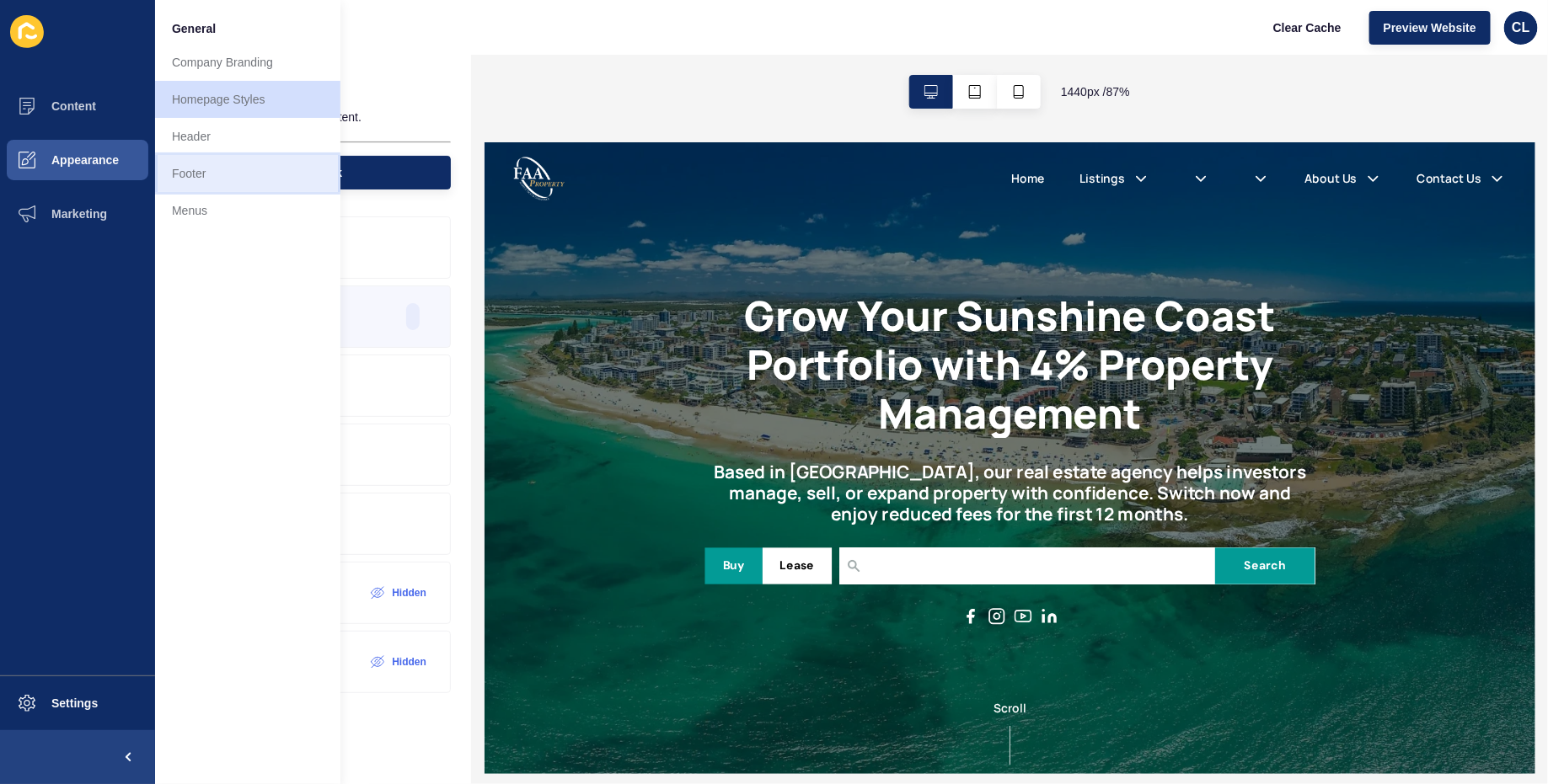
click at [198, 173] on link "Footer" at bounding box center [247, 173] width 185 height 37
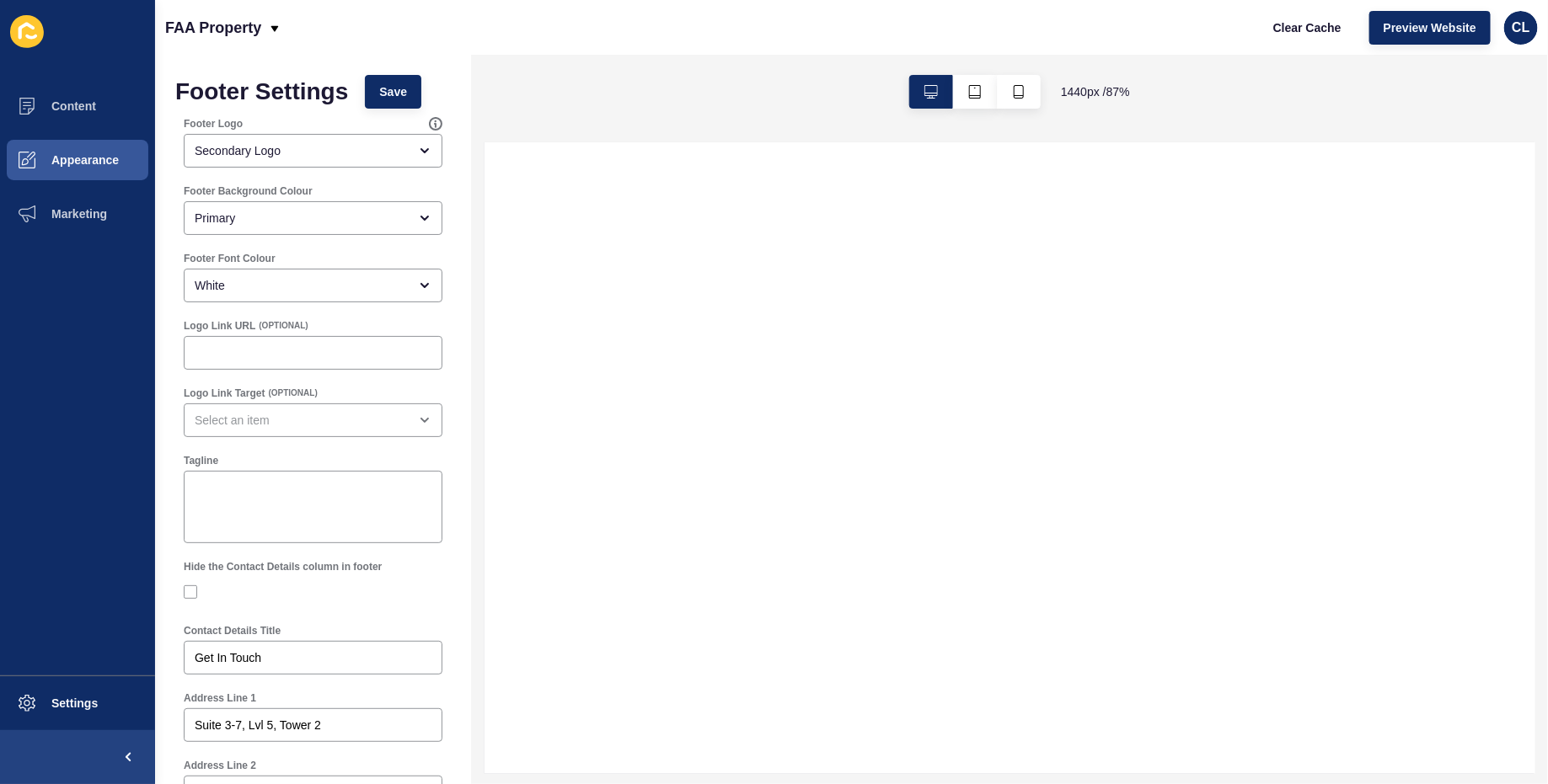
select select
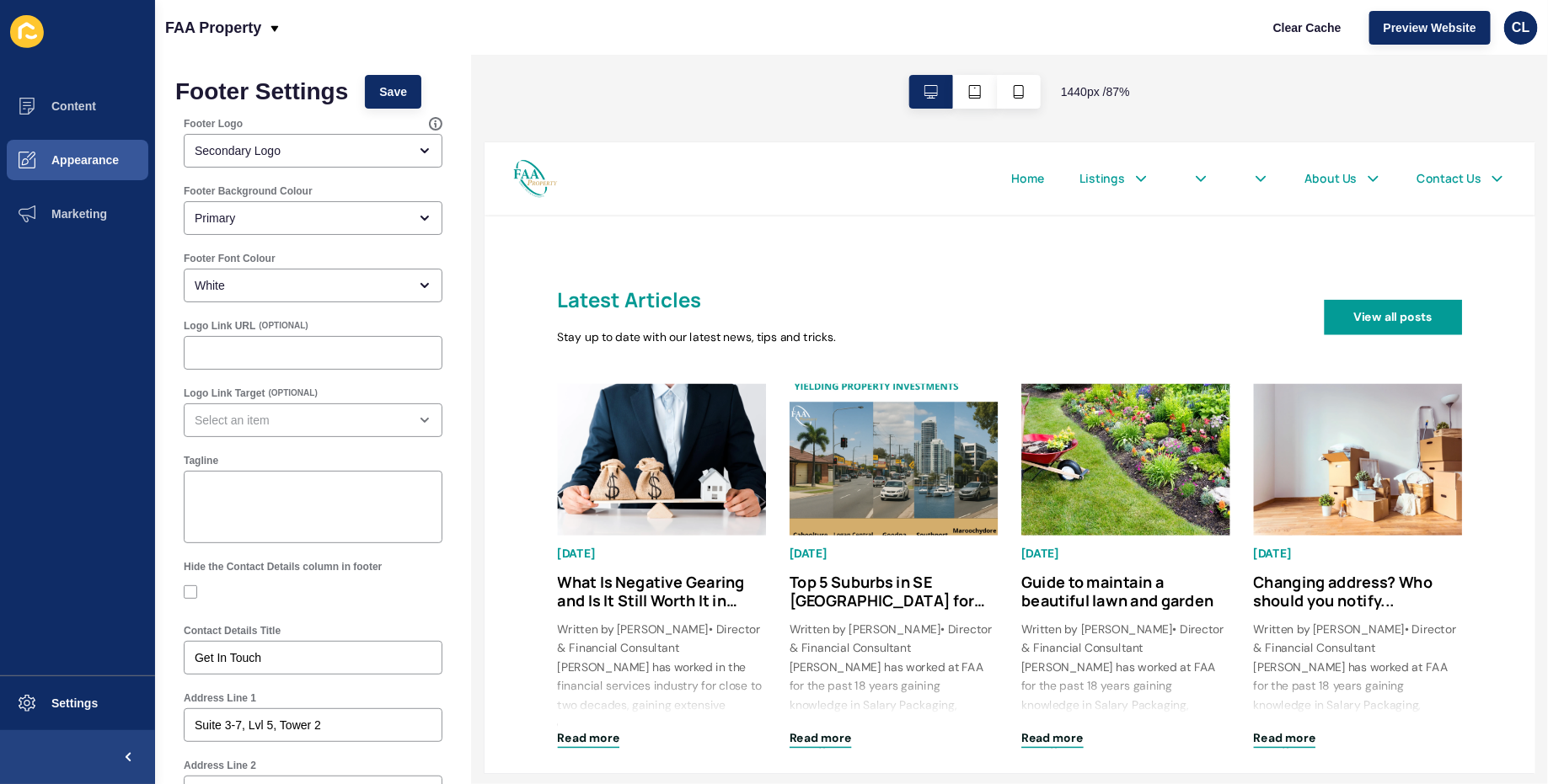
scroll to position [2565, 0]
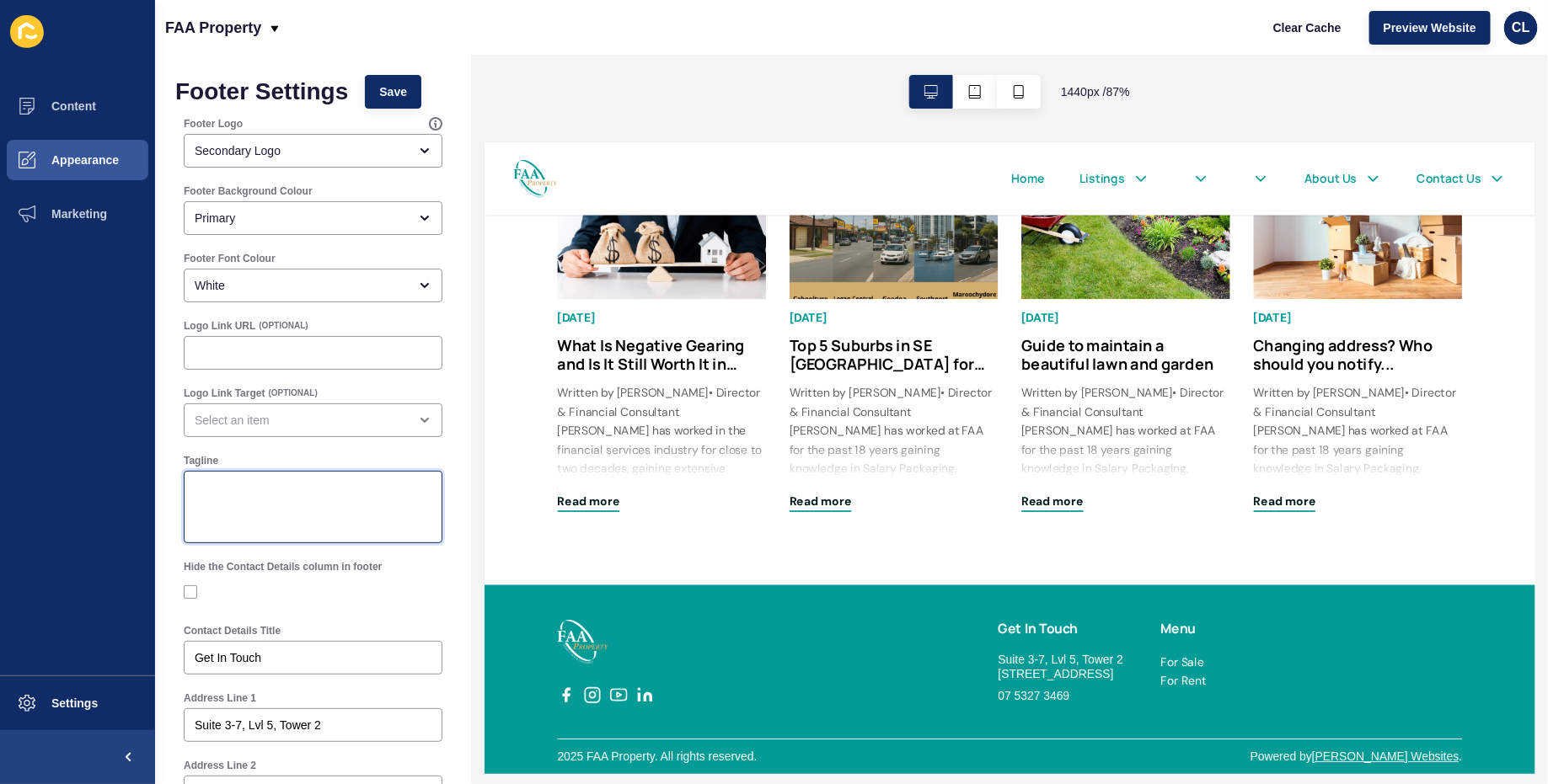
click at [251, 496] on textarea "Tagline" at bounding box center [313, 507] width 254 height 67
drag, startPoint x: 308, startPoint y: 649, endPoint x: 159, endPoint y: 657, distance: 149.4
click at [274, 657] on input "Get In Touch" at bounding box center [313, 658] width 237 height 17
paste input "Have questions? Speak to a Sunshine Coast property manager now"
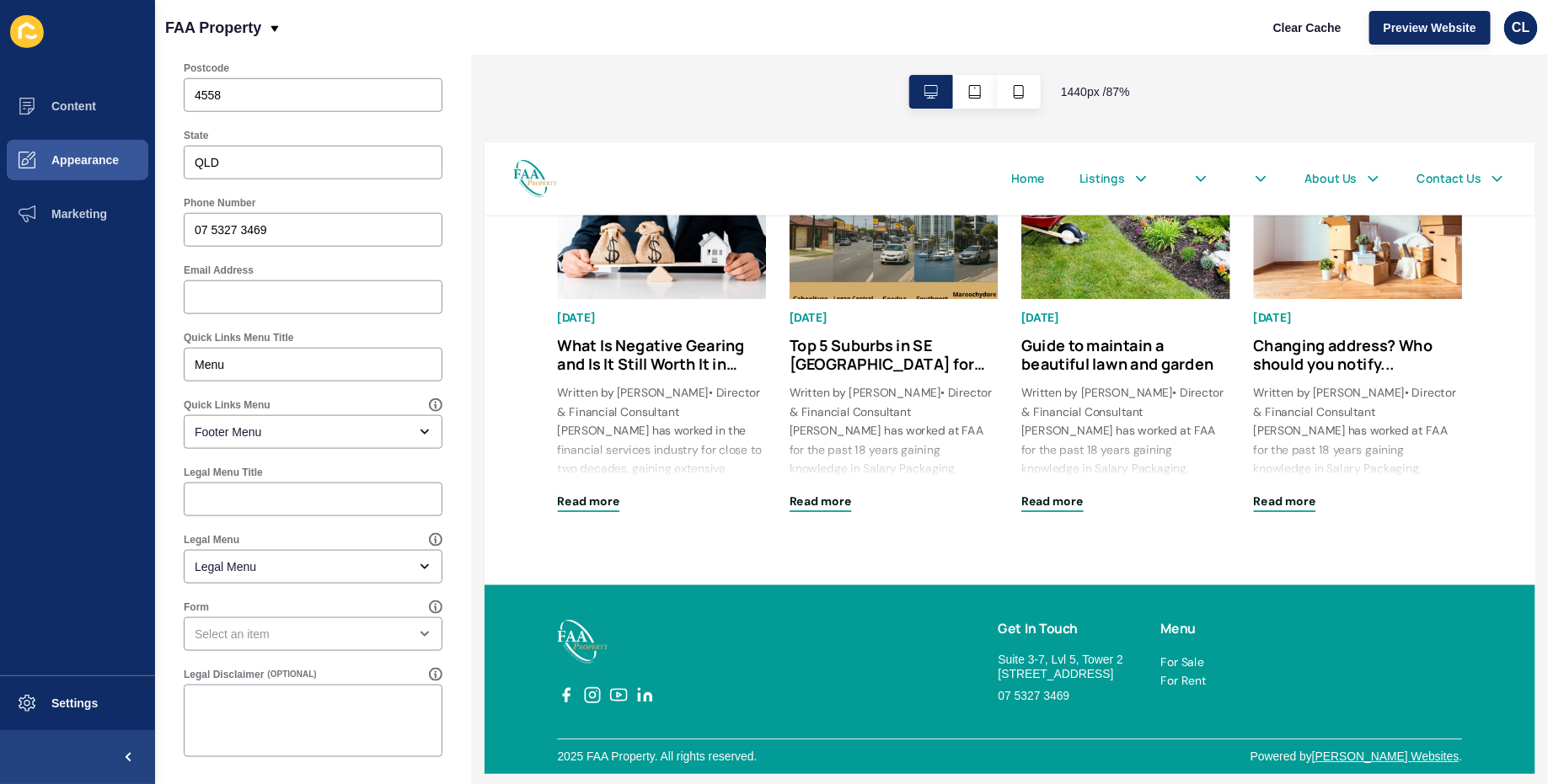
scroll to position [0, 0]
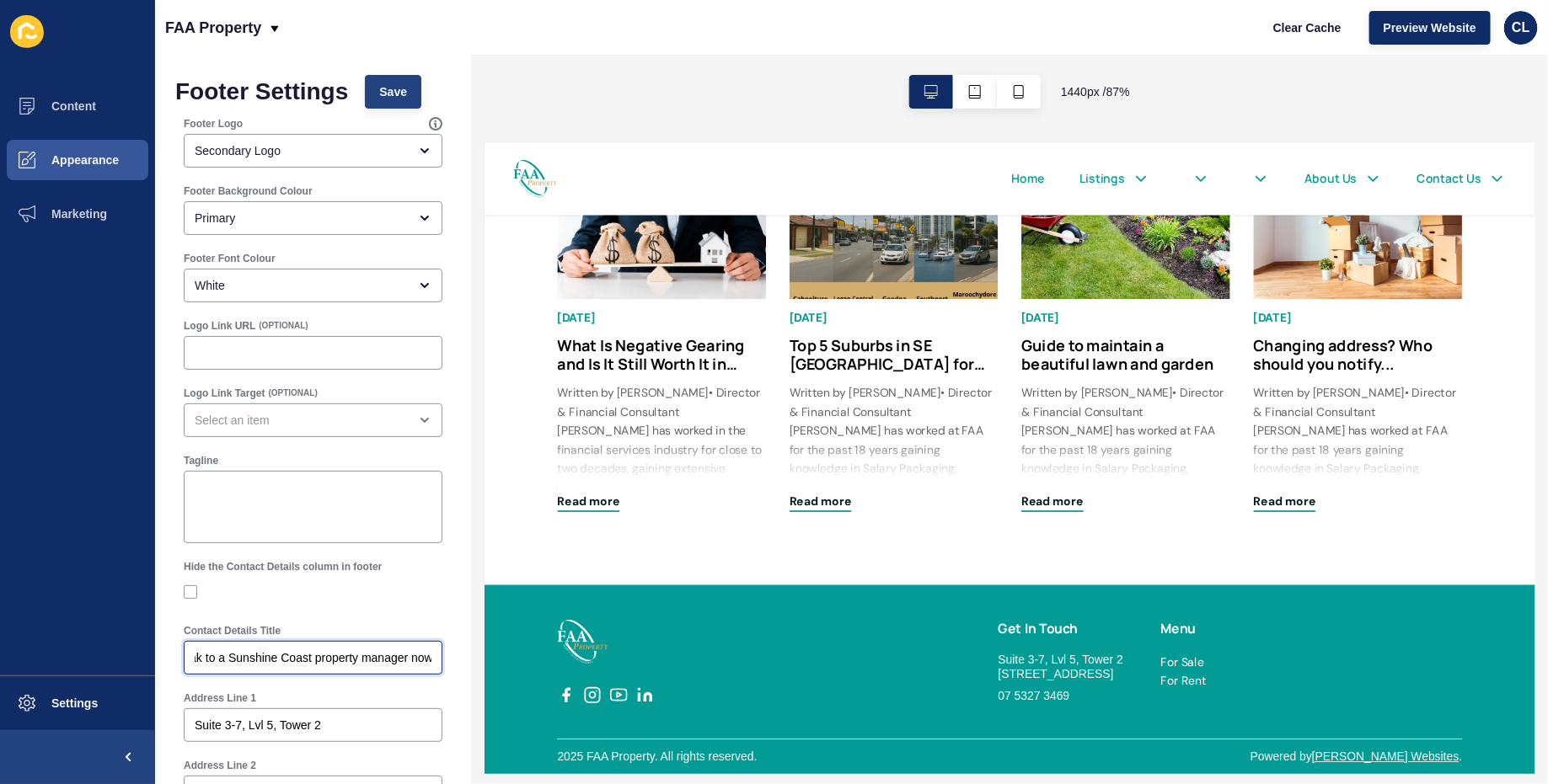
type input "Have questions? Speak to a Sunshine Coast property manager now"
click at [399, 102] on button "Save" at bounding box center [393, 92] width 56 height 34
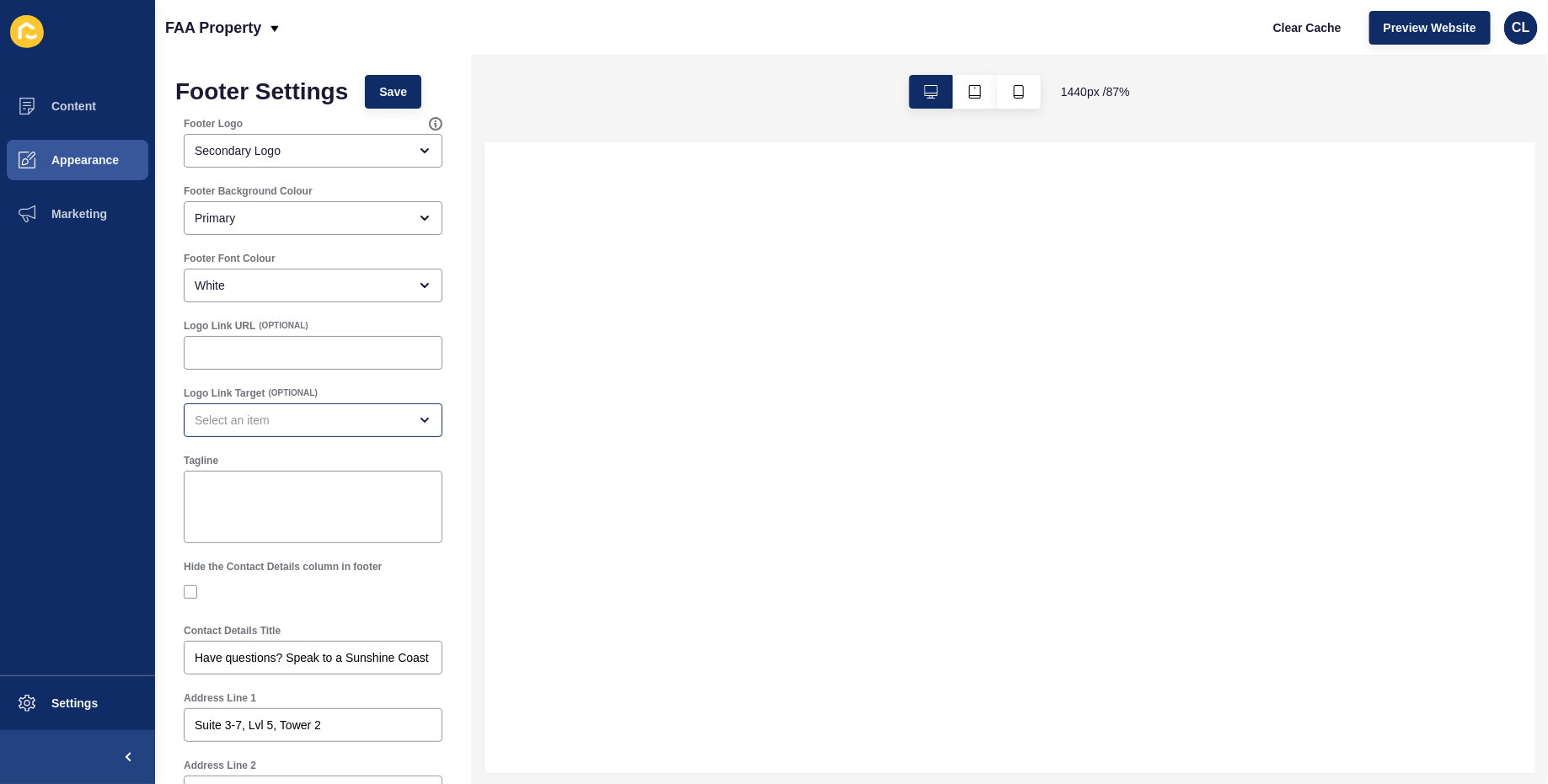
select select
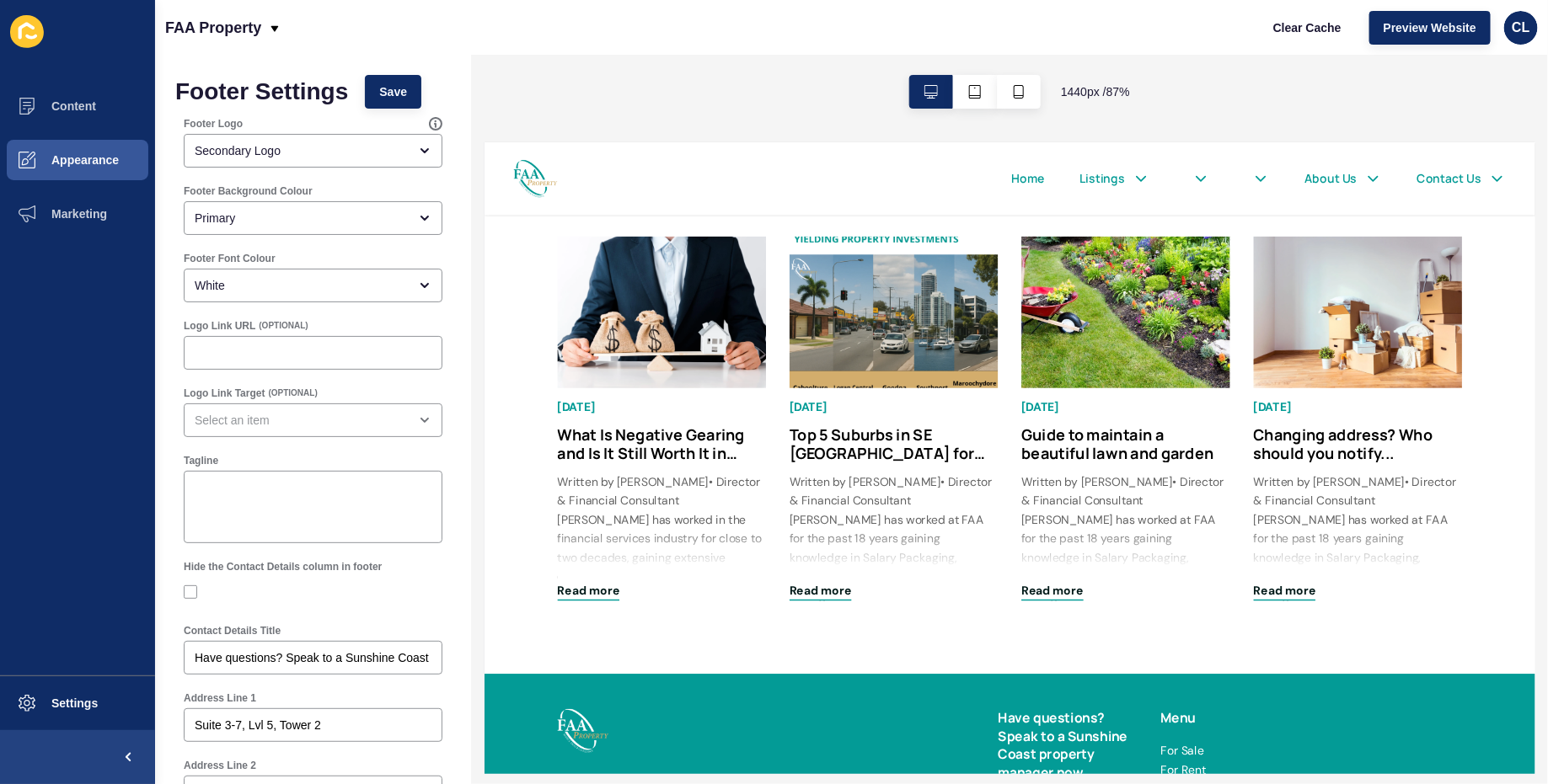
scroll to position [2628, 0]
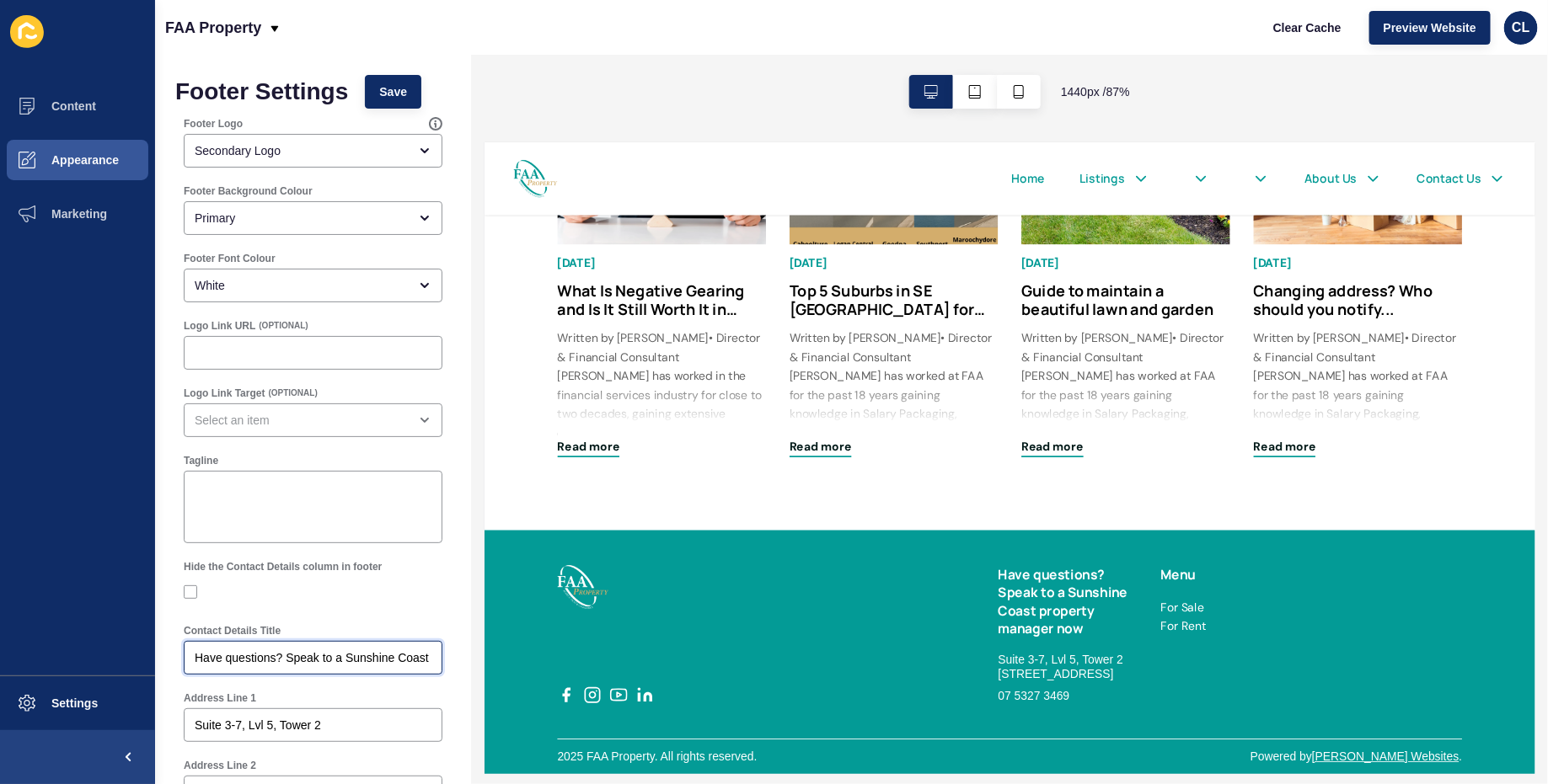
drag, startPoint x: 287, startPoint y: 656, endPoint x: 167, endPoint y: 648, distance: 120.7
type input "Speak to a Sunshine Coast property manager now"
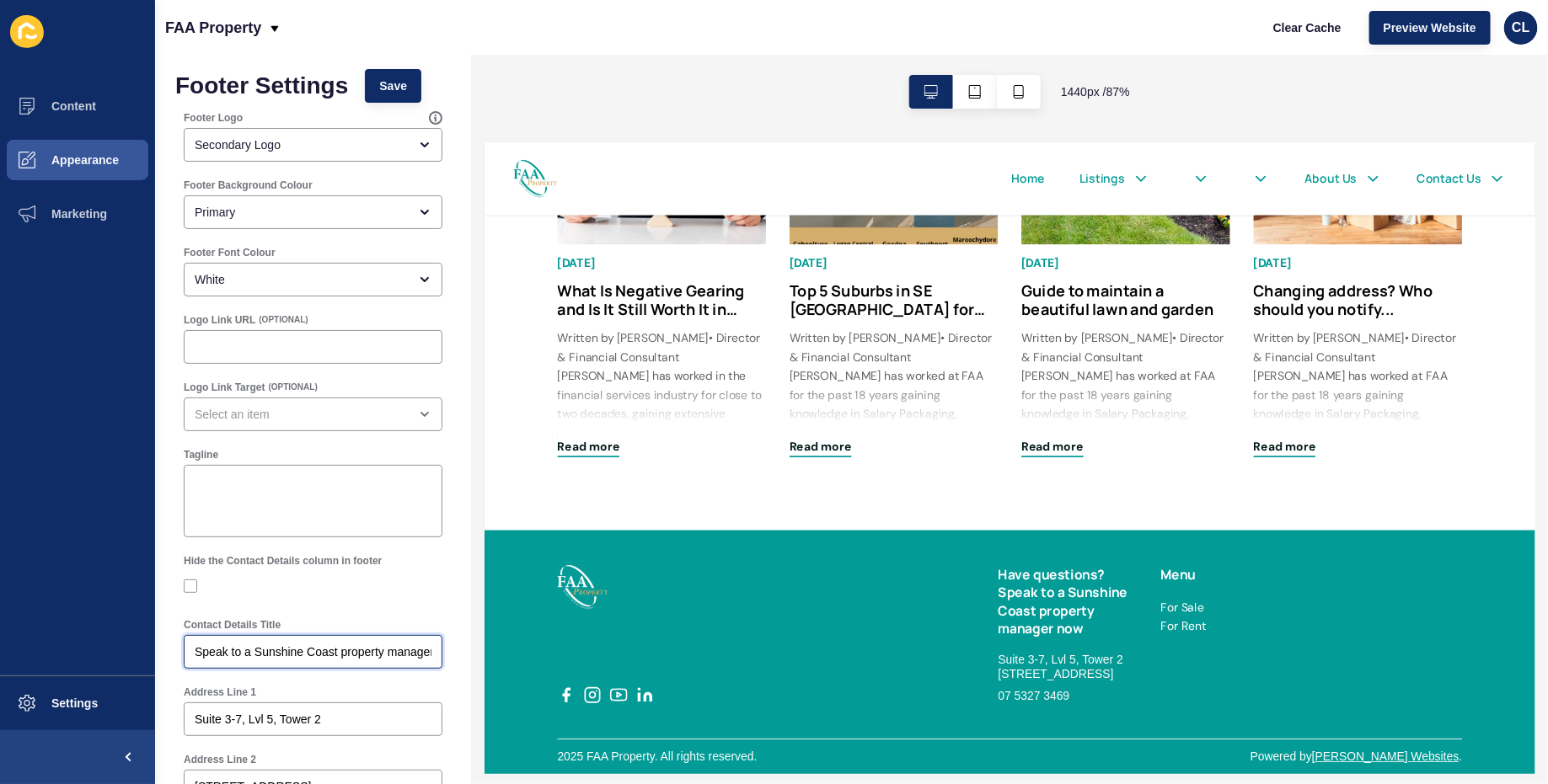
scroll to position [13, 0]
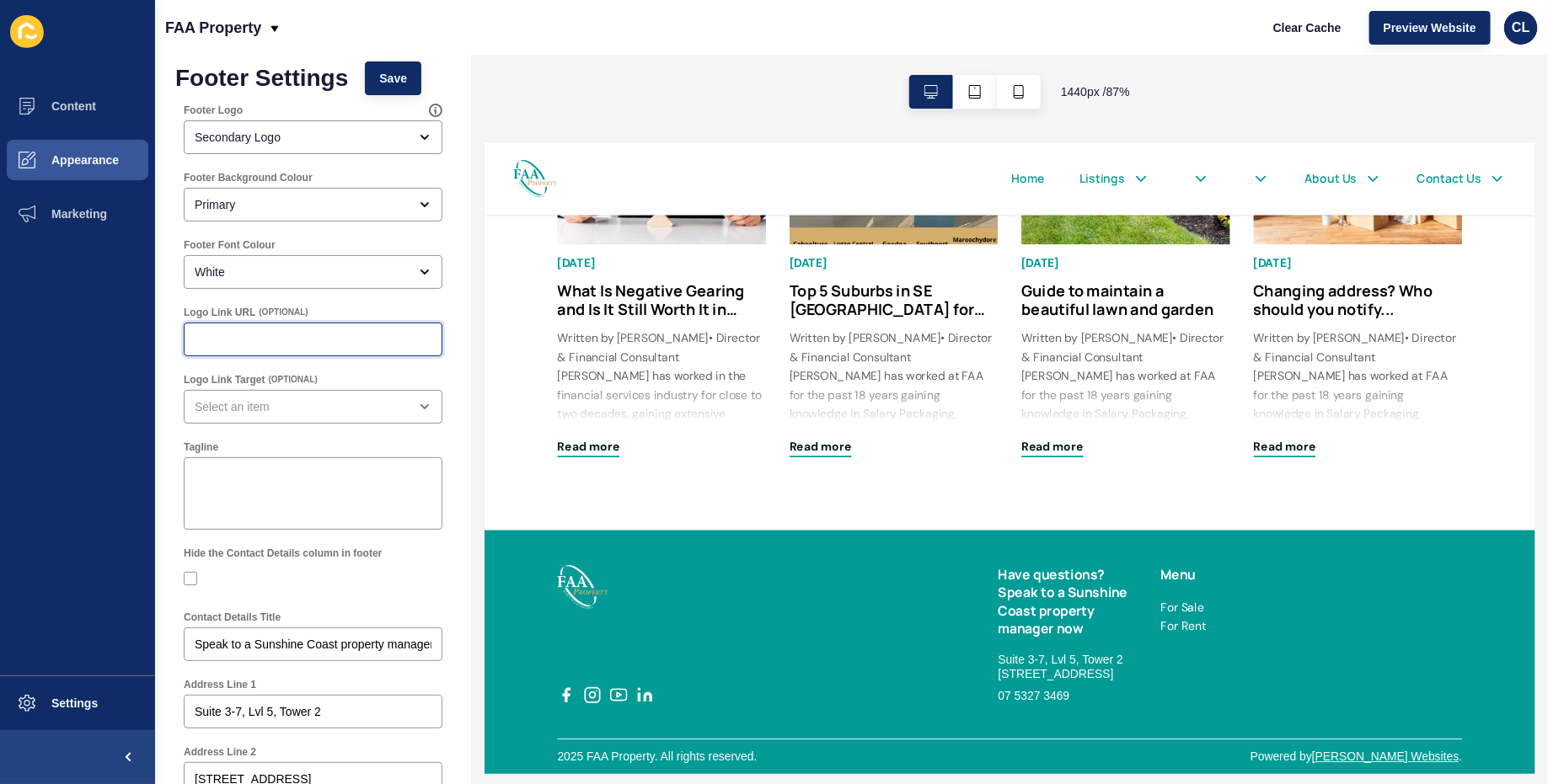
click at [327, 345] on input "Logo Link URL" at bounding box center [313, 339] width 237 height 17
click at [309, 476] on textarea "Tagline" at bounding box center [313, 493] width 254 height 67
paste textarea "Have questions? Speak to a Sunshine Coast property manager now"
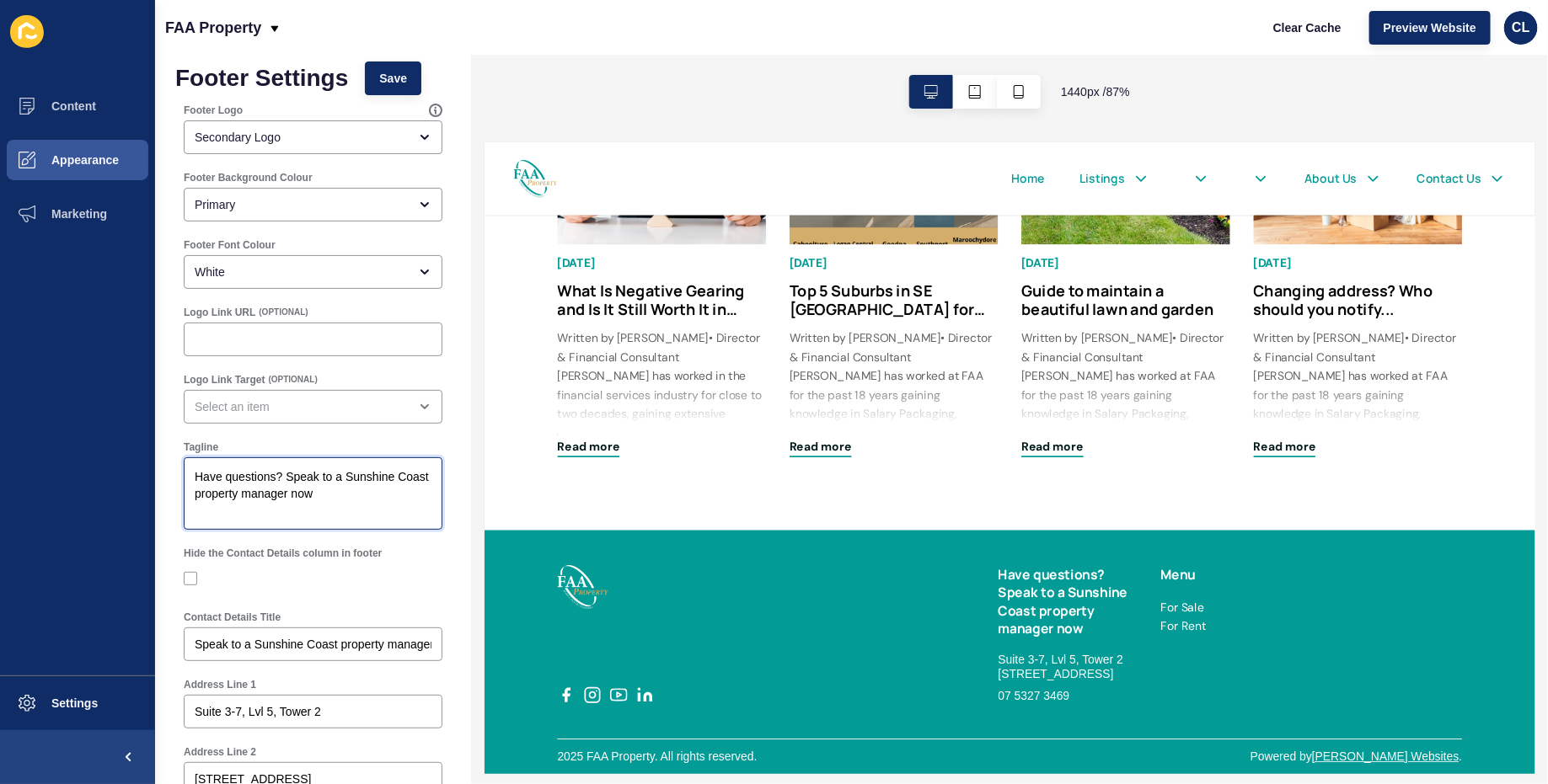
type textarea "Have questions? Speak to a Sunshine Coast property manager now"
click at [328, 424] on div "Logo Link Target (OPTIONAL)" at bounding box center [313, 399] width 262 height 54
click at [277, 484] on textarea "Have questions? Speak to a Sunshine Coast property manager now" at bounding box center [313, 493] width 254 height 67
click at [395, 74] on span "Save" at bounding box center [393, 78] width 28 height 17
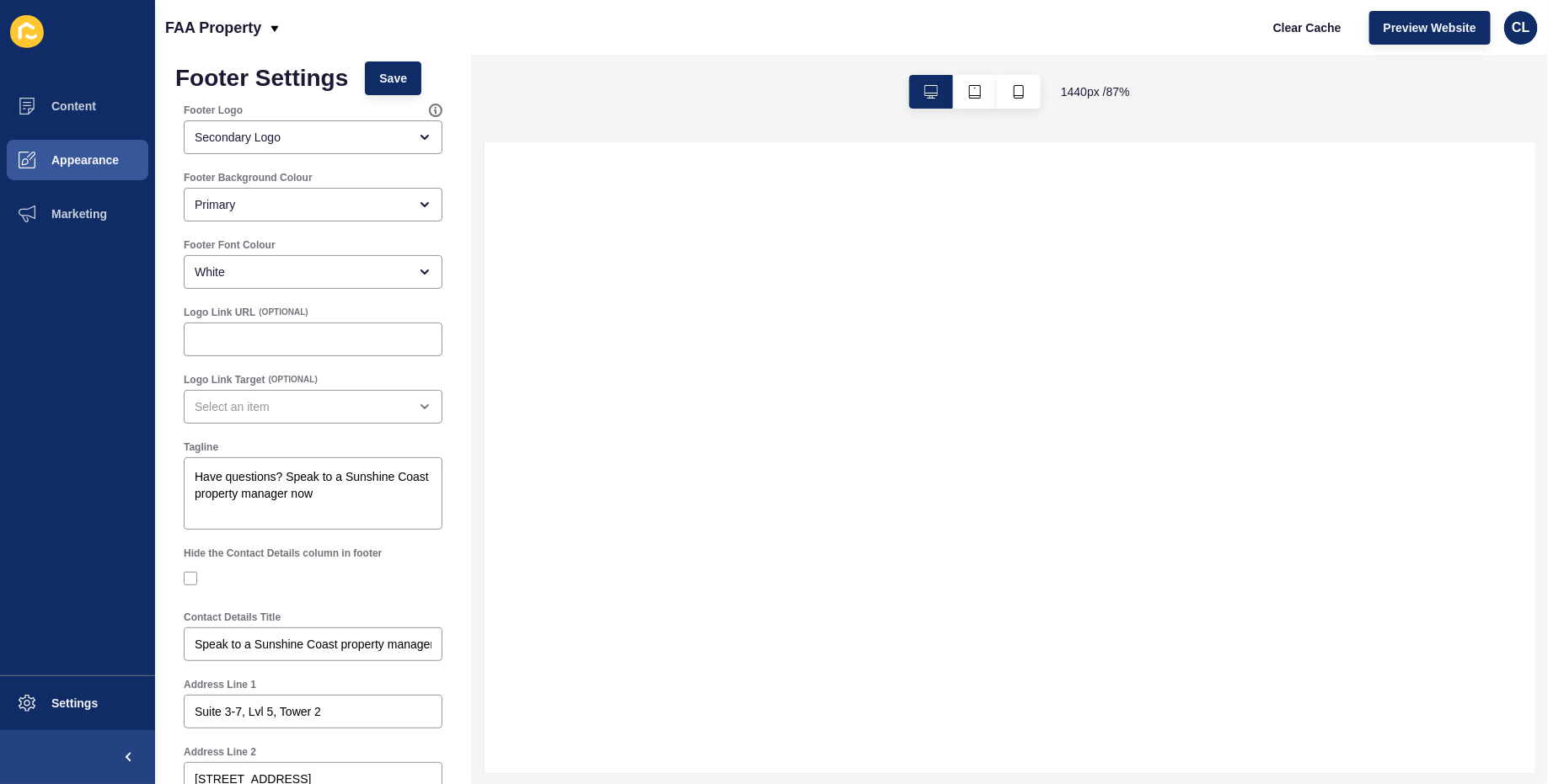
select select
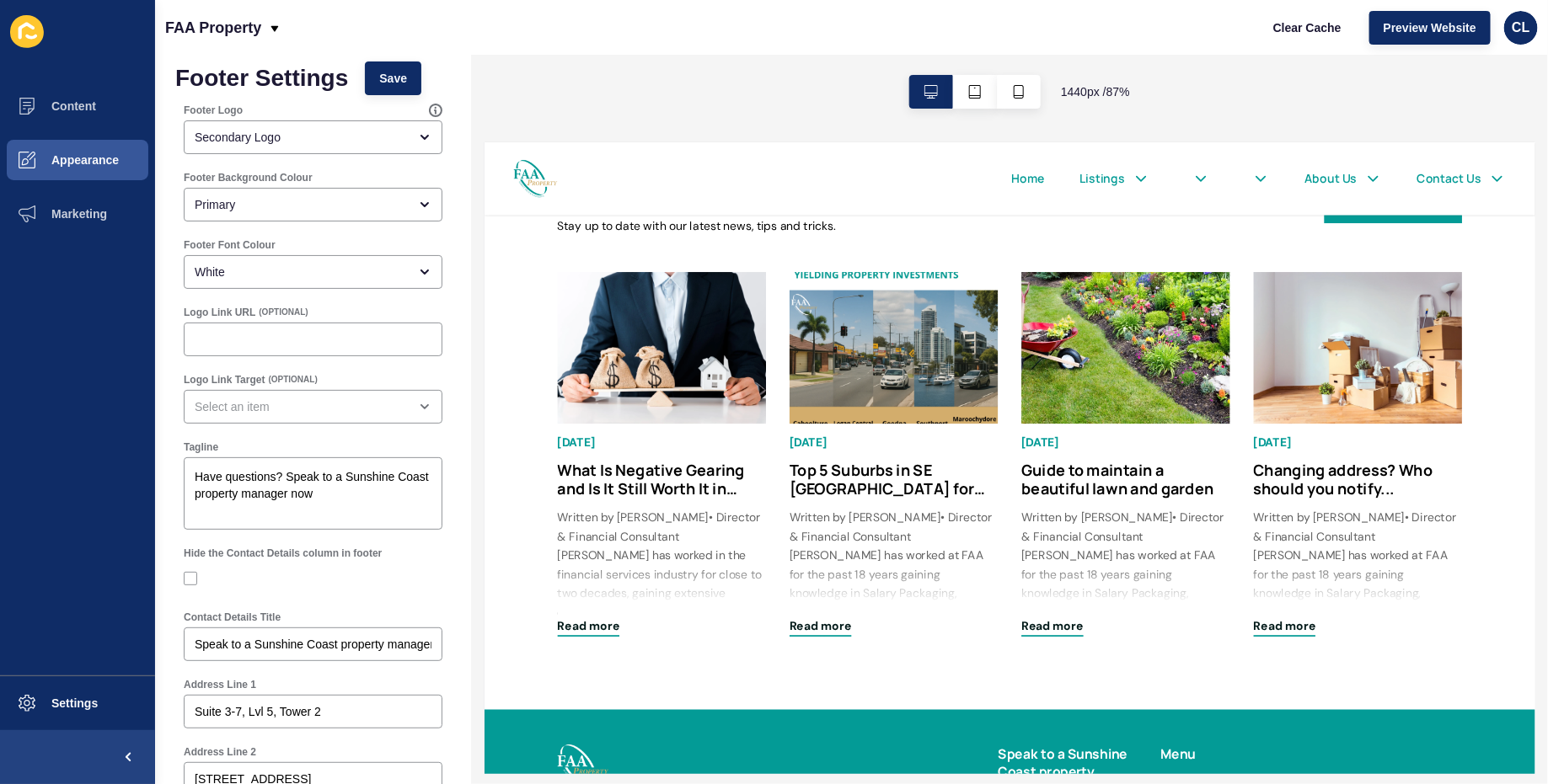
scroll to position [2607, 0]
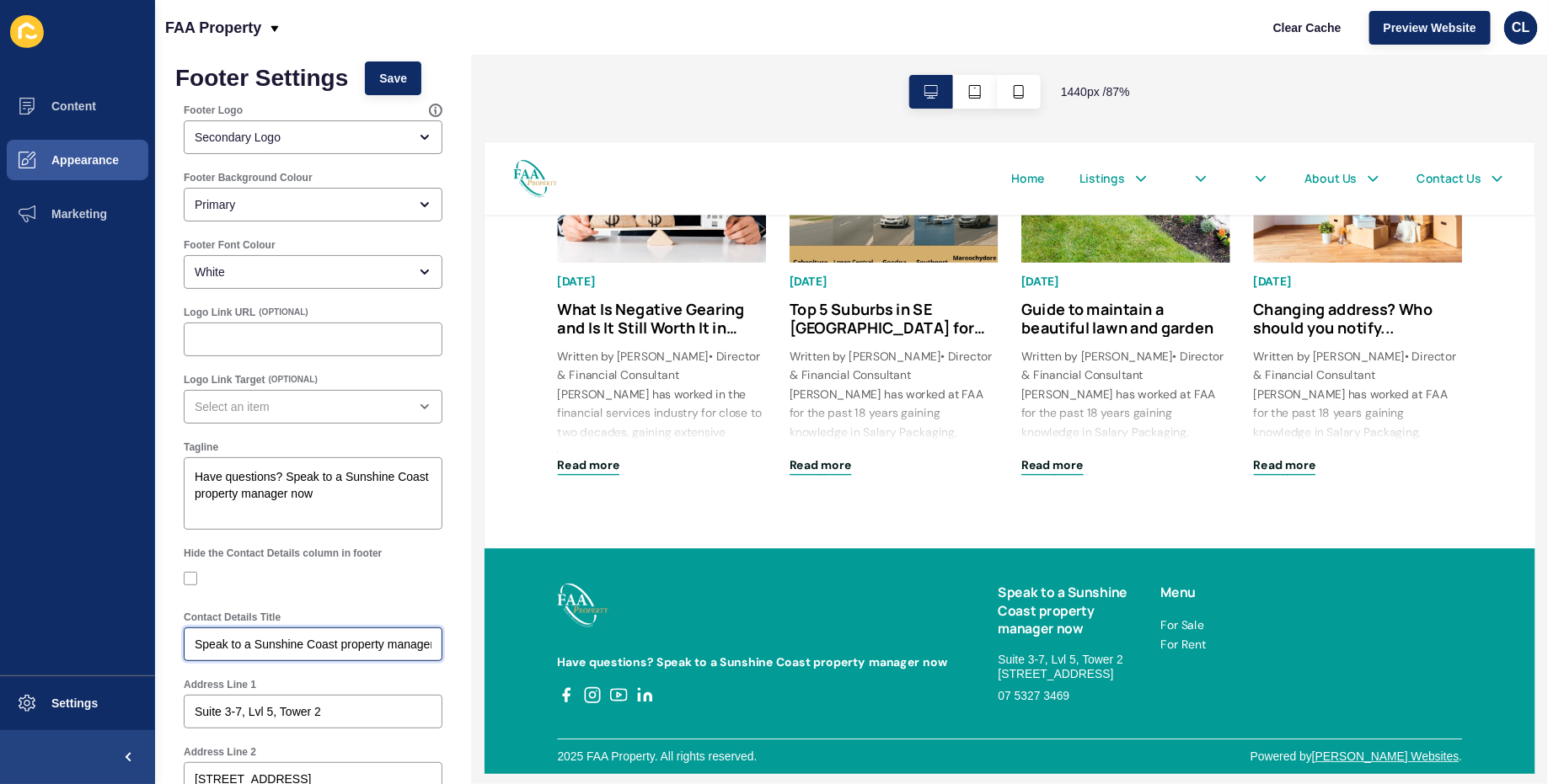
click at [269, 640] on input "Speak to a Sunshine Coast property manager now" at bounding box center [313, 644] width 237 height 17
type input "Get In Touch"
click at [349, 513] on textarea "Have questions? Speak to a Sunshine Coast property manager now" at bounding box center [313, 493] width 254 height 67
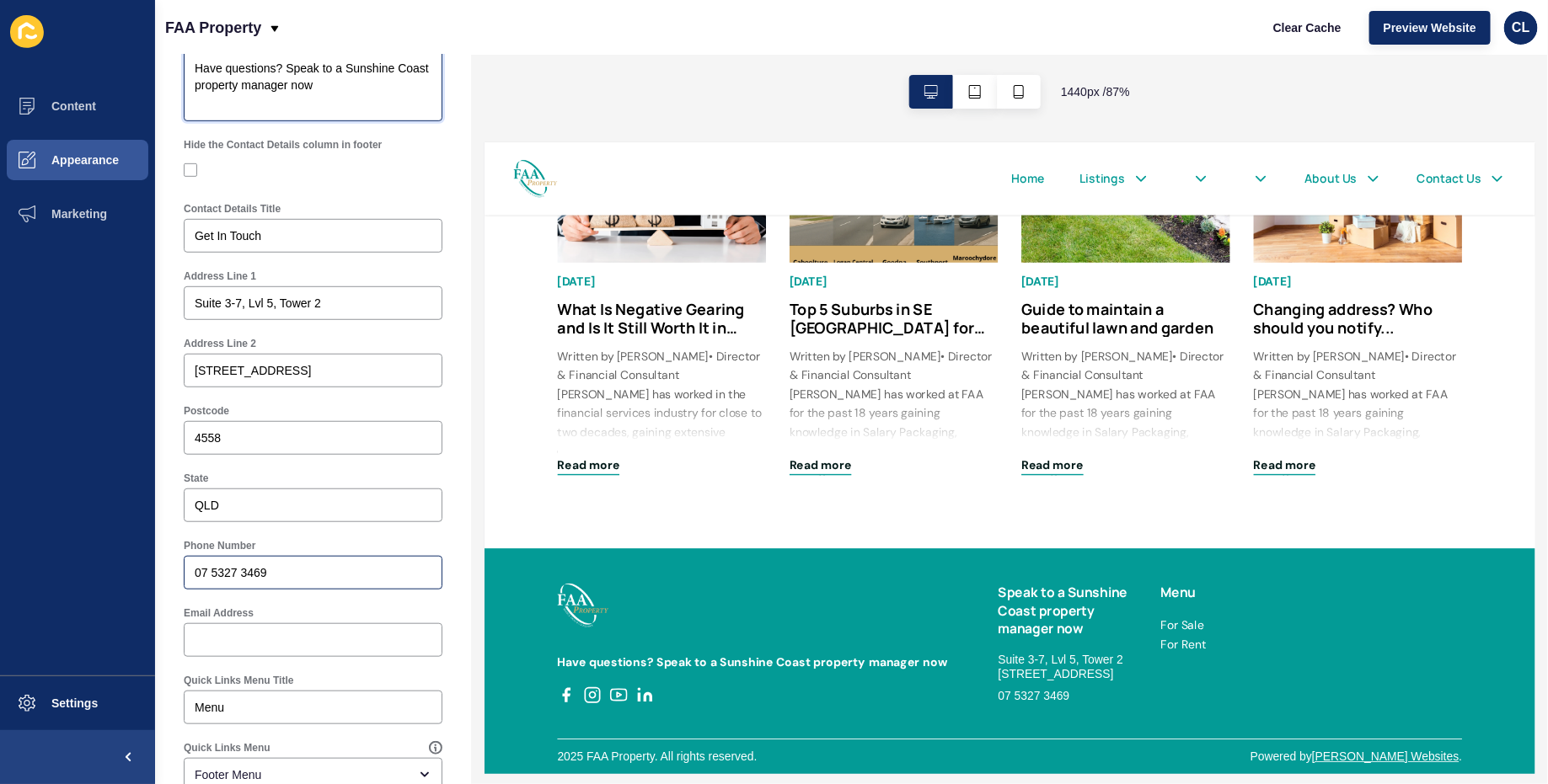
scroll to position [424, 0]
click at [232, 642] on input "Email Address" at bounding box center [313, 638] width 237 height 17
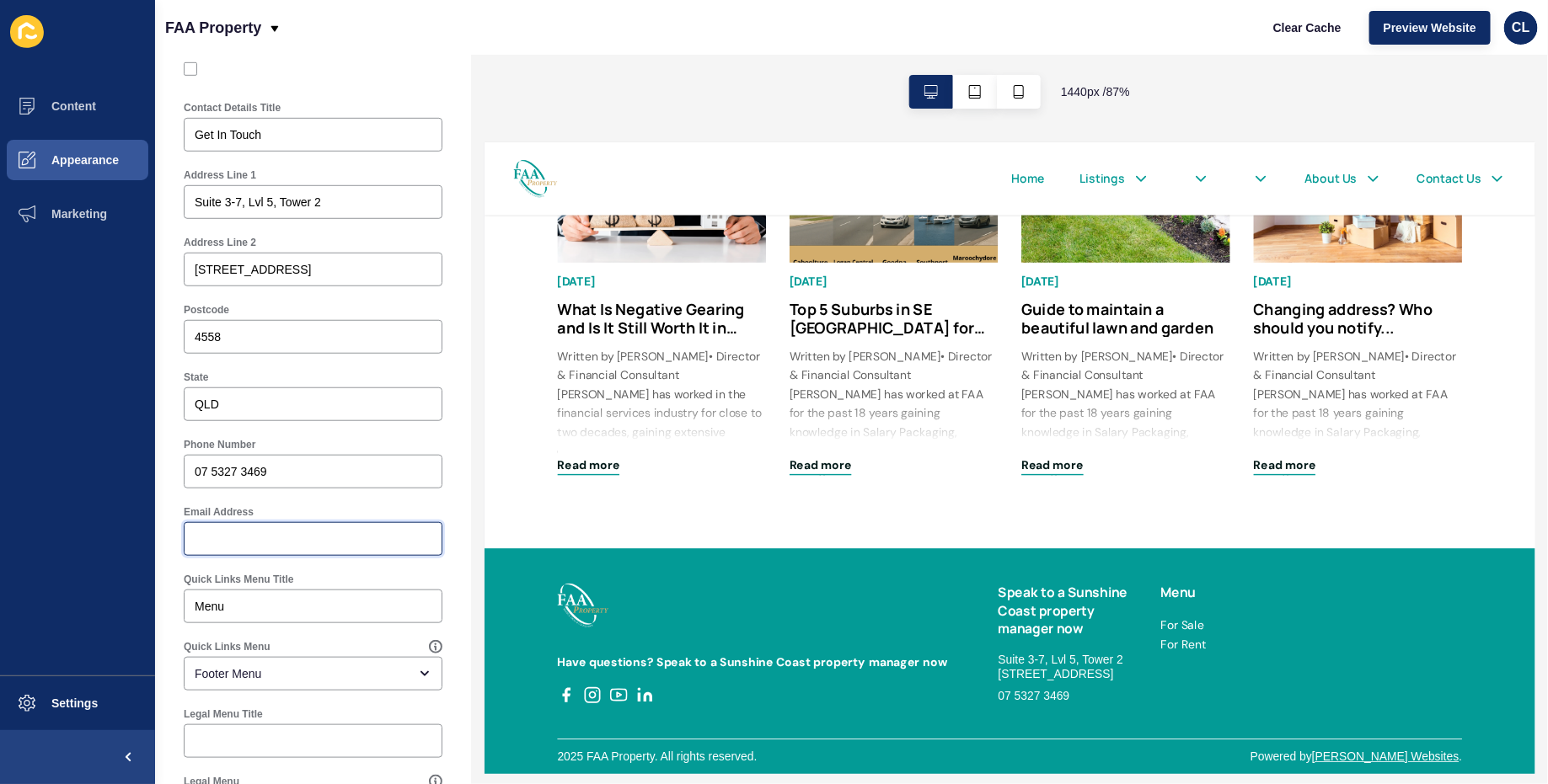
scroll to position [527, 0]
click at [236, 672] on div "Footer Menu" at bounding box center [301, 670] width 213 height 17
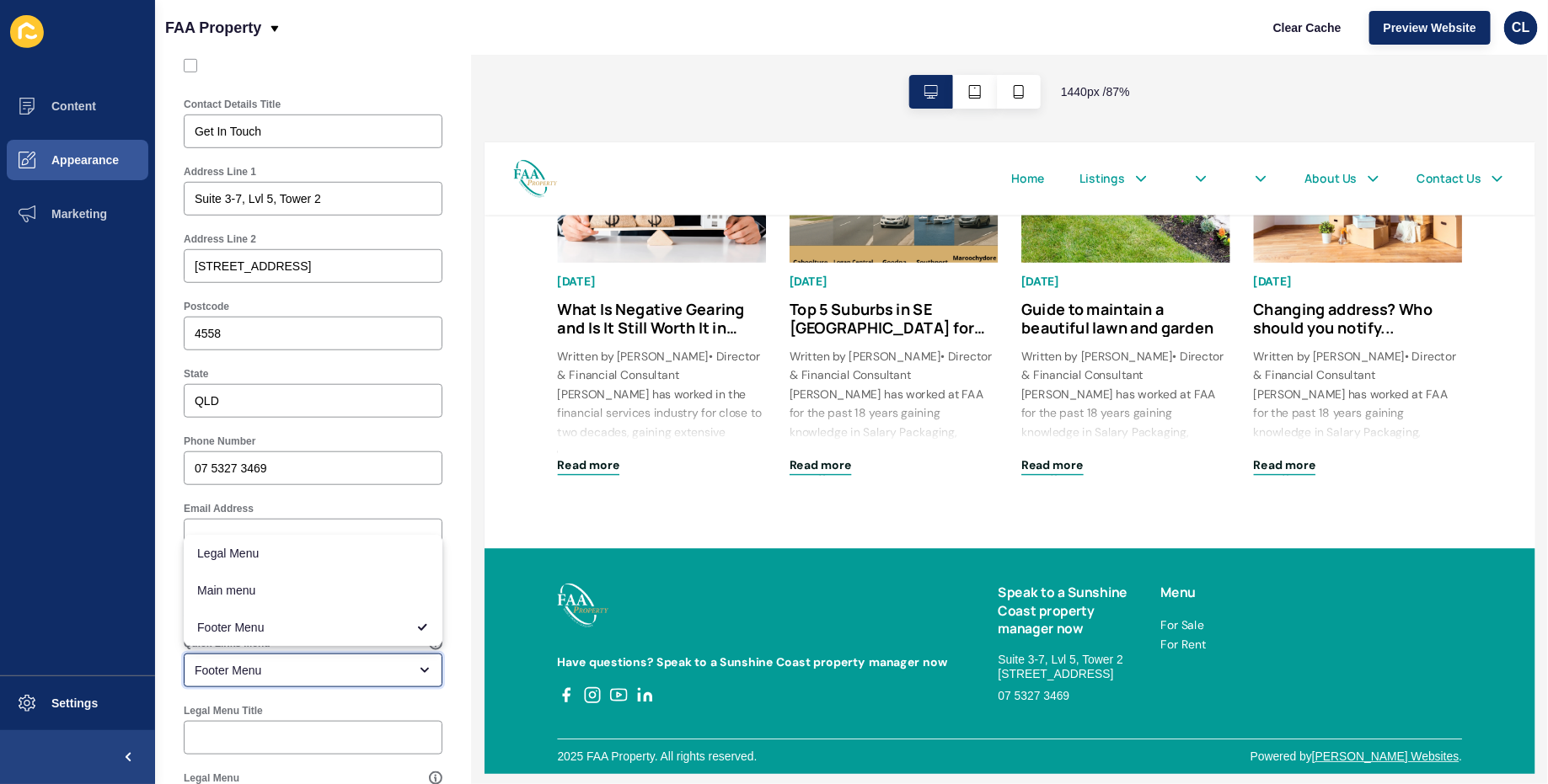
click at [236, 672] on div "Footer Menu" at bounding box center [301, 670] width 213 height 17
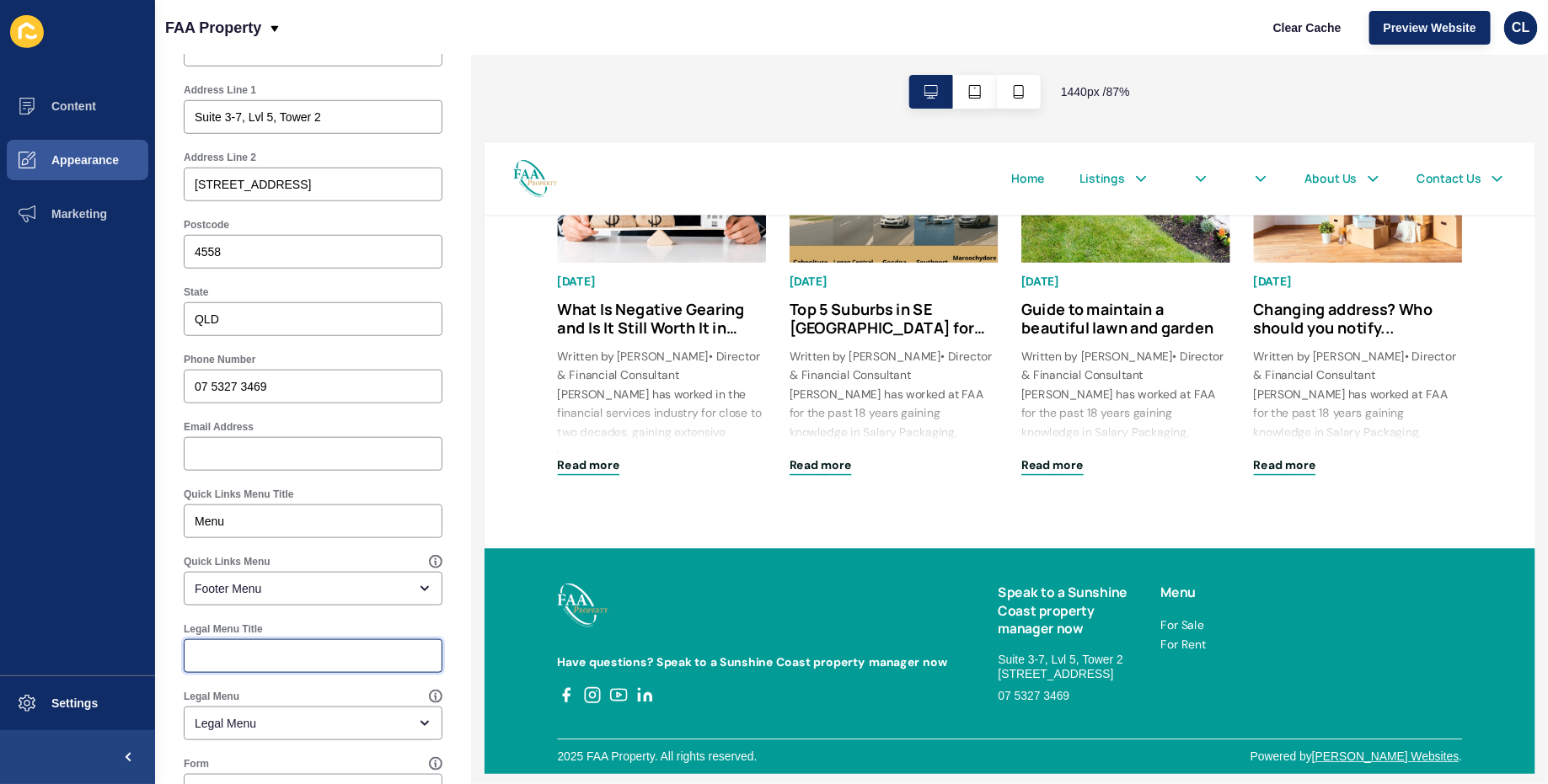
click at [247, 655] on input "Legal Menu Title" at bounding box center [313, 656] width 237 height 17
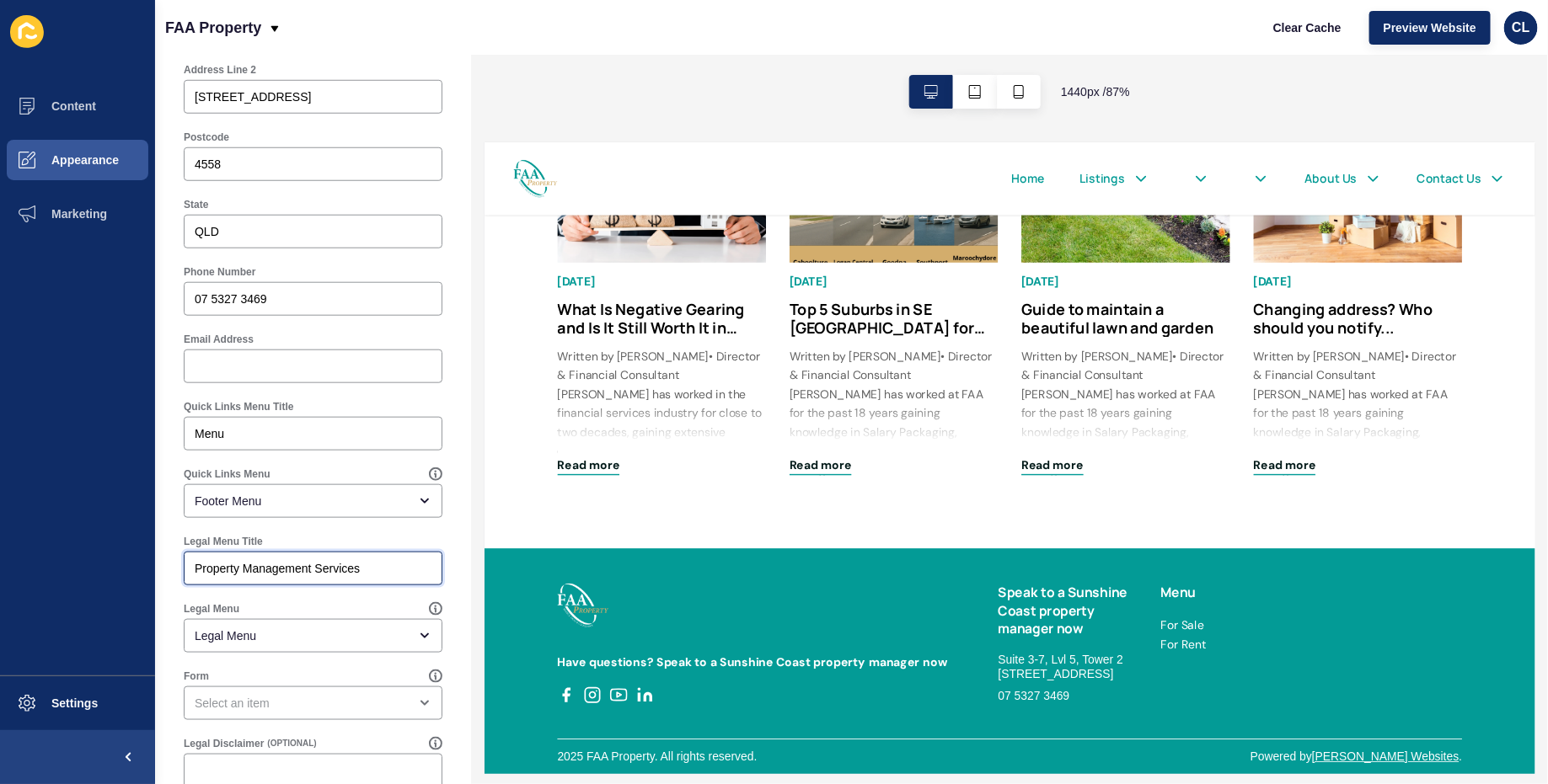
scroll to position [0, 0]
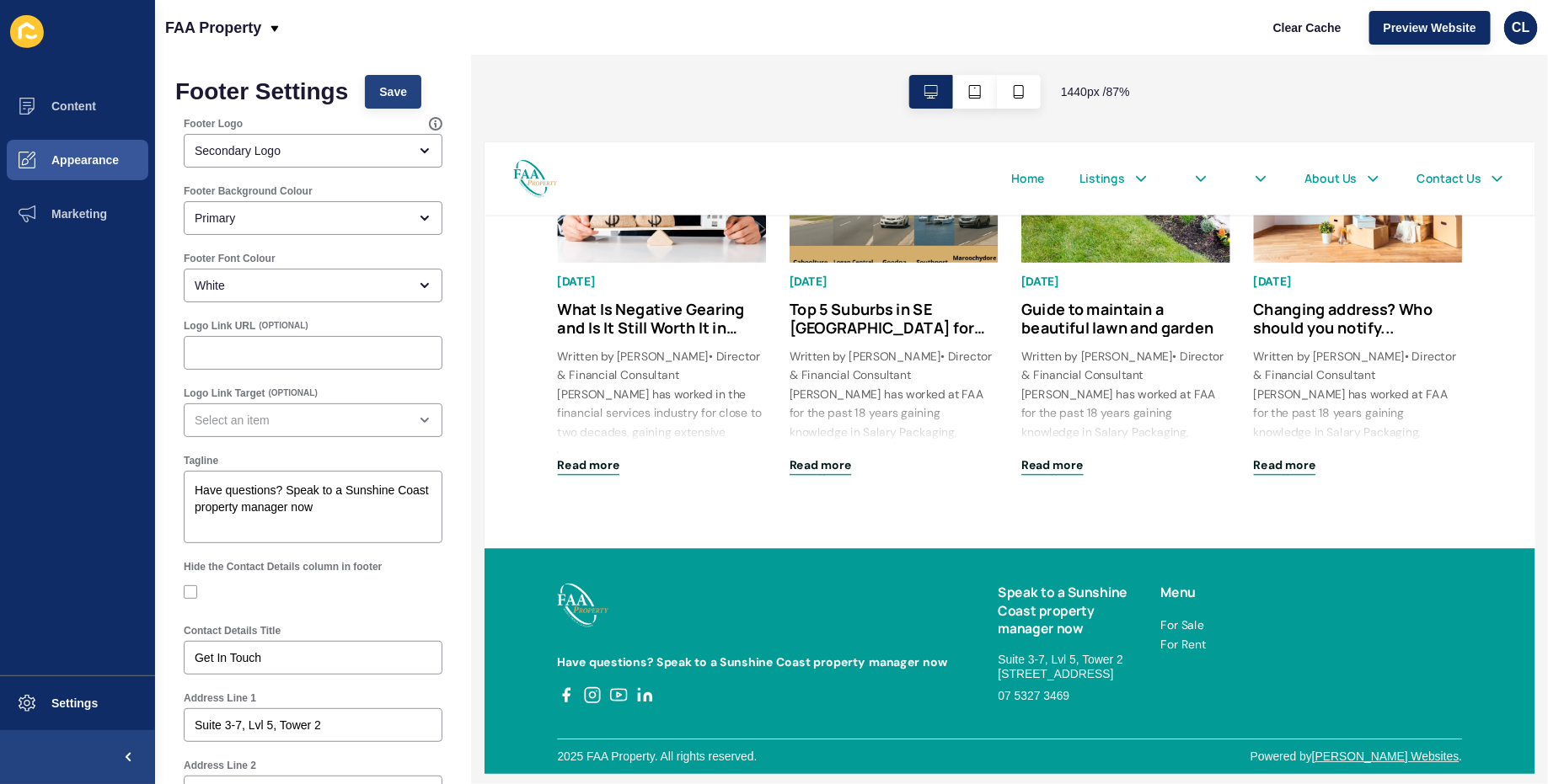
type input "Property Management Services"
click at [397, 99] on span "Save" at bounding box center [393, 91] width 28 height 17
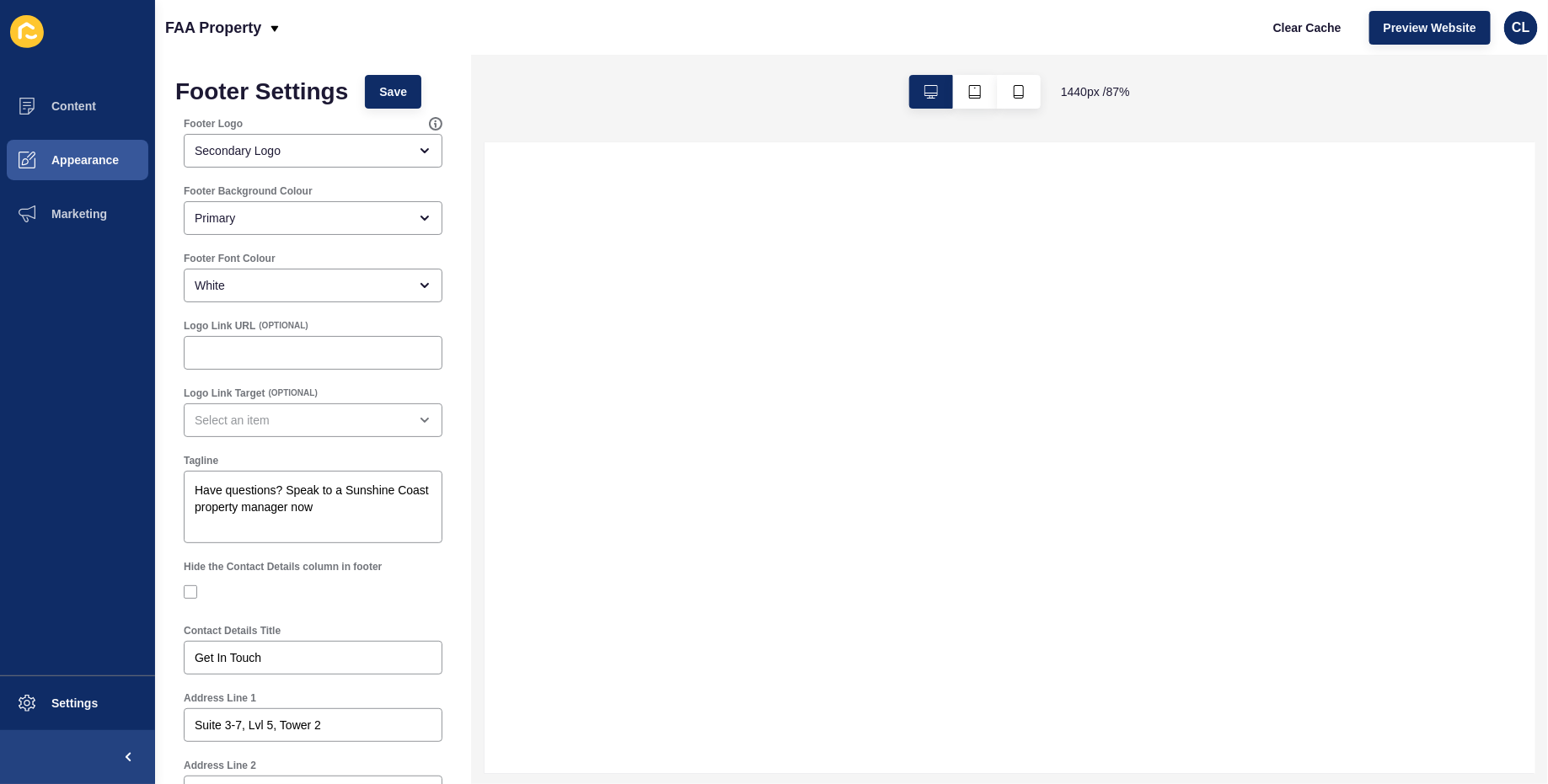
select select
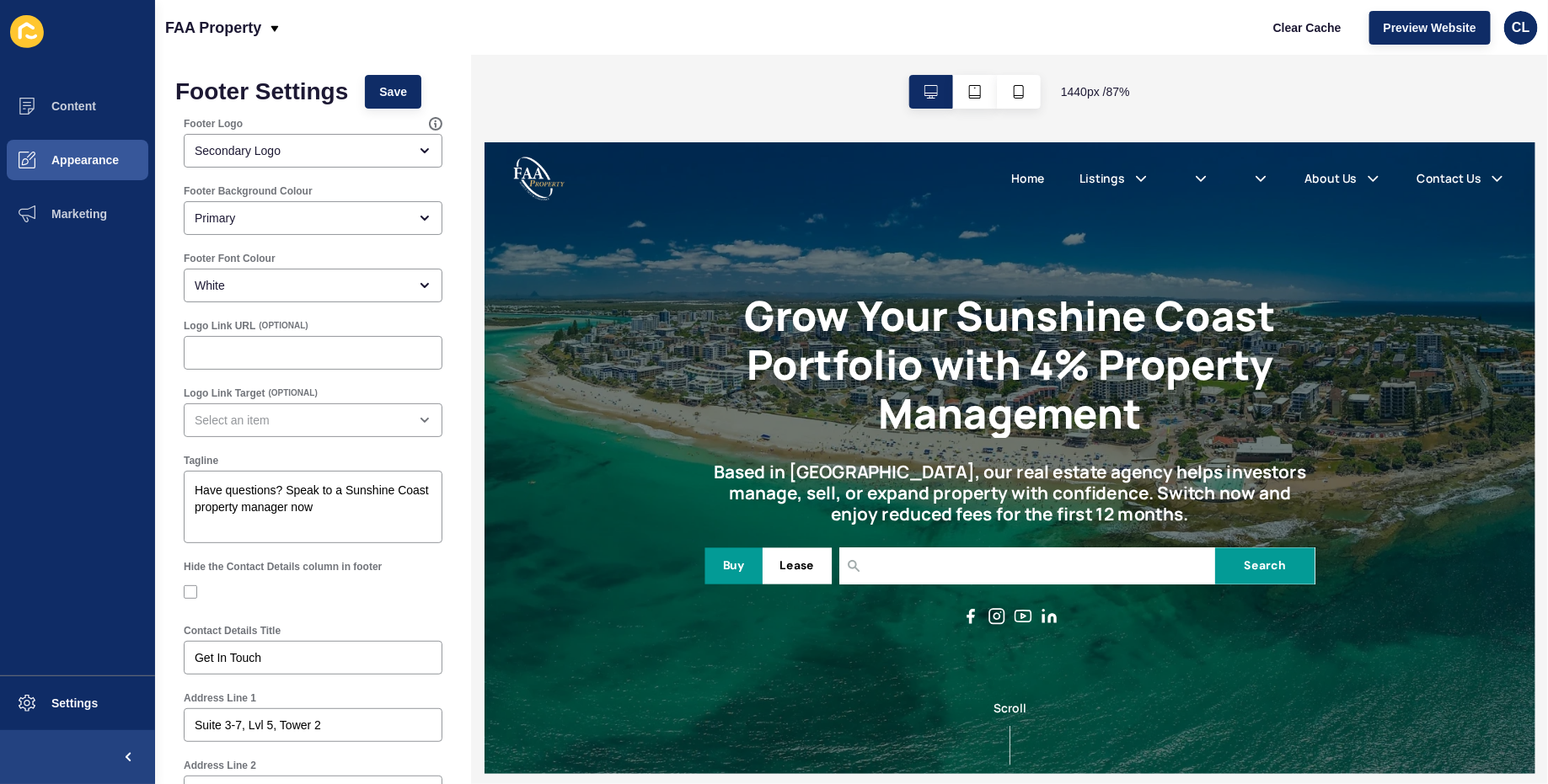
scroll to position [2576, 0]
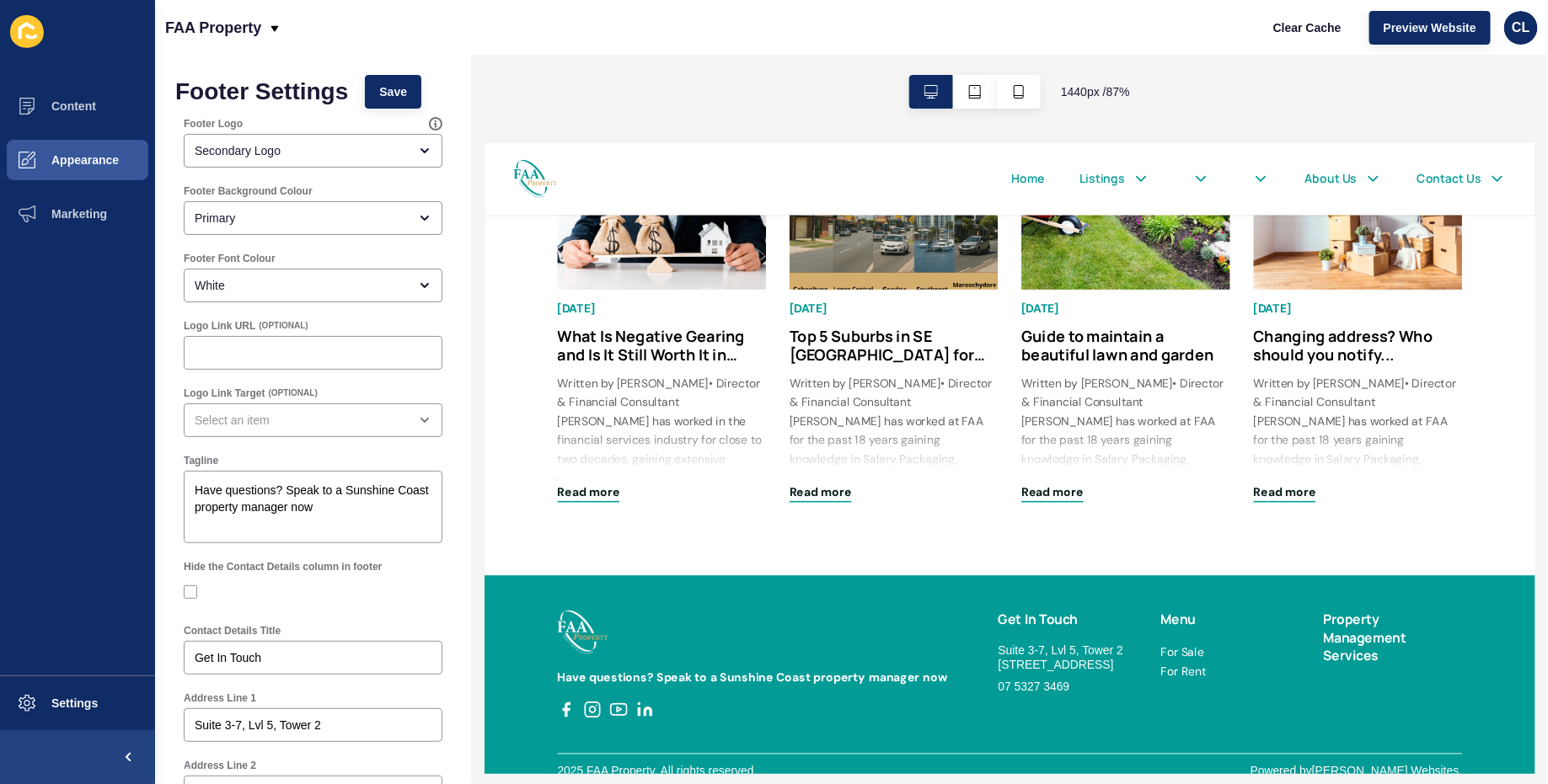
drag, startPoint x: 1491, startPoint y: 712, endPoint x: 1456, endPoint y: 682, distance: 46.6
click at [1456, 682] on h5 "Property Management Services" at bounding box center [1532, 713] width 161 height 63
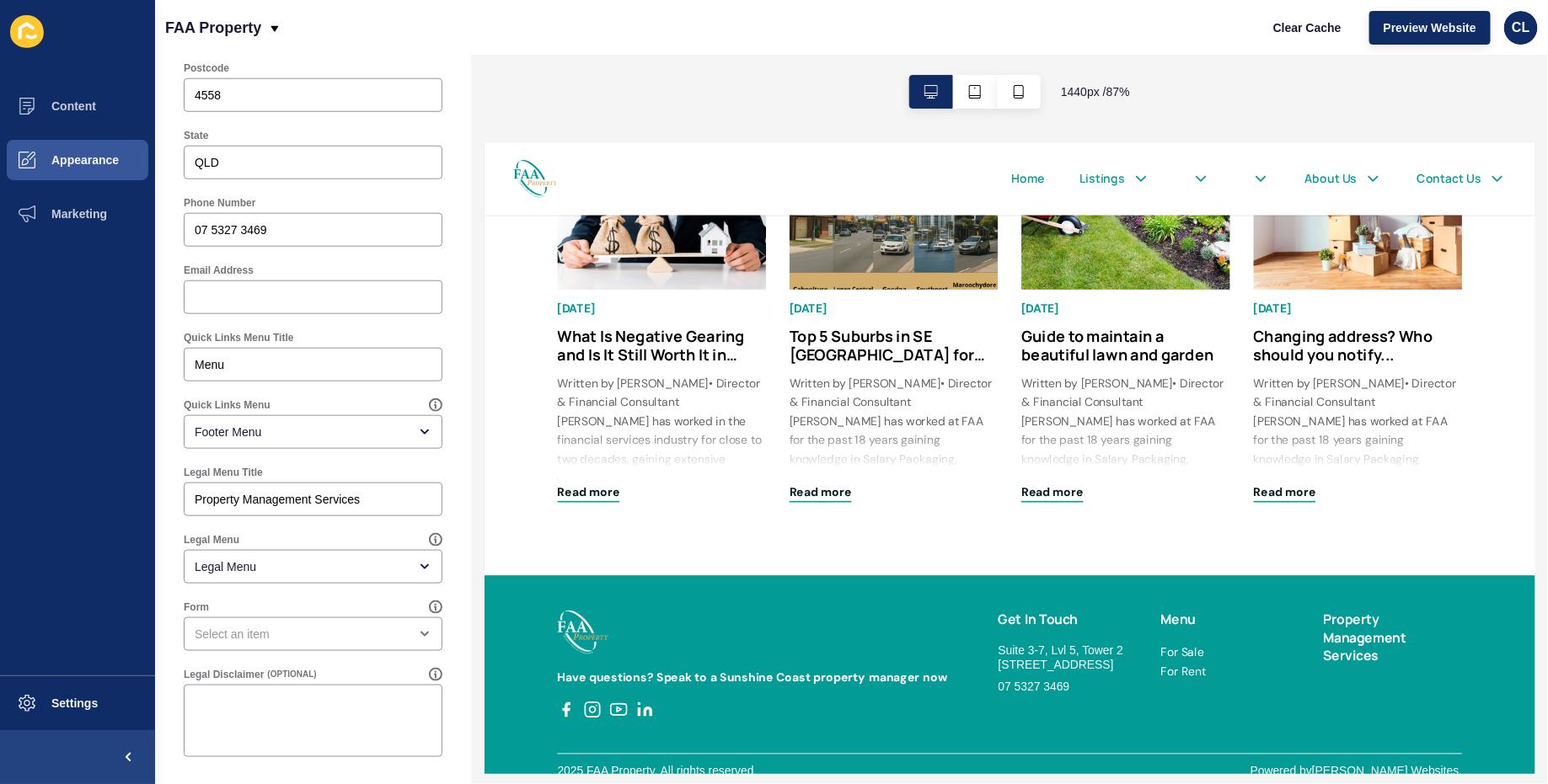
scroll to position [763, 0]
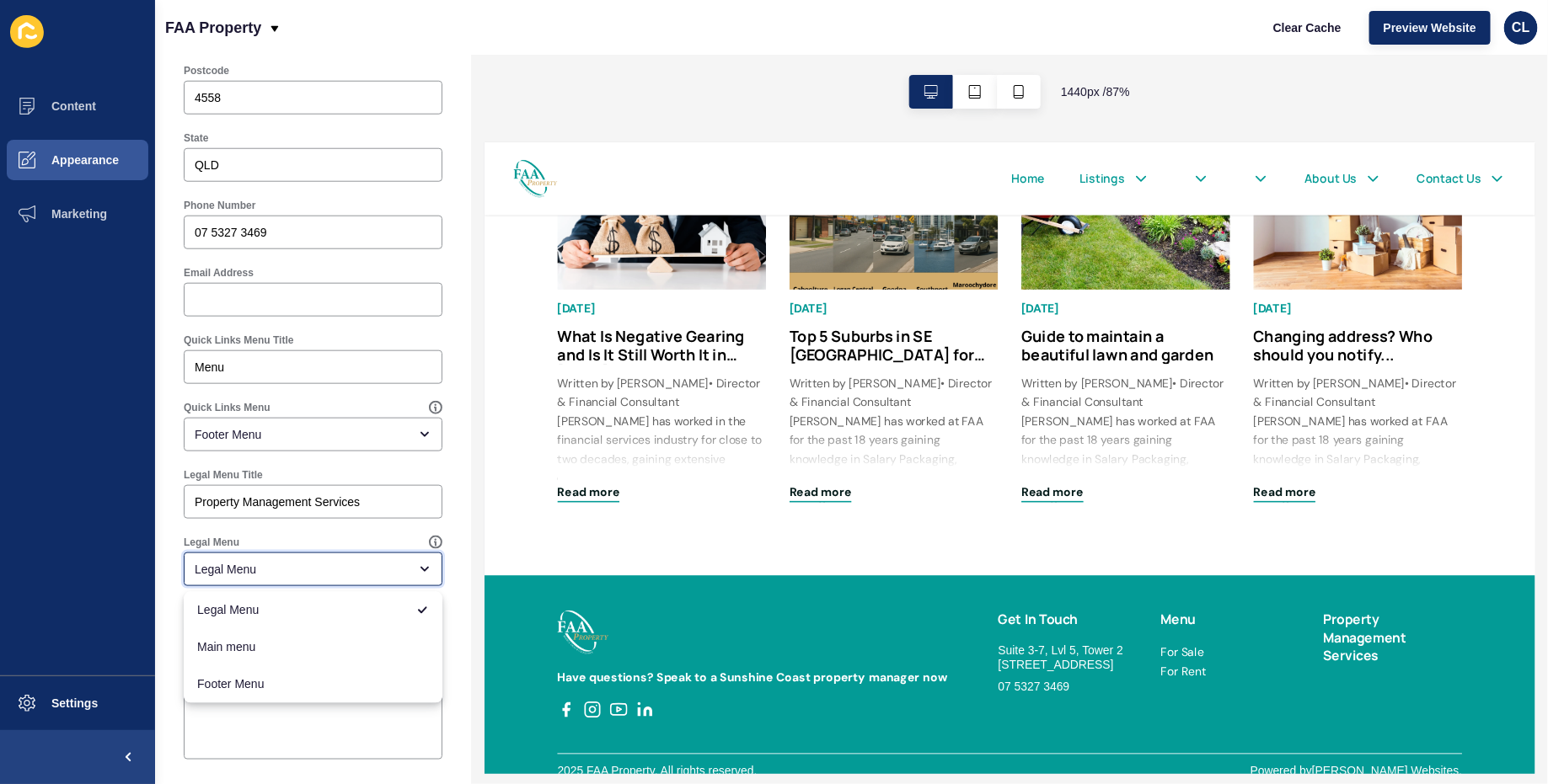
click at [262, 577] on div "Legal Menu" at bounding box center [313, 570] width 259 height 34
click at [254, 691] on span "Footer Menu" at bounding box center [313, 685] width 232 height 17
click at [327, 570] on div "Footer Menu" at bounding box center [301, 569] width 213 height 17
click at [308, 642] on span "Main menu" at bounding box center [313, 647] width 232 height 17
type input "Main menu"
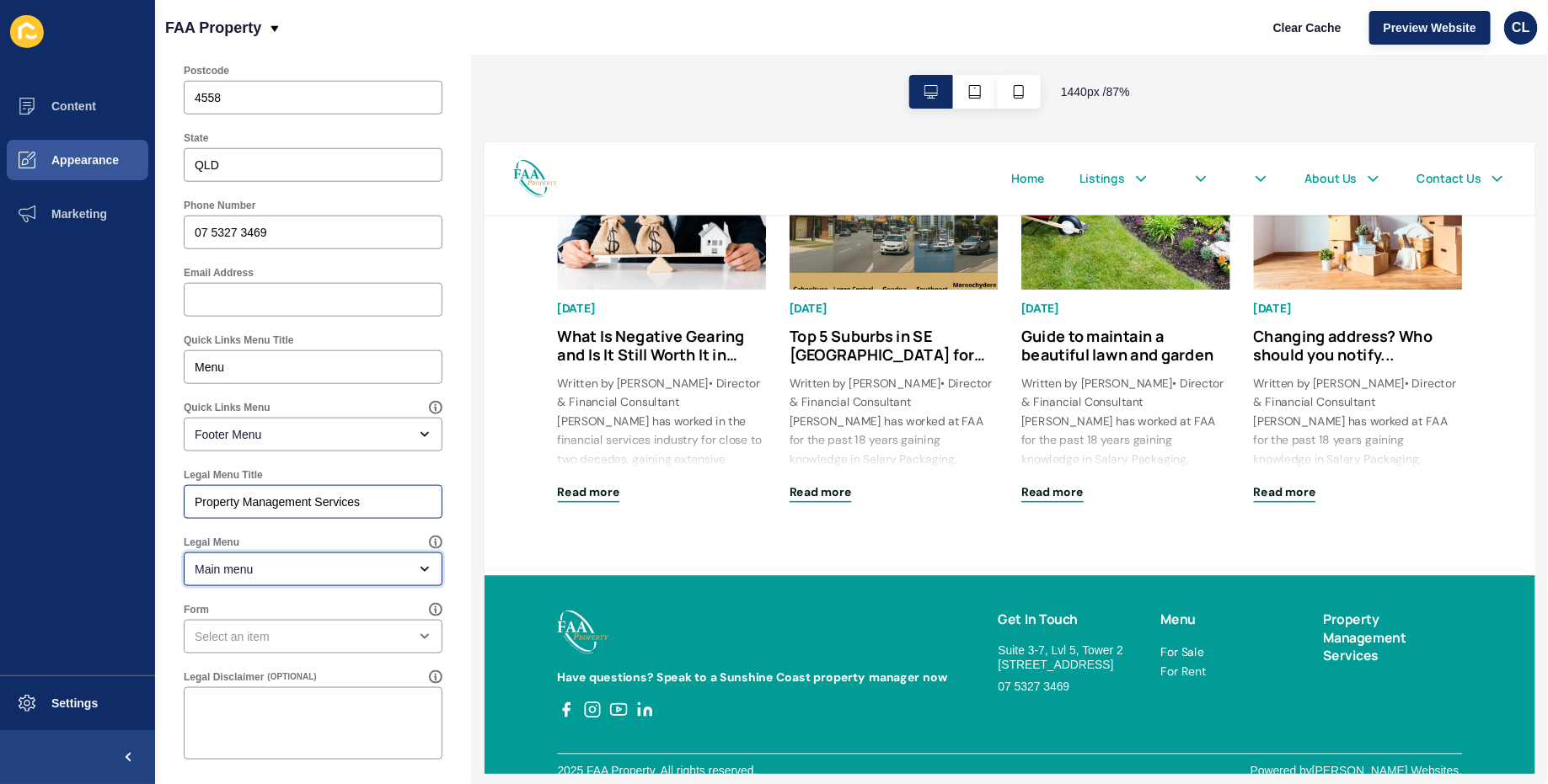
scroll to position [0, 0]
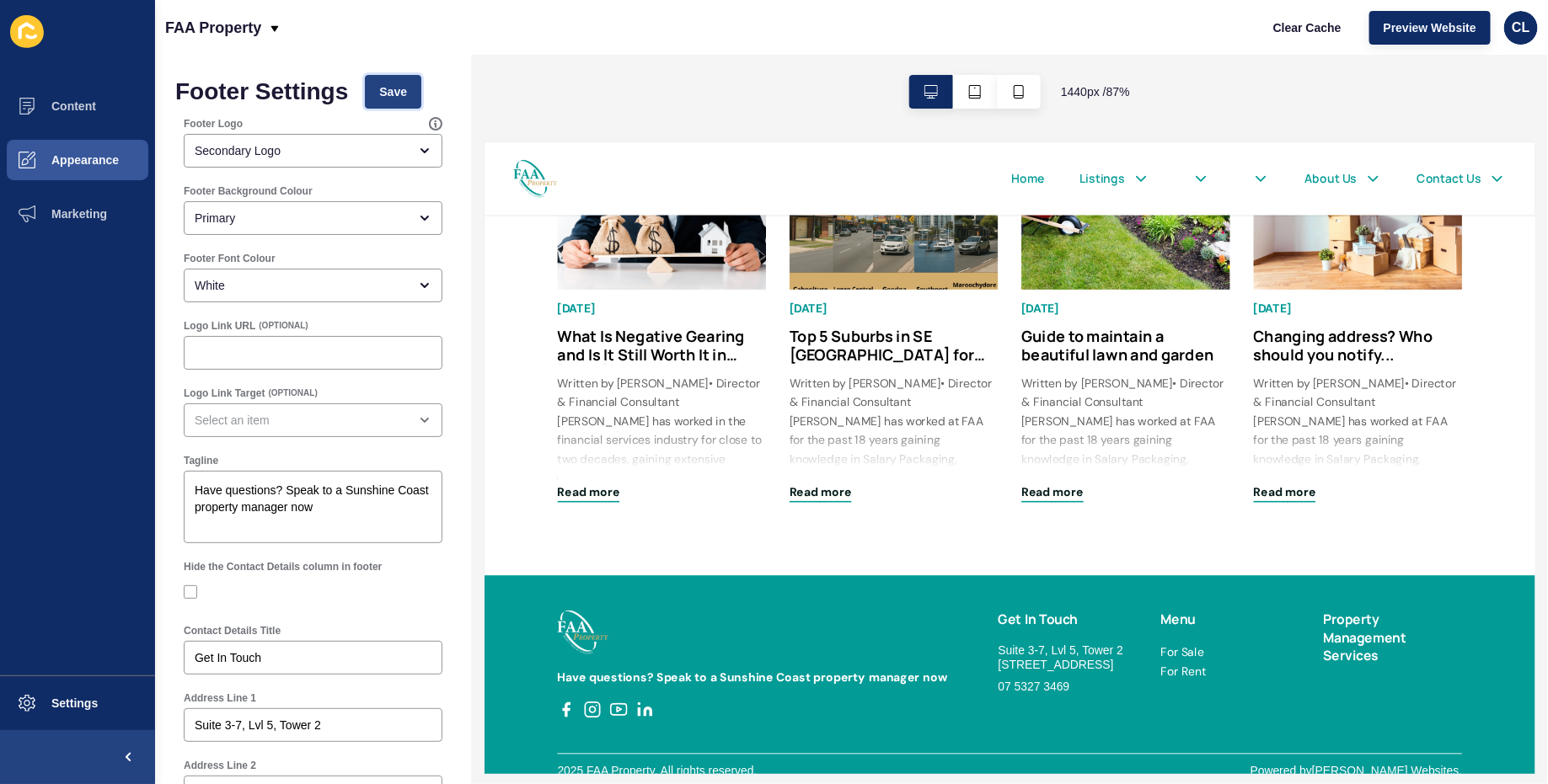
click at [394, 89] on span "Save" at bounding box center [393, 91] width 28 height 17
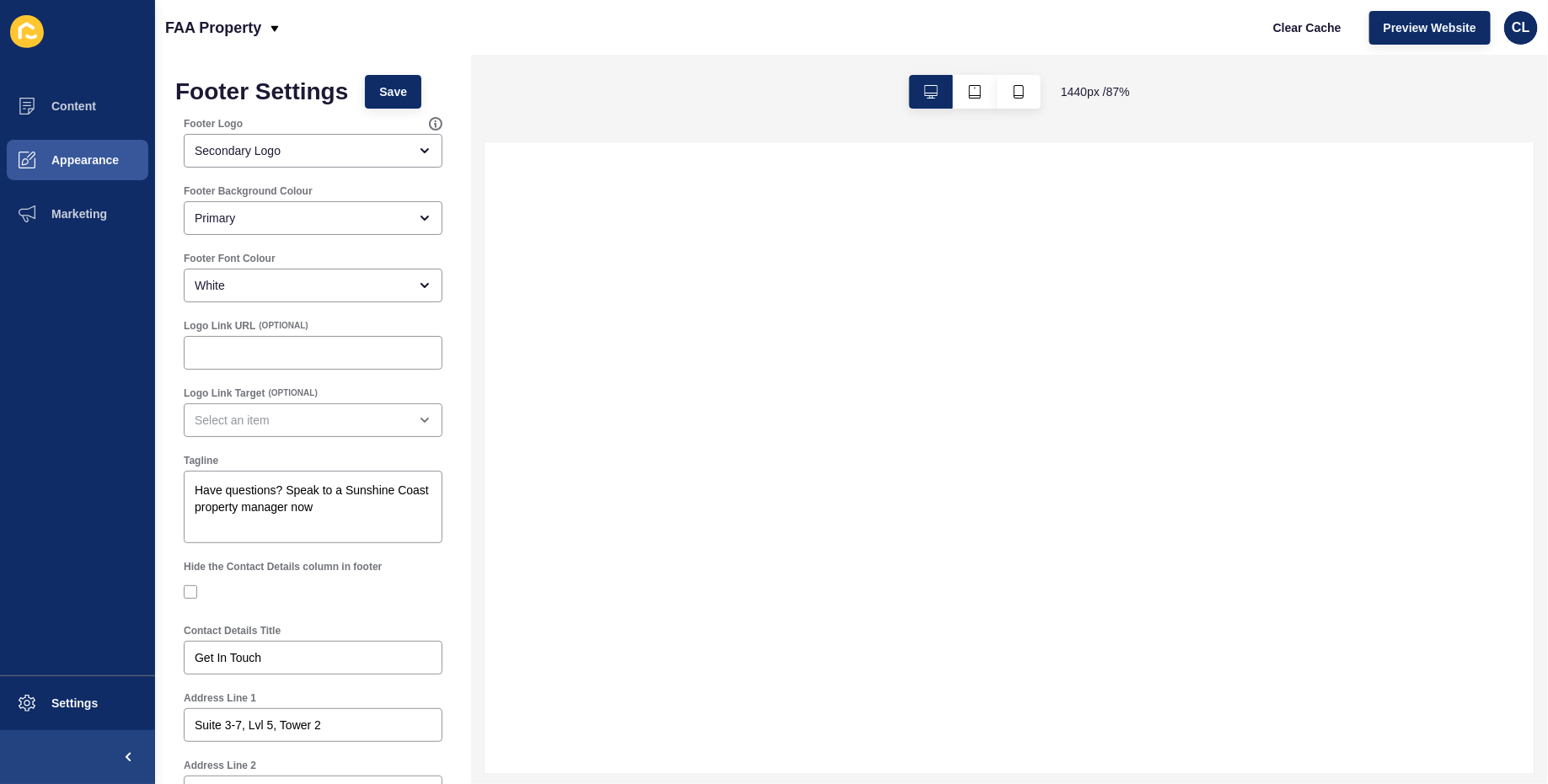
scroll to position [765, 0]
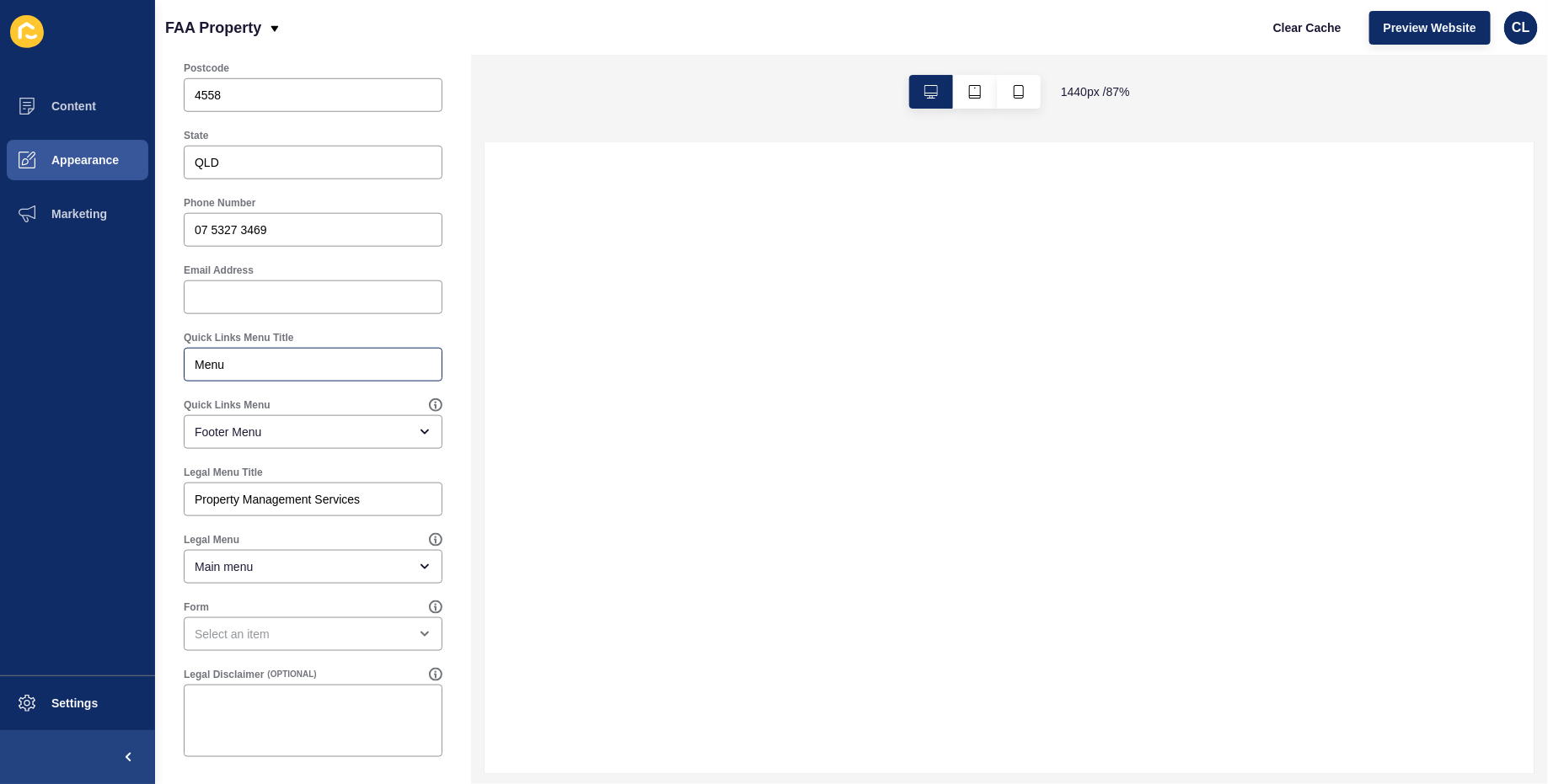
click at [265, 373] on div "Menu" at bounding box center [313, 365] width 259 height 34
select select
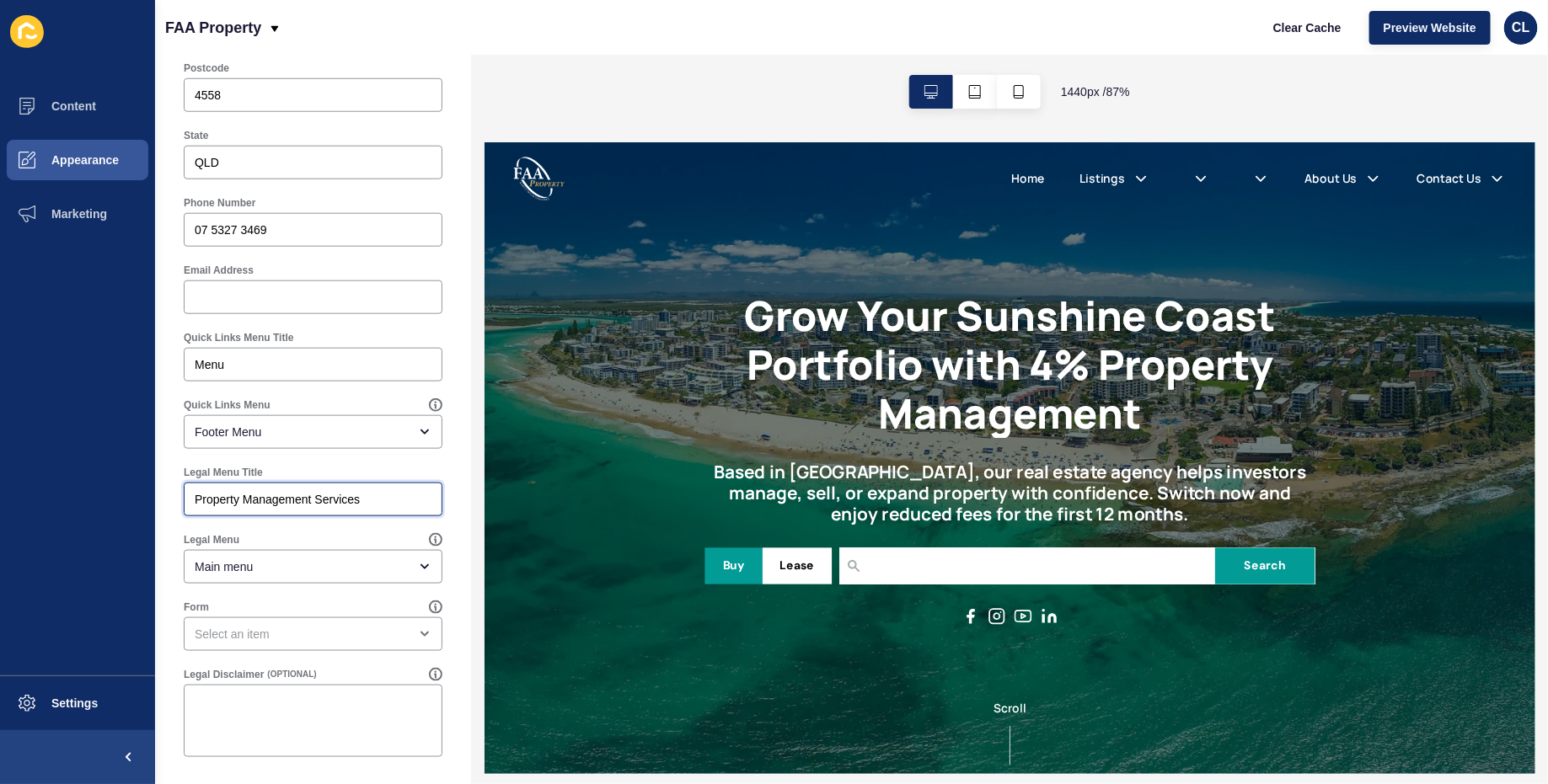
click at [327, 502] on input "Property Management Services" at bounding box center [313, 499] width 237 height 17
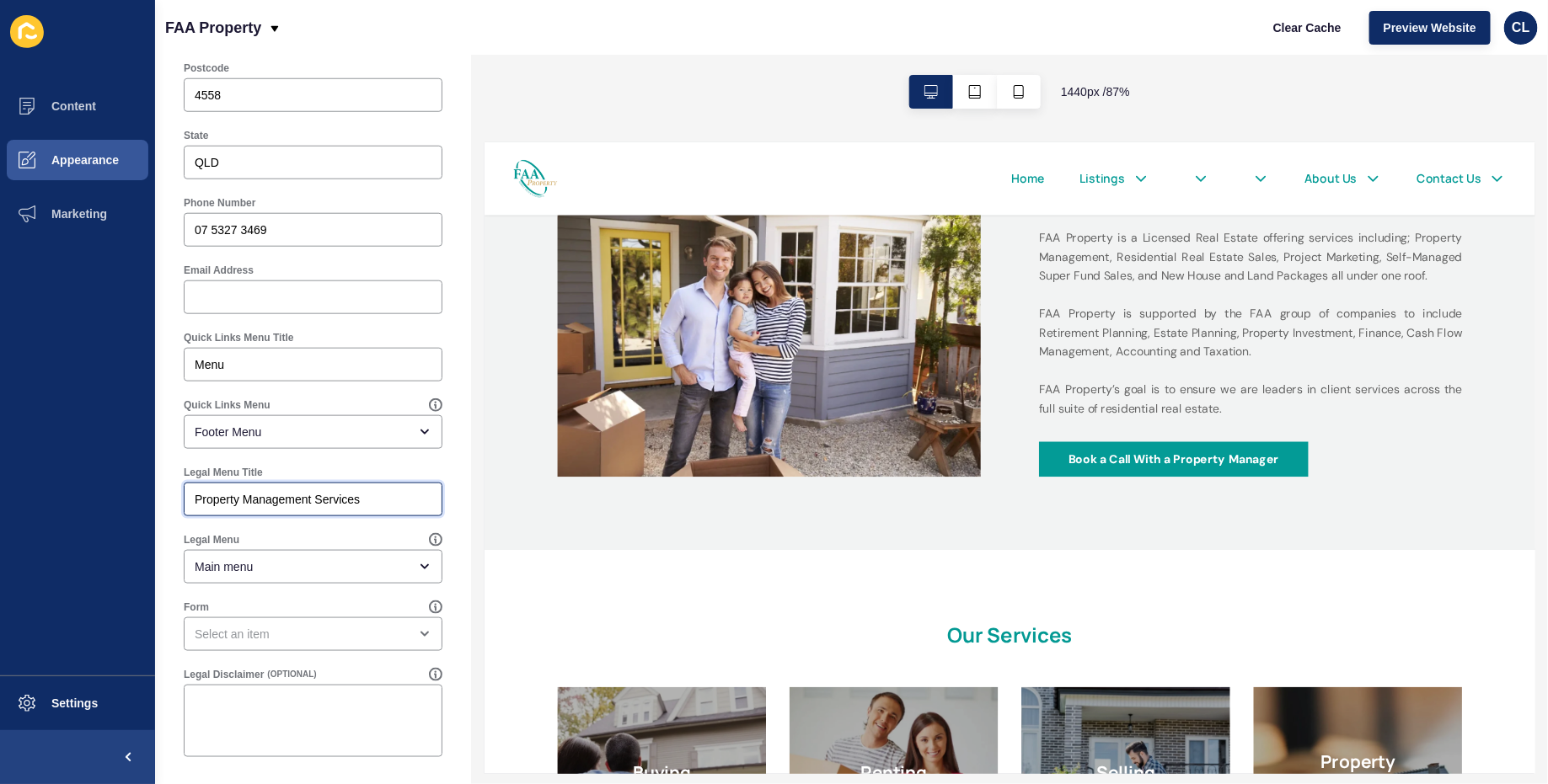
scroll to position [2597, 0]
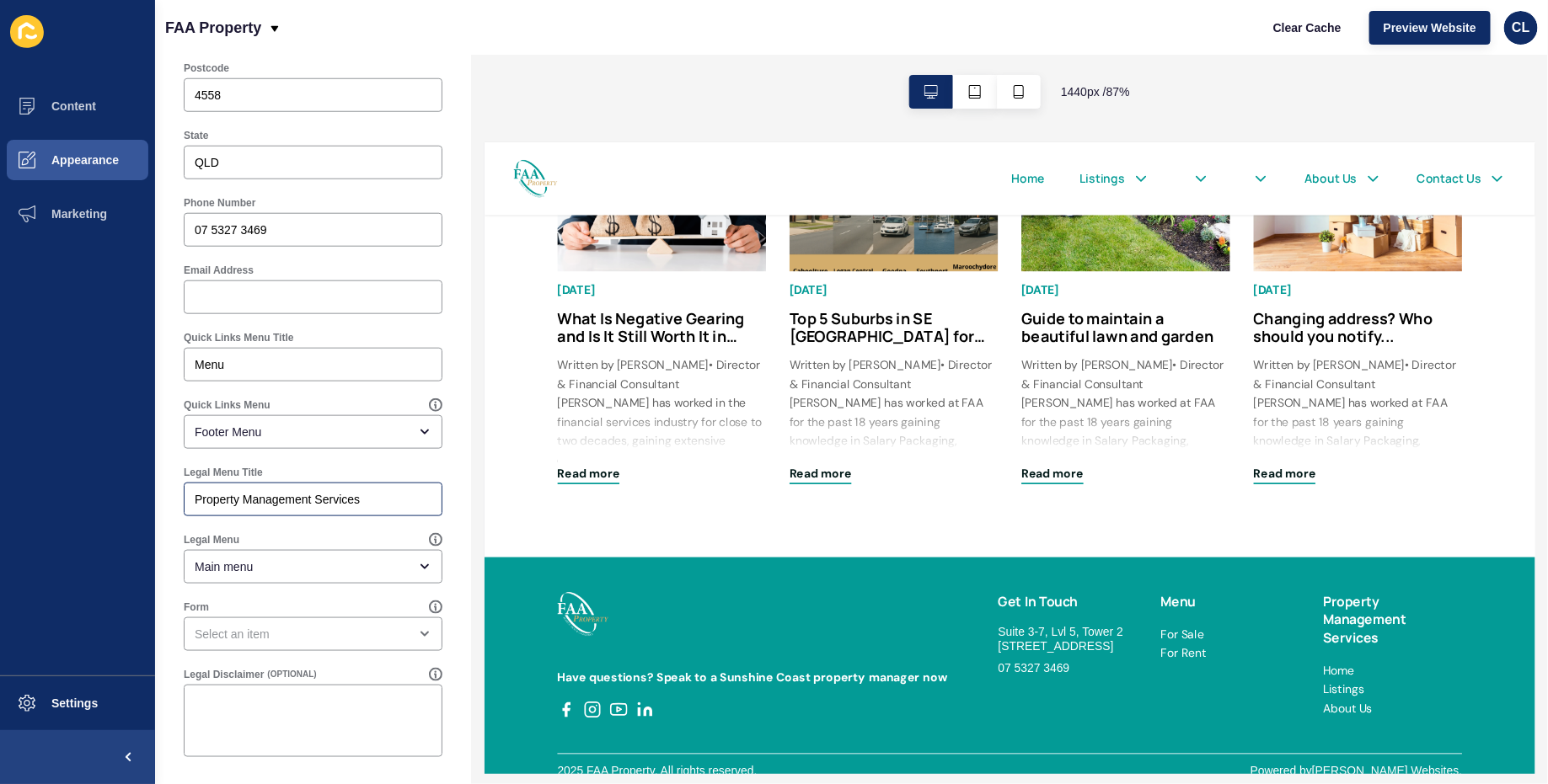
click at [348, 508] on div "Property Management Services" at bounding box center [313, 500] width 259 height 34
click at [288, 320] on div "Email Address" at bounding box center [313, 288] width 276 height 67
drag, startPoint x: 281, startPoint y: 362, endPoint x: 88, endPoint y: 356, distance: 193.9
click at [88, 356] on div "Content Appearance Marketing Settings FAA Property Clear Cache Preview Website …" at bounding box center [774, 392] width 1548 height 784
paste input "Property Management Services"
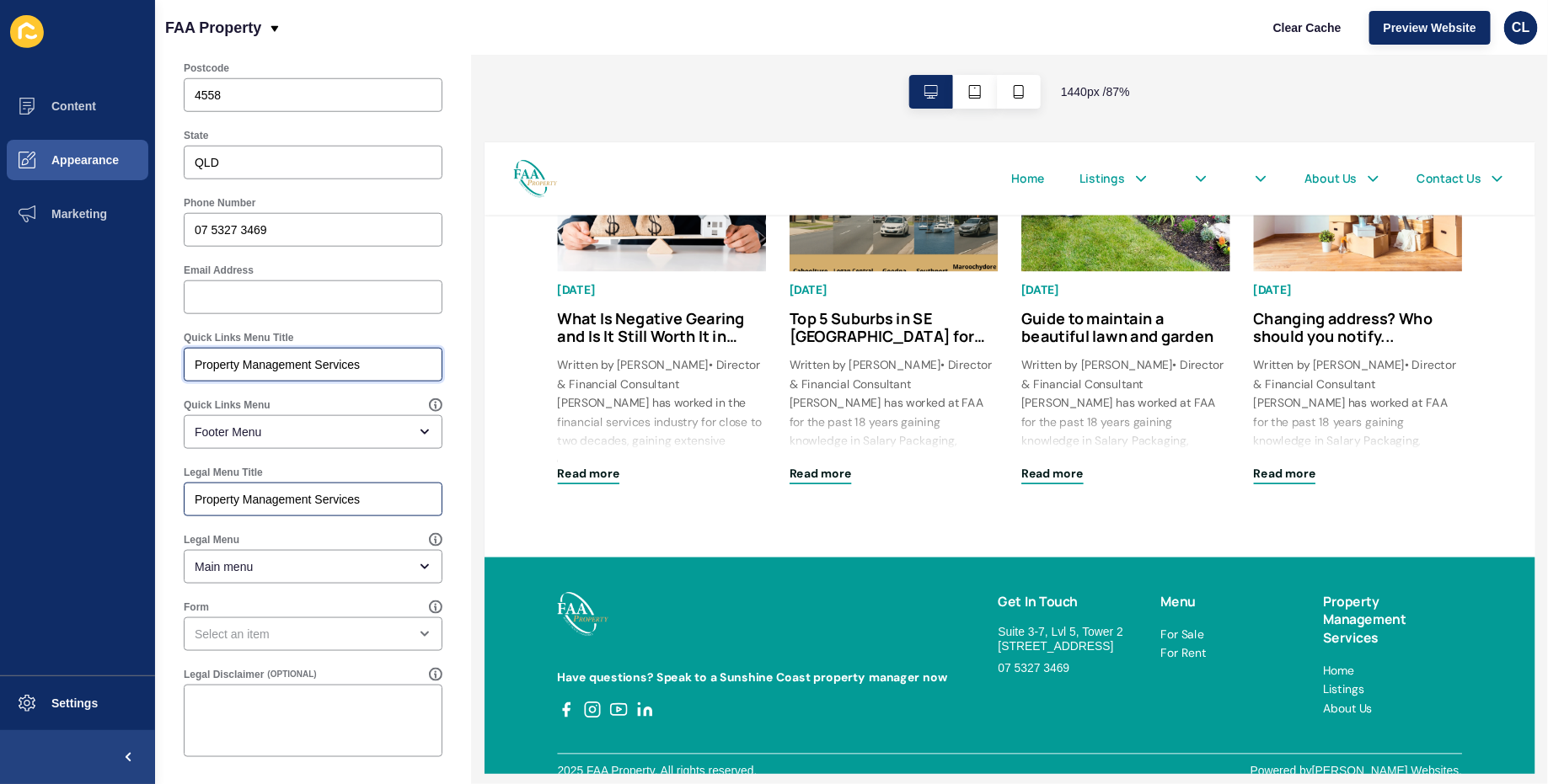
type input "Property Management Services"
click at [321, 508] on div "Property Management Services" at bounding box center [313, 500] width 259 height 34
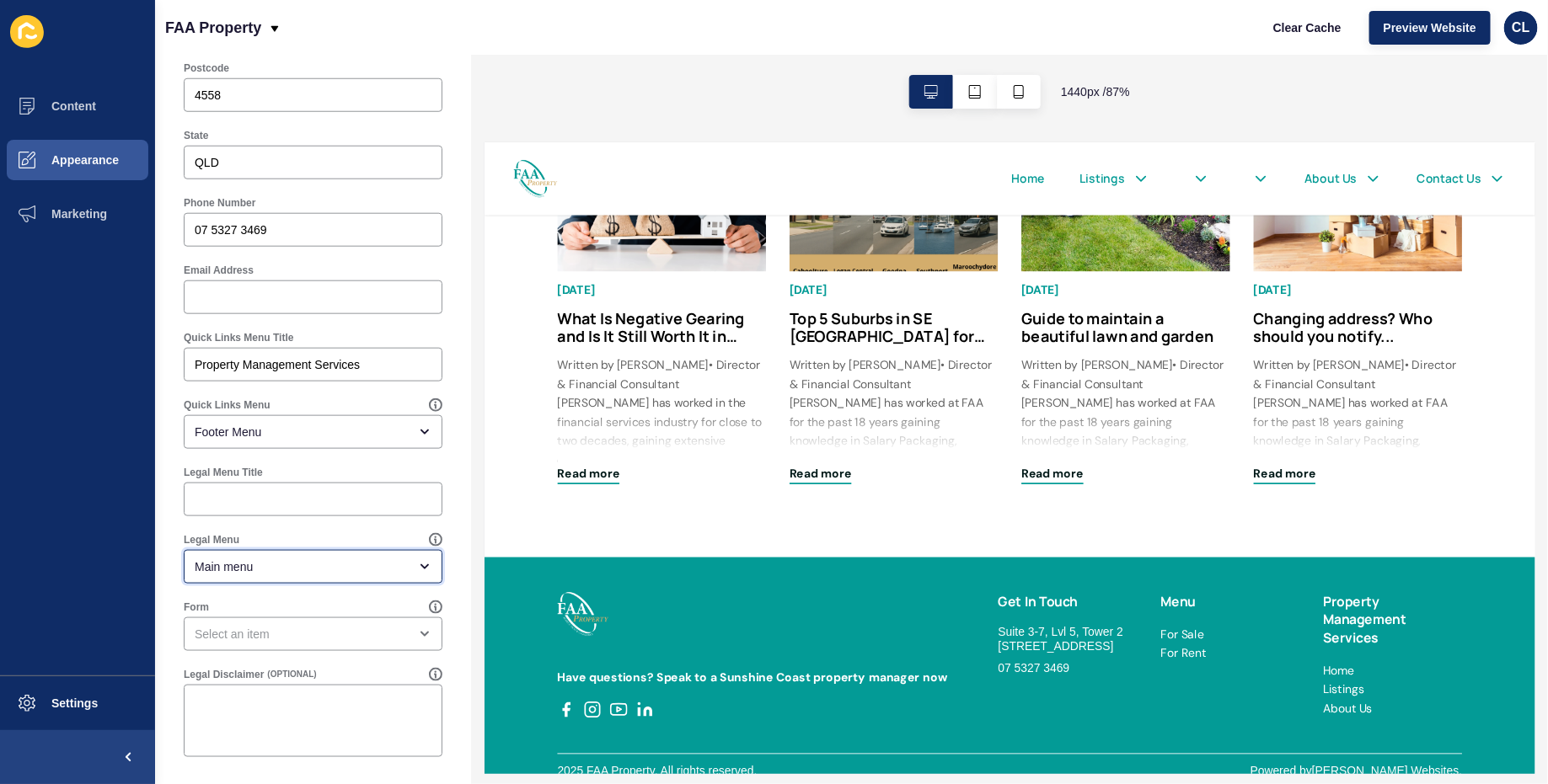
click at [350, 563] on div "Main menu" at bounding box center [301, 567] width 213 height 17
click at [329, 597] on div "Legal Menu" at bounding box center [313, 608] width 259 height 37
type input "Legal Menu"
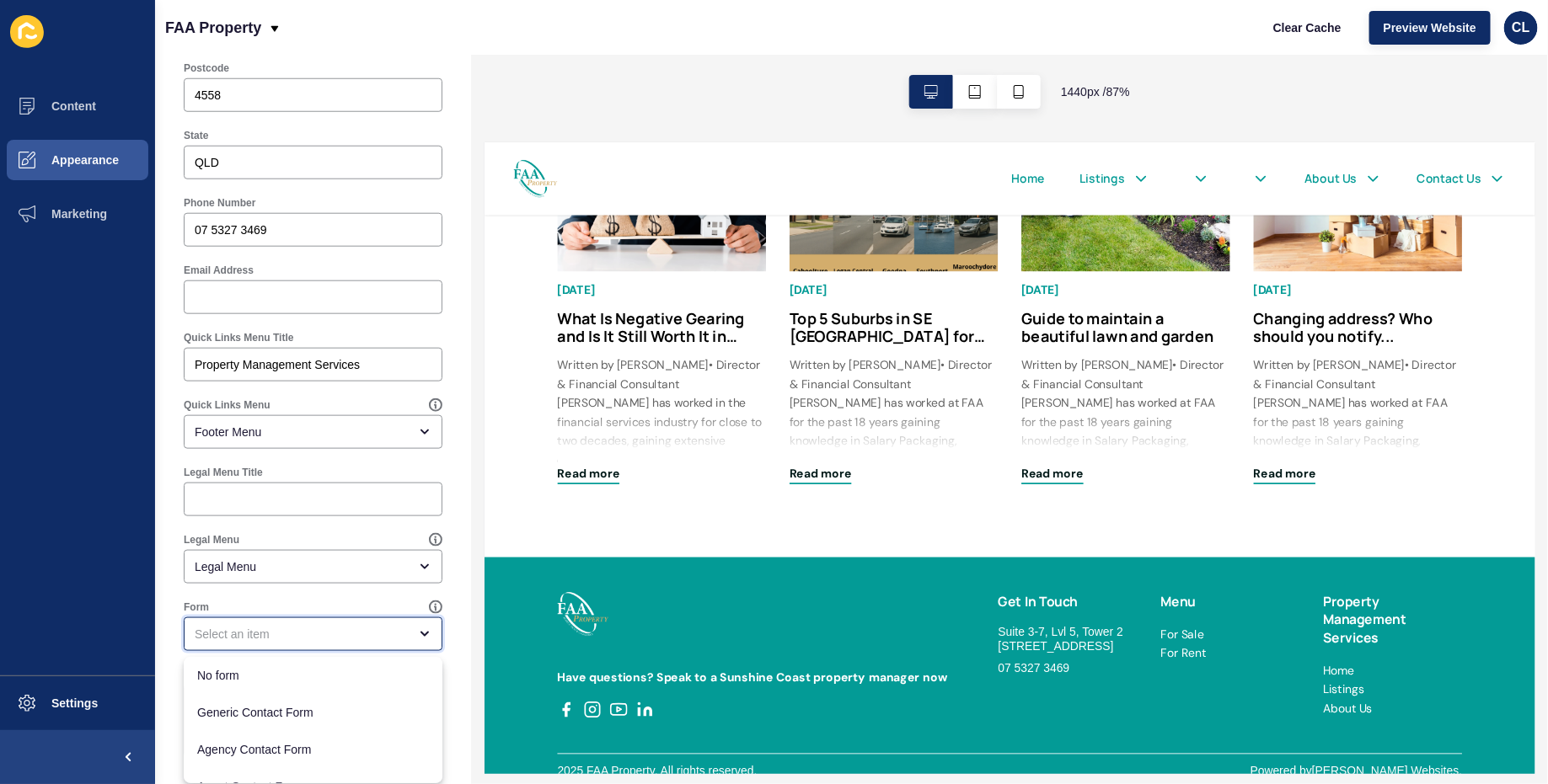
click at [325, 649] on div "close menu" at bounding box center [313, 635] width 259 height 34
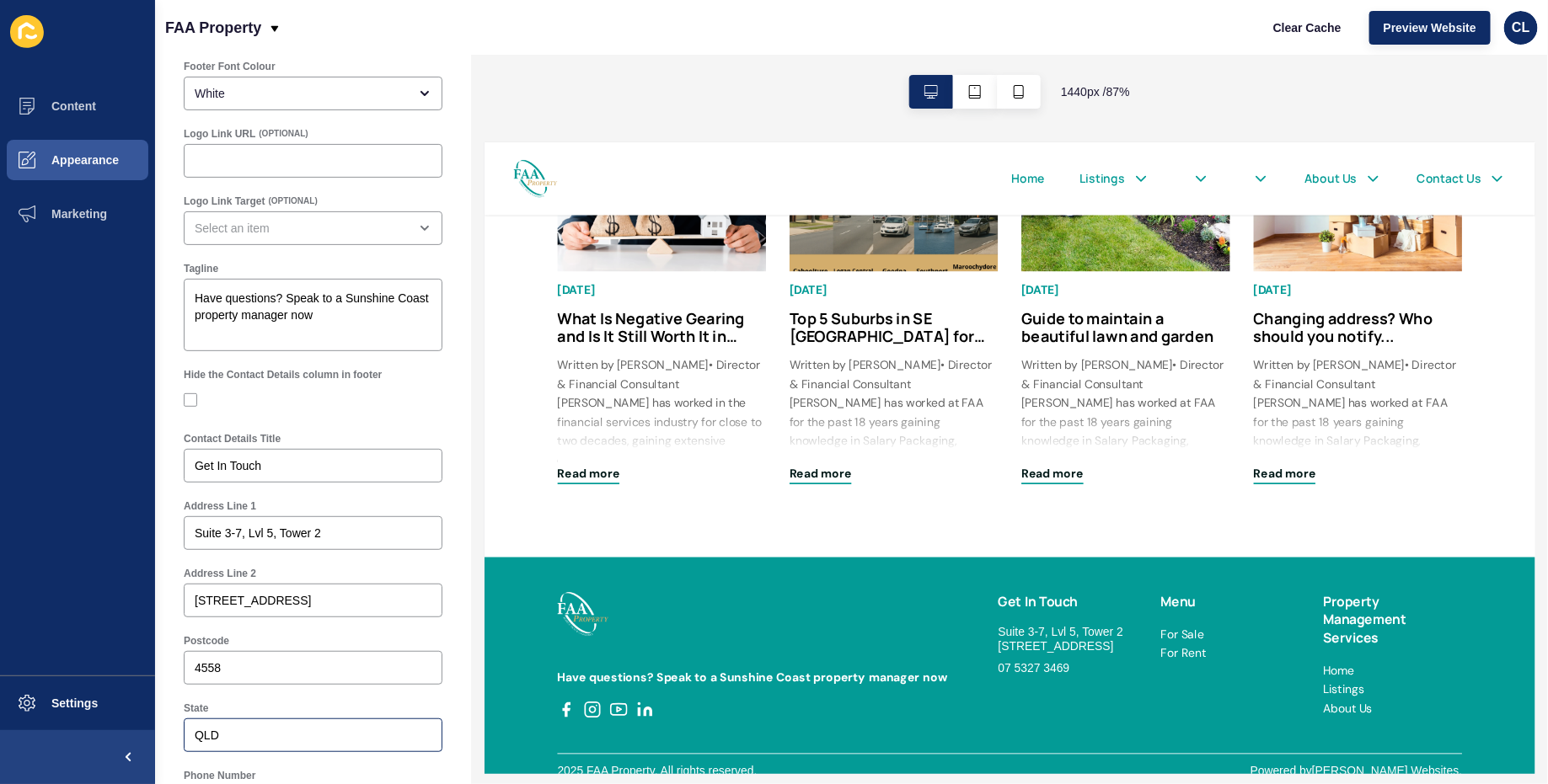
scroll to position [17, 0]
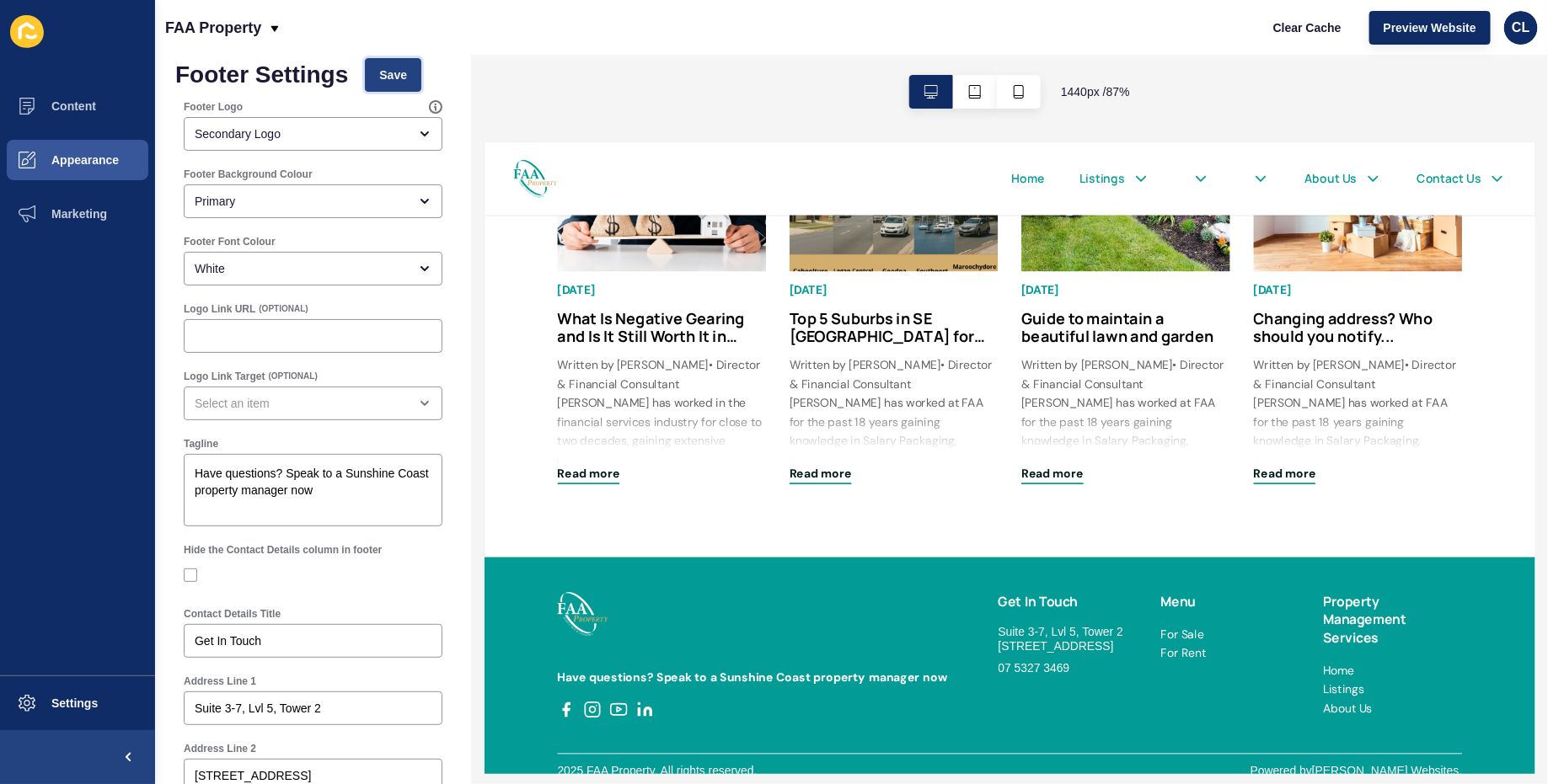
click at [387, 72] on span "Save" at bounding box center [393, 75] width 28 height 17
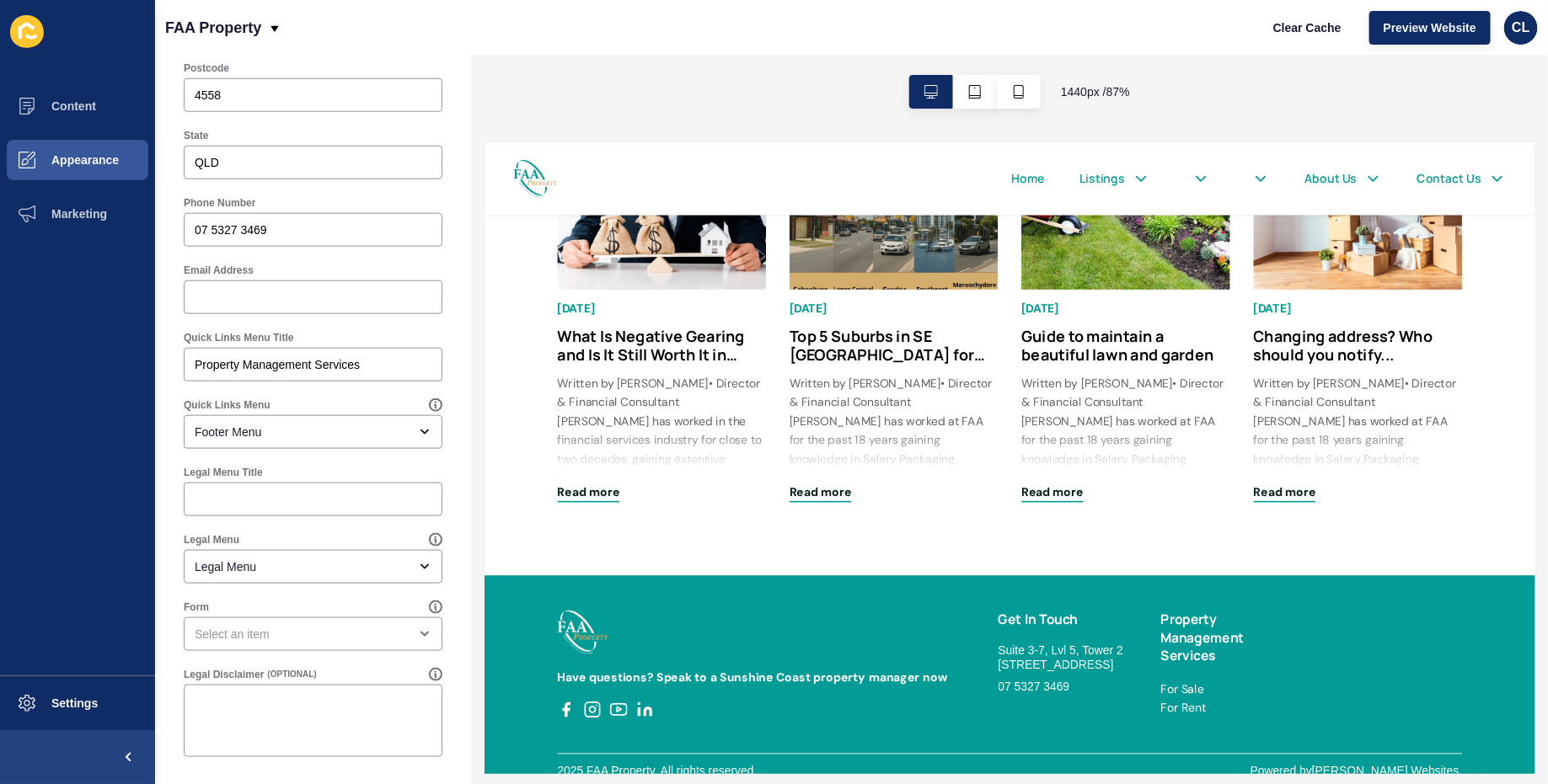
scroll to position [0, 0]
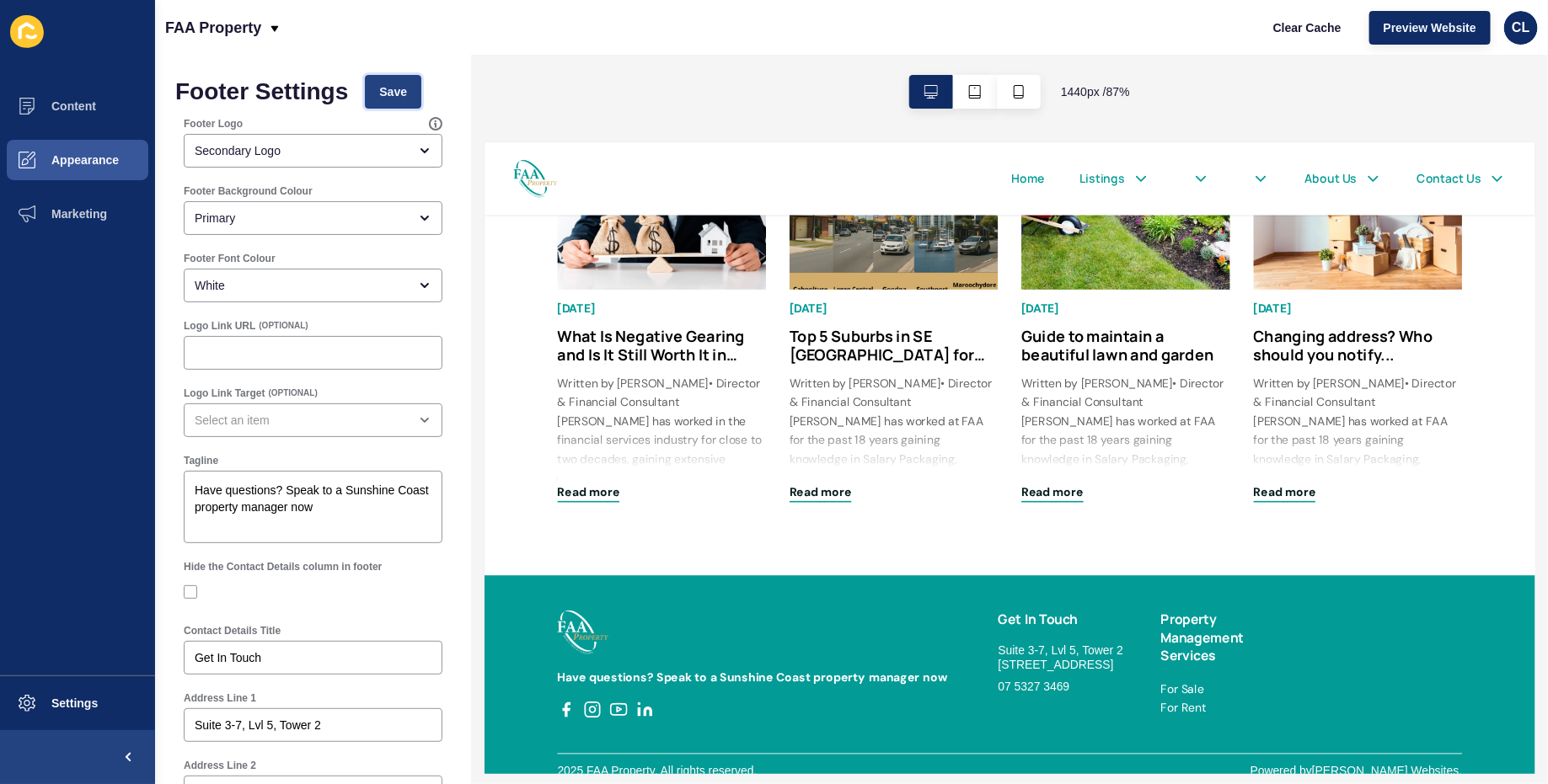
click at [395, 93] on span "Save" at bounding box center [393, 91] width 28 height 17
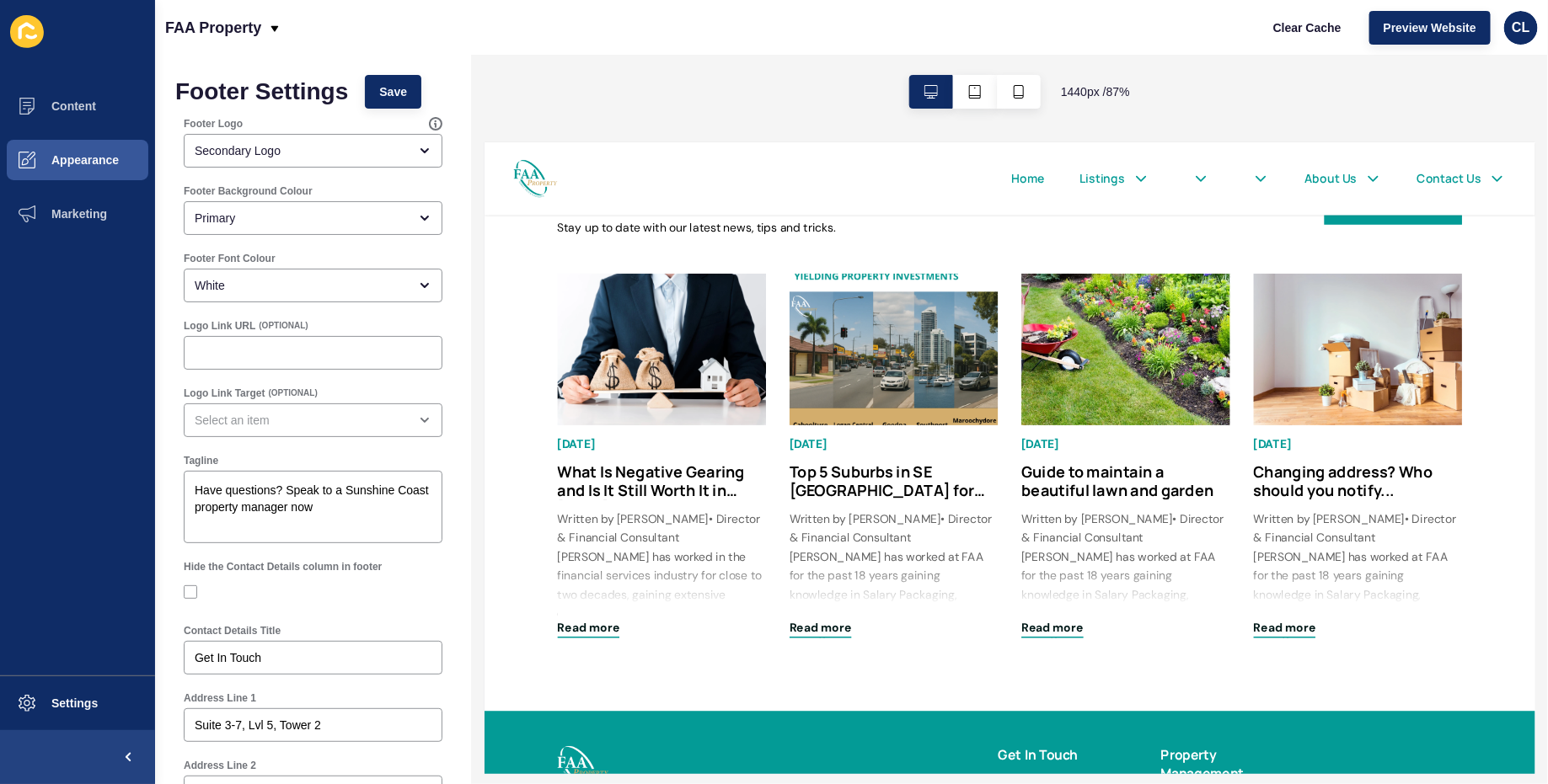
scroll to position [2576, 0]
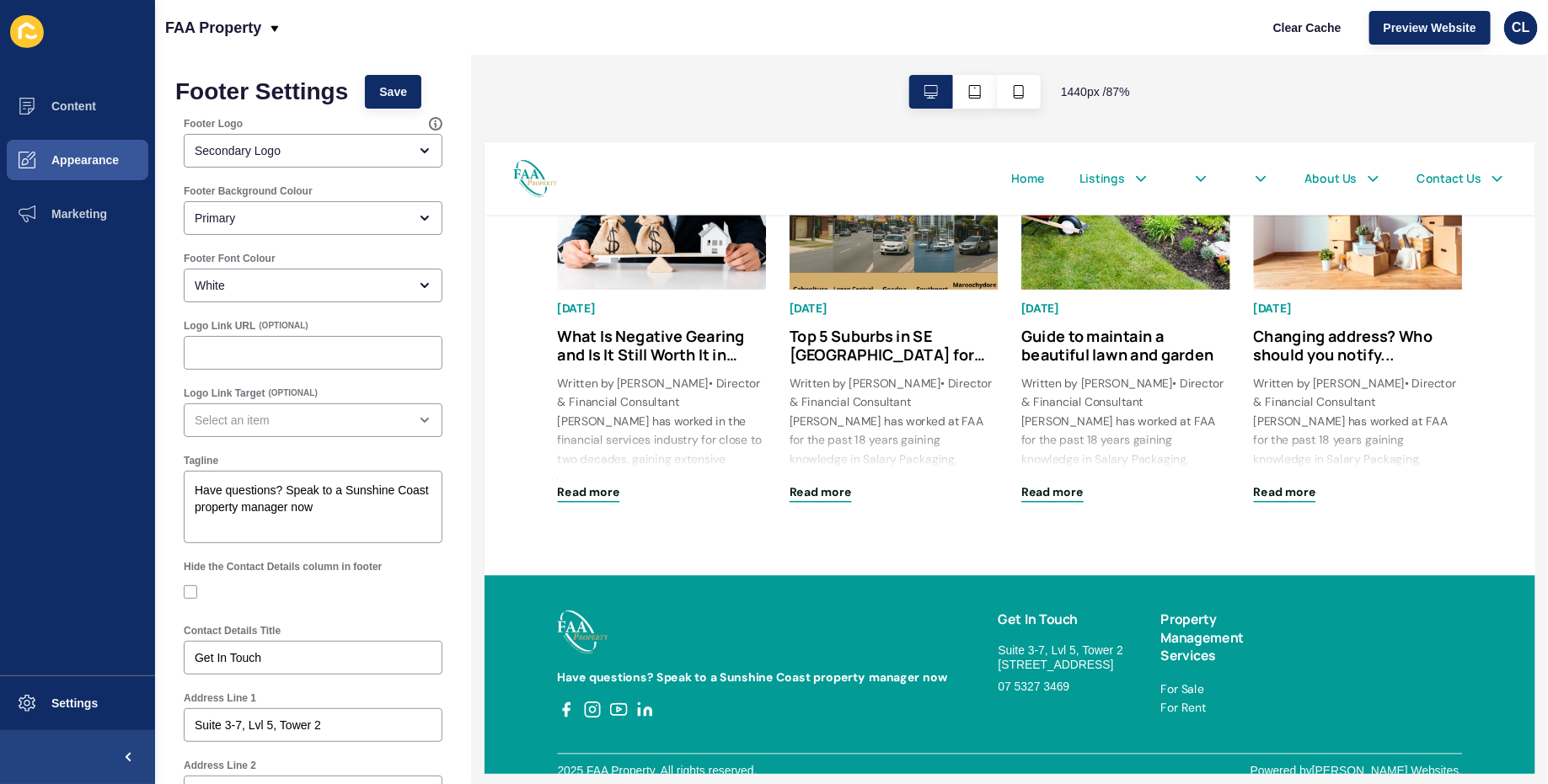
click at [383, 90] on span "Save" at bounding box center [393, 91] width 28 height 17
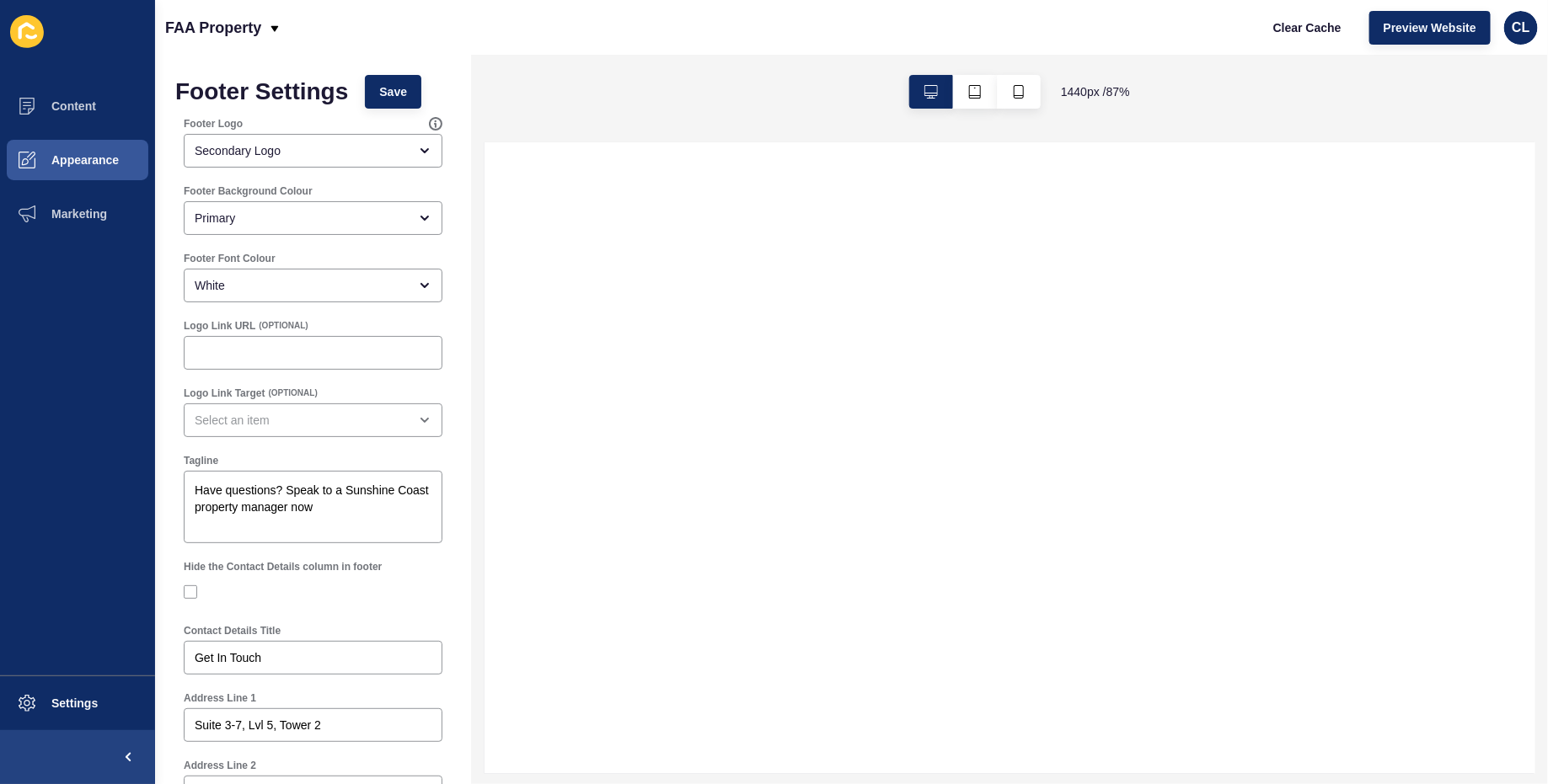
select select
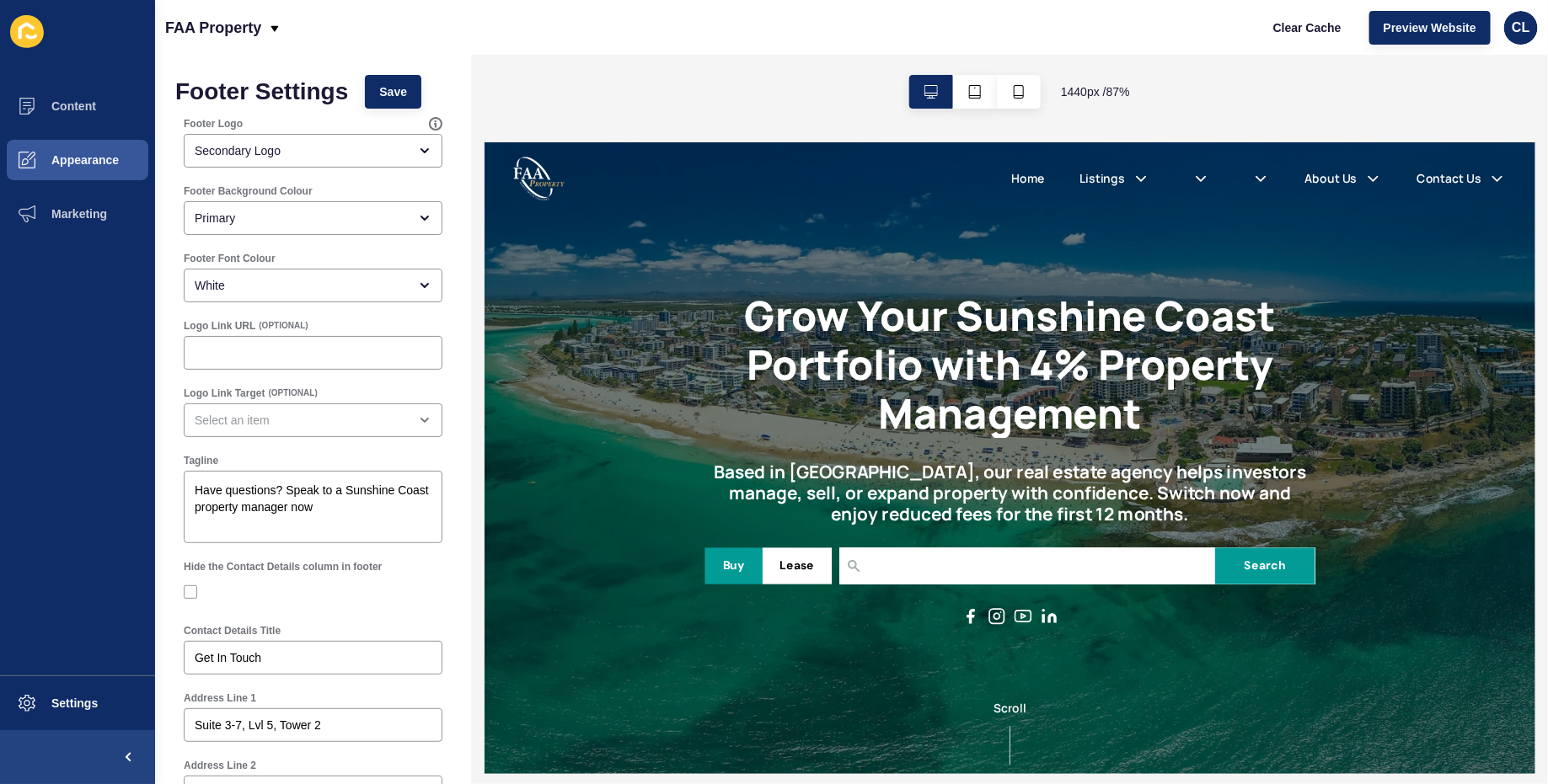
scroll to position [0, 0]
click at [384, 95] on span "Save" at bounding box center [393, 91] width 28 height 17
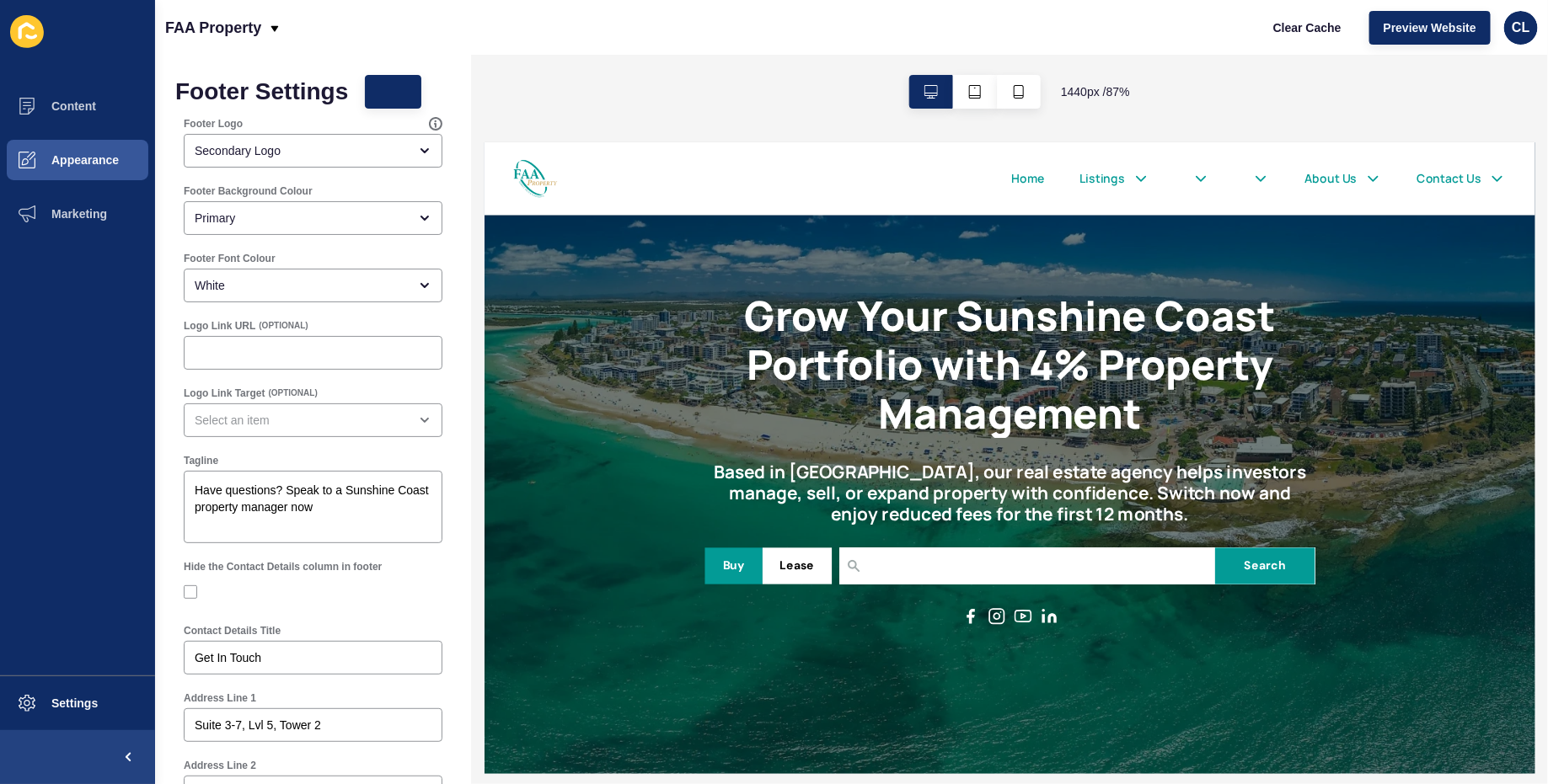
scroll to position [2576, 0]
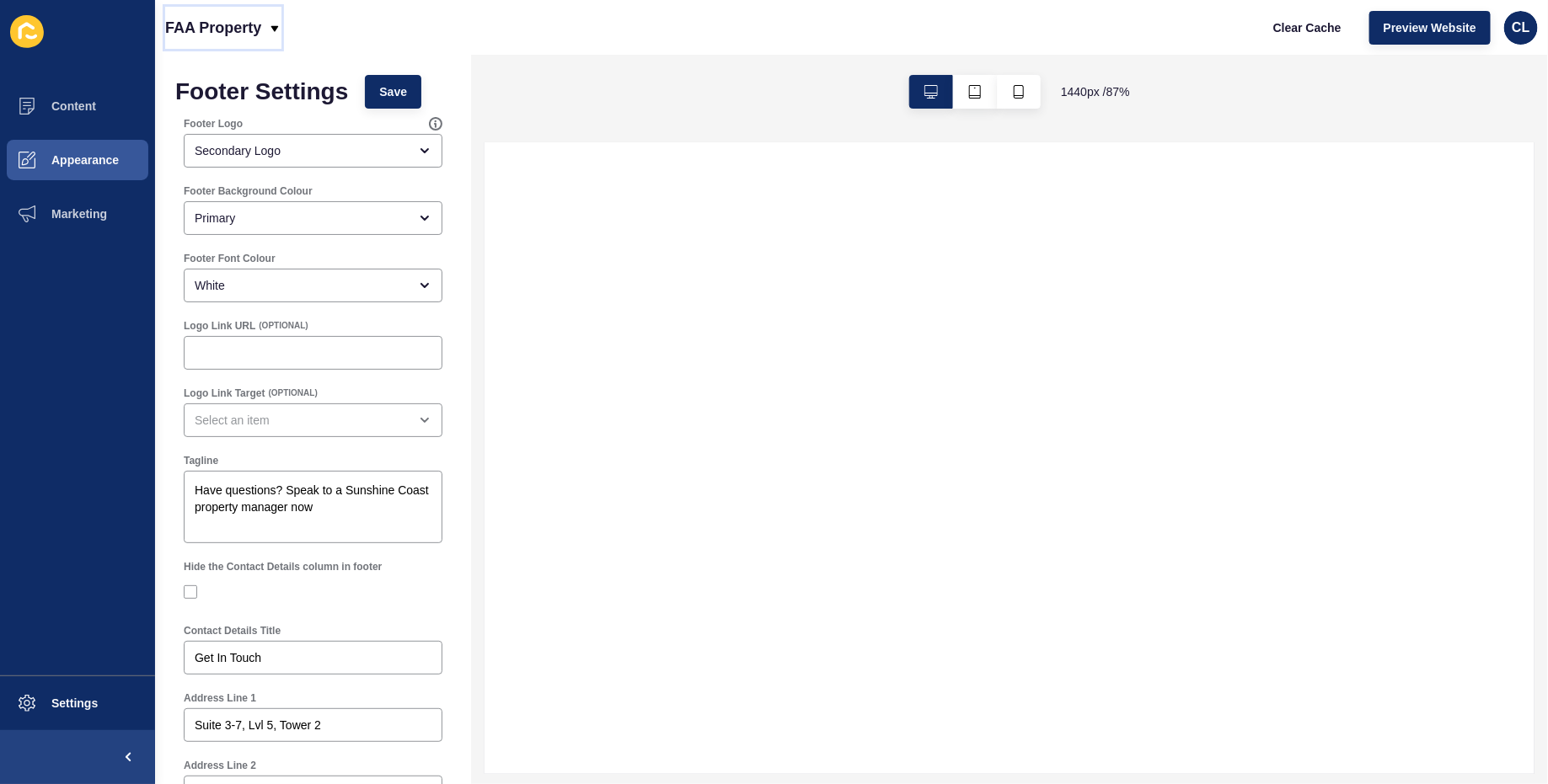
click at [229, 29] on p "FAA Property" at bounding box center [213, 28] width 96 height 42
click at [200, 84] on div "Back to website list" at bounding box center [239, 77] width 120 height 30
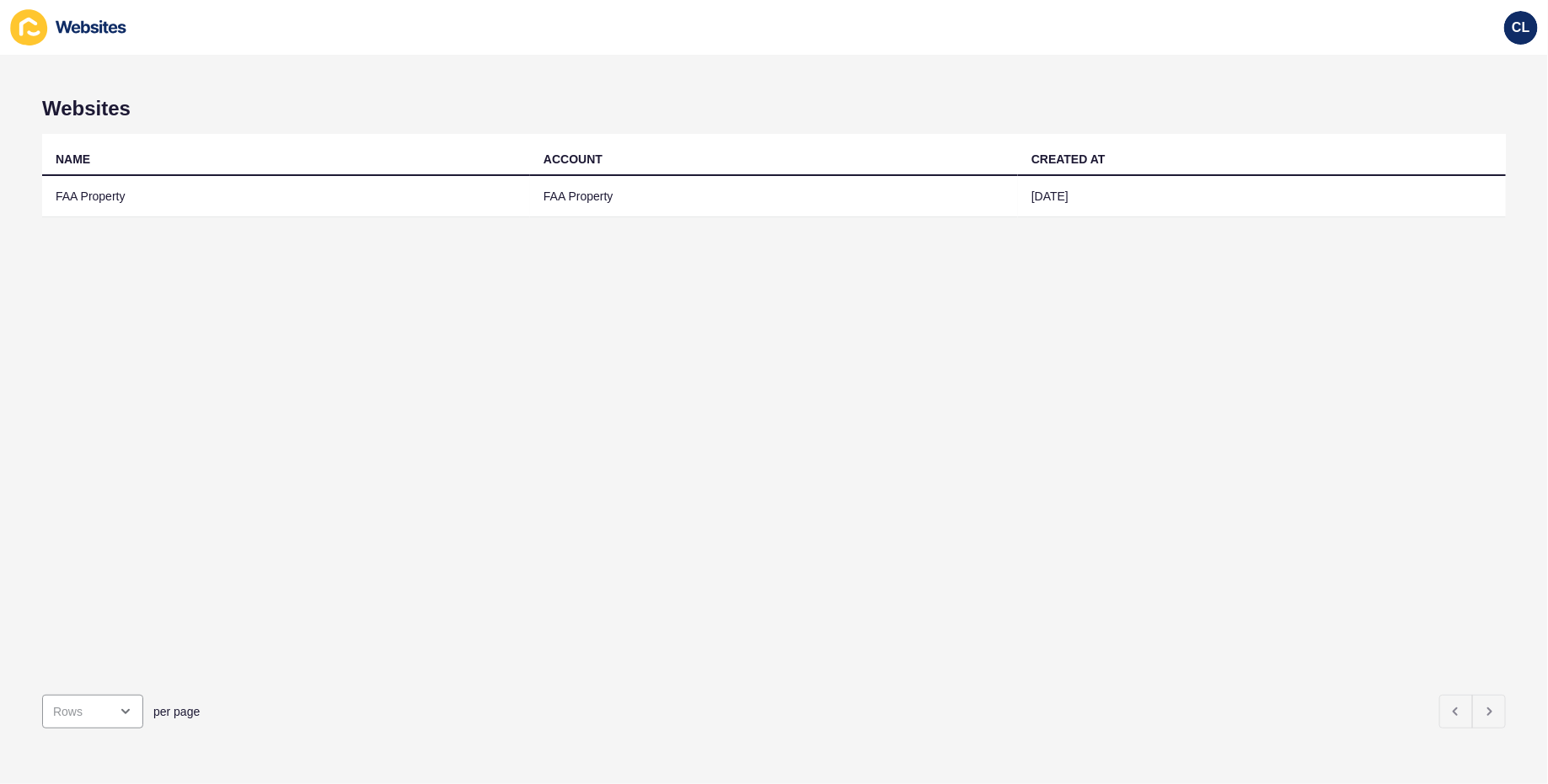
click at [105, 218] on div "NAME ACCOUNT CREATED AT FAA Property FAA Property [DATE]" at bounding box center [774, 408] width 1464 height 548
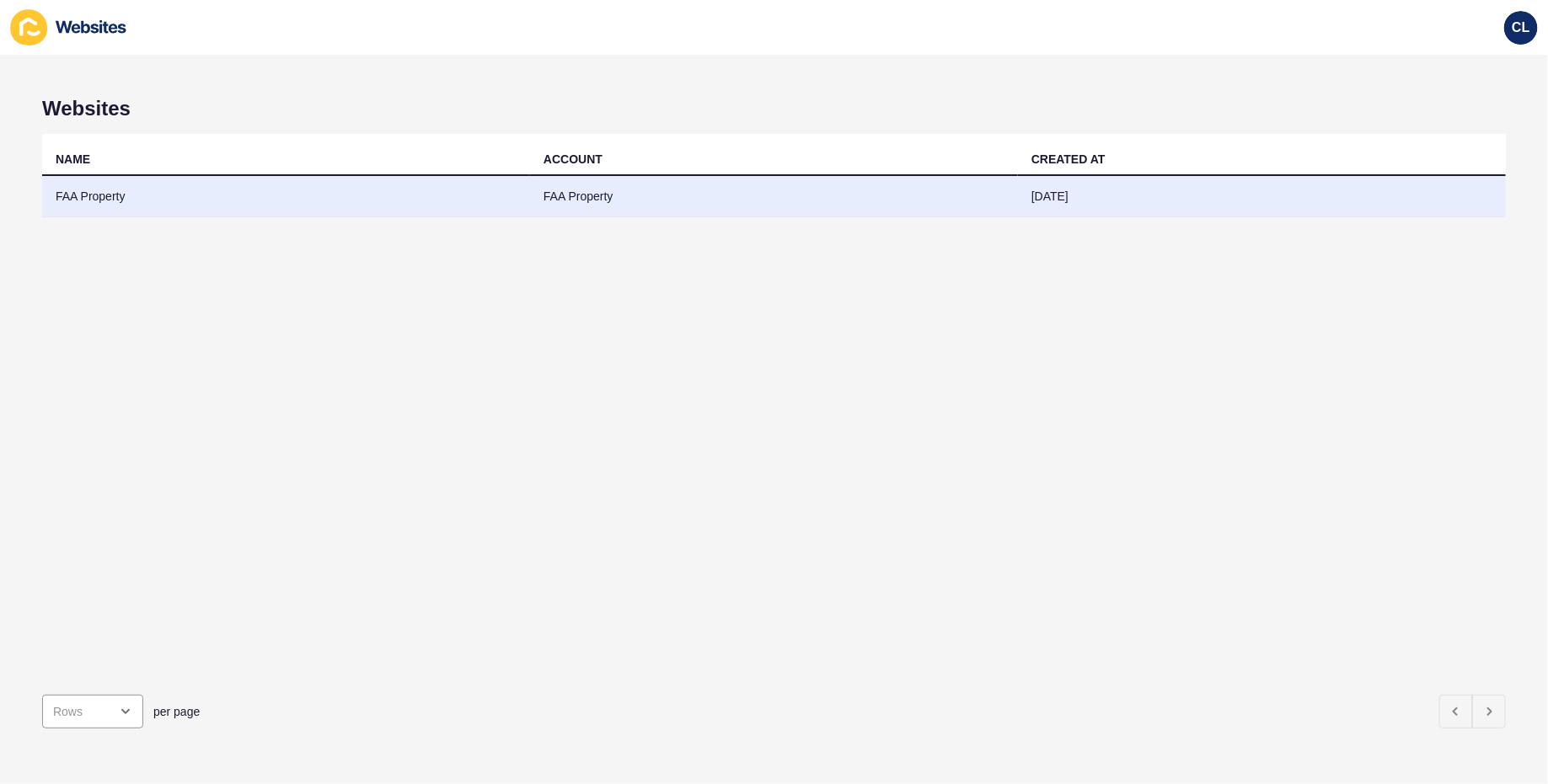
click at [110, 196] on td "FAA Property" at bounding box center [286, 196] width 488 height 41
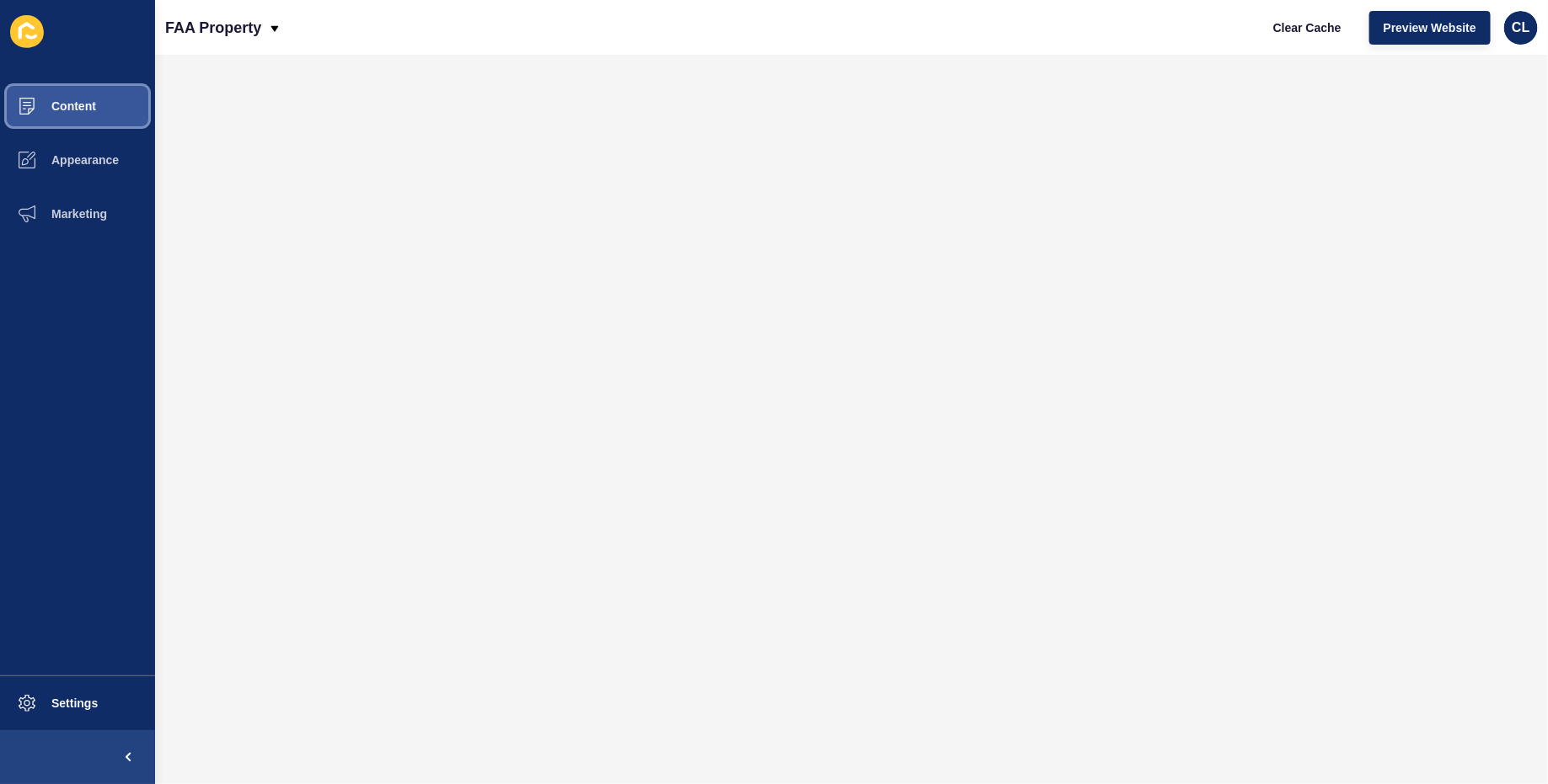
click at [110, 108] on button "Content" at bounding box center [77, 106] width 155 height 54
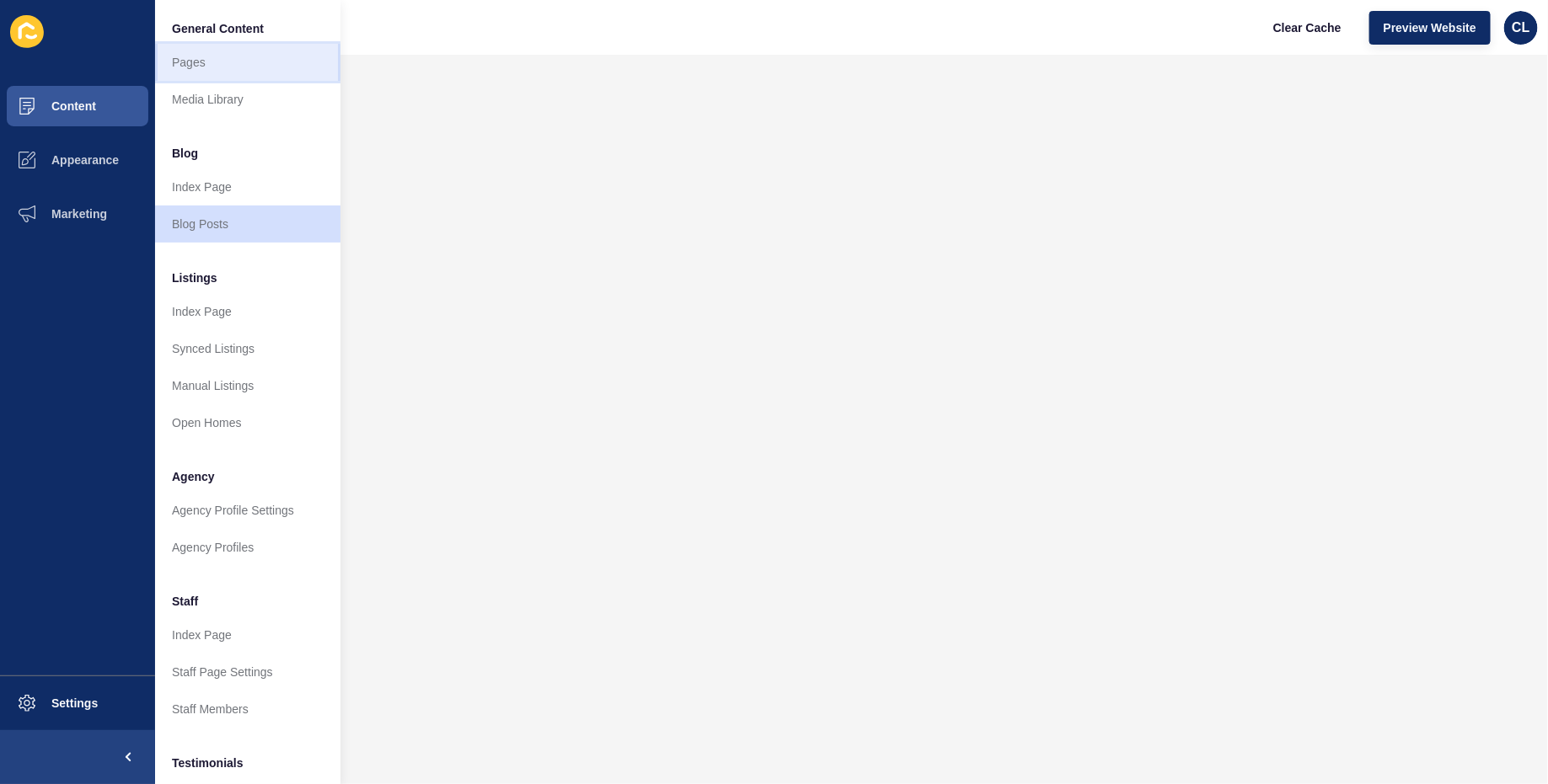
click at [201, 62] on link "Pages" at bounding box center [247, 62] width 185 height 37
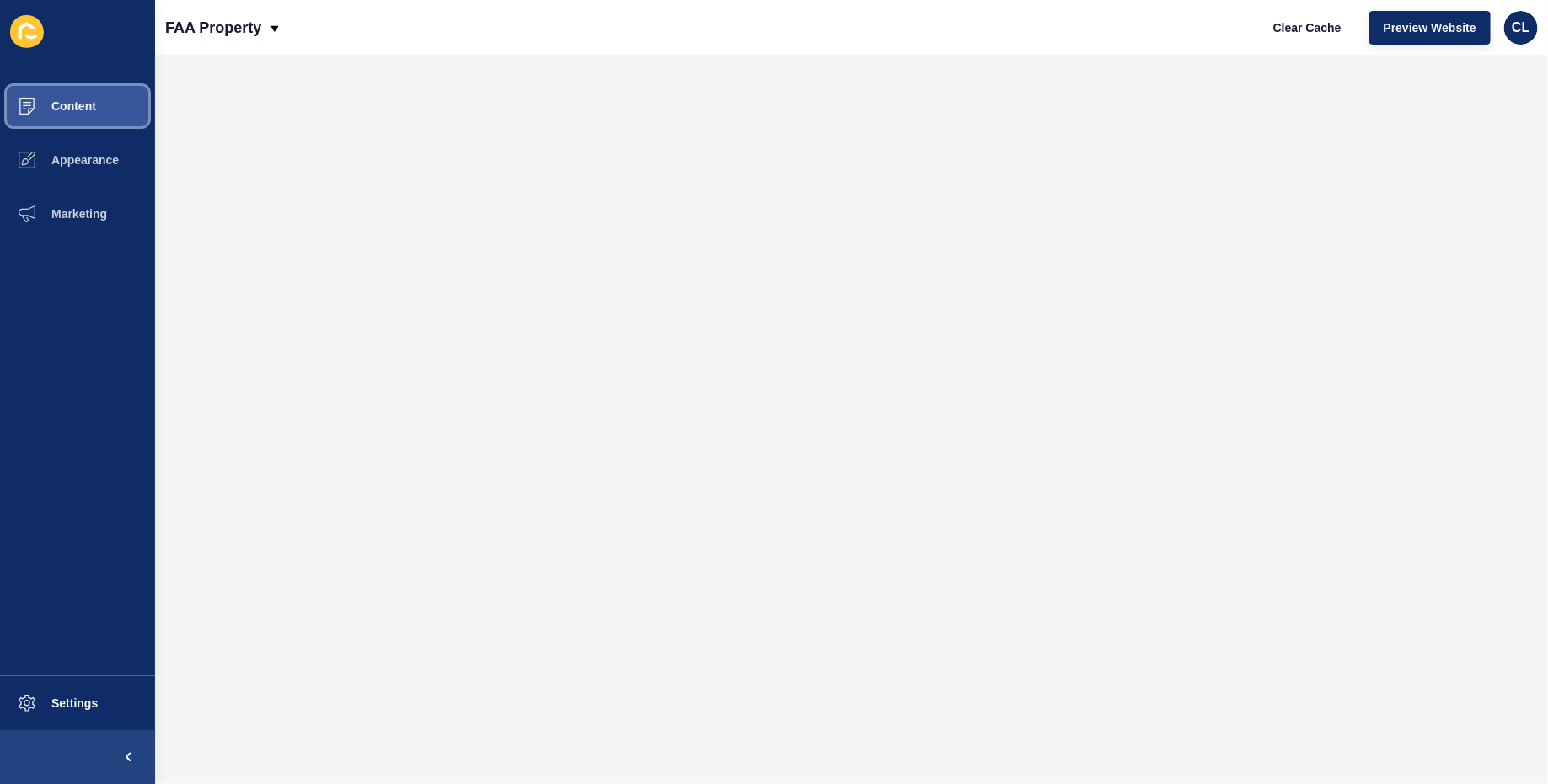
click at [104, 99] on button "Content" at bounding box center [77, 106] width 155 height 54
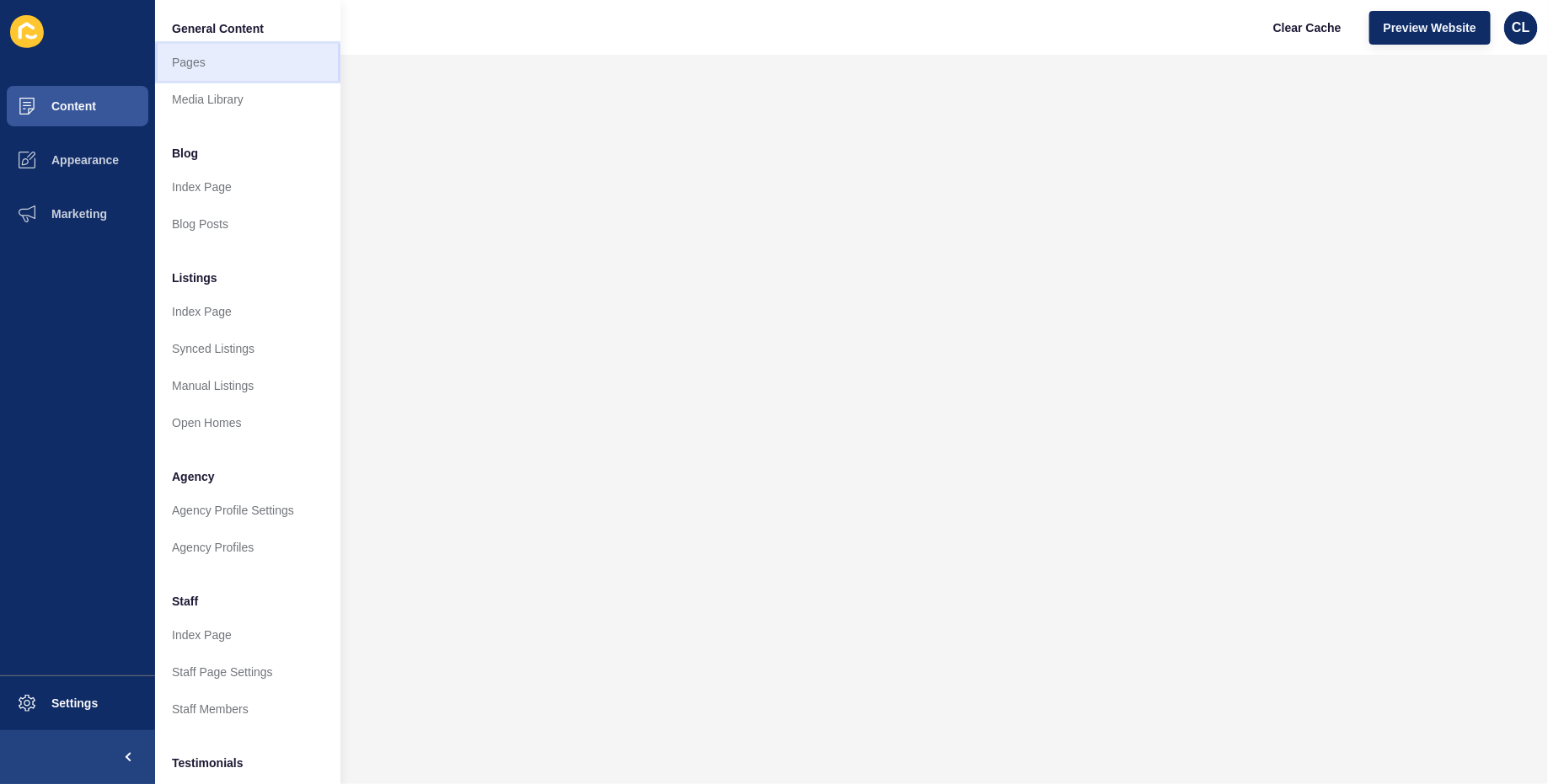
click at [214, 59] on link "Pages" at bounding box center [247, 62] width 185 height 37
